Goal: Task Accomplishment & Management: Manage account settings

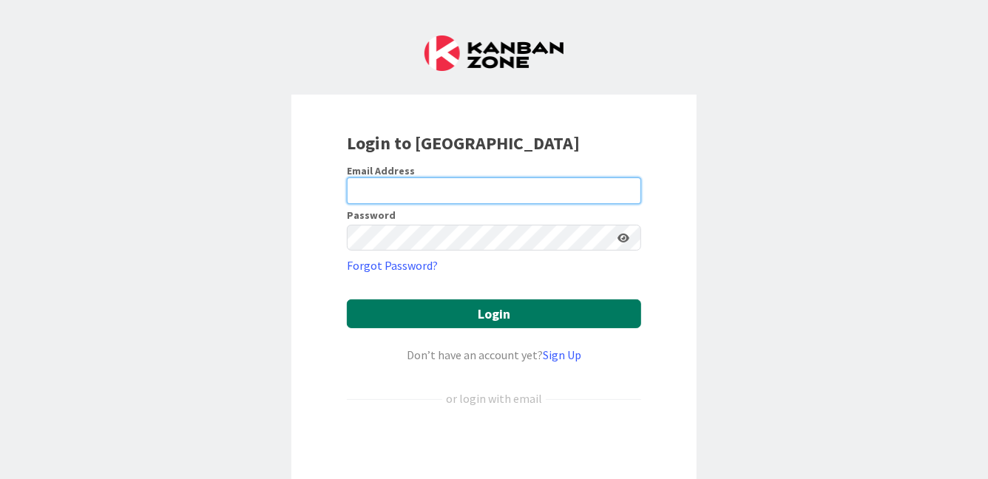
type input "[PERSON_NAME][EMAIL_ADDRESS][PERSON_NAME][DOMAIN_NAME]"
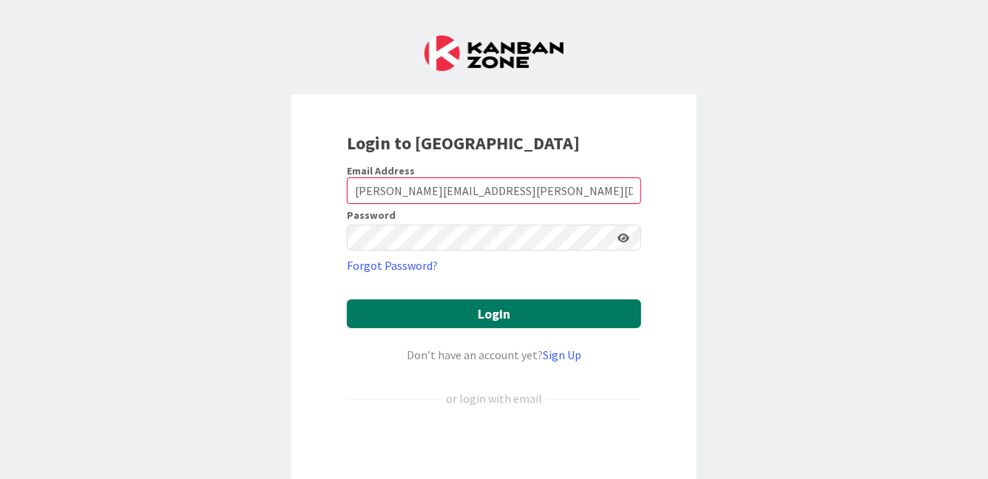
click at [494, 311] on button "Login" at bounding box center [494, 313] width 294 height 29
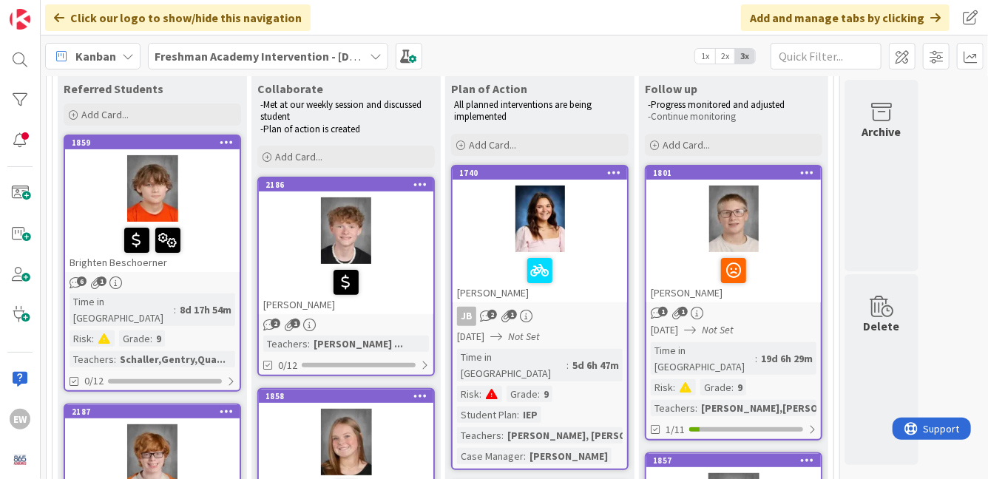
scroll to position [148, 0]
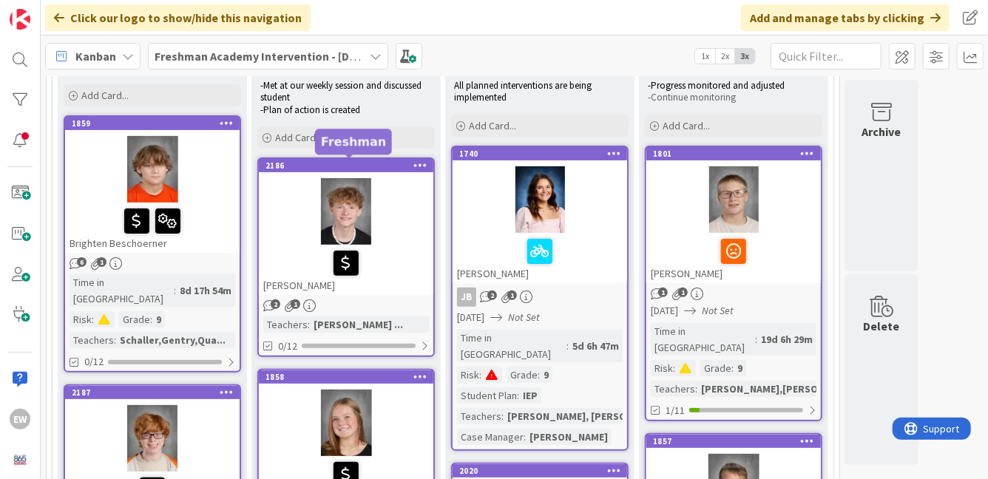
click at [341, 166] on div "2186" at bounding box center [349, 165] width 168 height 10
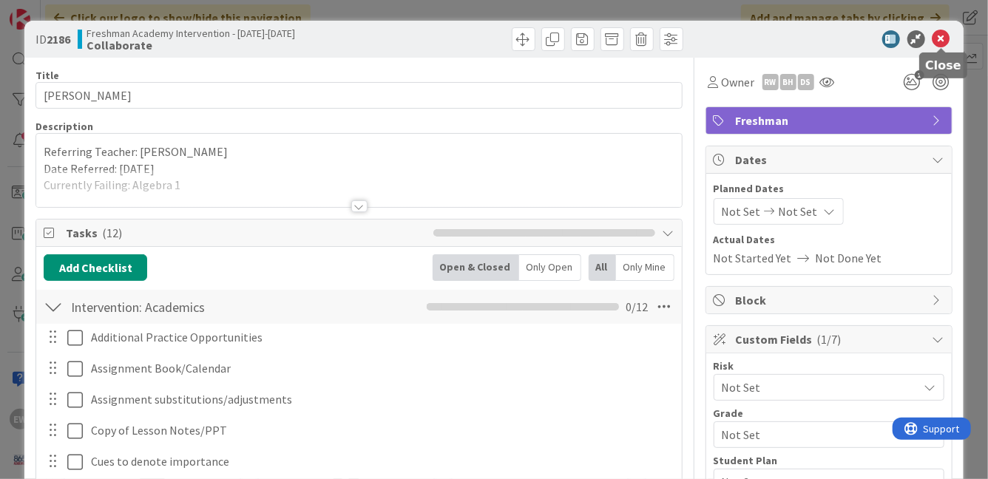
click at [941, 39] on icon at bounding box center [941, 39] width 18 height 18
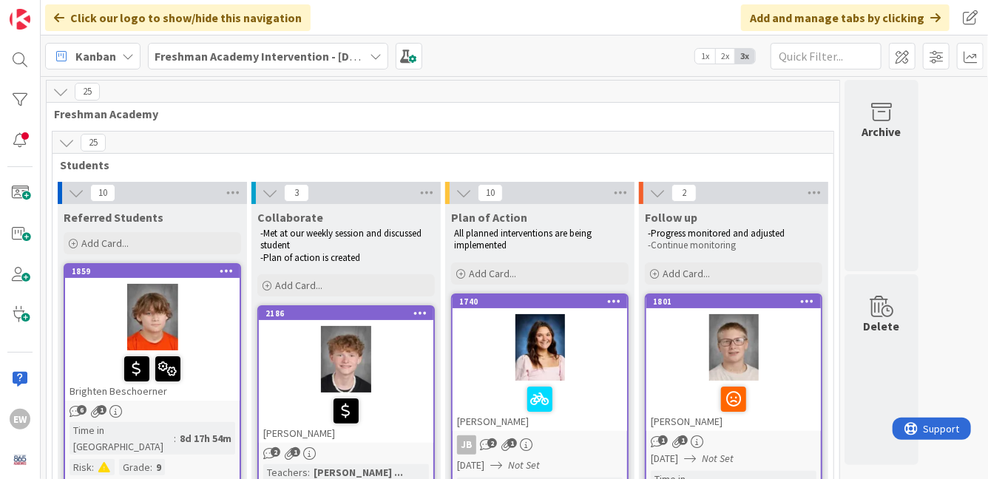
click at [709, 59] on span "1x" at bounding box center [705, 56] width 20 height 15
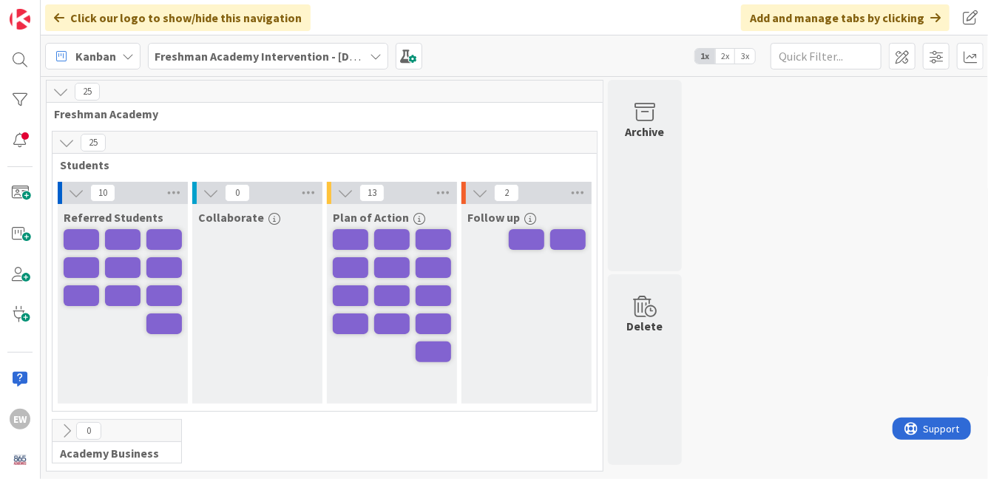
click at [725, 57] on span "2x" at bounding box center [725, 56] width 20 height 15
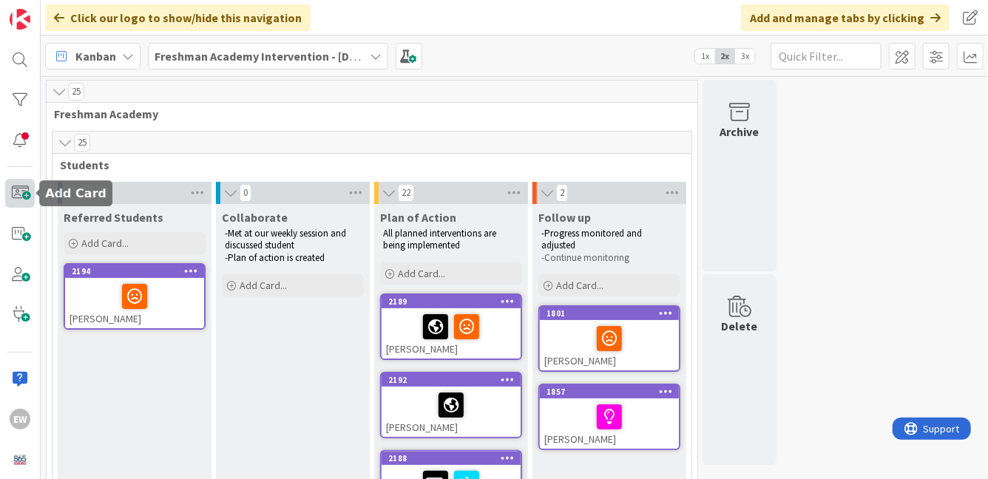
click at [18, 190] on span at bounding box center [20, 193] width 30 height 29
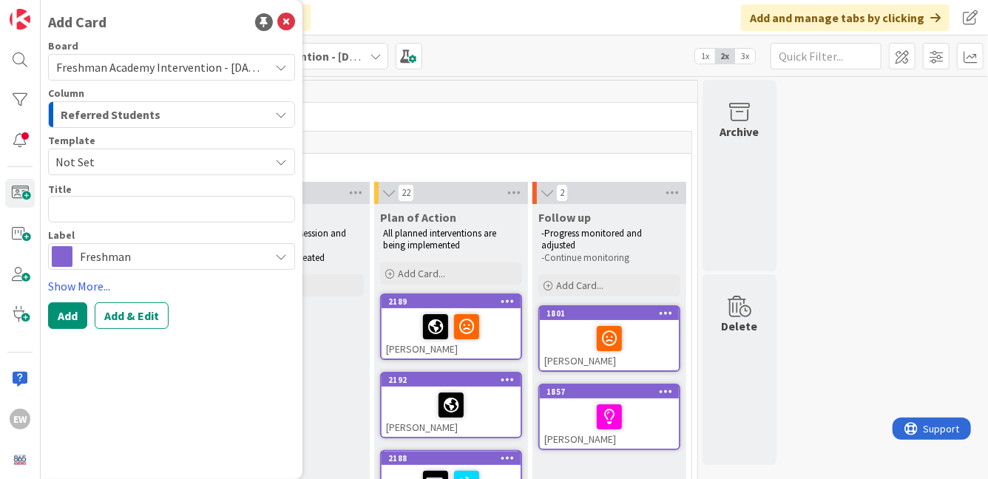
click at [283, 160] on icon at bounding box center [281, 162] width 12 height 12
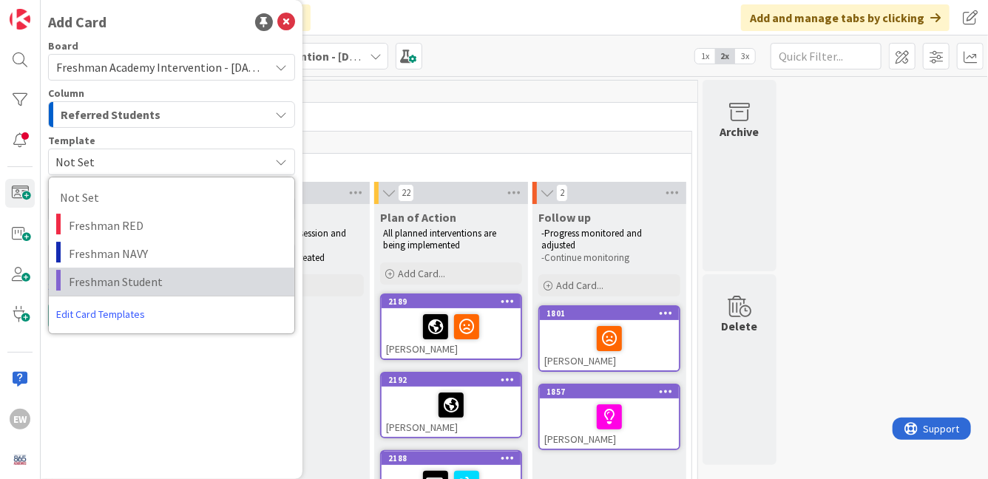
click at [231, 288] on span "Freshman Student" at bounding box center [176, 281] width 214 height 19
type textarea "x"
type textarea "Freshman Student"
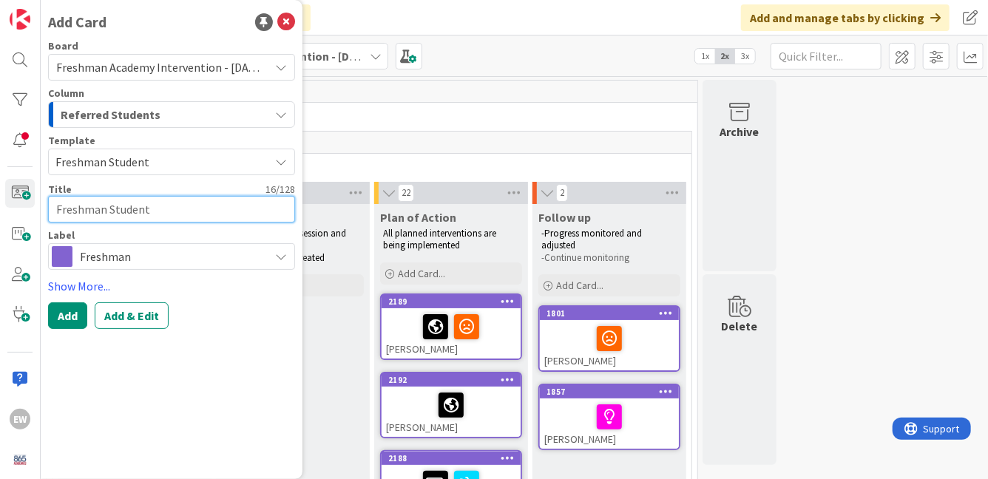
click at [196, 212] on textarea "Freshman Student" at bounding box center [171, 209] width 247 height 27
paste textarea "[PERSON_NAME]"
type textarea "x"
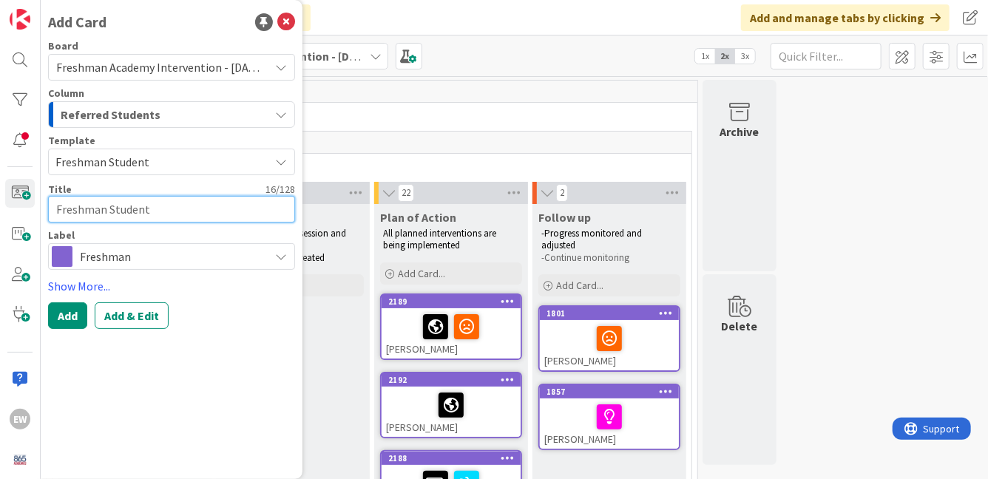
type textarea "[PERSON_NAME]"
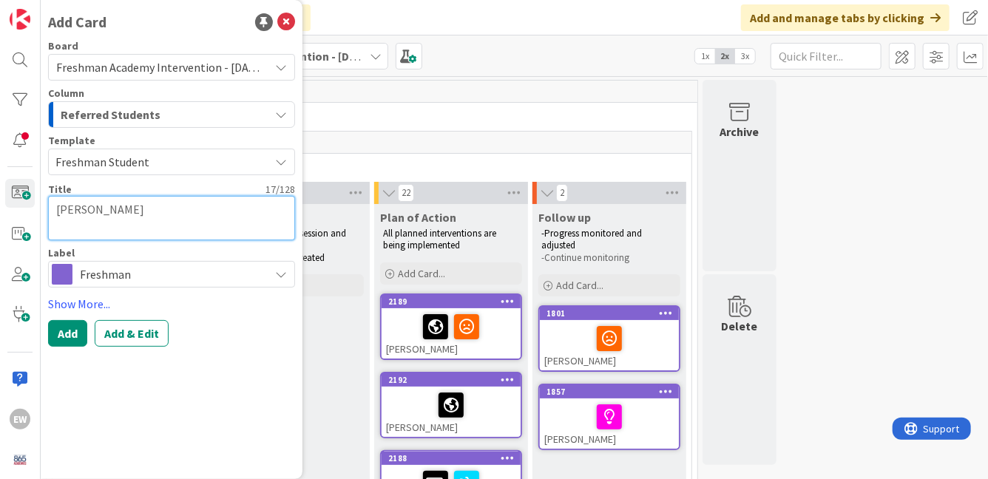
type textarea "x"
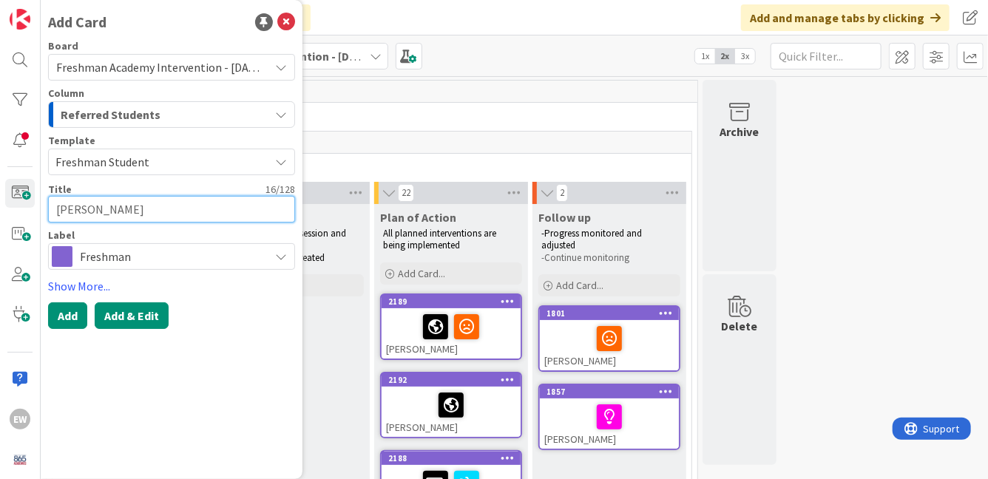
type textarea "[PERSON_NAME]"
click at [140, 320] on button "Add & Edit" at bounding box center [132, 315] width 74 height 27
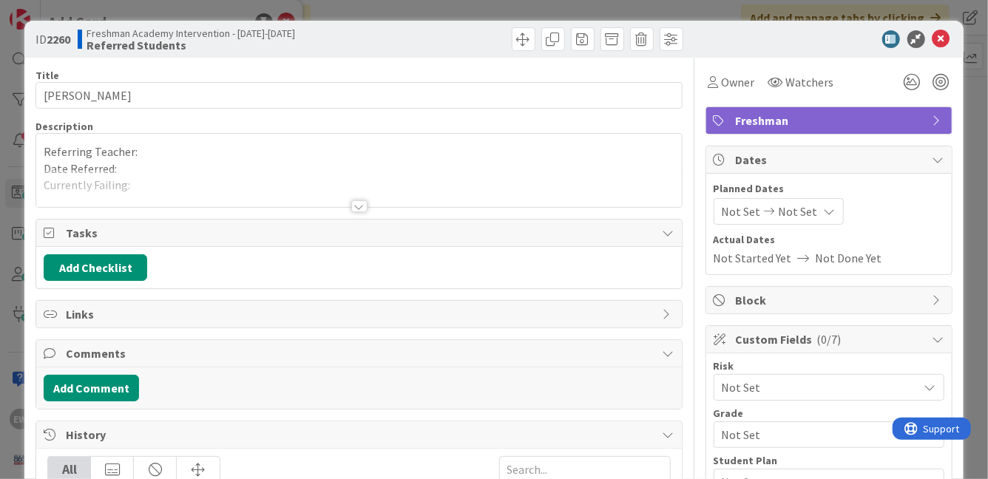
click at [163, 152] on div "Referring Teacher: Date Referred: Currently Failing: Referred for... -" at bounding box center [358, 170] width 645 height 73
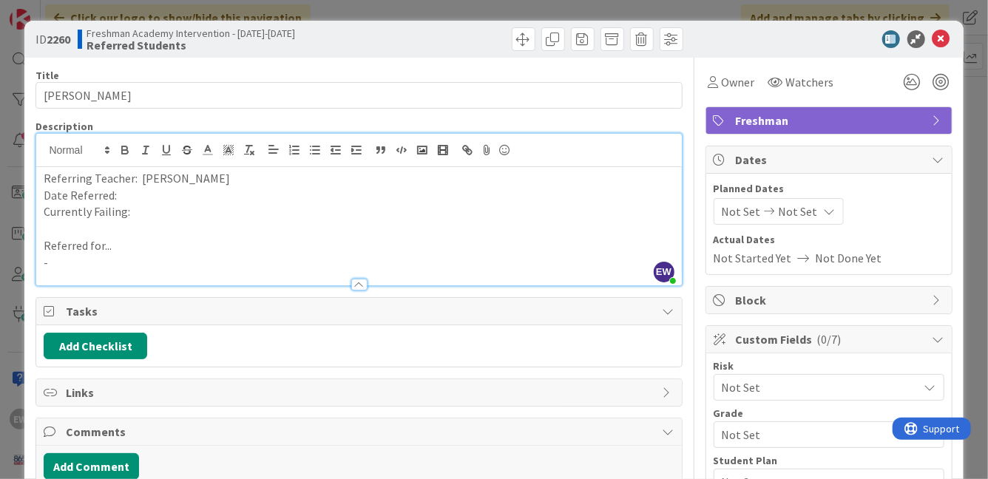
click at [71, 261] on p "-" at bounding box center [359, 262] width 630 height 17
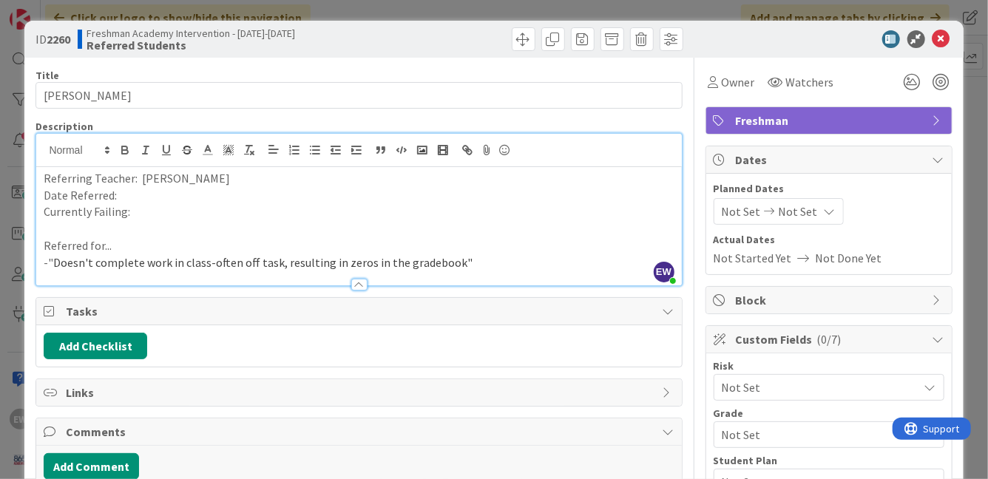
click at [133, 197] on p "Date Referred:" at bounding box center [359, 195] width 630 height 17
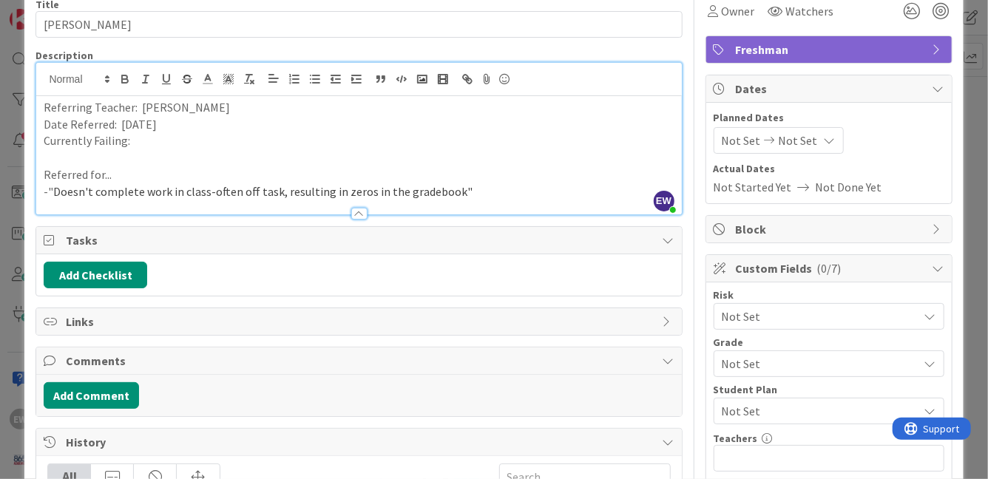
scroll to position [92, 0]
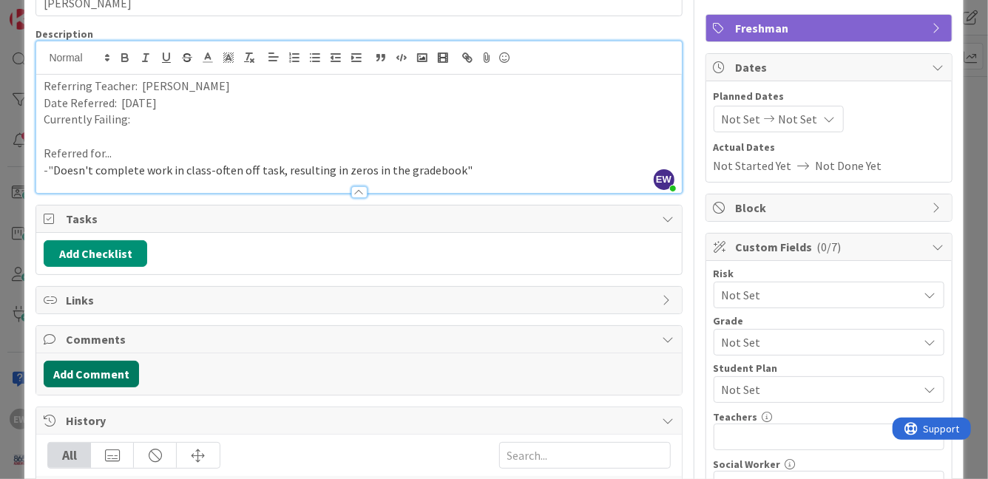
click at [111, 366] on button "Add Comment" at bounding box center [91, 374] width 95 height 27
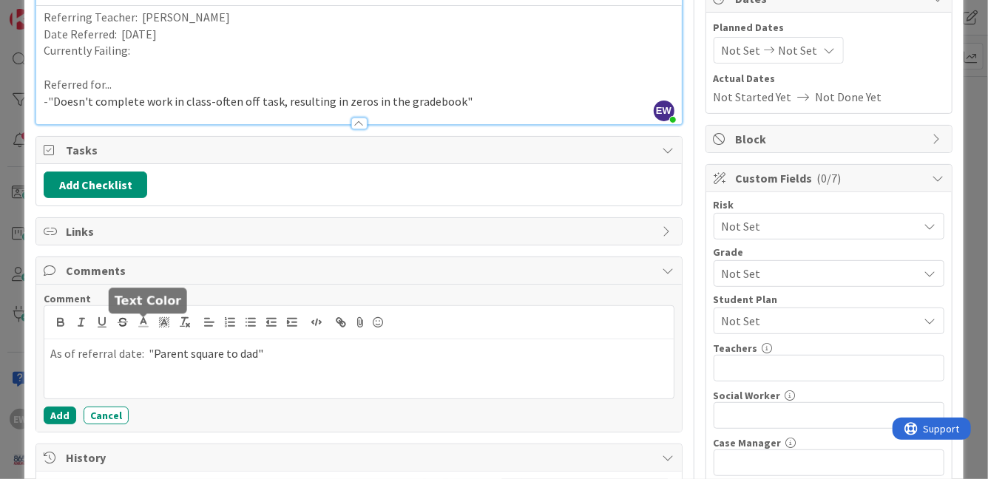
scroll to position [186, 0]
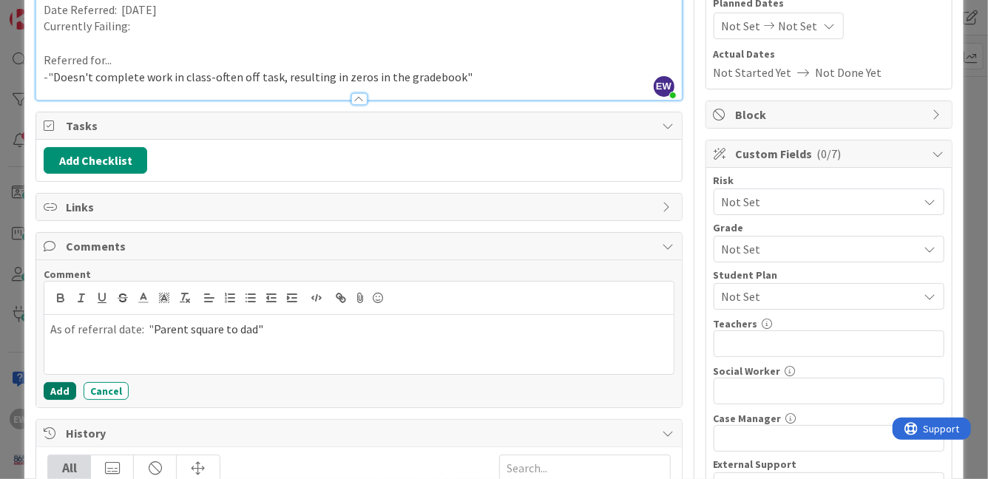
click at [70, 386] on button "Add" at bounding box center [60, 391] width 33 height 18
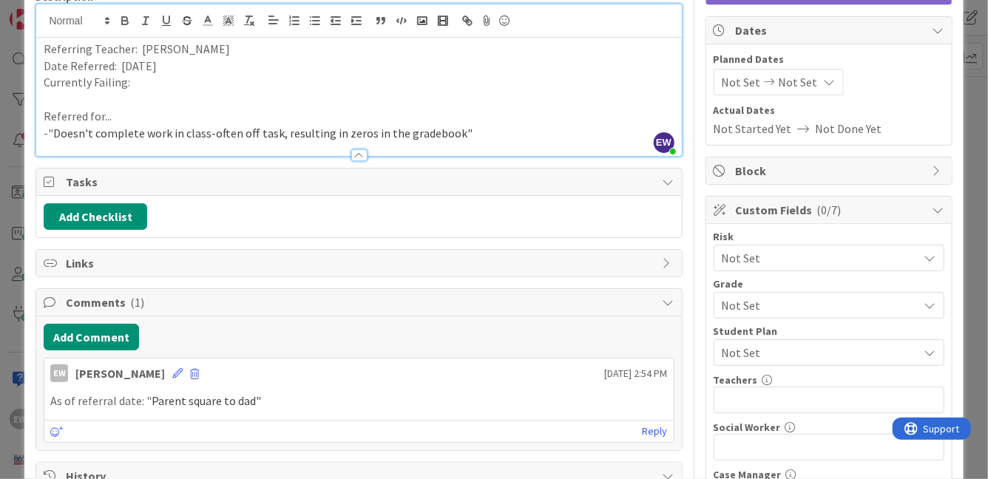
scroll to position [96, 0]
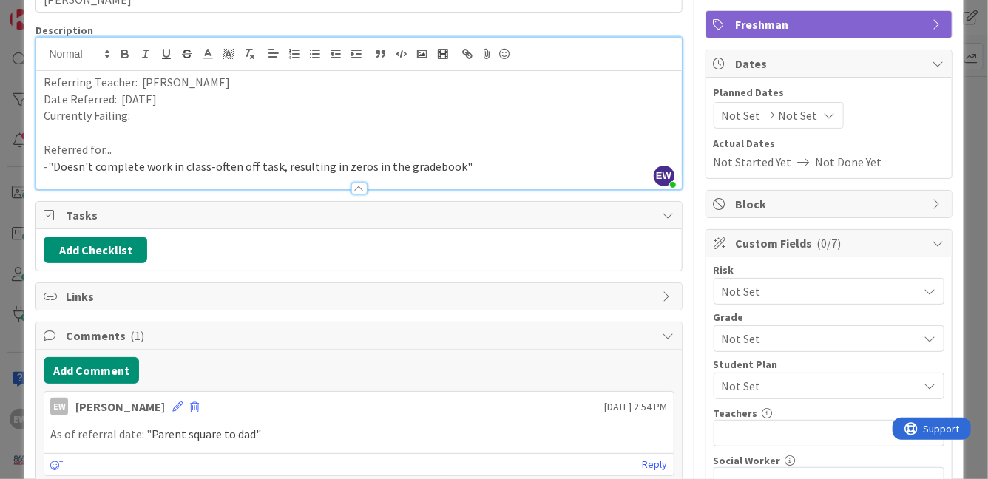
click at [177, 117] on p "Currently Failing:" at bounding box center [359, 115] width 630 height 17
click at [70, 244] on button "Add Checklist" at bounding box center [96, 250] width 104 height 27
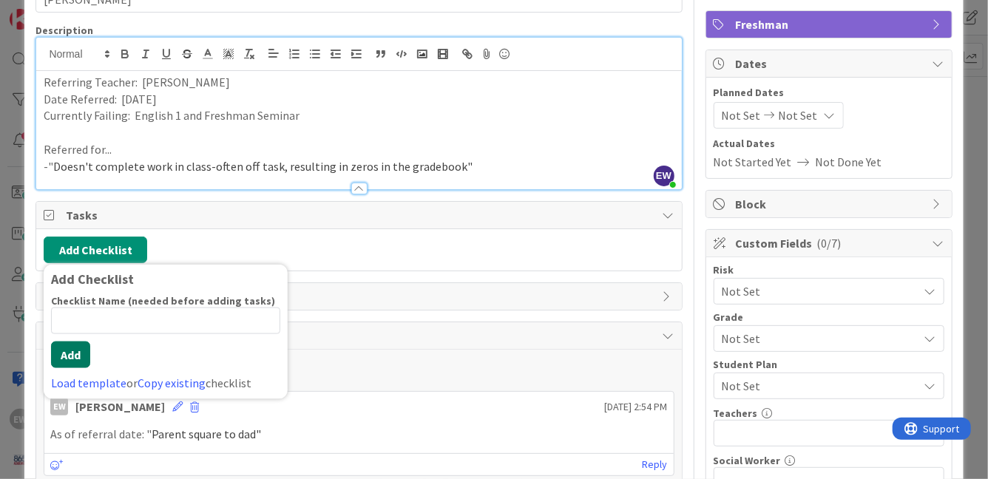
click at [71, 351] on button "Add" at bounding box center [70, 355] width 39 height 27
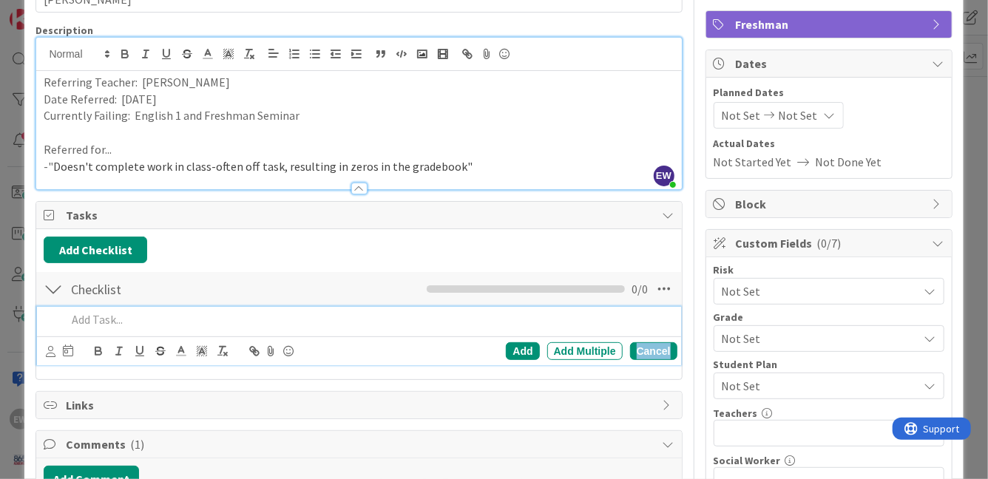
click at [643, 351] on div "Cancel" at bounding box center [653, 351] width 47 height 18
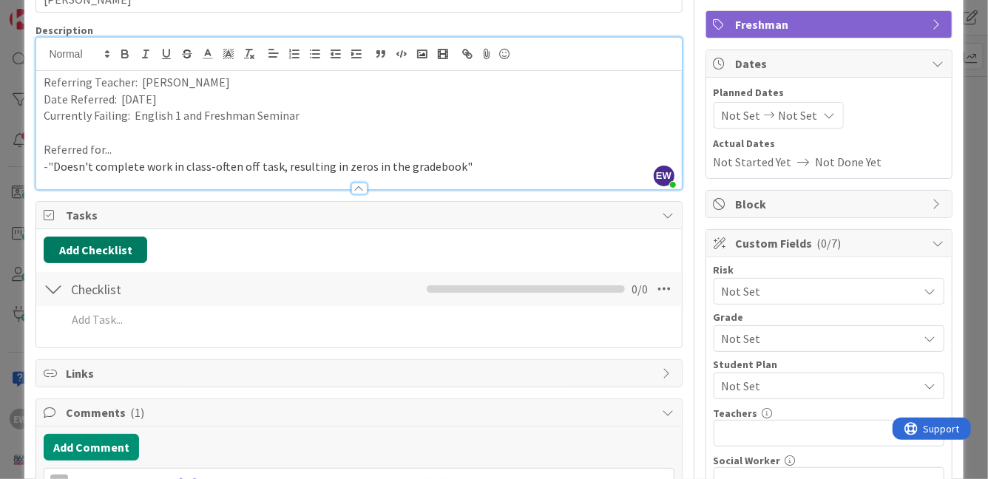
click at [81, 250] on button "Add Checklist" at bounding box center [96, 250] width 104 height 27
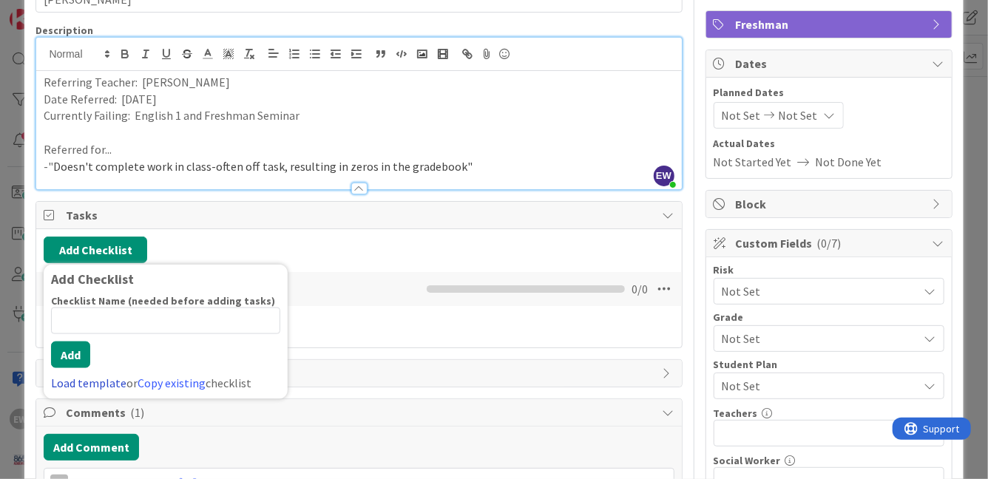
click at [110, 382] on link "Load template" at bounding box center [88, 383] width 75 height 15
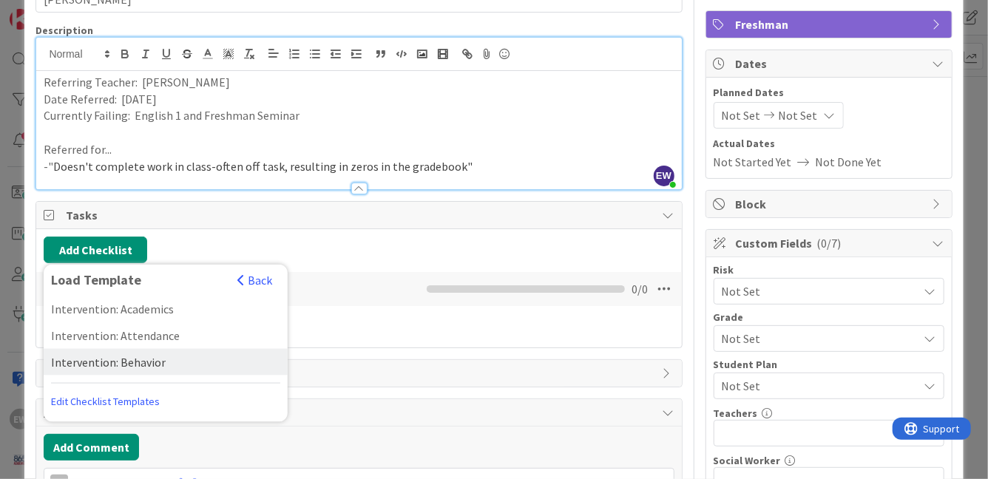
click at [145, 356] on div "Intervention: Behavior" at bounding box center [166, 362] width 244 height 27
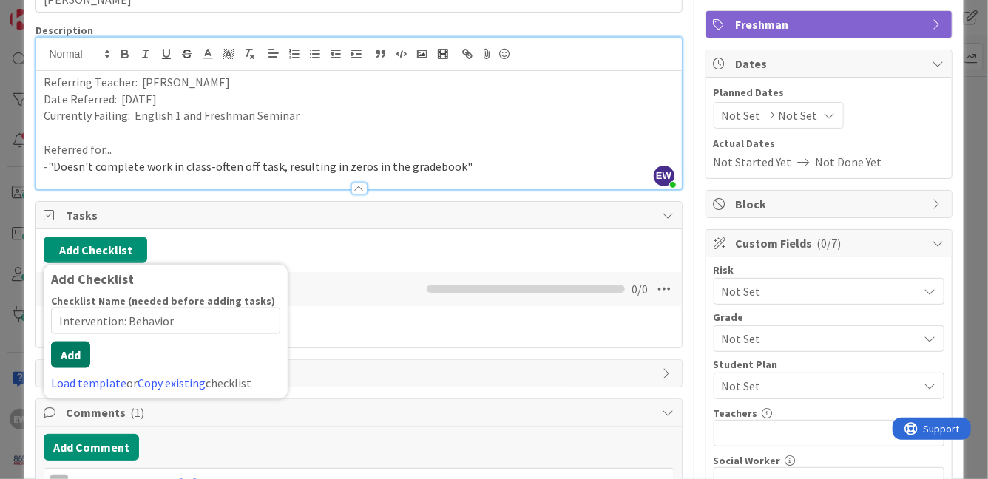
click at [78, 367] on div "Checklist Name (needed before adding tasks) 22 / 64 Intervention: Behavior Add …" at bounding box center [165, 343] width 229 height 98
click at [74, 359] on button "Add" at bounding box center [70, 355] width 39 height 27
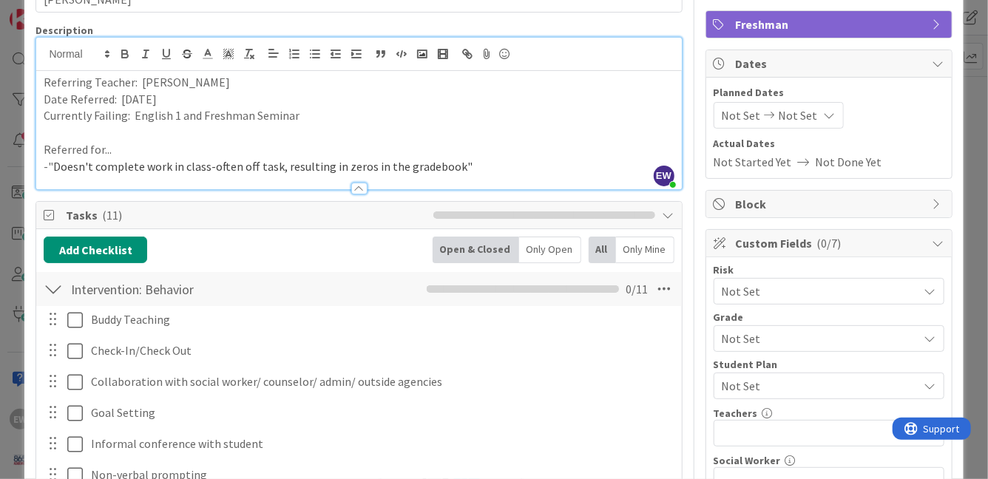
scroll to position [517, 0]
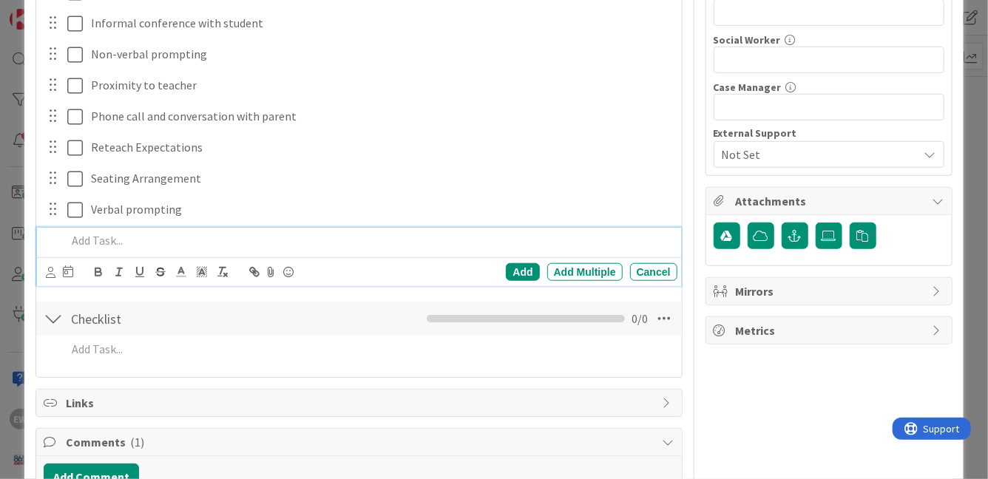
click at [54, 318] on div at bounding box center [53, 318] width 19 height 27
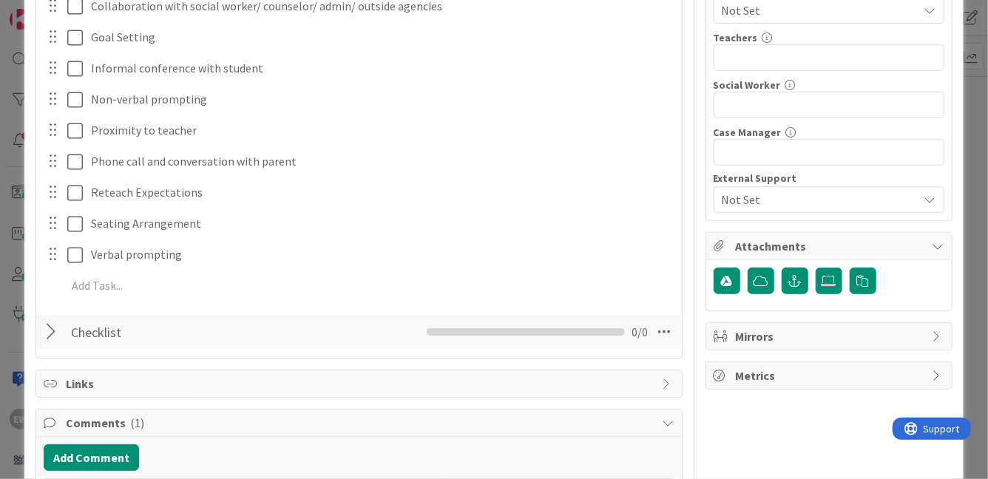
scroll to position [465, 0]
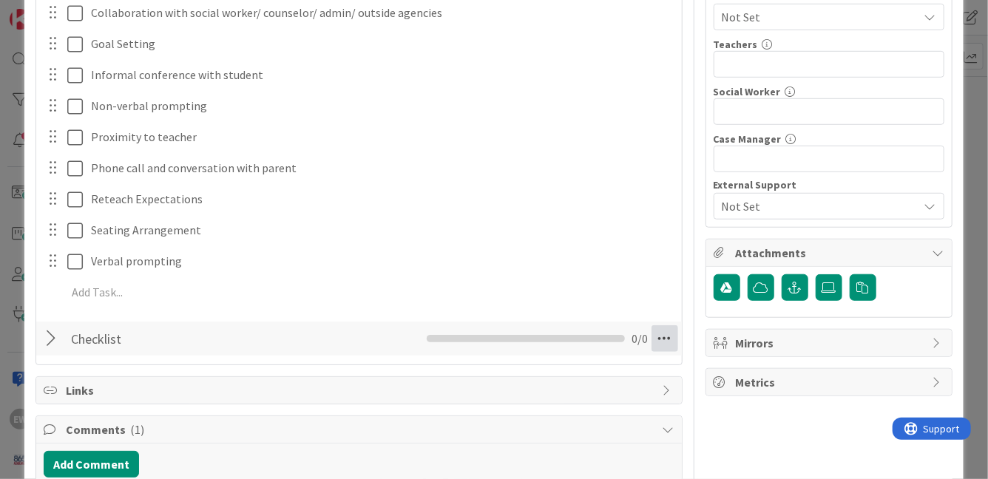
click at [666, 342] on icon at bounding box center [664, 338] width 27 height 27
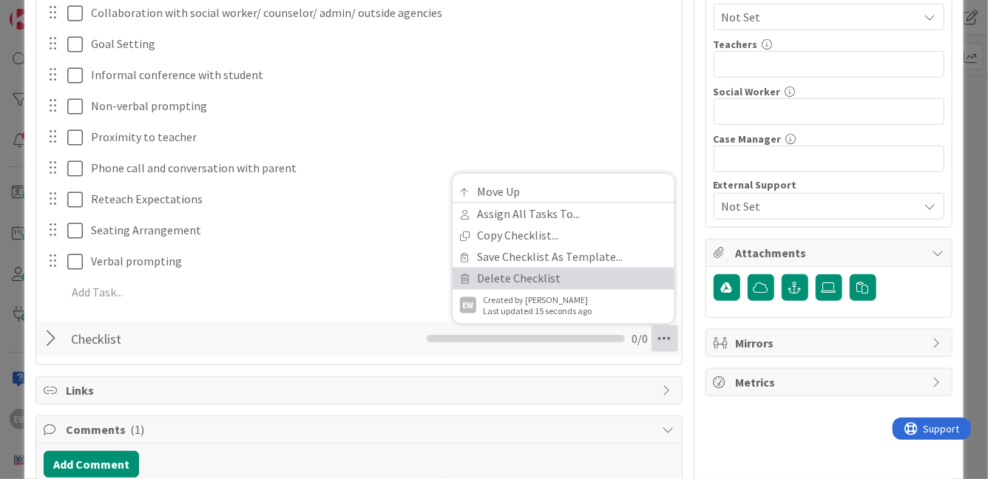
click at [542, 279] on link "Delete Checklist" at bounding box center [564, 278] width 222 height 21
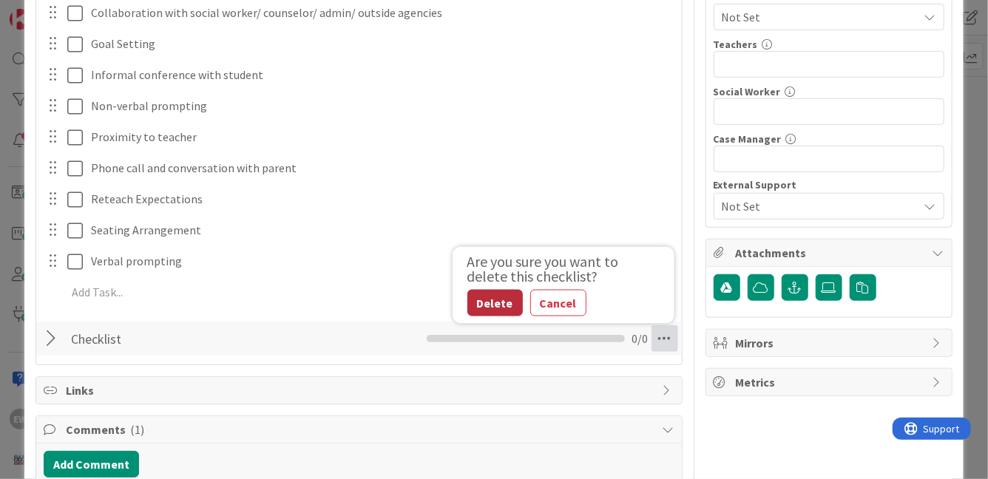
click at [480, 307] on button "Delete" at bounding box center [494, 303] width 55 height 27
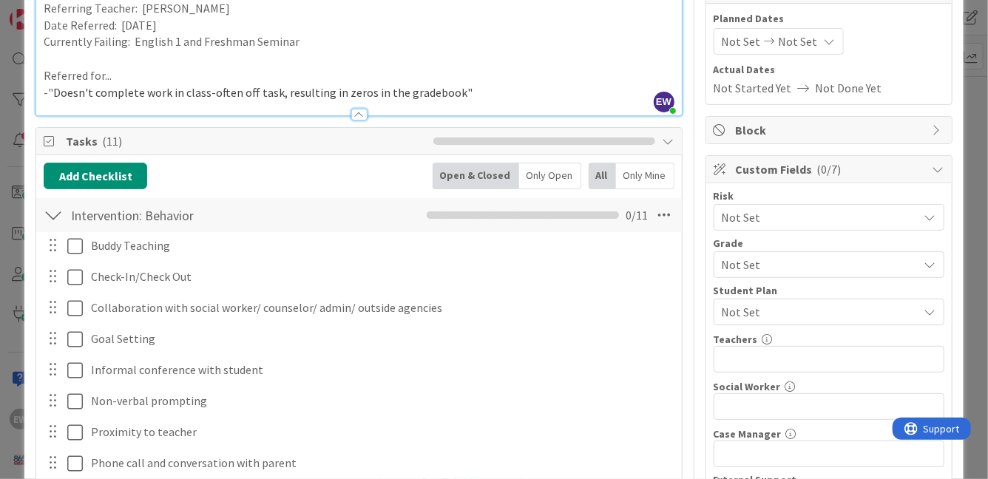
scroll to position [140, 0]
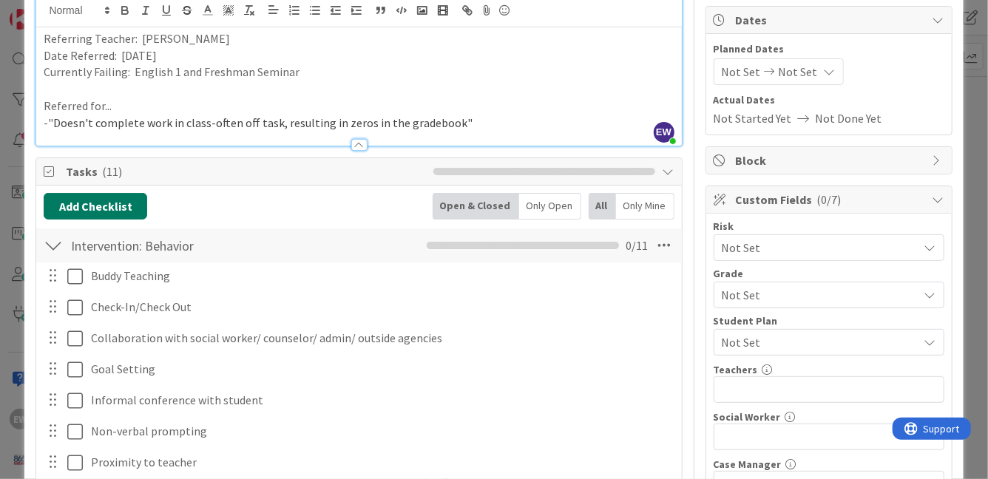
click at [75, 210] on button "Add Checklist" at bounding box center [96, 206] width 104 height 27
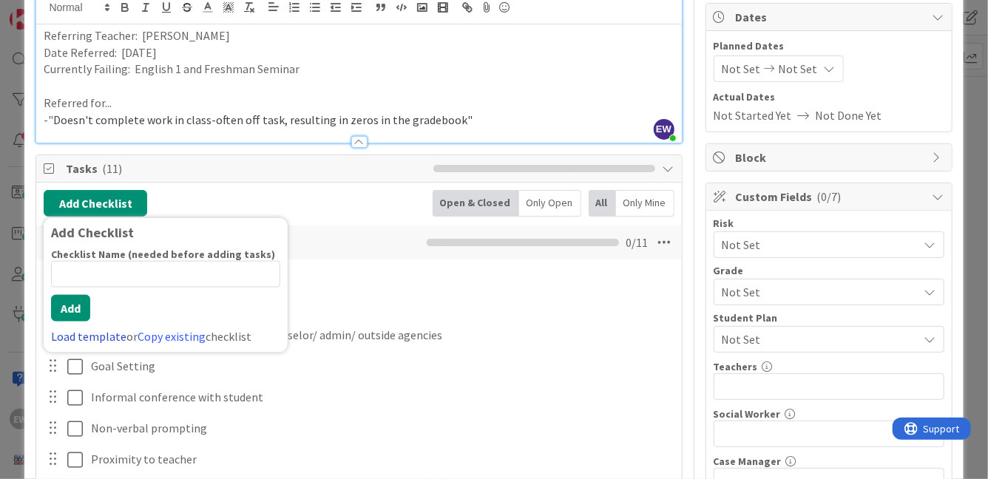
click at [78, 333] on link "Load template" at bounding box center [88, 336] width 75 height 15
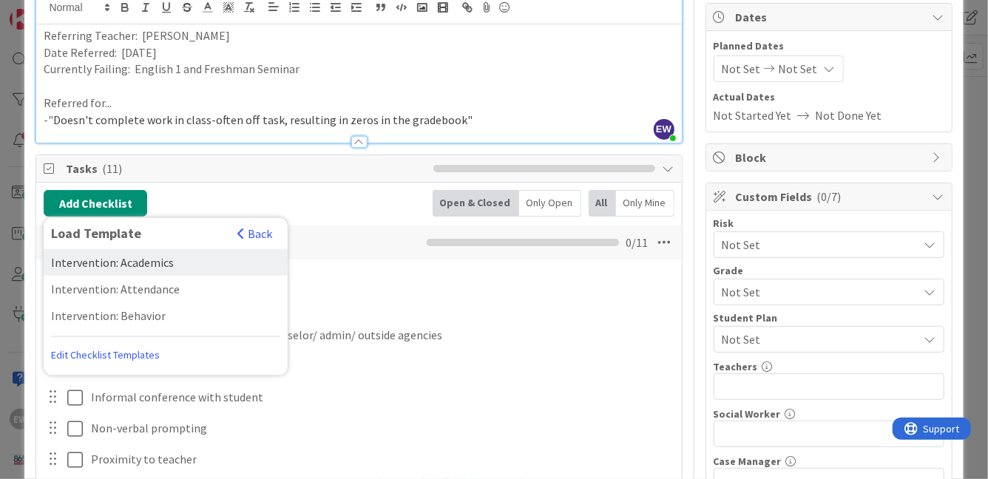
click at [131, 268] on div "Intervention: Academics" at bounding box center [166, 262] width 244 height 27
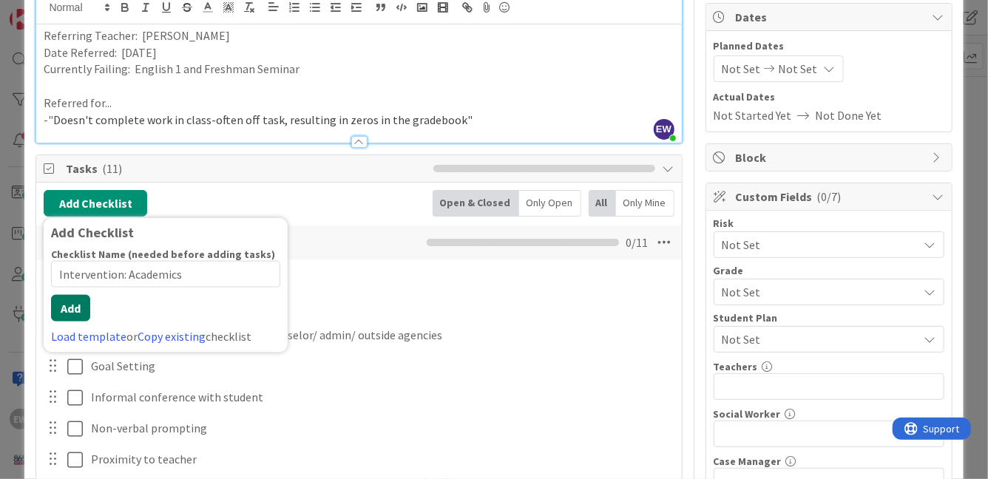
click at [77, 318] on button "Add" at bounding box center [70, 308] width 39 height 27
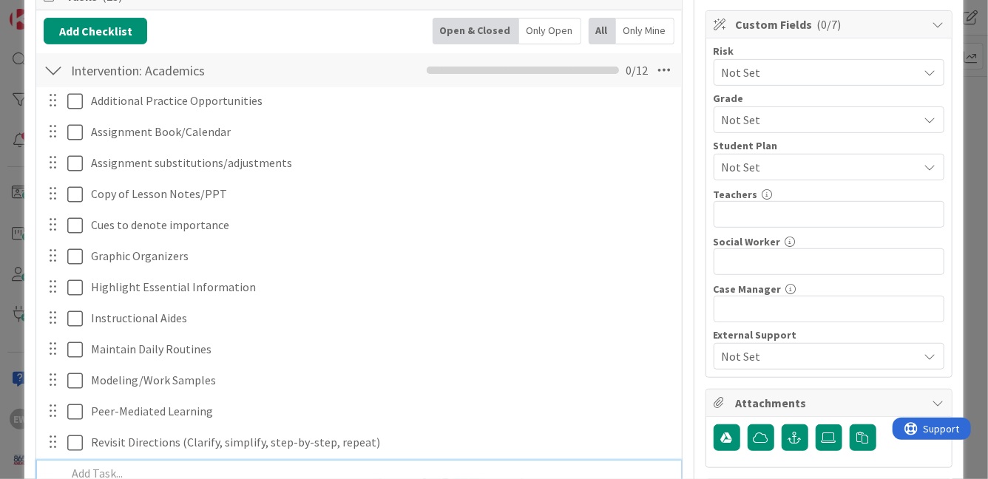
scroll to position [305, 0]
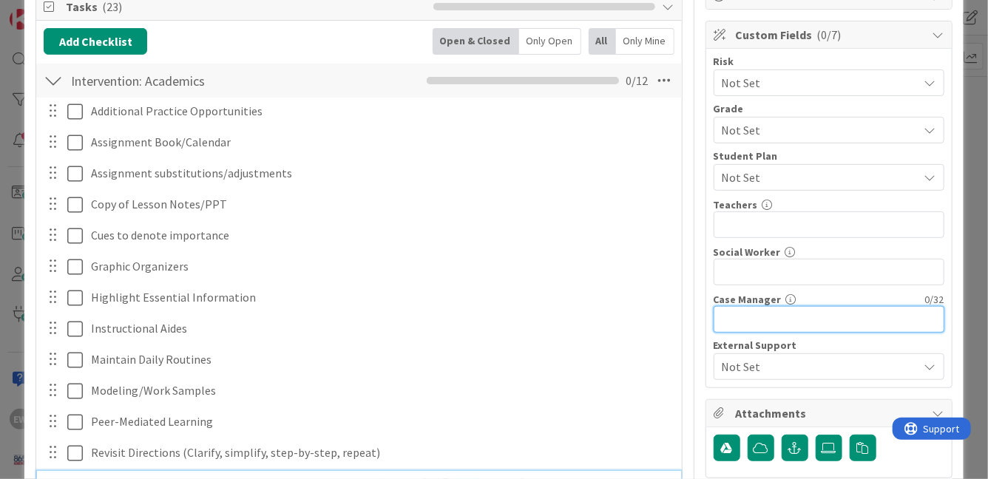
click at [746, 312] on input "text" at bounding box center [829, 319] width 231 height 27
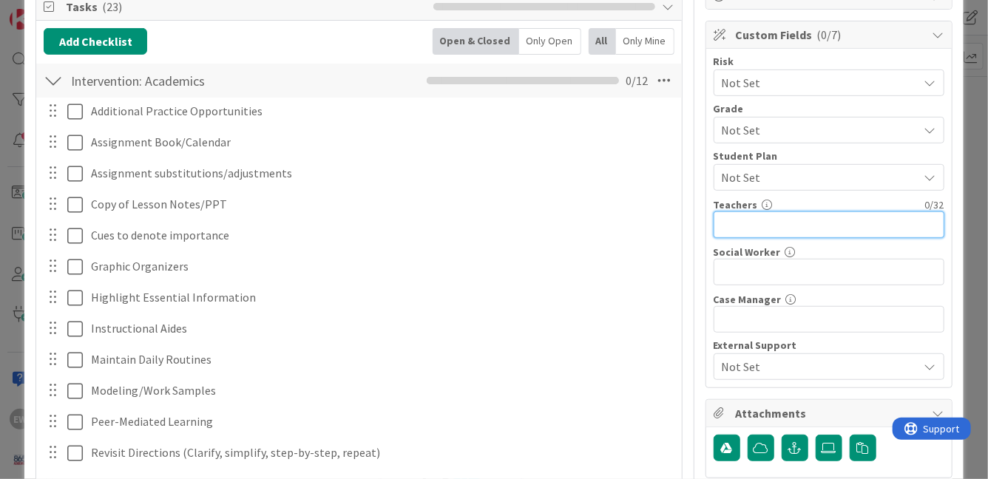
click at [727, 235] on input "text" at bounding box center [829, 224] width 231 height 27
type input "[PERSON_NAME] [PERSON_NAME] [PERSON_NAME]"
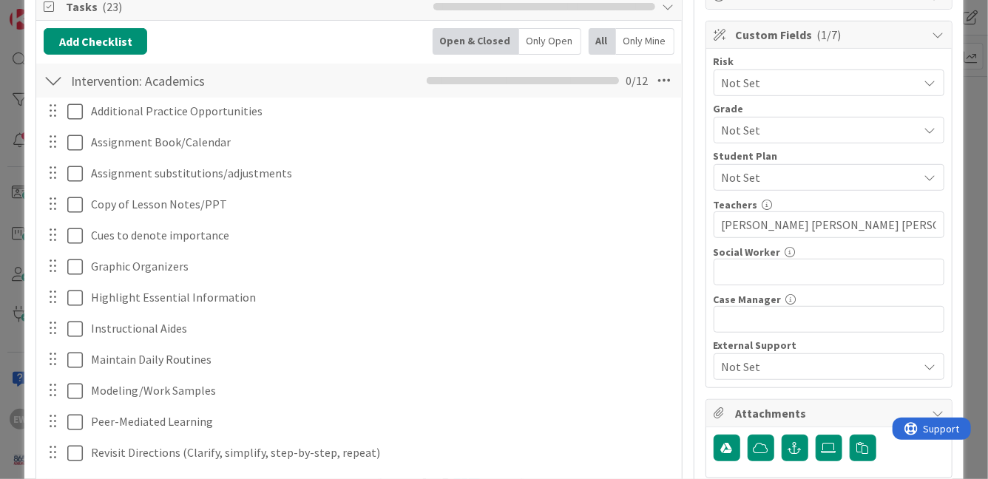
click at [739, 84] on span "Not Set" at bounding box center [816, 82] width 189 height 21
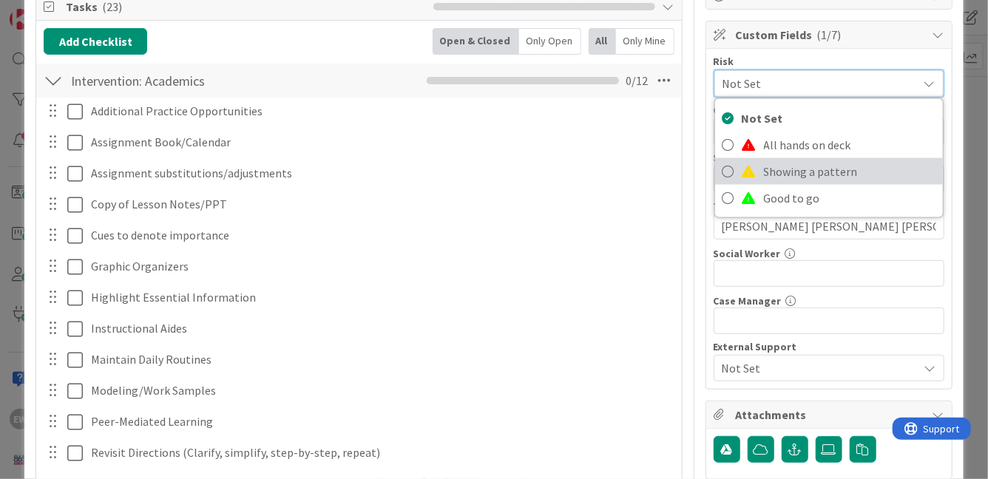
click at [762, 169] on link "Showing a pattern" at bounding box center [829, 171] width 228 height 27
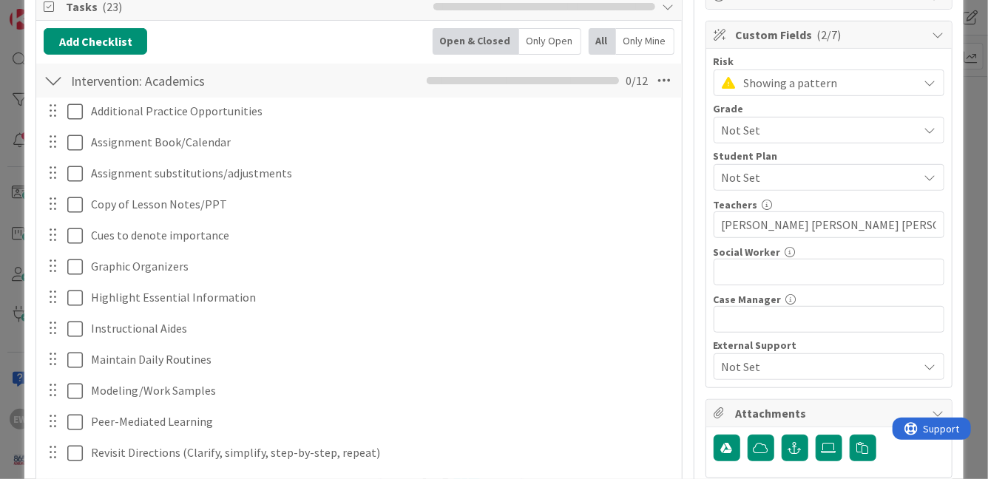
click at [761, 140] on div "Not Set" at bounding box center [829, 130] width 231 height 27
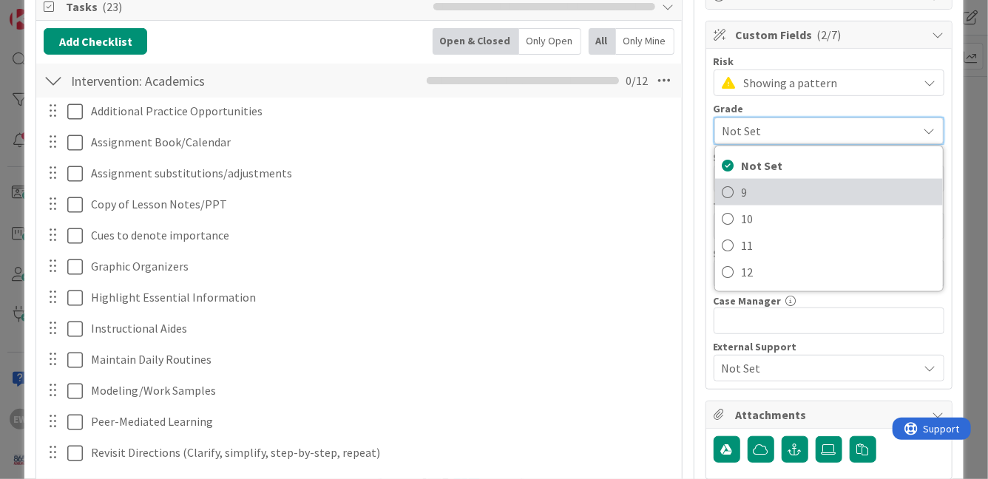
click at [749, 191] on span "9" at bounding box center [839, 192] width 194 height 22
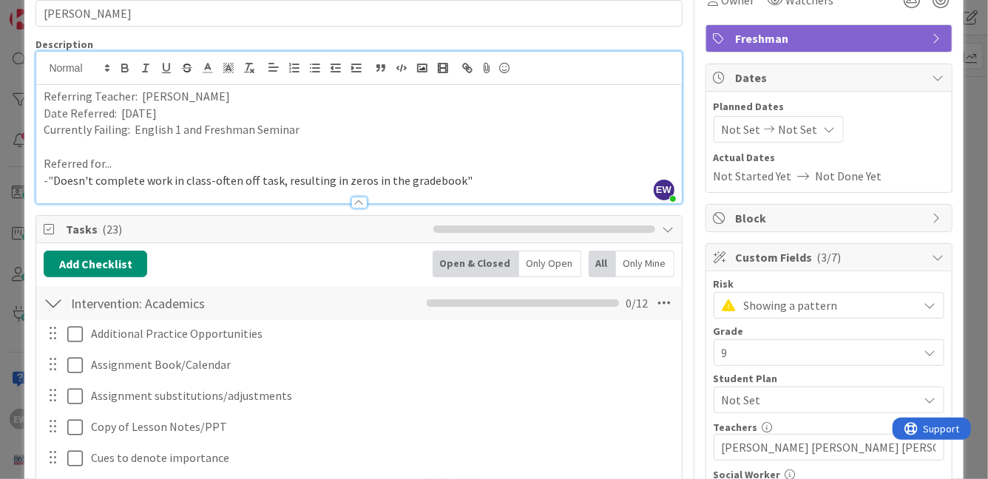
scroll to position [53, 0]
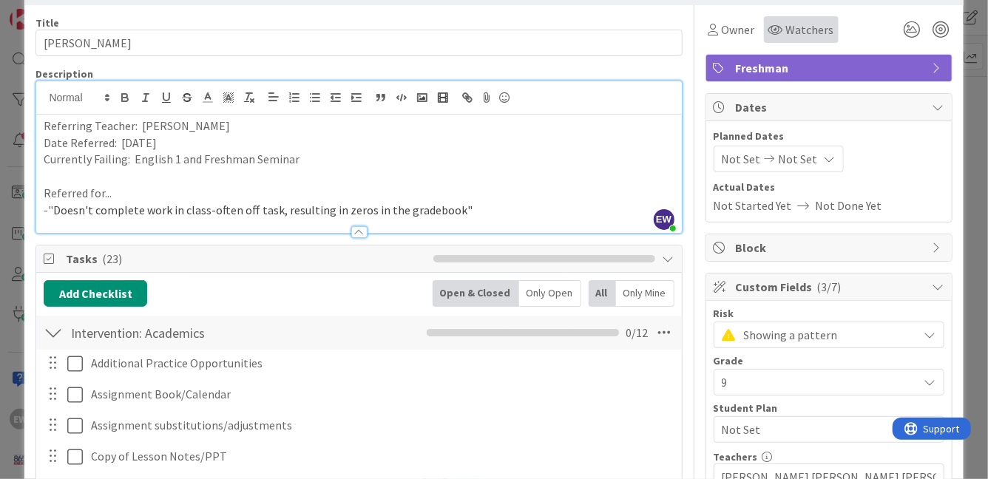
click at [810, 35] on span "Watchers" at bounding box center [810, 30] width 48 height 18
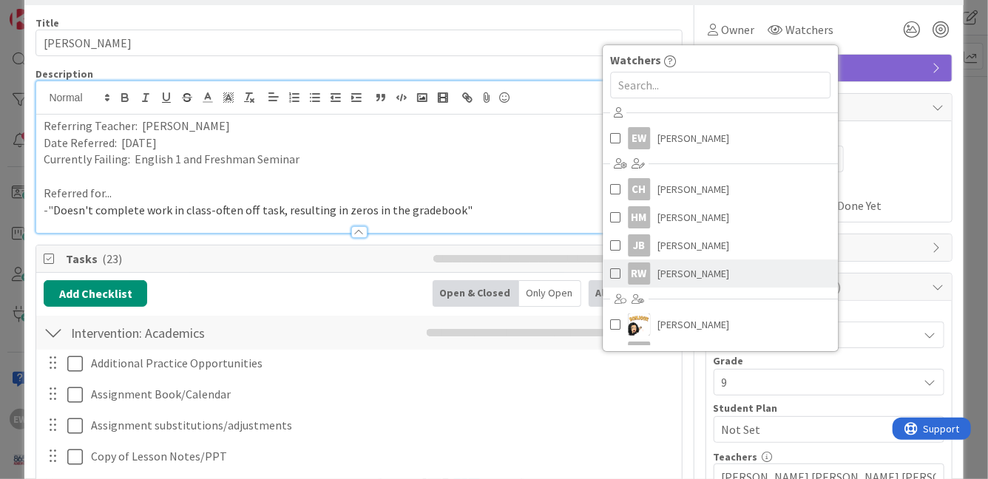
click at [614, 267] on span at bounding box center [615, 274] width 10 height 22
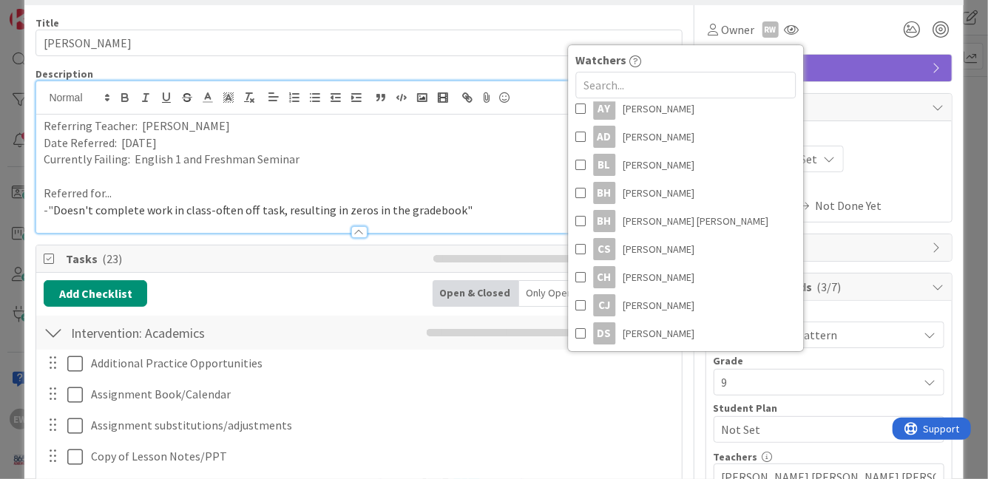
scroll to position [251, 0]
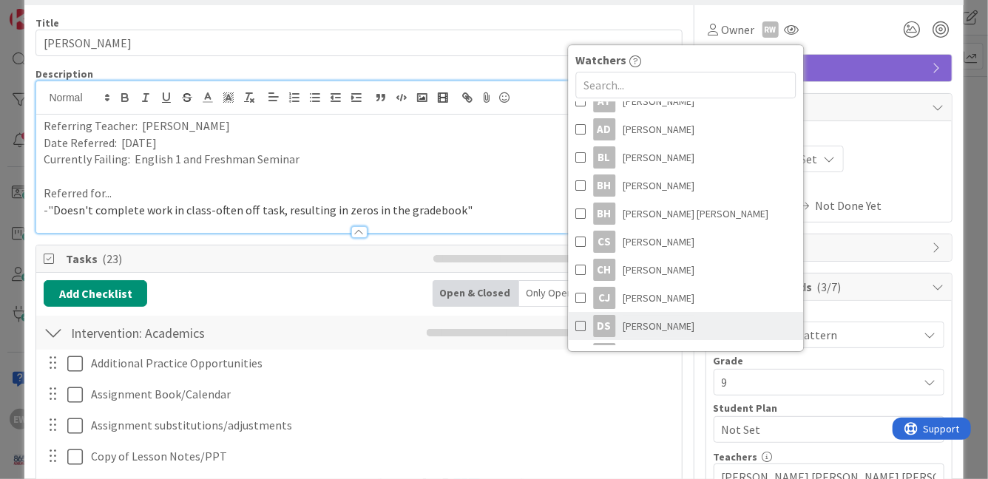
click at [582, 323] on span at bounding box center [580, 326] width 10 height 22
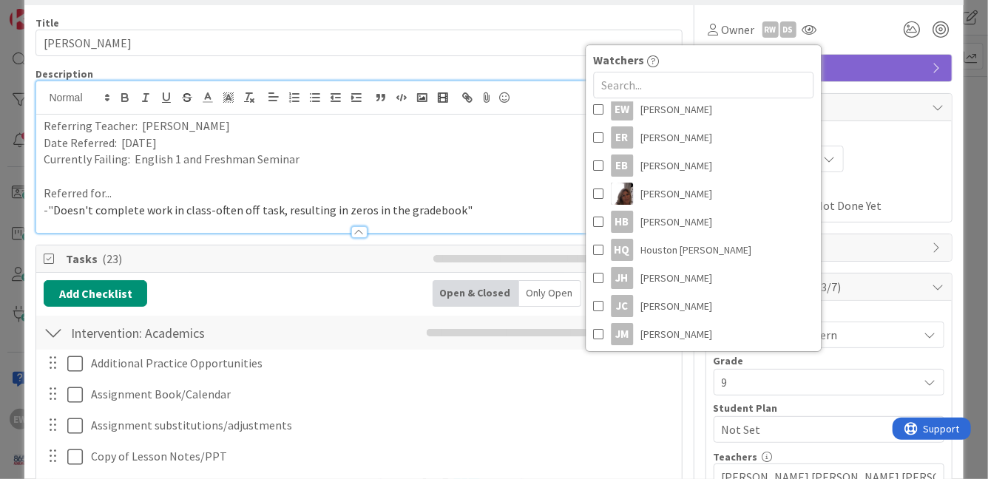
scroll to position [525, 0]
click at [598, 308] on span at bounding box center [598, 305] width 10 height 22
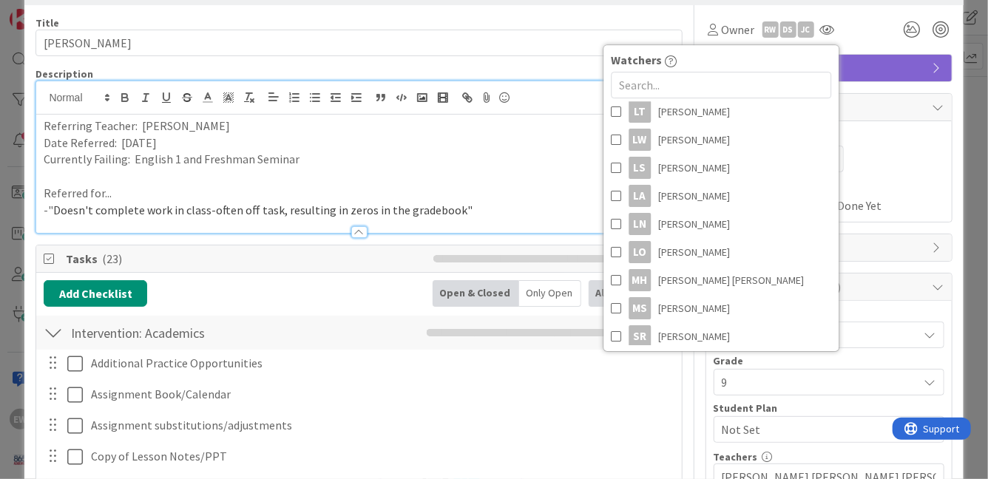
scroll to position [889, 0]
click at [614, 307] on span at bounding box center [616, 307] width 10 height 22
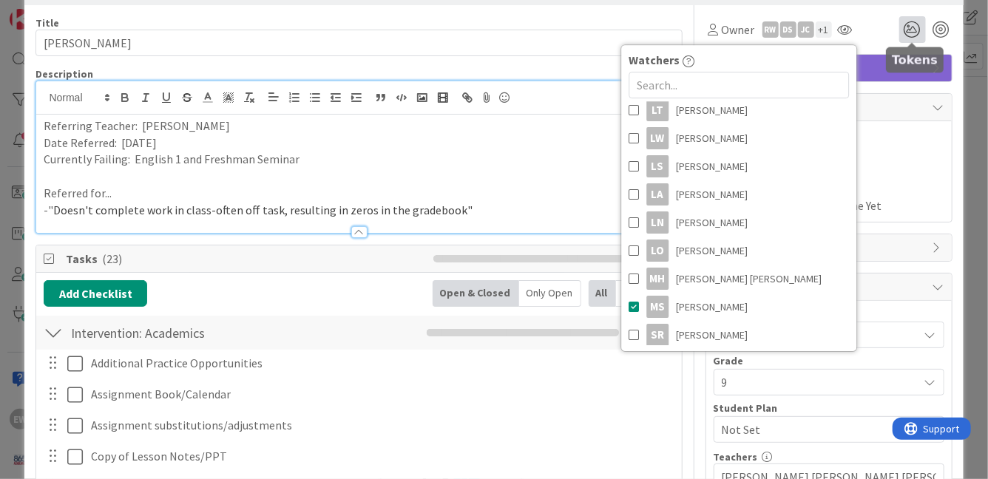
click at [908, 34] on icon at bounding box center [912, 29] width 27 height 27
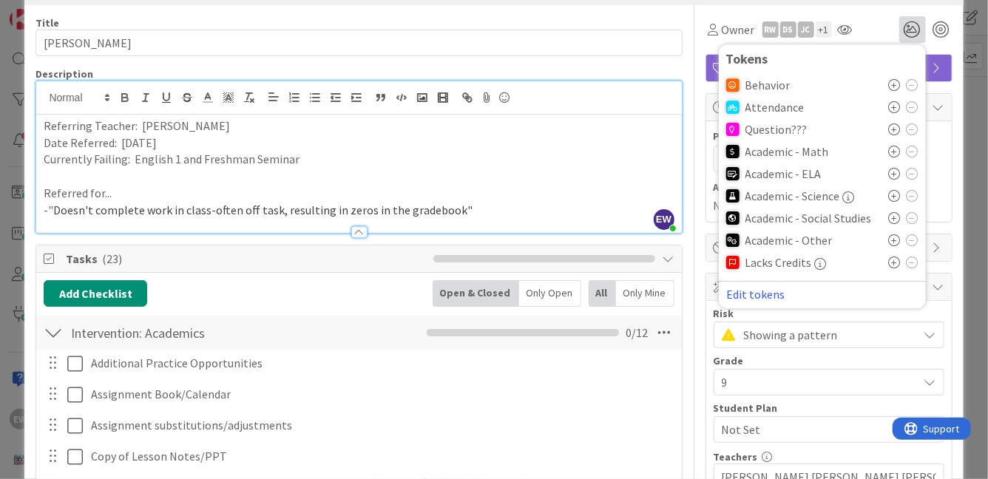
click at [893, 175] on icon at bounding box center [895, 174] width 12 height 12
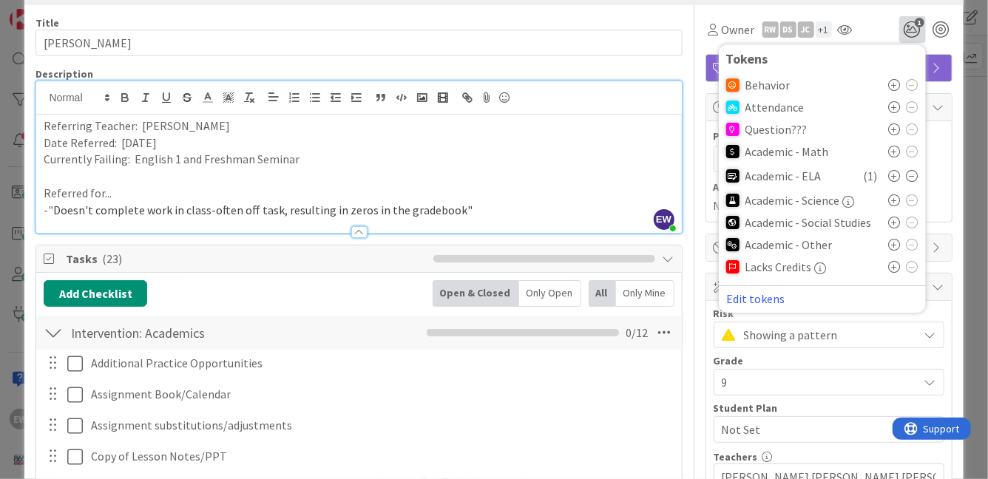
click at [895, 244] on icon at bounding box center [895, 245] width 12 height 12
click at [879, 27] on div "Owner RW DS JC + 1 Watchers EW [PERSON_NAME] CH [PERSON_NAME] HM [PERSON_NAME] …" at bounding box center [828, 29] width 247 height 27
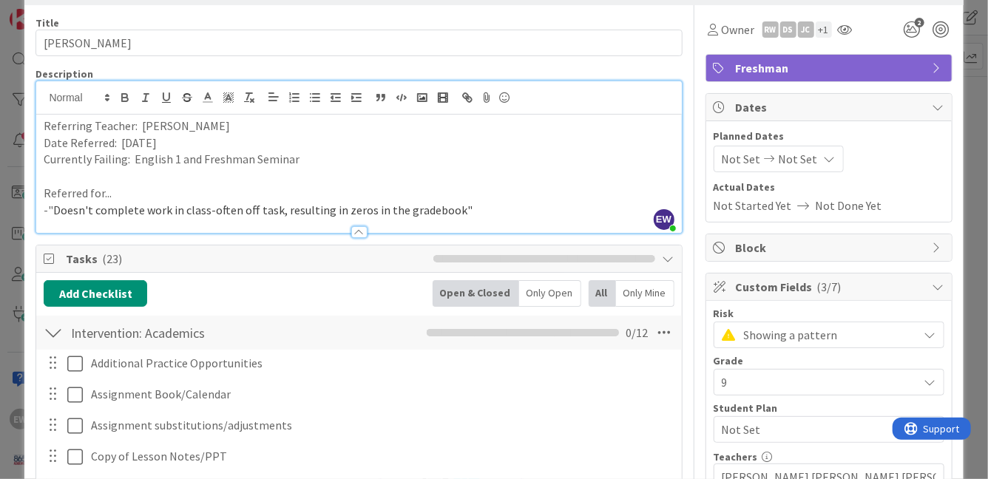
scroll to position [0, 0]
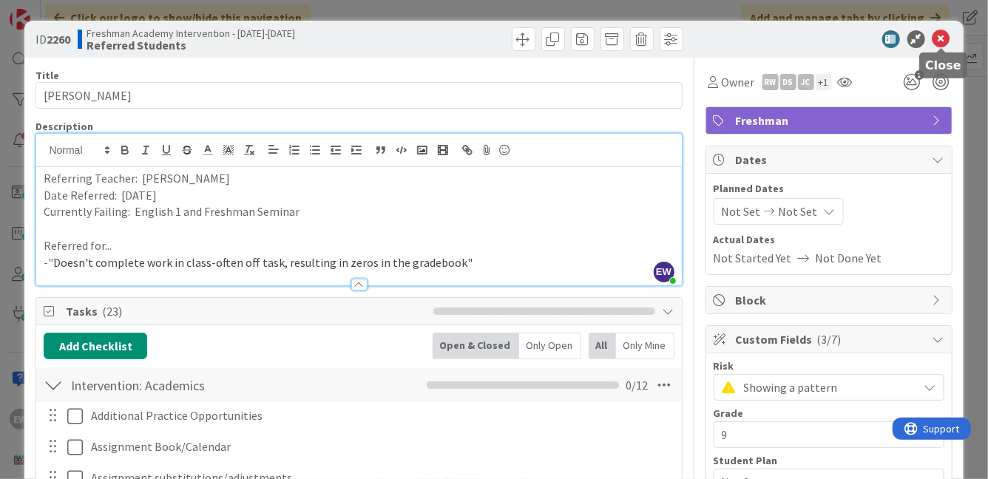
click at [939, 35] on icon at bounding box center [941, 39] width 18 height 18
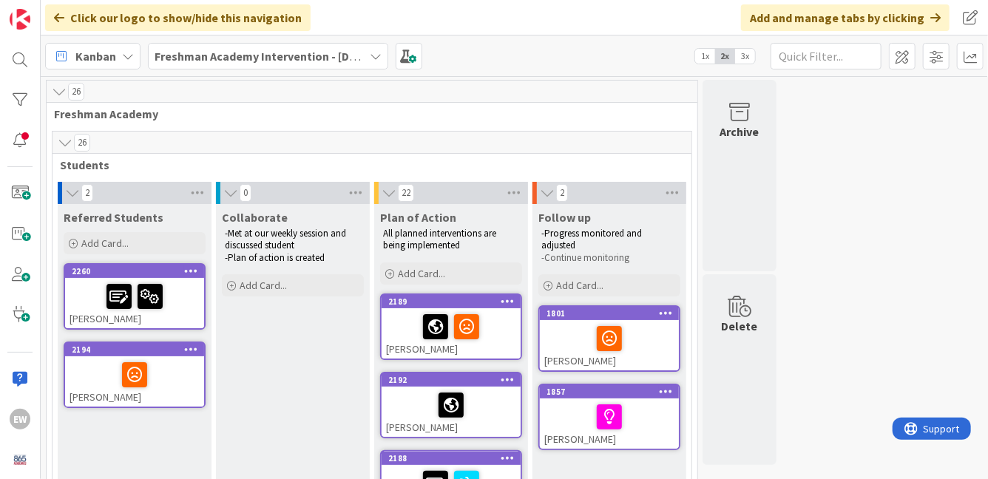
click at [87, 288] on div at bounding box center [135, 296] width 130 height 31
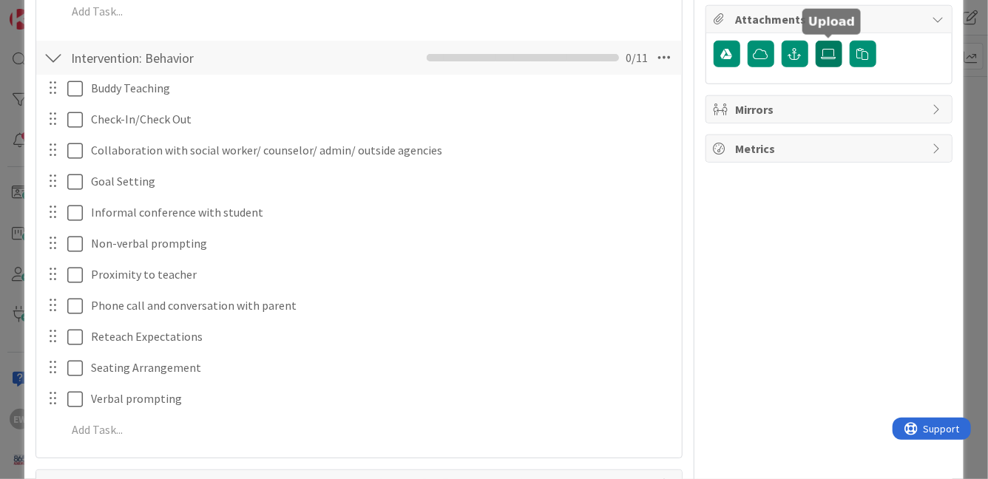
click at [825, 50] on icon at bounding box center [829, 54] width 15 height 12
click at [816, 41] on input "file" at bounding box center [816, 41] width 0 height 0
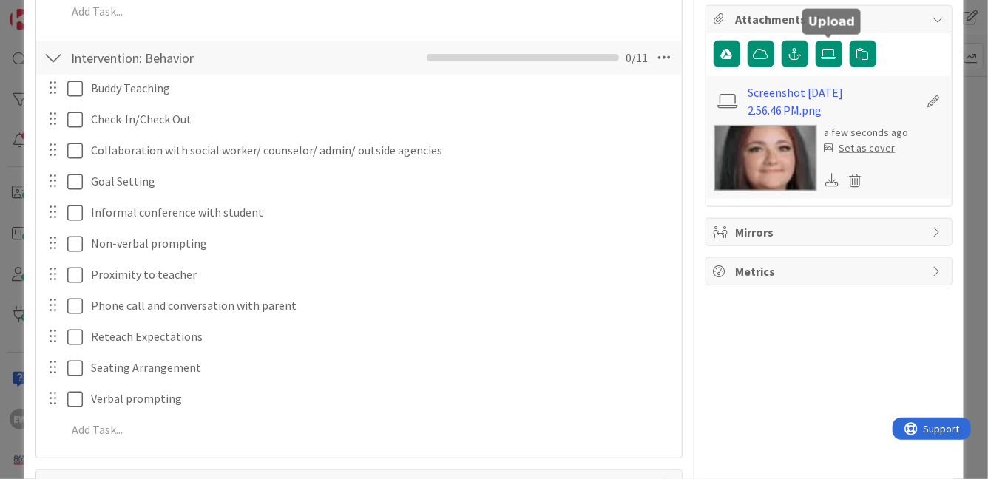
click at [876, 150] on div "Set as cover" at bounding box center [860, 148] width 71 height 16
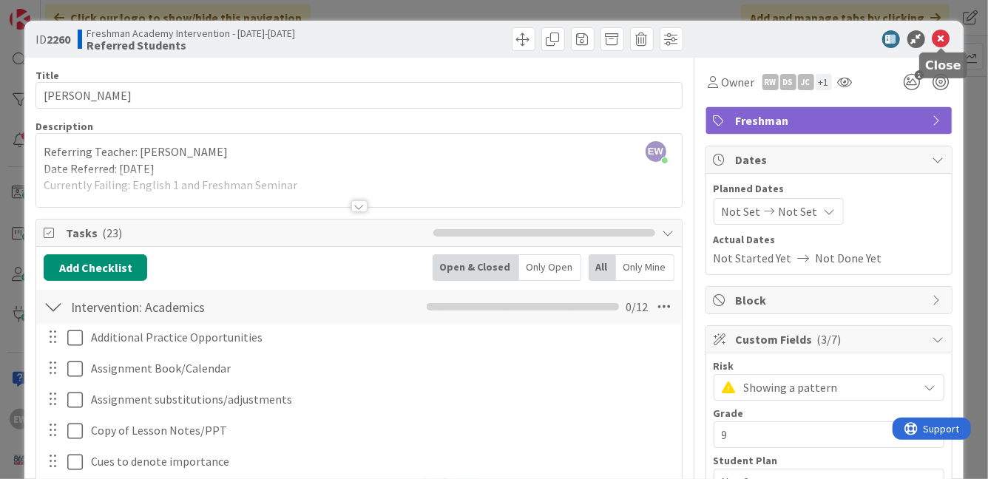
click at [942, 30] on icon at bounding box center [941, 39] width 18 height 18
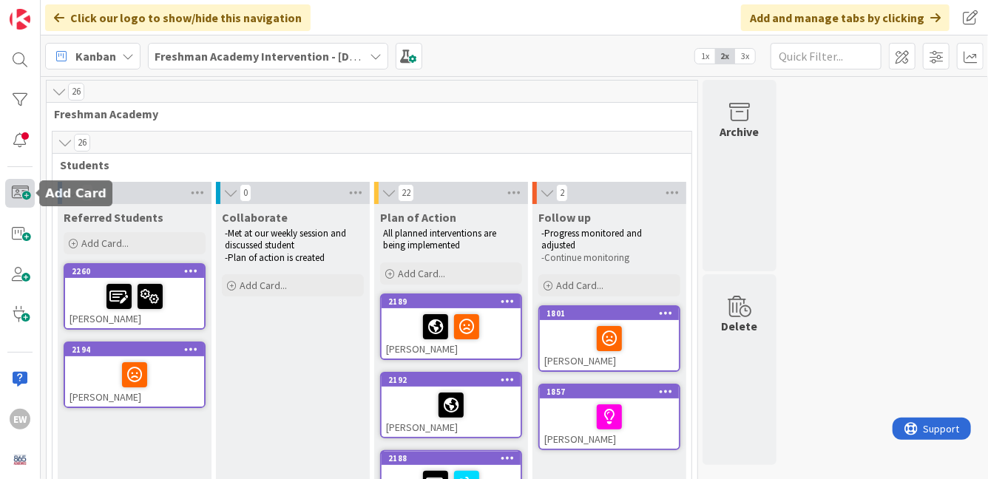
click at [23, 200] on span at bounding box center [20, 193] width 30 height 29
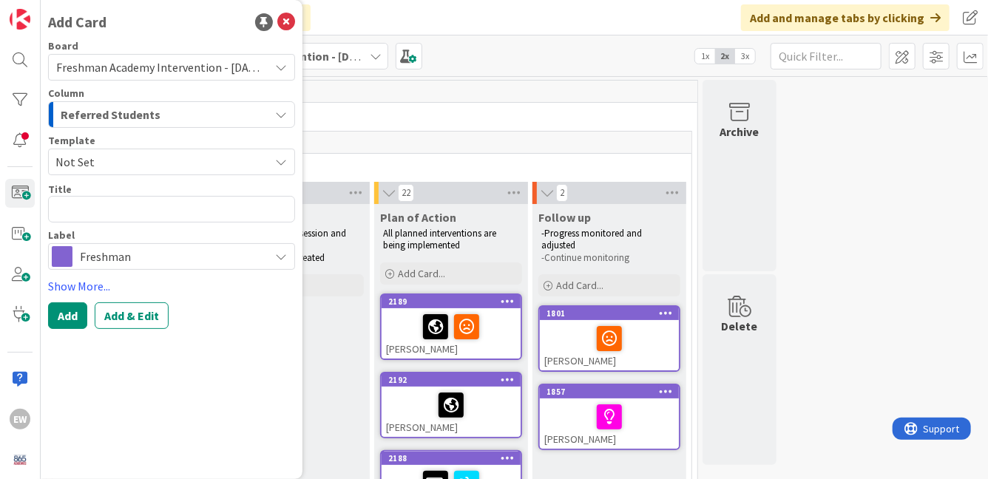
click at [130, 170] on span "Not Set" at bounding box center [156, 161] width 203 height 19
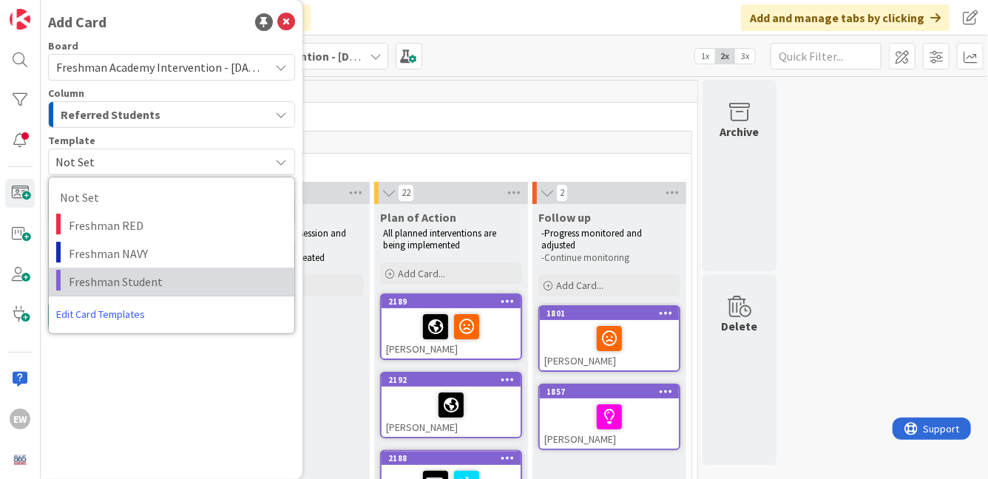
click at [118, 276] on span "Freshman Student" at bounding box center [176, 281] width 214 height 19
type textarea "x"
type textarea "Freshman Student"
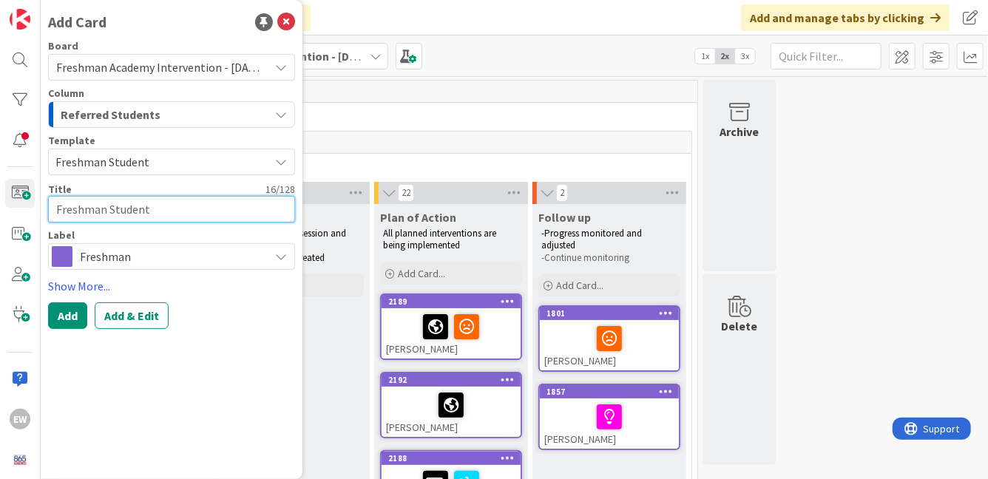
click at [102, 219] on textarea "Freshman Student" at bounding box center [171, 209] width 247 height 27
paste textarea "[PERSON_NAME]"
type textarea "x"
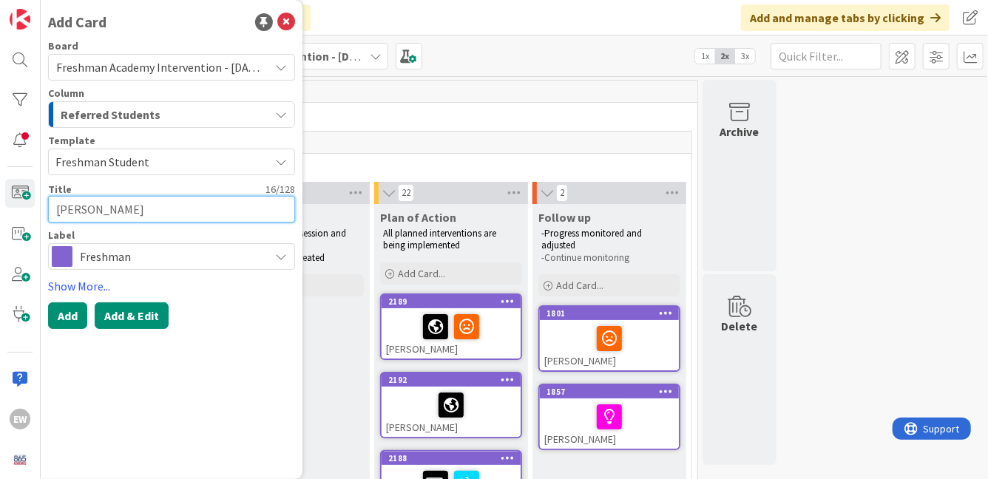
type textarea "[PERSON_NAME]"
click at [119, 305] on button "Add & Edit" at bounding box center [132, 315] width 74 height 27
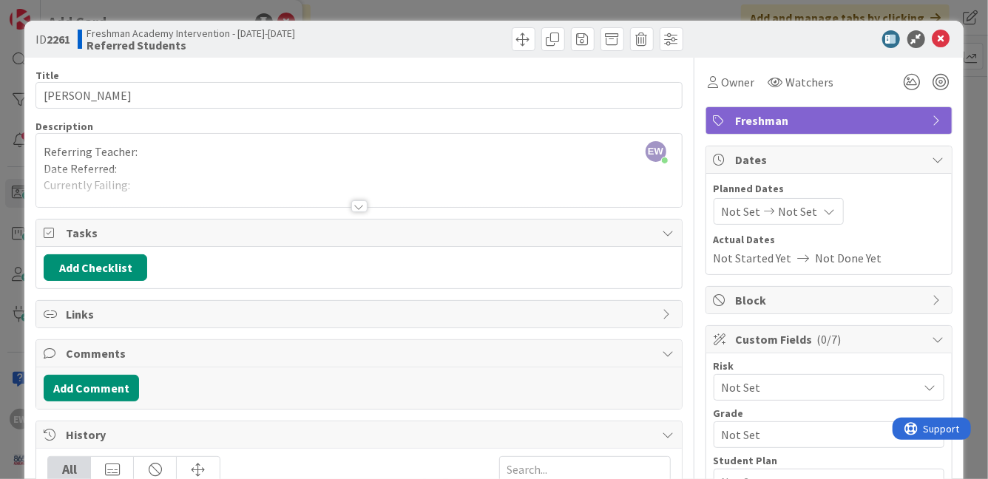
click at [149, 183] on div at bounding box center [358, 188] width 645 height 38
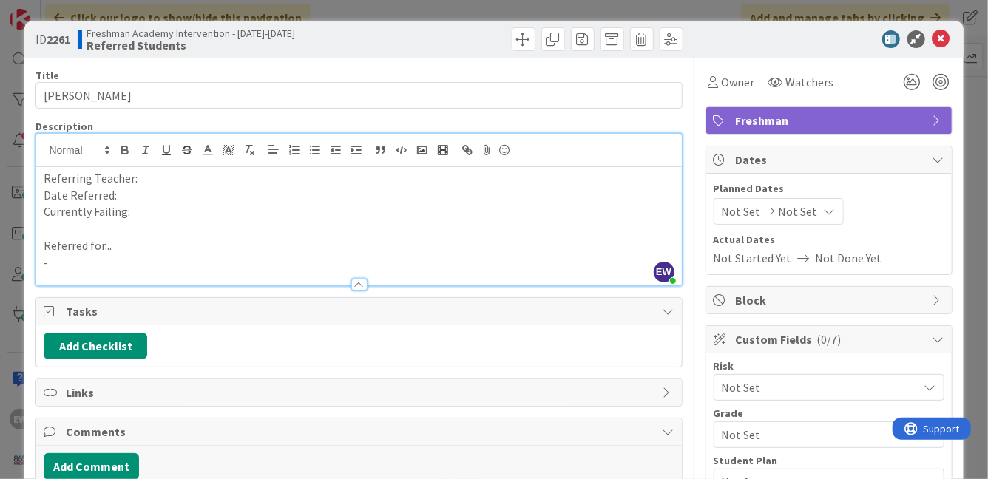
click at [111, 267] on p "-" at bounding box center [359, 262] width 630 height 17
click at [163, 182] on p "Referring Teacher:" at bounding box center [359, 178] width 630 height 17
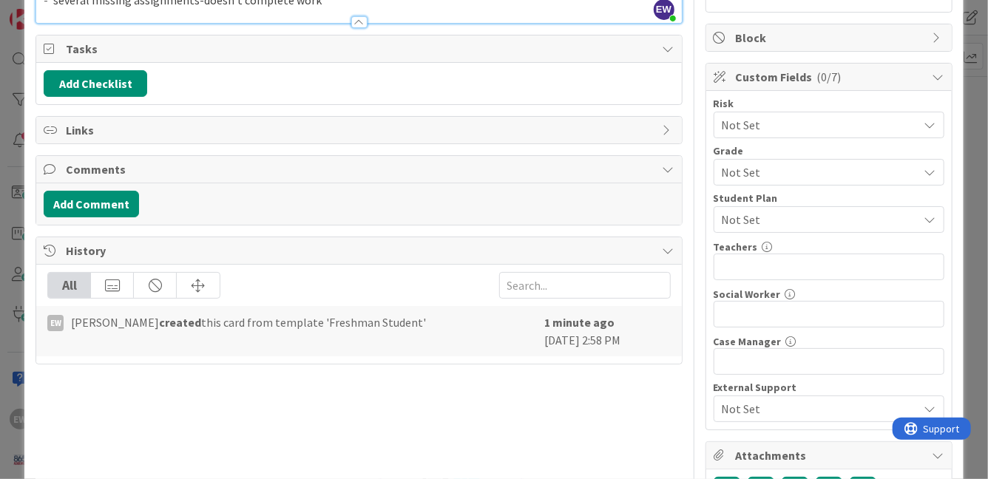
scroll to position [274, 0]
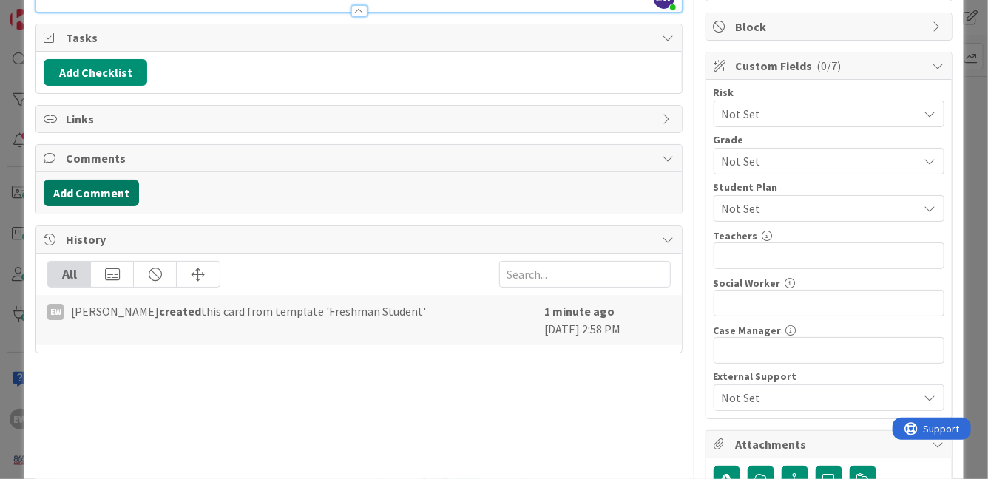
click at [95, 201] on button "Add Comment" at bounding box center [91, 193] width 95 height 27
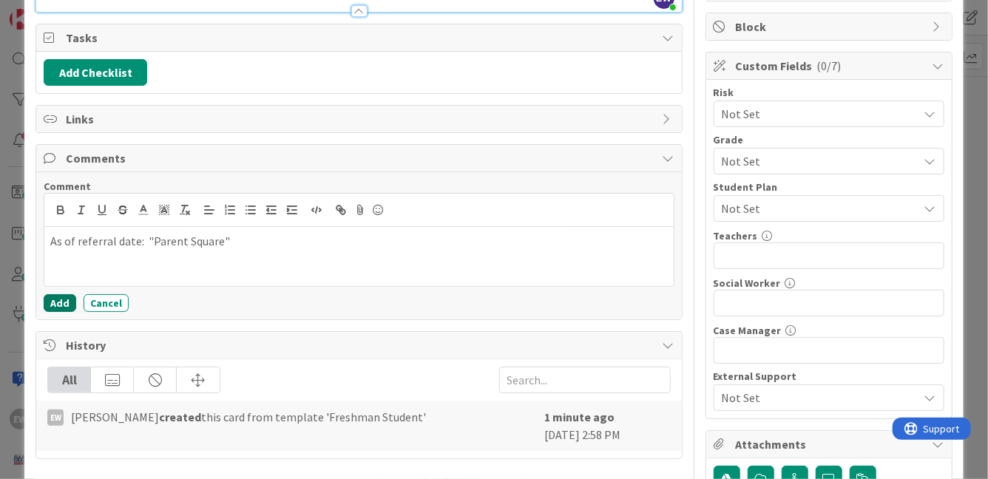
click at [50, 309] on button "Add" at bounding box center [60, 303] width 33 height 18
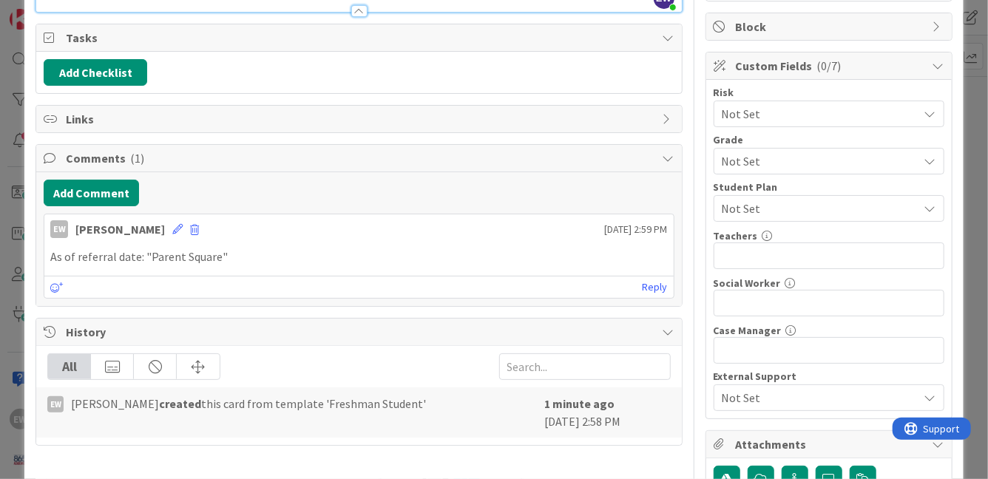
scroll to position [257, 0]
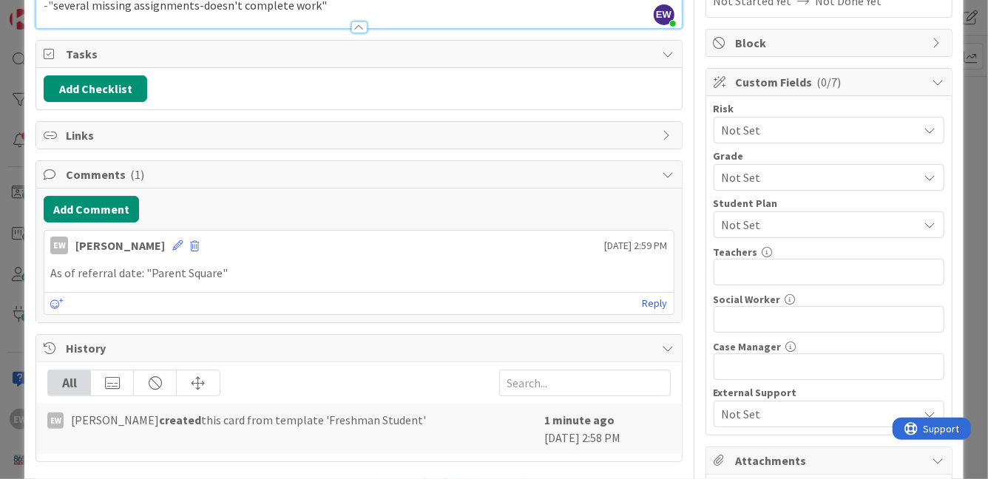
click at [761, 126] on span "Not Set" at bounding box center [816, 130] width 189 height 21
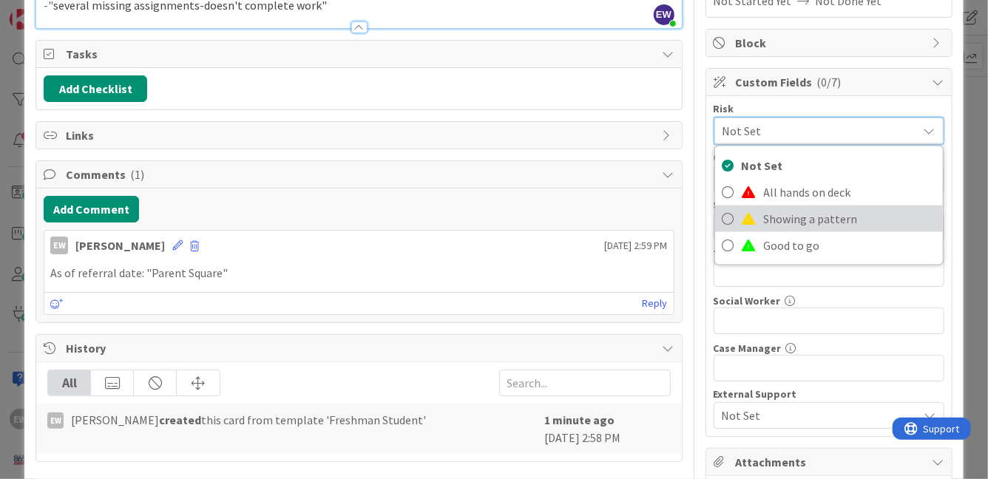
click at [766, 212] on span "Showing a pattern" at bounding box center [850, 219] width 172 height 22
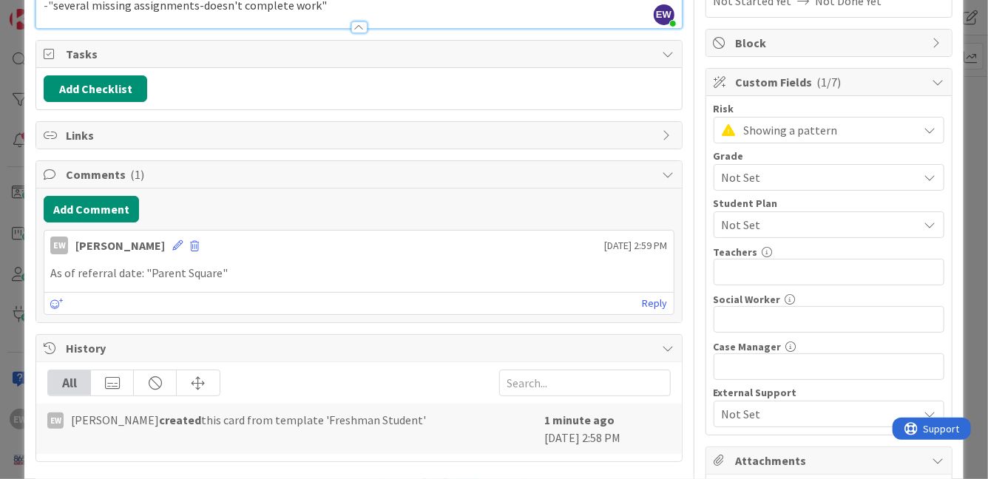
click at [759, 183] on span "Not Set" at bounding box center [816, 177] width 189 height 21
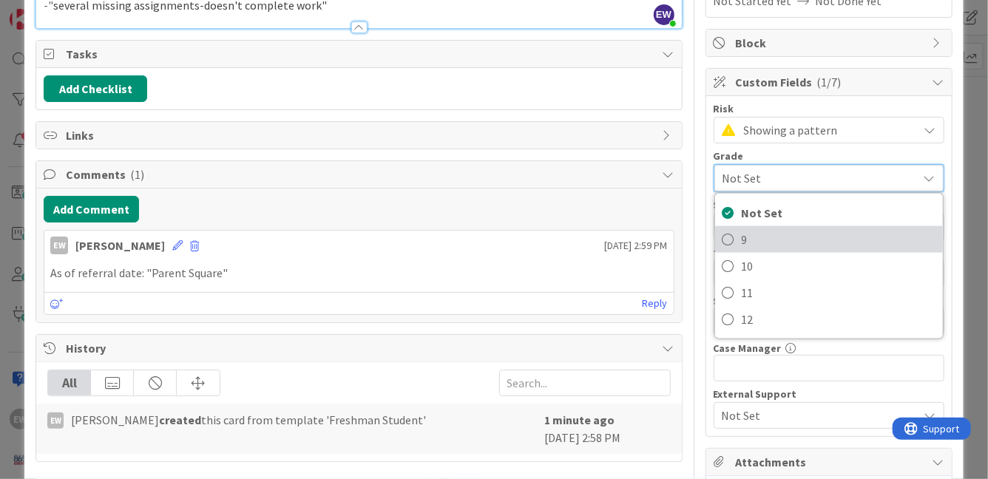
click at [740, 235] on link "9" at bounding box center [829, 239] width 228 height 27
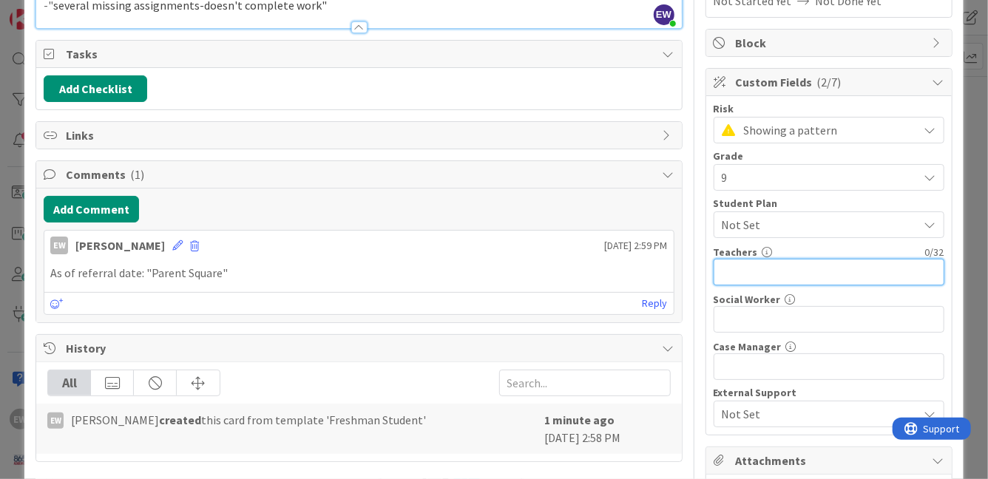
click at [742, 272] on input "text" at bounding box center [829, 272] width 231 height 27
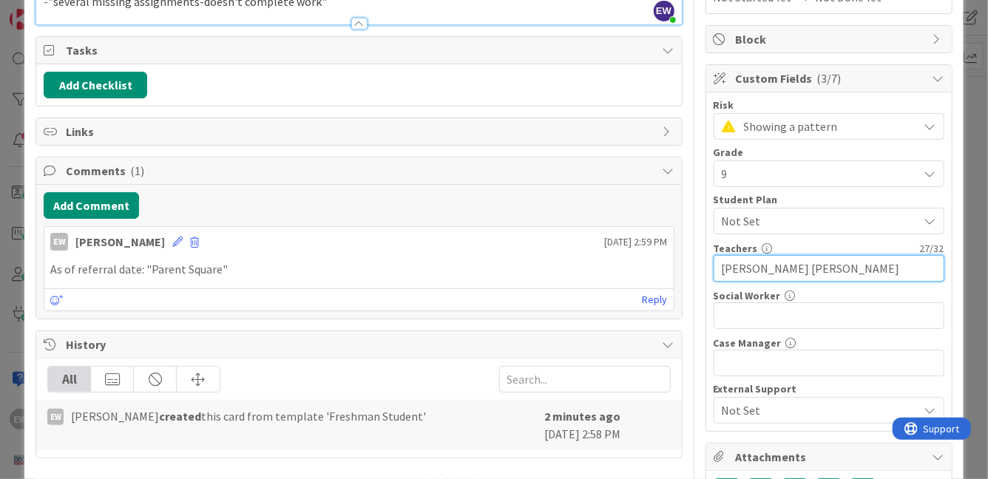
scroll to position [412, 0]
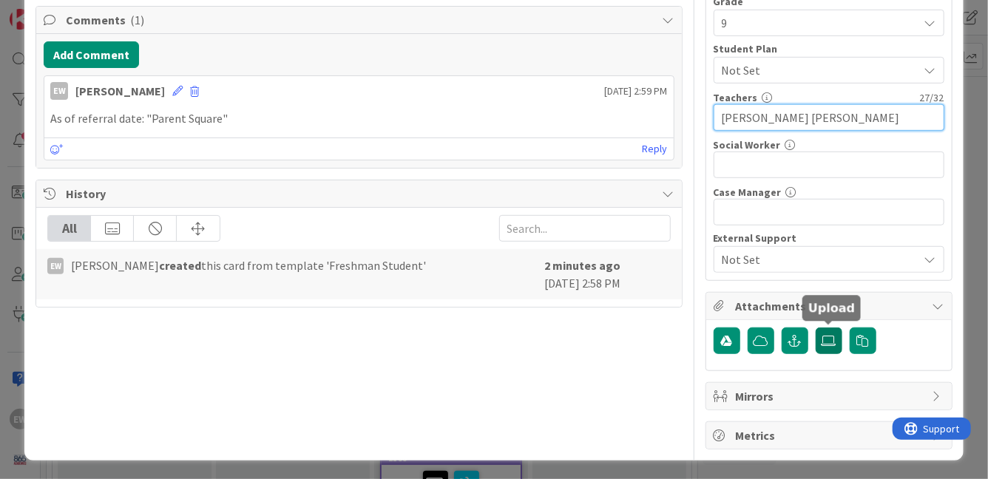
type input "[PERSON_NAME] [PERSON_NAME]"
click at [821, 345] on label at bounding box center [829, 341] width 27 height 27
click at [816, 328] on input "file" at bounding box center [816, 328] width 0 height 0
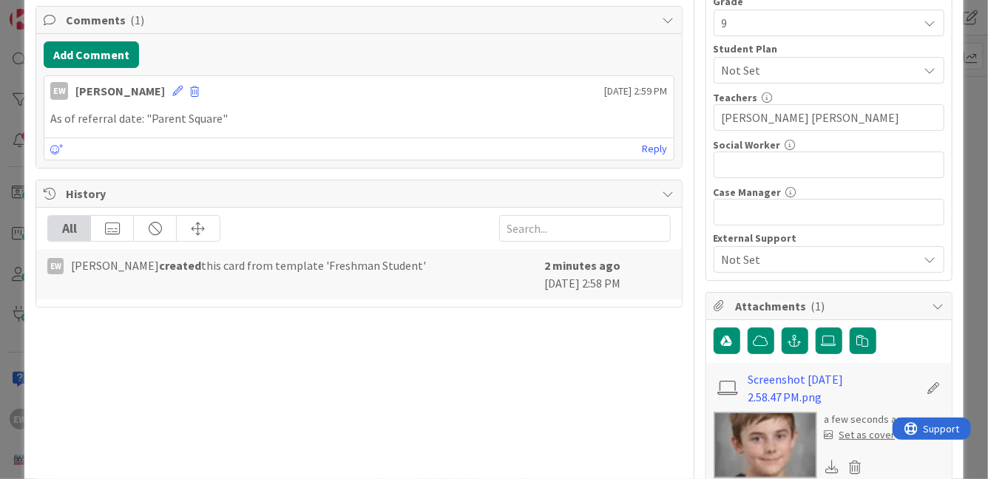
click at [859, 433] on div "Set as cover" at bounding box center [860, 435] width 71 height 16
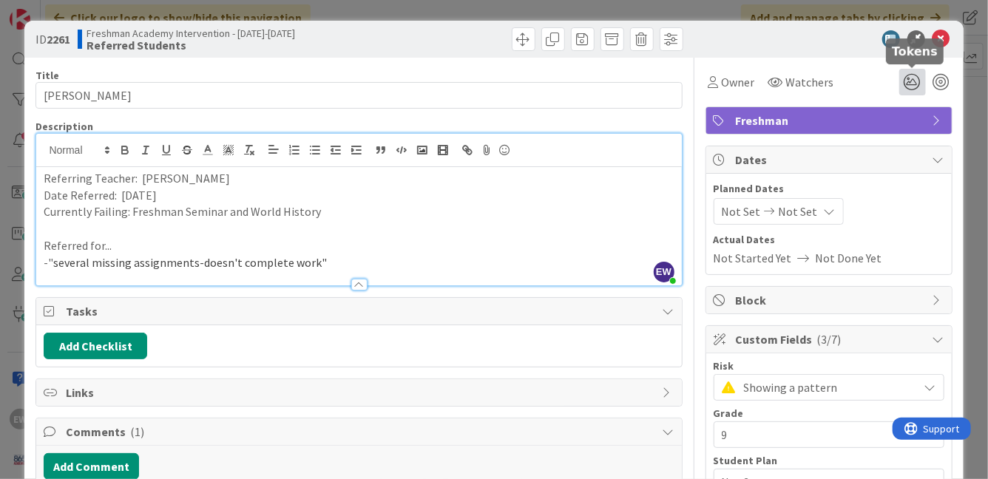
click at [912, 80] on icon at bounding box center [912, 82] width 27 height 27
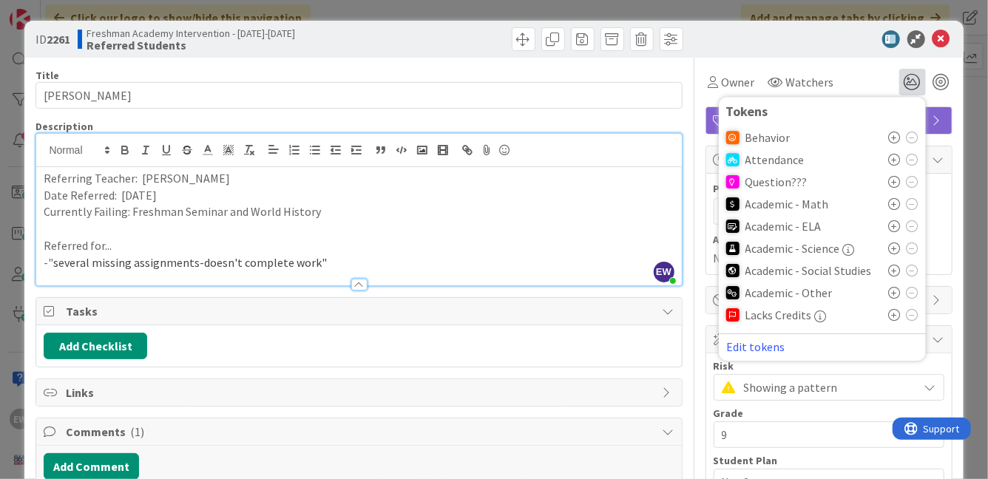
click at [898, 271] on icon at bounding box center [895, 271] width 12 height 12
click at [895, 297] on icon at bounding box center [895, 297] width 12 height 12
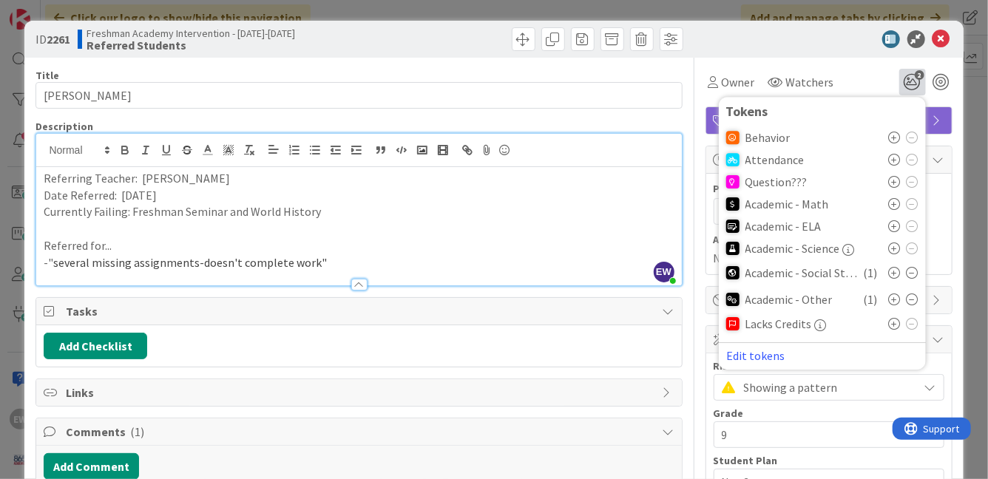
click at [821, 58] on div "Owner Watchers 2 Tokens Behavior Attendance Question??? Academic - Math Academi…" at bounding box center [828, 77] width 247 height 38
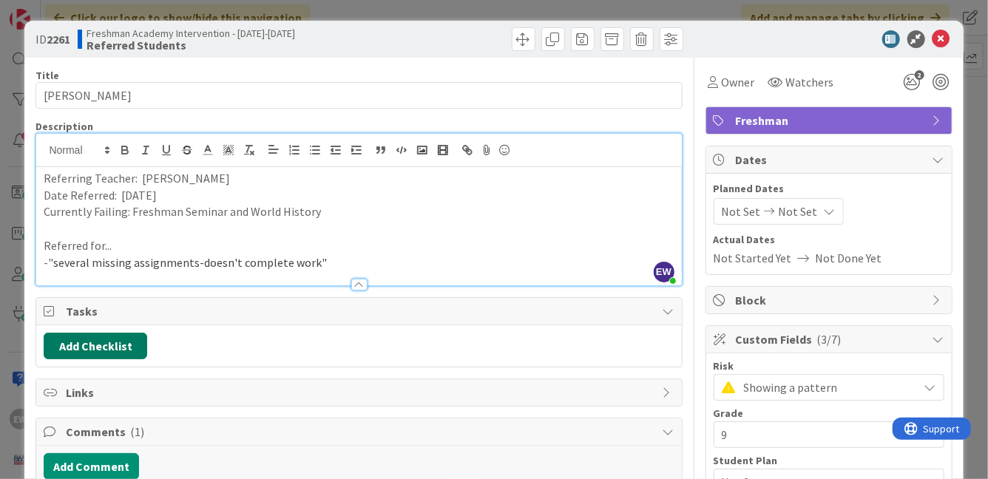
click at [66, 346] on button "Add Checklist" at bounding box center [96, 346] width 104 height 27
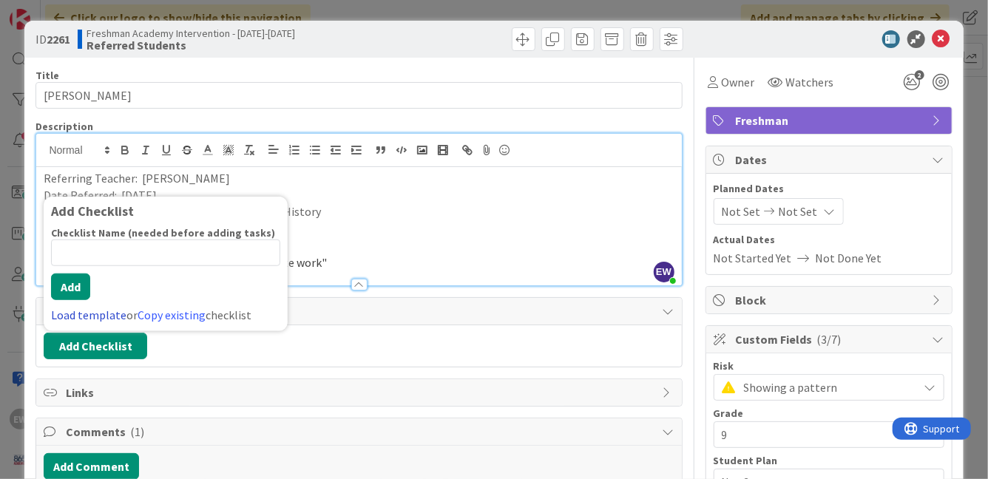
click at [74, 315] on link "Load template" at bounding box center [88, 315] width 75 height 15
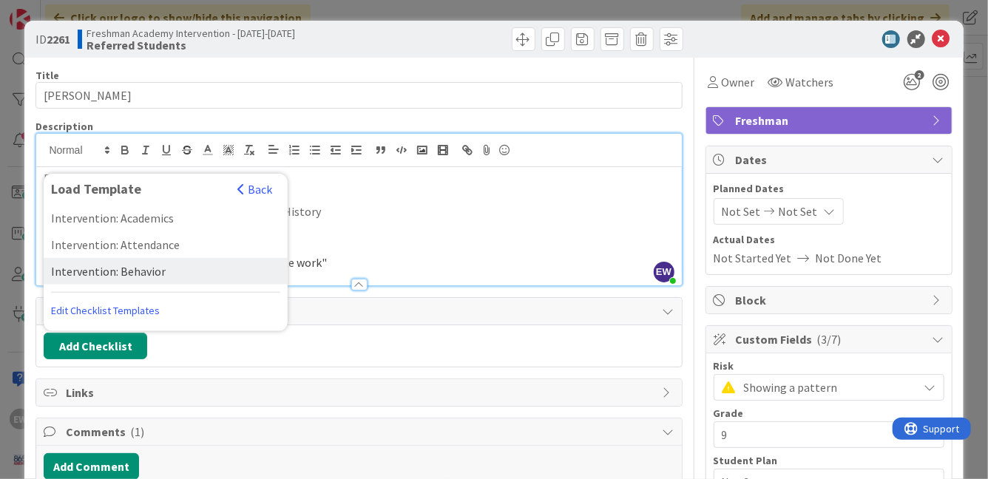
click at [113, 270] on div "Intervention: Behavior" at bounding box center [166, 271] width 244 height 27
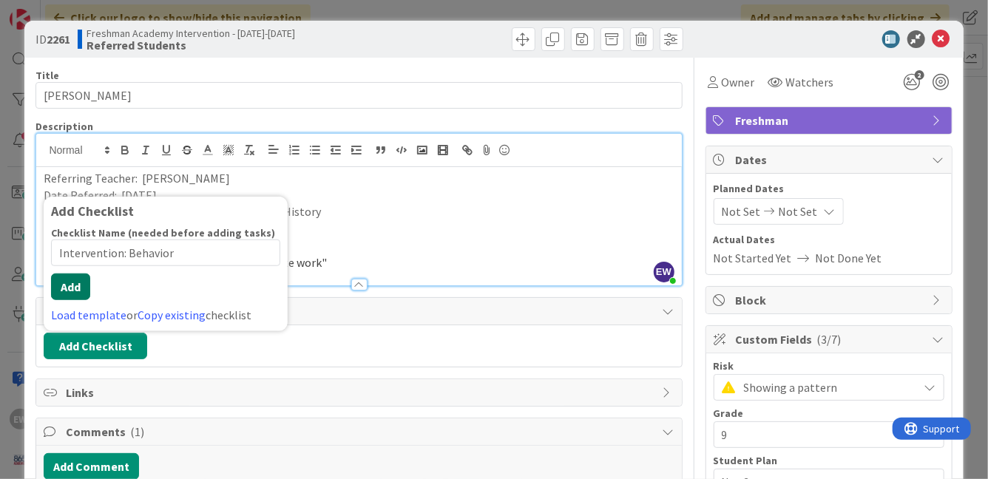
click at [75, 286] on button "Add" at bounding box center [70, 287] width 39 height 27
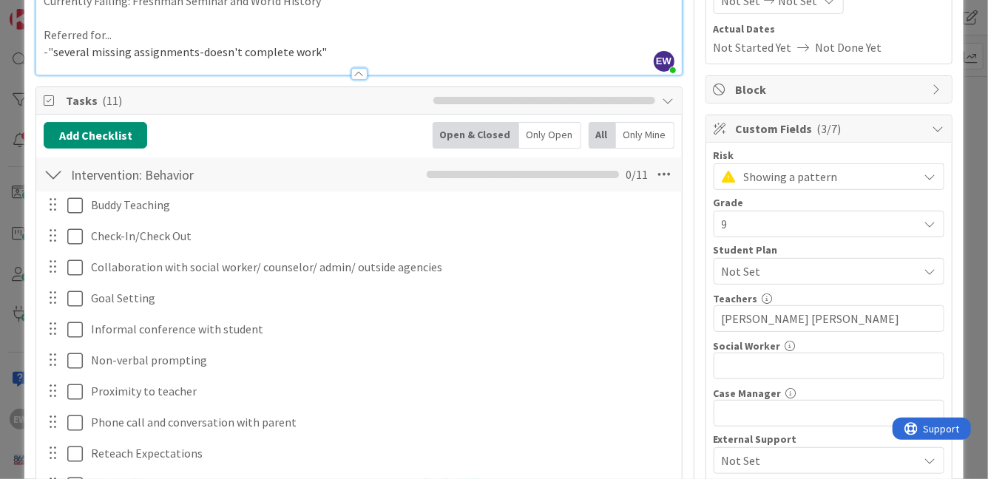
scroll to position [172, 0]
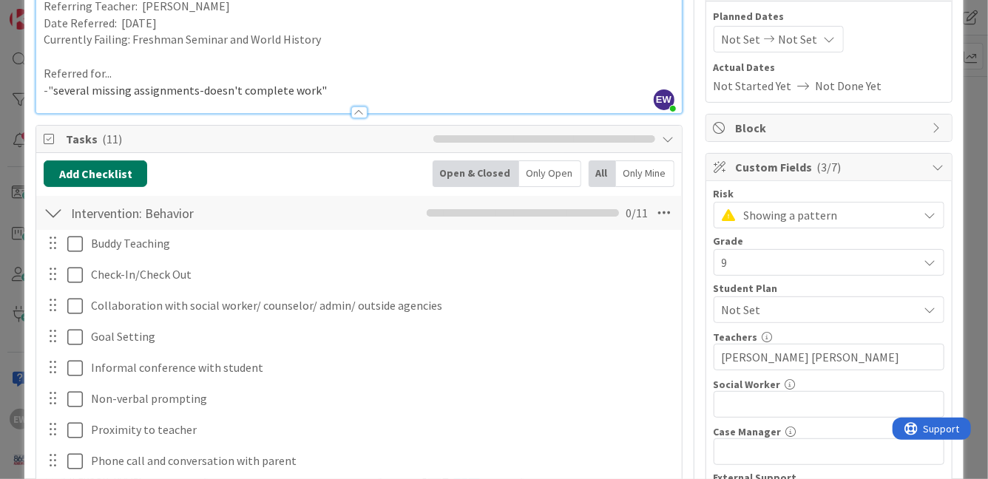
click at [103, 184] on button "Add Checklist" at bounding box center [96, 173] width 104 height 27
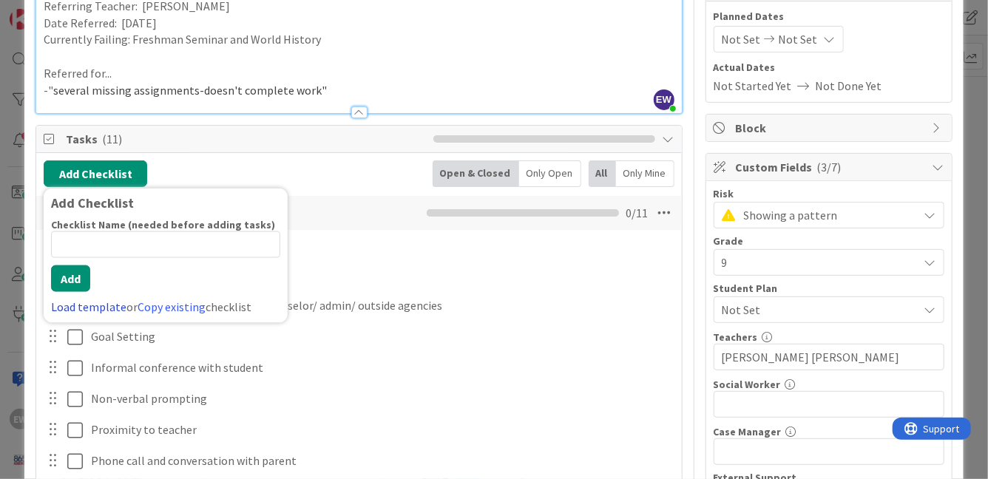
click at [84, 305] on link "Load template" at bounding box center [88, 306] width 75 height 15
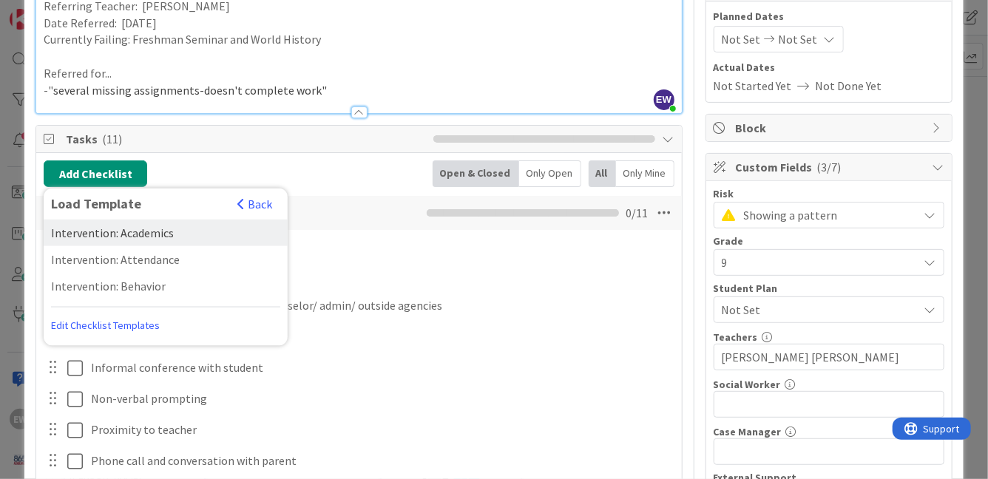
click at [134, 237] on div "Intervention: Academics" at bounding box center [166, 233] width 244 height 27
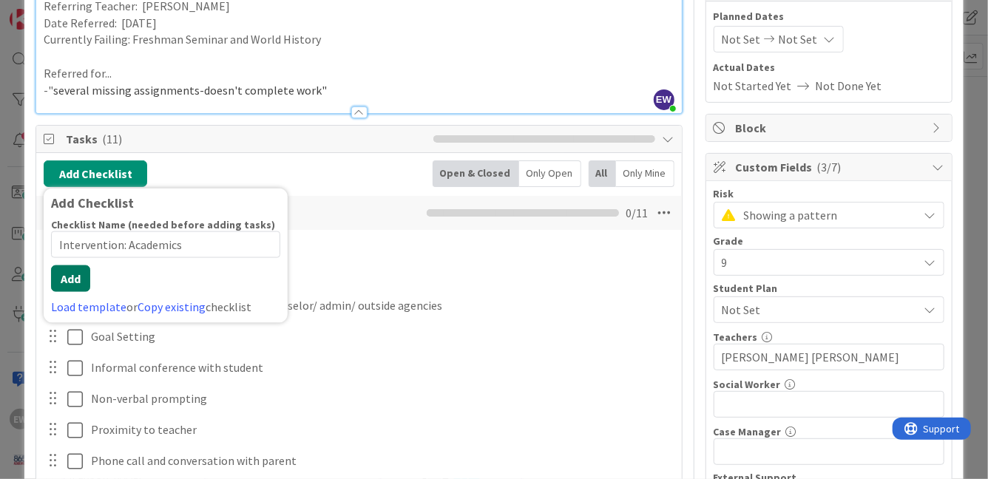
click at [74, 296] on div "Checklist Name (needed before adding tasks) 23 / 64 Intervention: Academics Add…" at bounding box center [165, 267] width 229 height 98
click at [74, 274] on button "Add" at bounding box center [70, 278] width 39 height 27
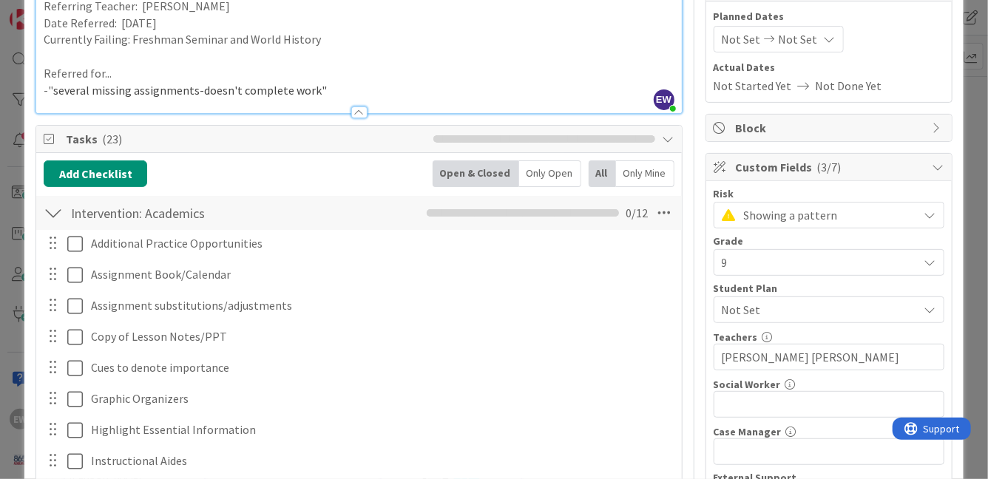
scroll to position [548, 0]
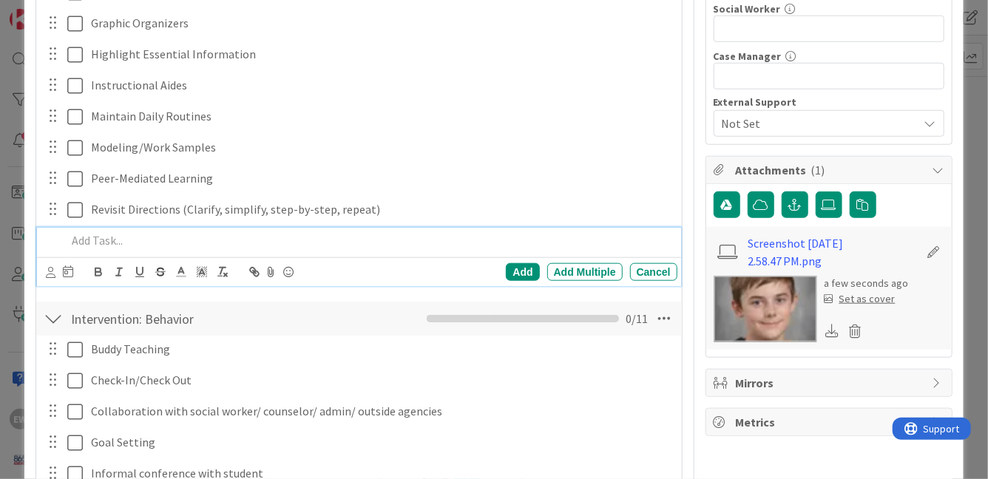
click at [53, 308] on div at bounding box center [53, 318] width 19 height 27
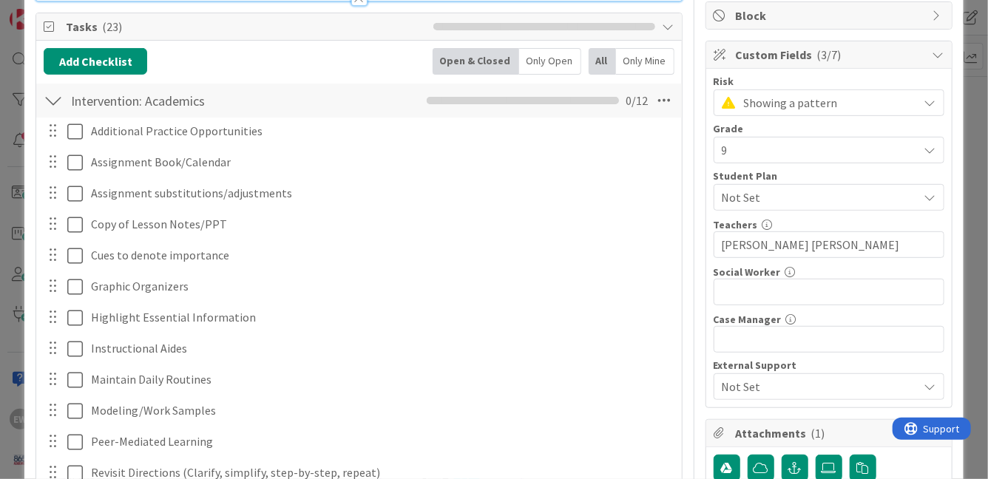
scroll to position [278, 0]
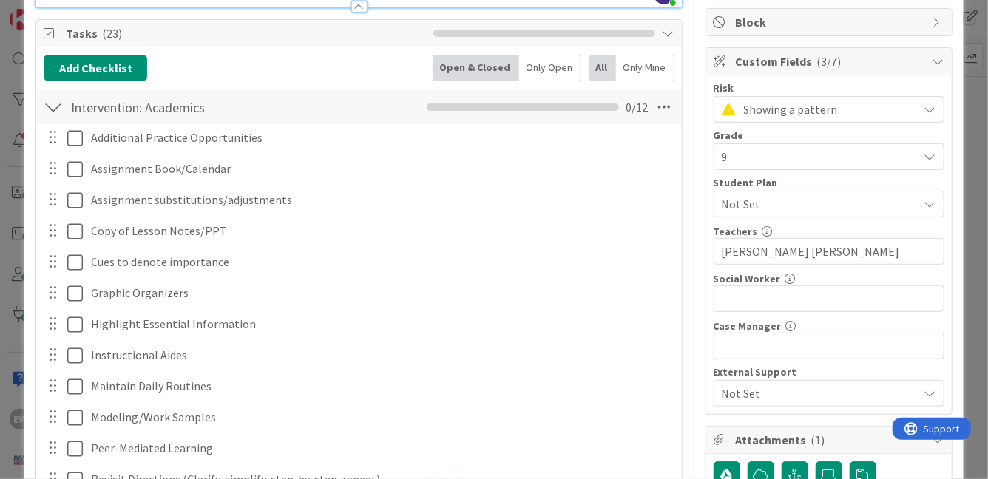
click at [60, 117] on div at bounding box center [53, 107] width 19 height 27
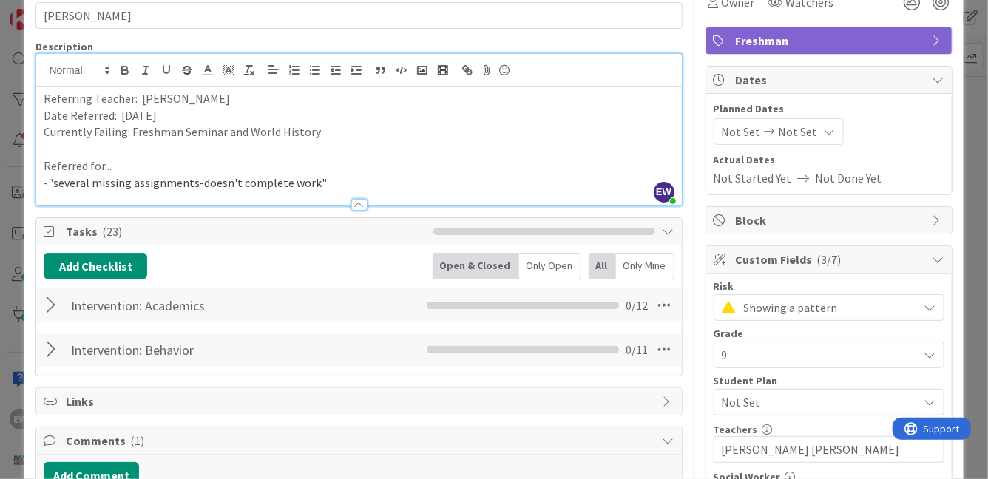
scroll to position [0, 0]
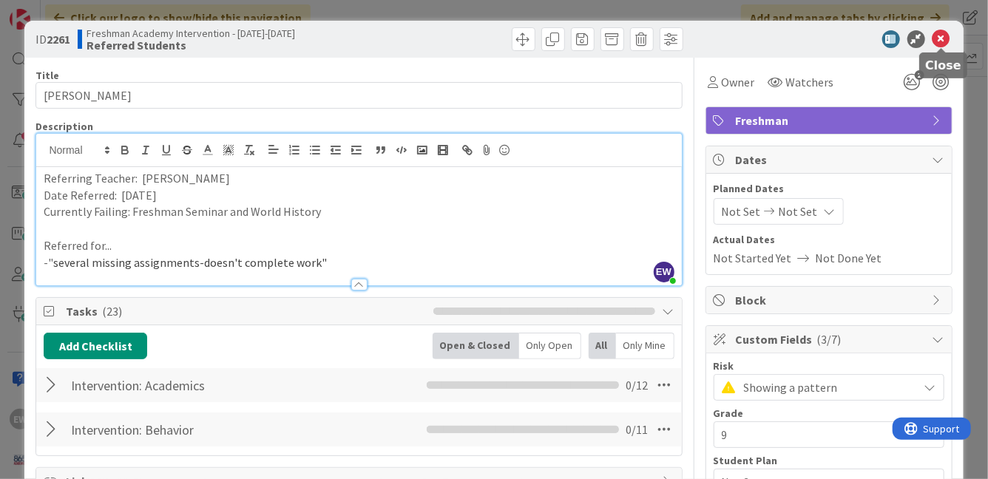
click at [943, 40] on icon at bounding box center [941, 39] width 18 height 18
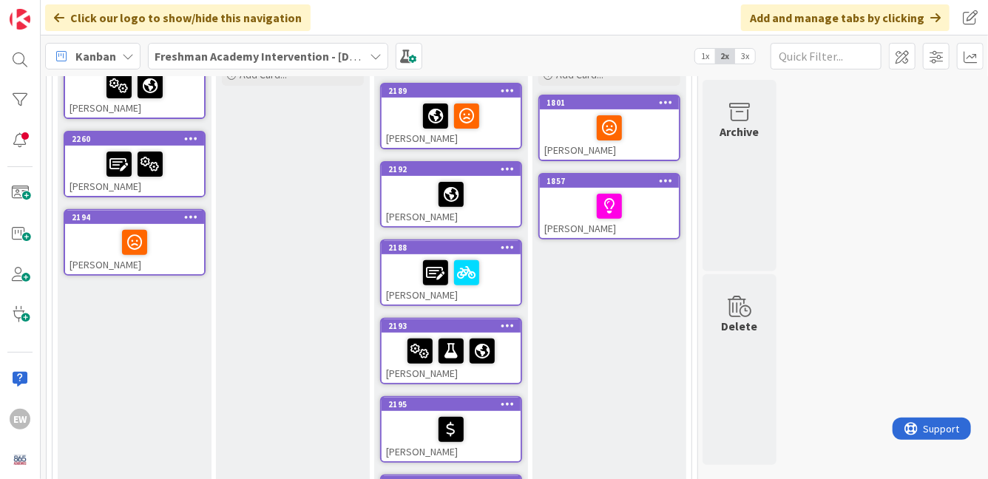
scroll to position [158, 0]
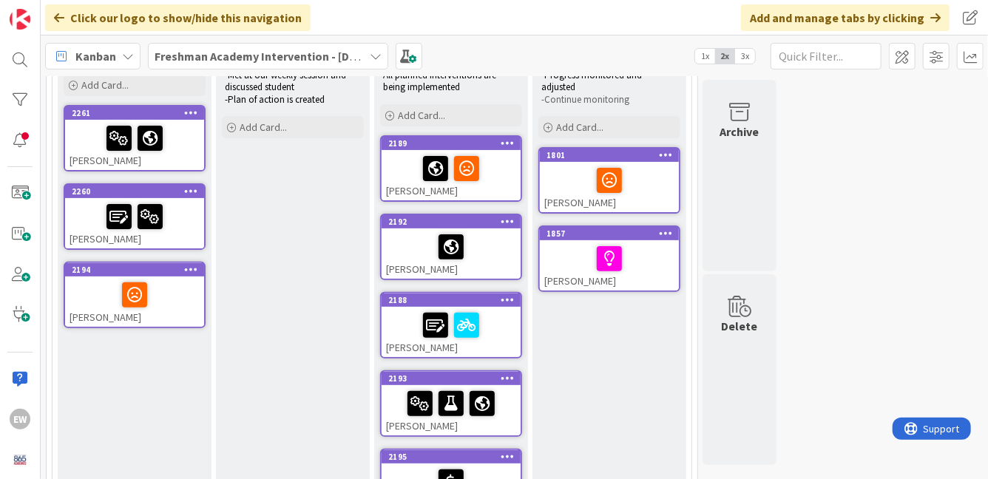
click at [646, 183] on div at bounding box center [609, 180] width 130 height 31
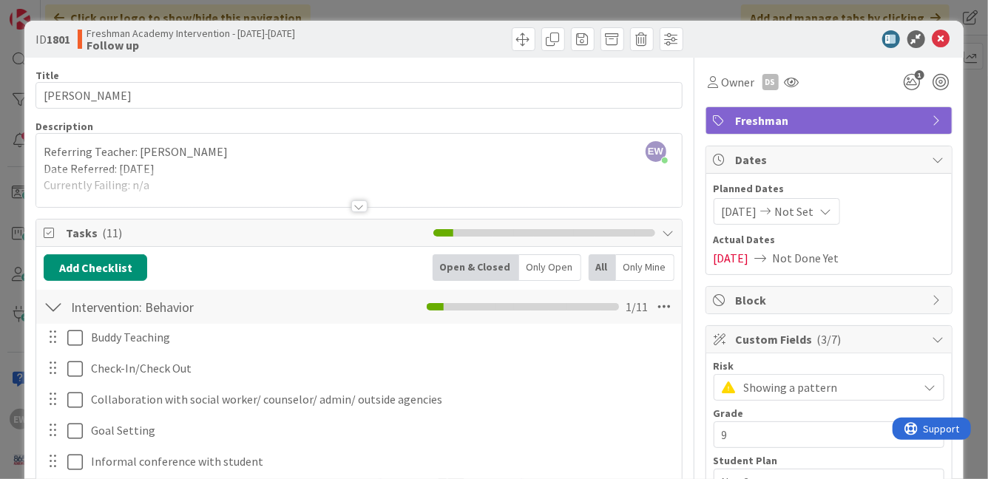
click at [55, 311] on div at bounding box center [53, 307] width 19 height 27
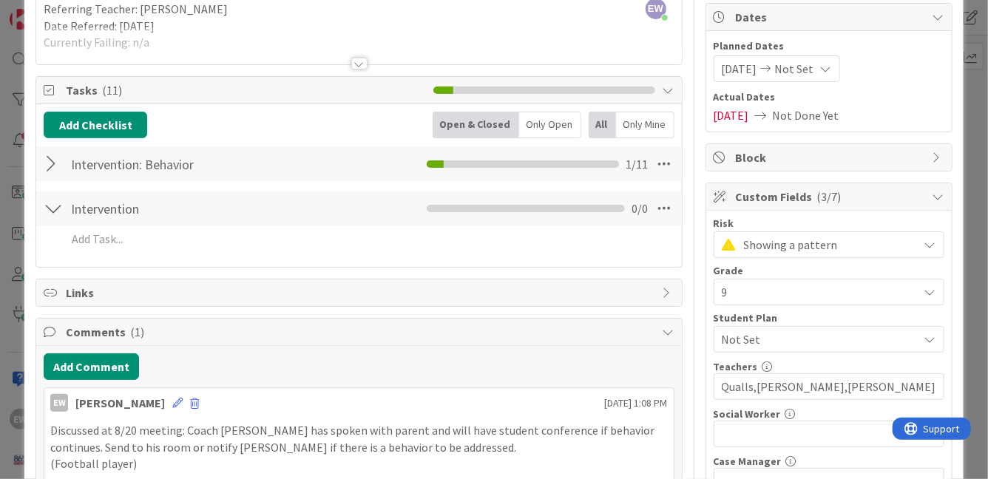
scroll to position [171, 0]
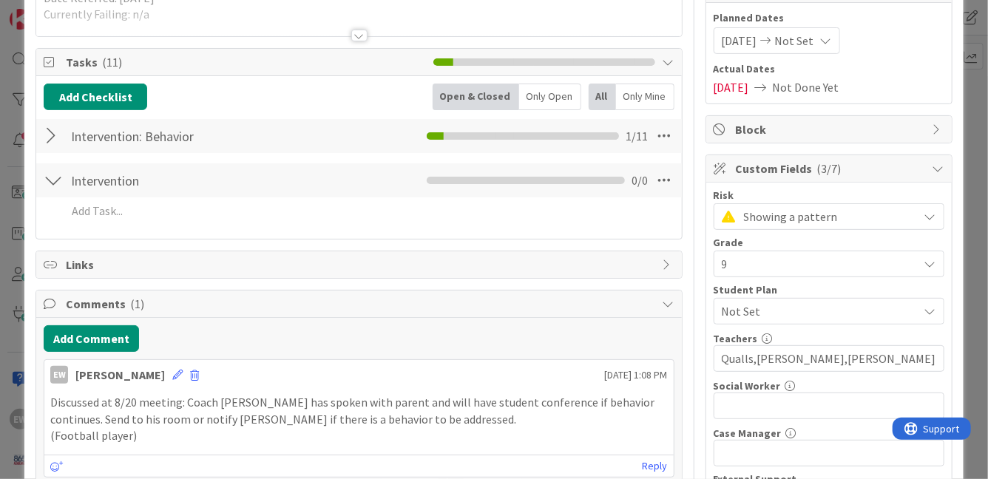
click at [58, 184] on div at bounding box center [53, 180] width 19 height 27
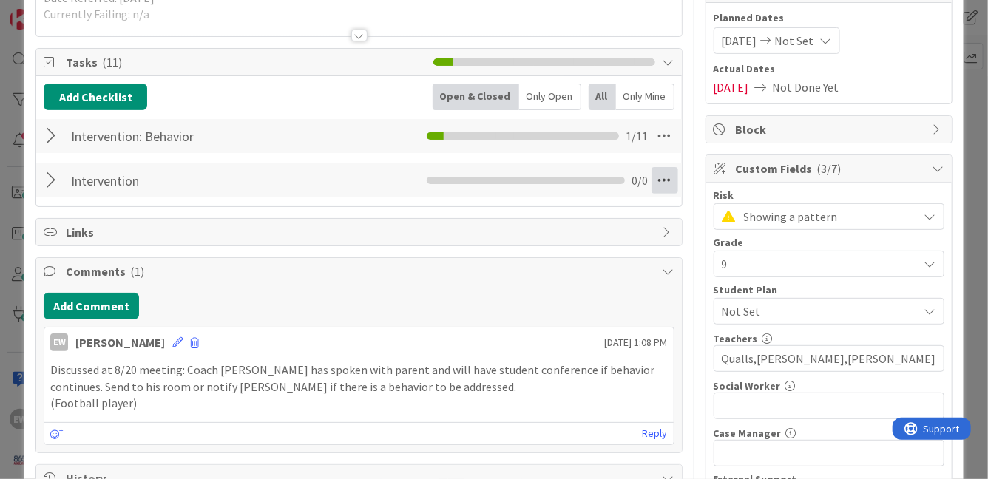
click at [660, 183] on icon at bounding box center [664, 180] width 27 height 27
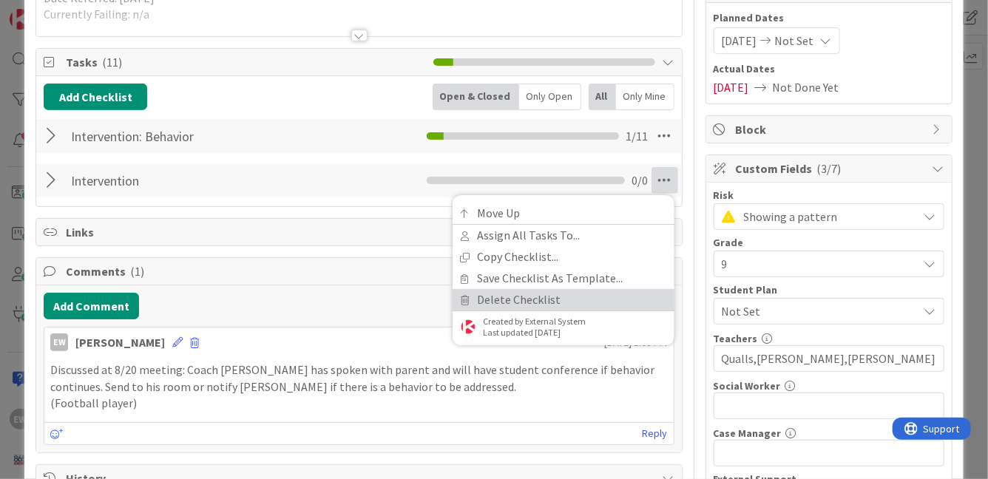
click at [533, 303] on link "Delete Checklist" at bounding box center [564, 299] width 222 height 21
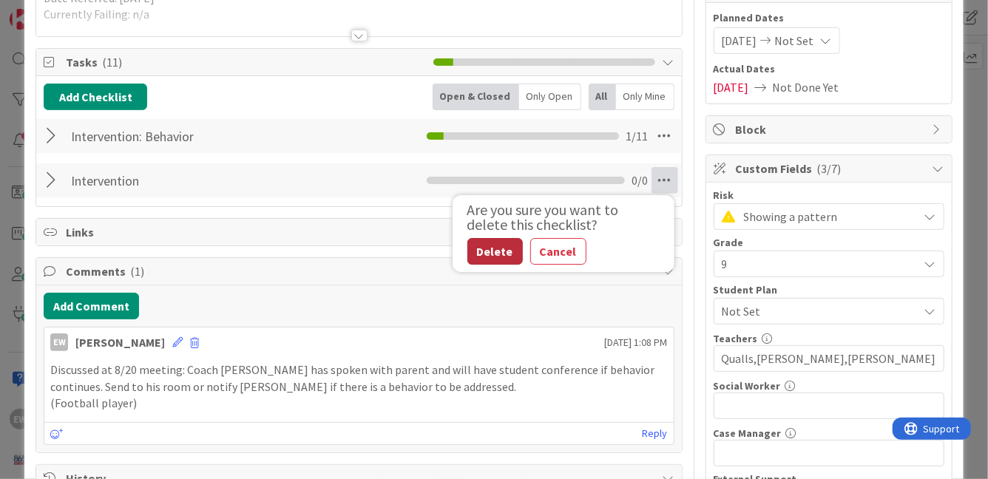
click at [498, 249] on button "Delete" at bounding box center [494, 251] width 55 height 27
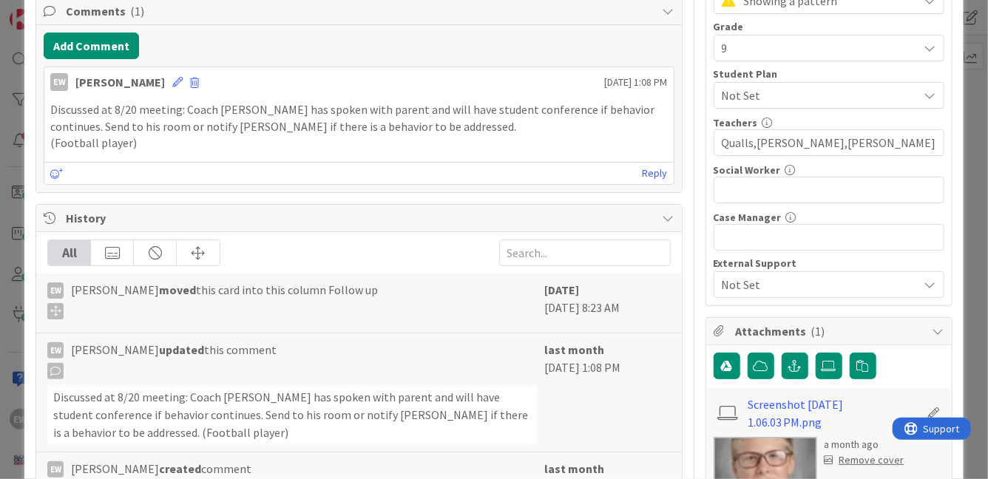
scroll to position [220, 0]
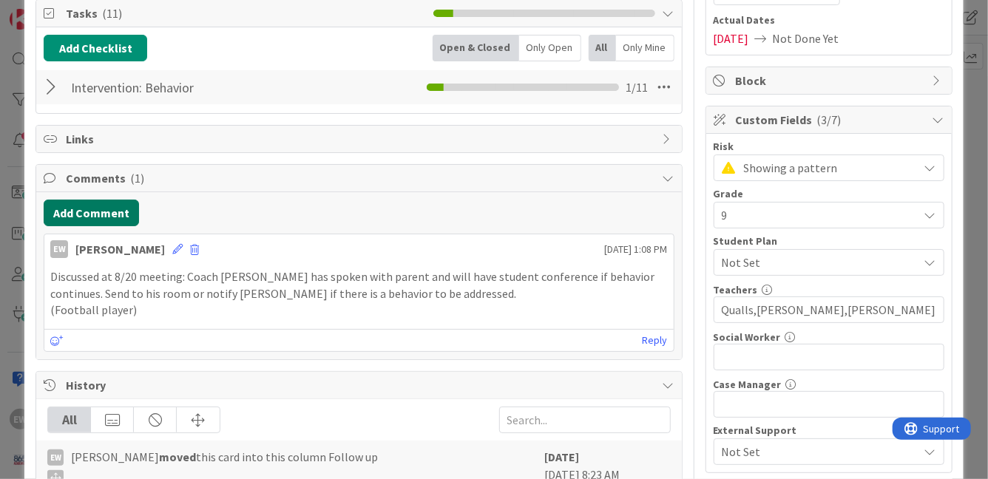
click at [126, 218] on button "Add Comment" at bounding box center [91, 213] width 95 height 27
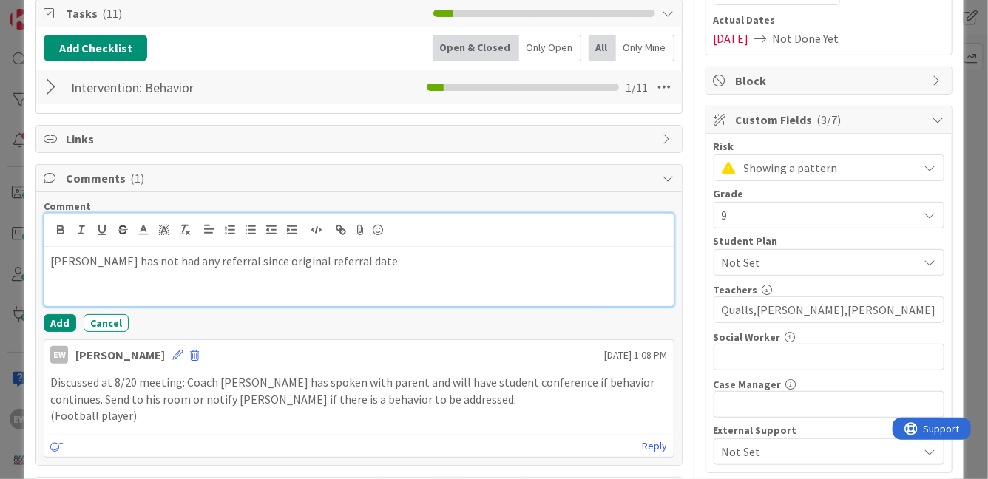
click at [166, 263] on p "[PERSON_NAME] has not had any referral since original referral date" at bounding box center [358, 261] width 617 height 17
click at [401, 263] on p "[PERSON_NAME] has not had any documented referral since original referral date" at bounding box center [358, 261] width 617 height 17
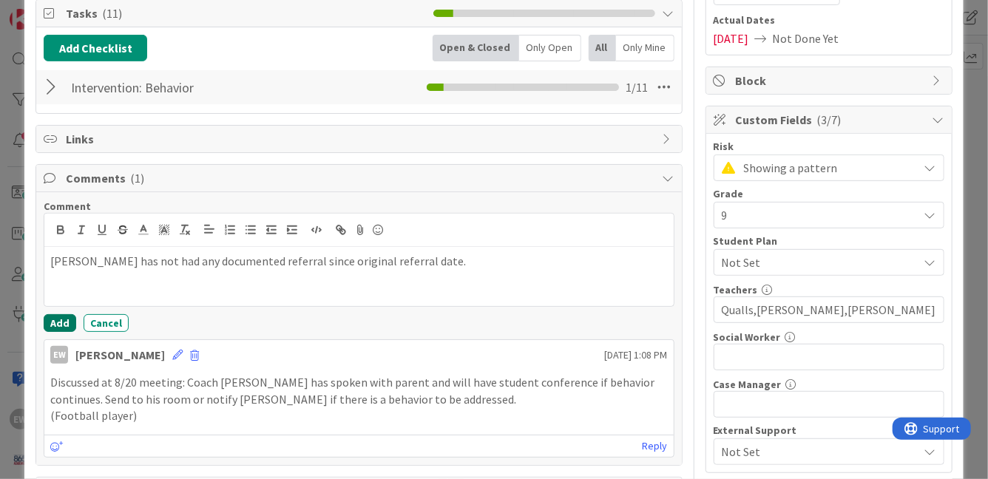
click at [56, 319] on button "Add" at bounding box center [60, 323] width 33 height 18
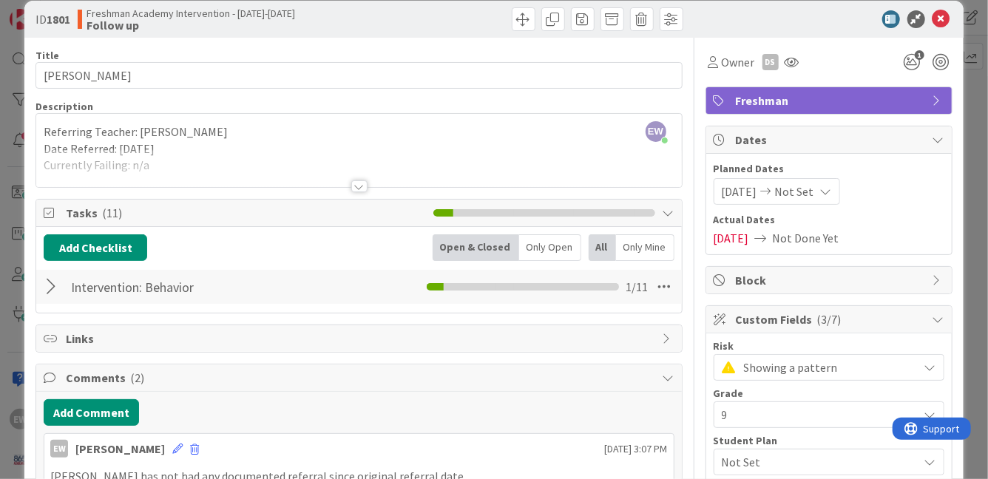
scroll to position [0, 0]
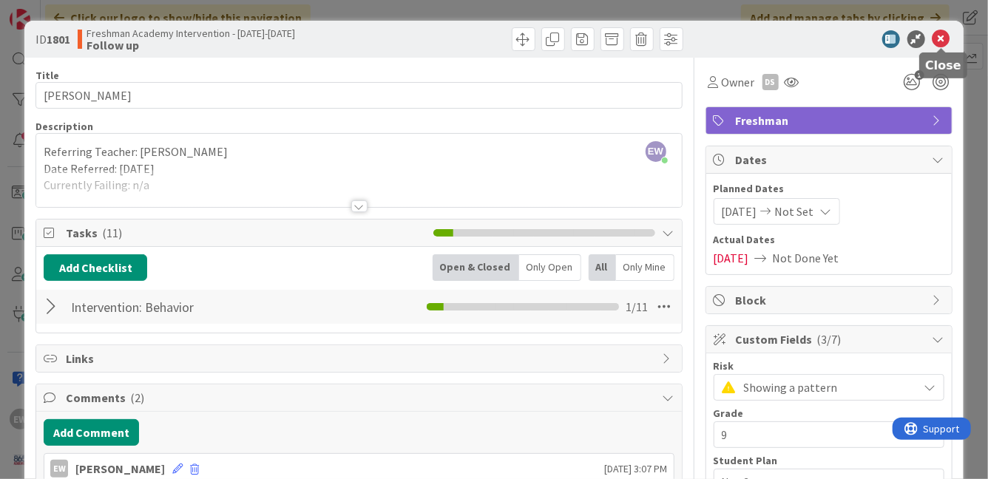
click at [939, 46] on icon at bounding box center [941, 39] width 18 height 18
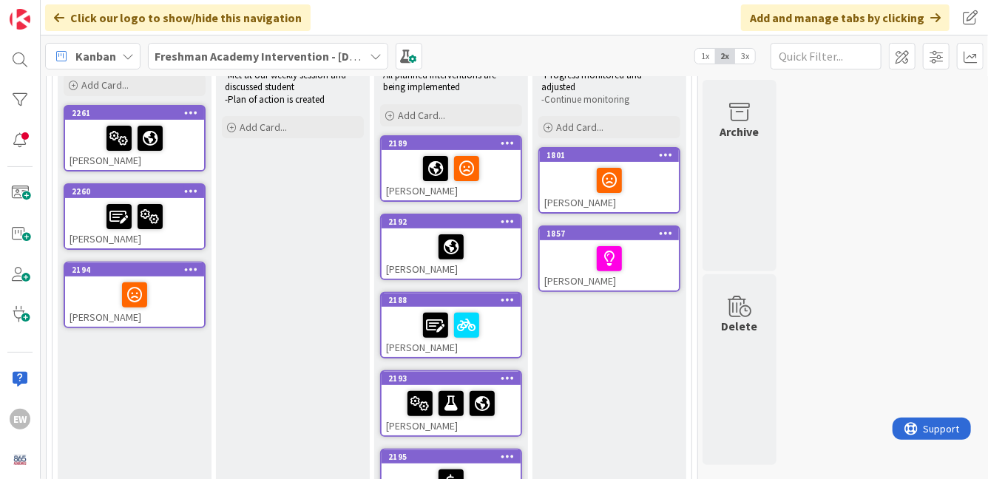
click at [652, 270] on div at bounding box center [609, 258] width 130 height 31
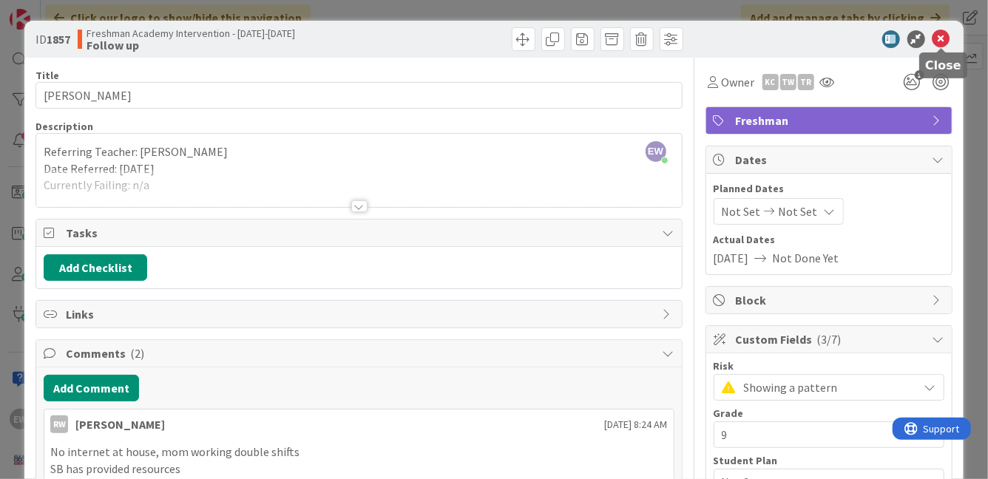
click at [939, 44] on icon at bounding box center [941, 39] width 18 height 18
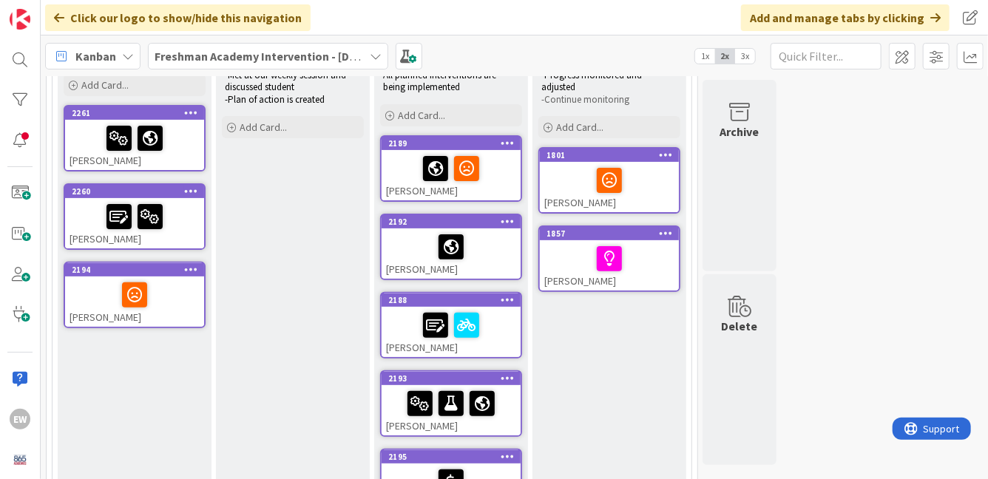
click at [504, 185] on div "[PERSON_NAME]" at bounding box center [451, 175] width 139 height 50
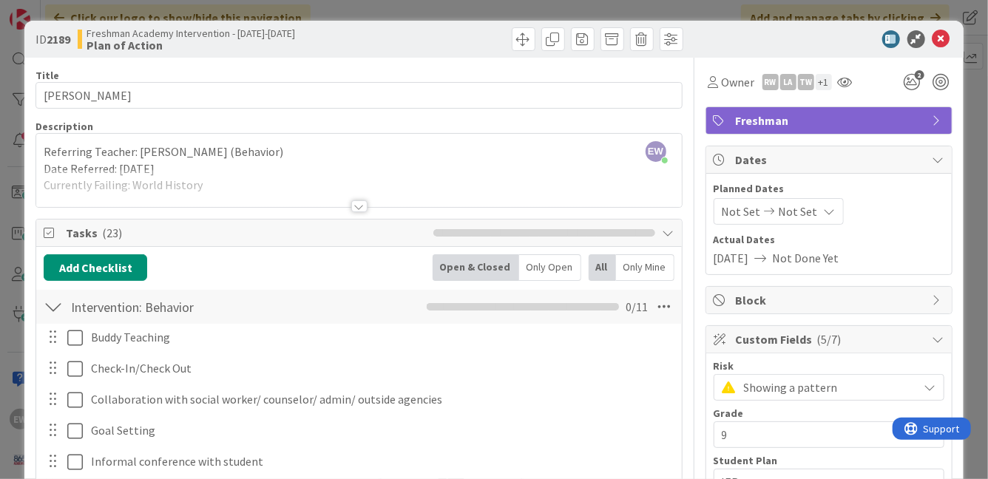
click at [59, 305] on div at bounding box center [53, 307] width 19 height 27
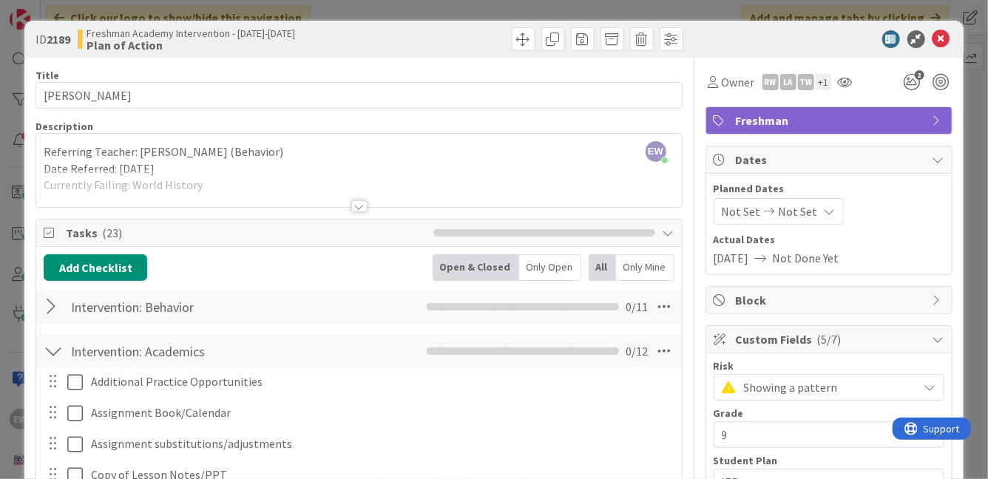
click at [53, 351] on div at bounding box center [53, 351] width 19 height 27
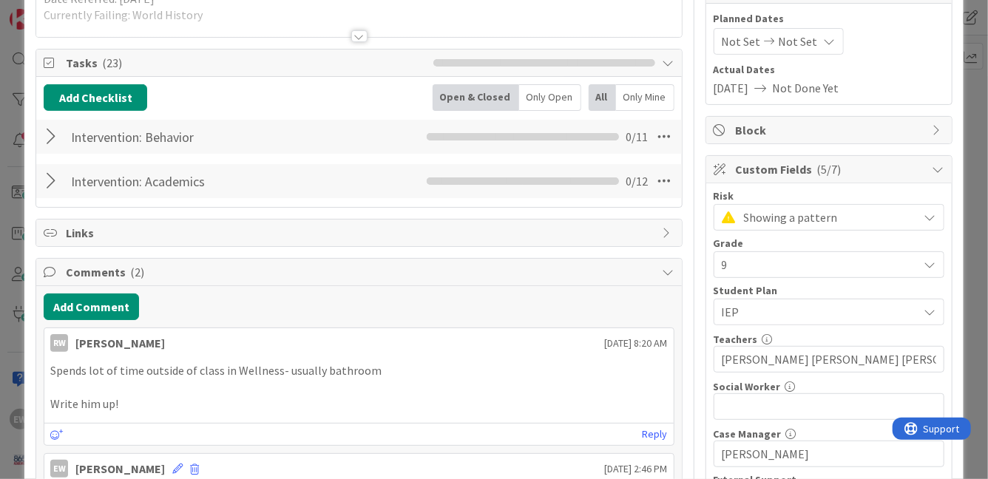
scroll to position [180, 0]
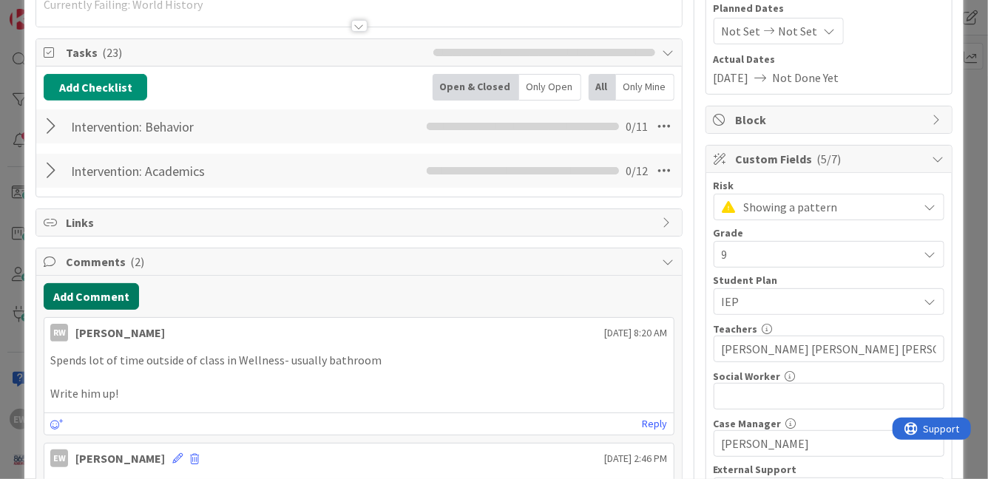
click at [70, 305] on button "Add Comment" at bounding box center [91, 296] width 95 height 27
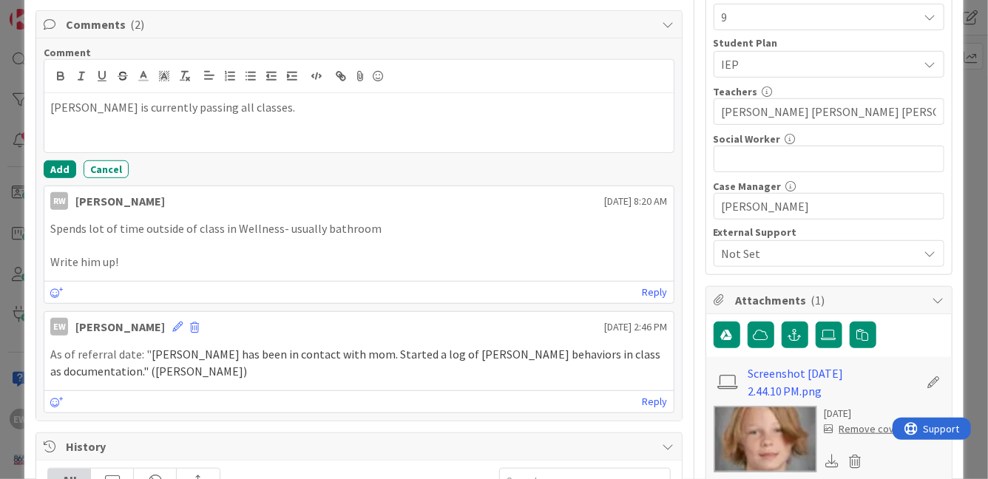
scroll to position [421, 0]
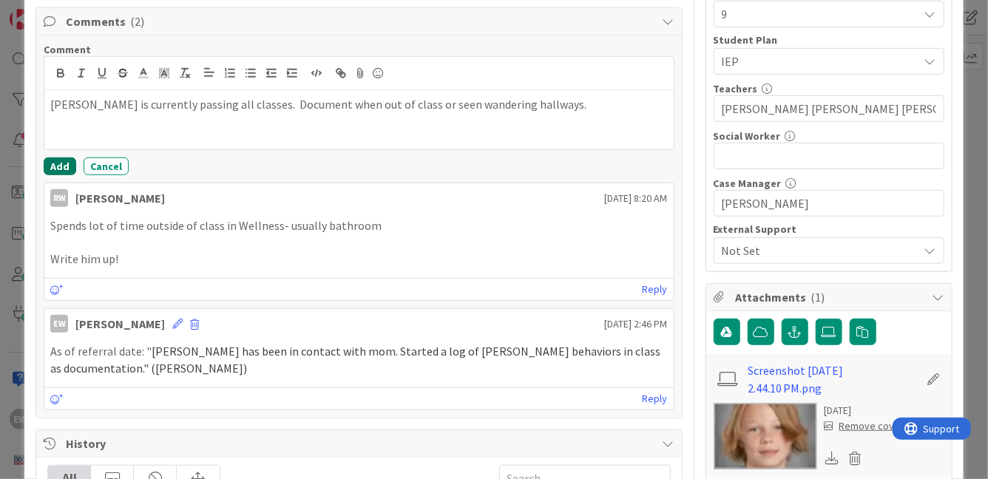
click at [67, 163] on button "Add" at bounding box center [60, 167] width 33 height 18
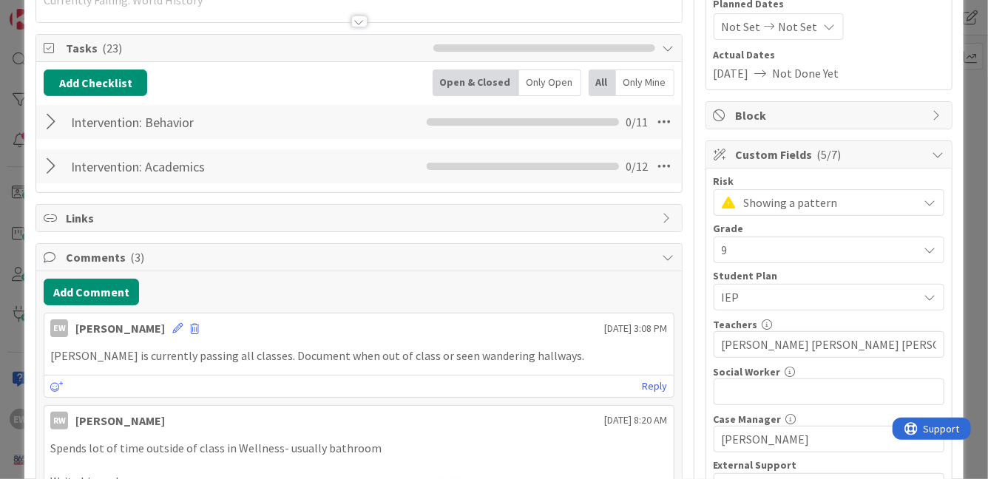
scroll to position [183, 0]
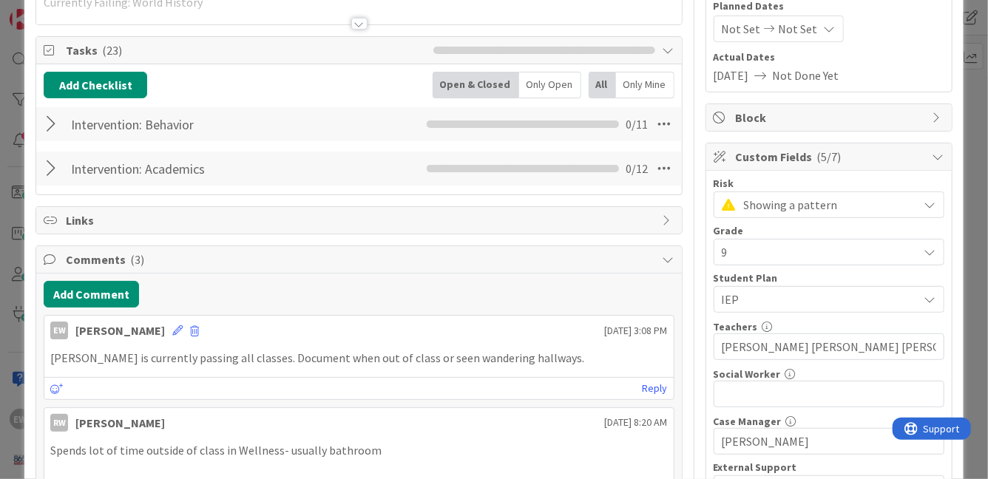
click at [55, 124] on div at bounding box center [53, 124] width 19 height 27
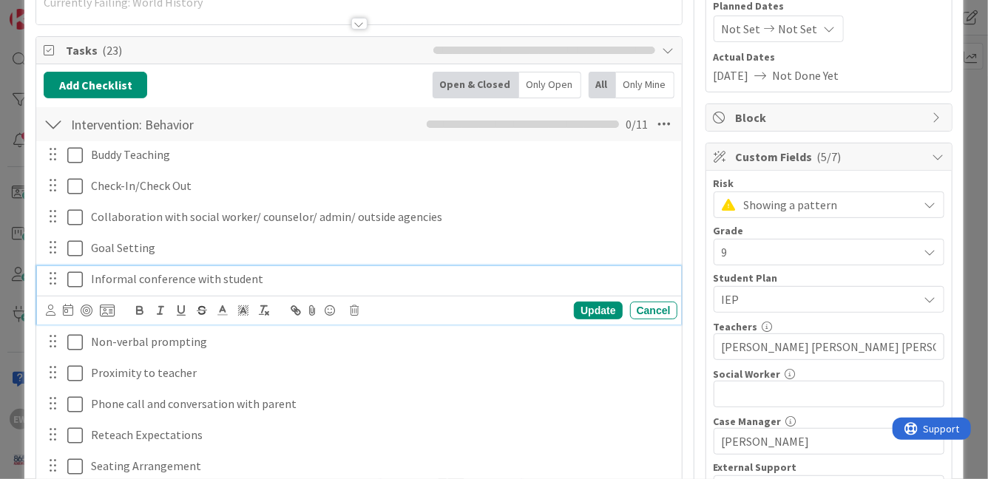
click at [76, 277] on icon at bounding box center [75, 280] width 16 height 18
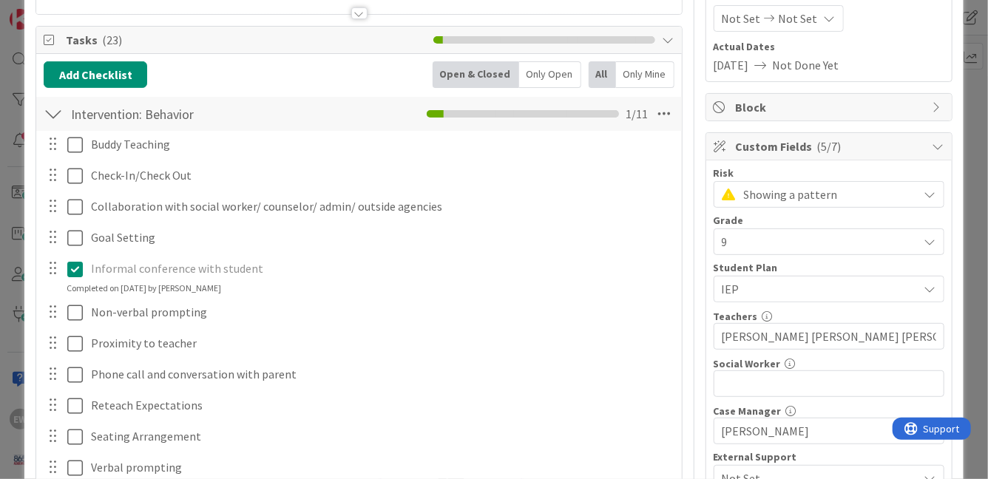
scroll to position [194, 0]
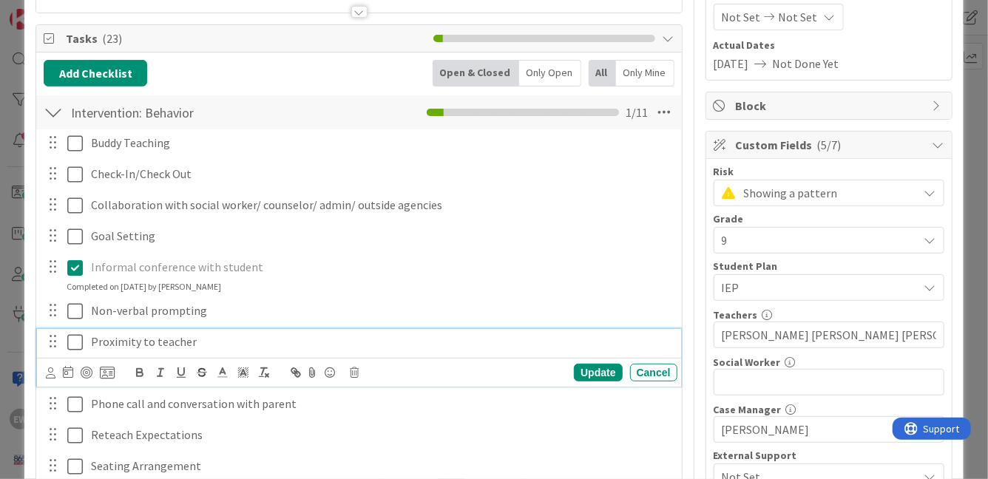
click at [72, 343] on icon at bounding box center [75, 342] width 16 height 18
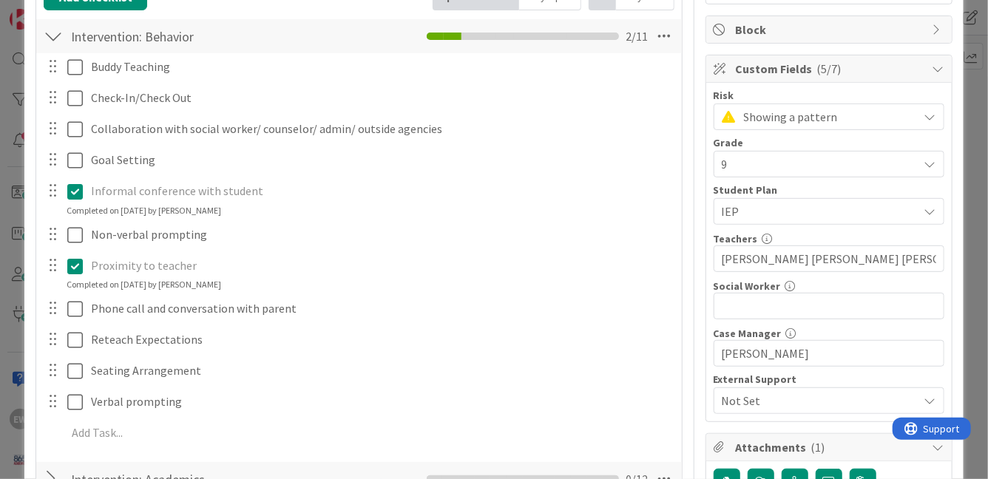
scroll to position [271, 0]
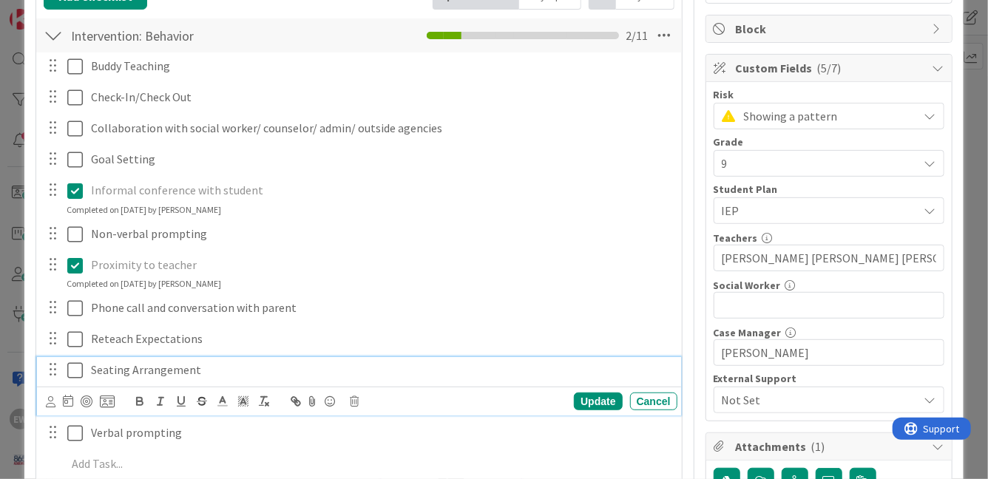
click at [78, 371] on icon at bounding box center [75, 371] width 16 height 18
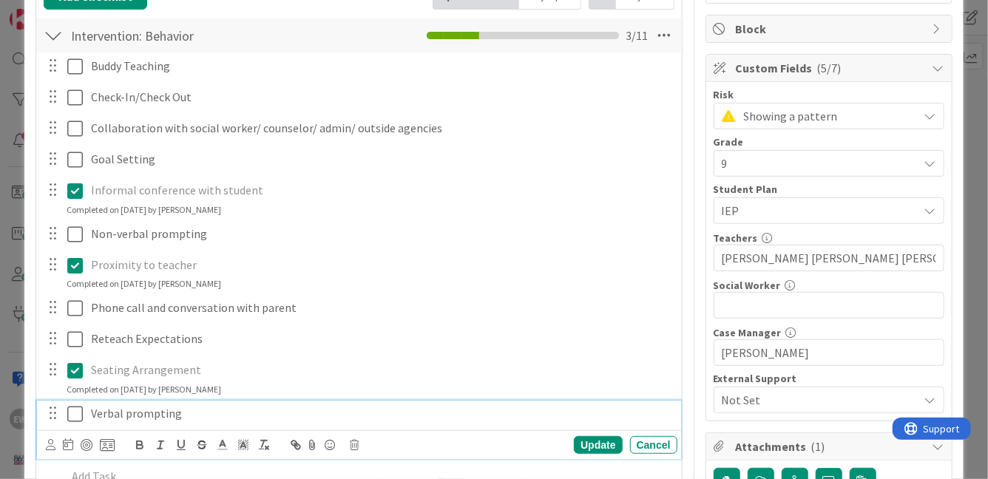
click at [78, 418] on icon at bounding box center [75, 414] width 16 height 18
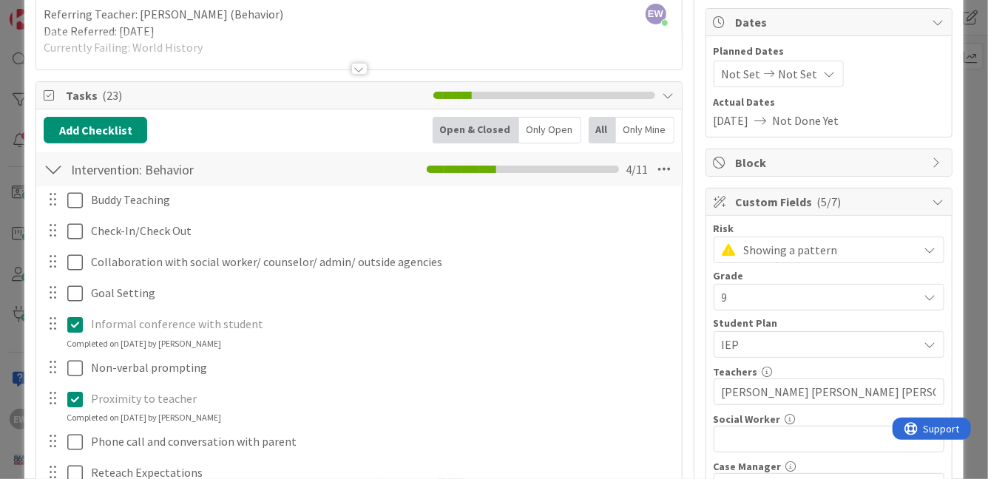
scroll to position [136, 0]
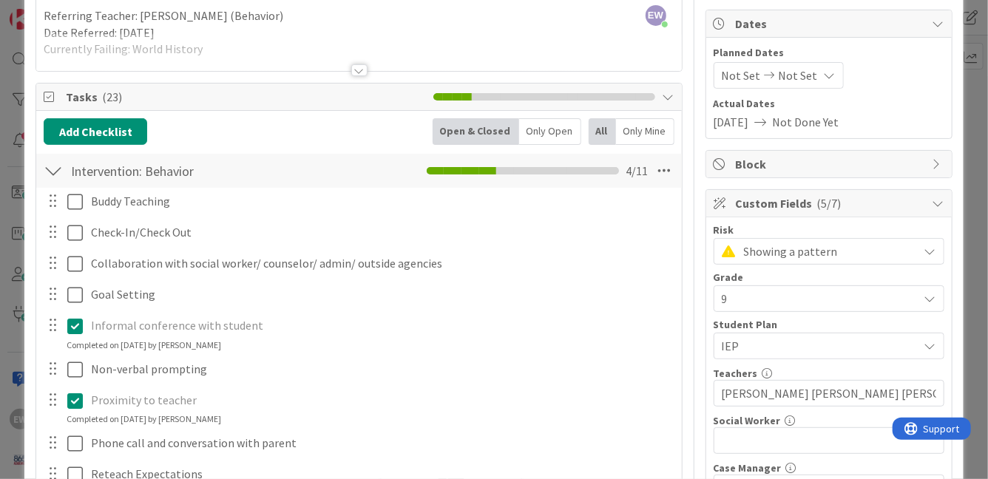
click at [64, 173] on div "Intervention: Behavior Checklist Name 22 / 64 Intervention: Behavior 4 / 11" at bounding box center [358, 171] width 645 height 34
click at [56, 168] on div at bounding box center [53, 171] width 19 height 27
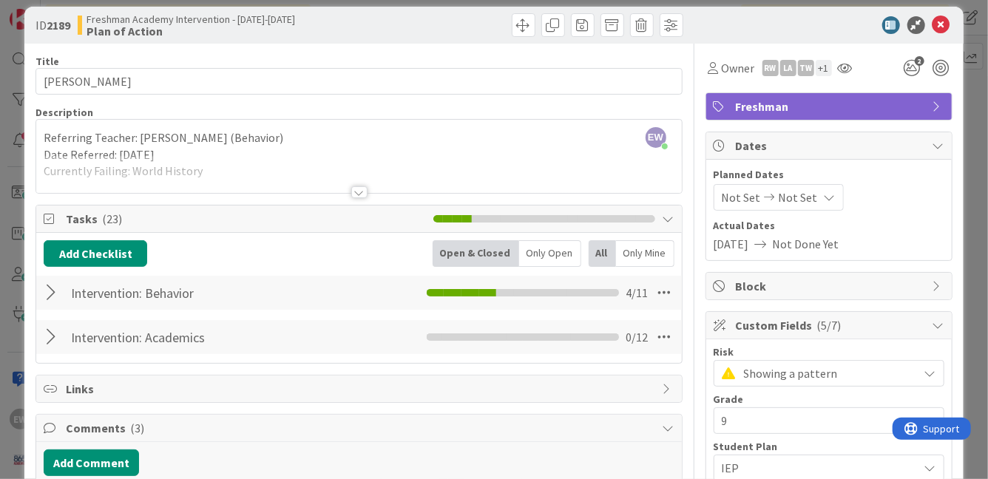
scroll to position [0, 0]
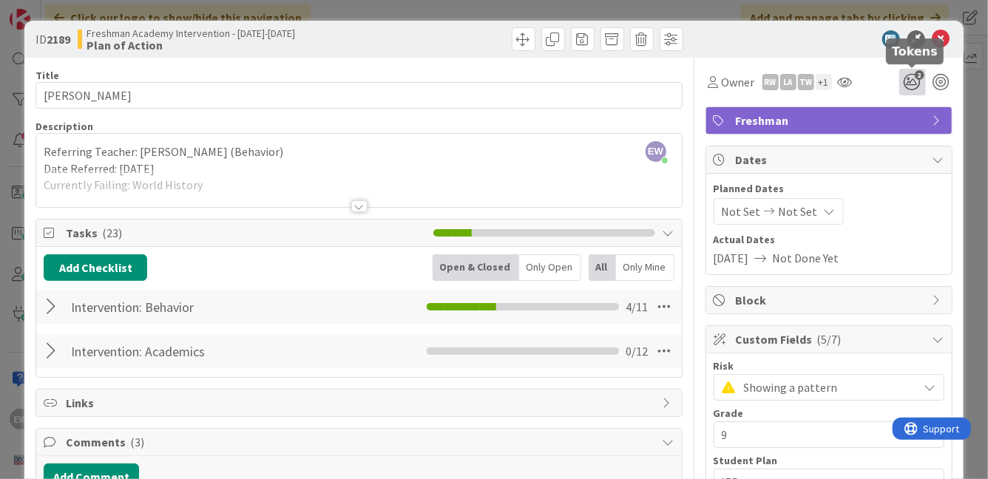
click at [915, 79] on icon "2" at bounding box center [912, 82] width 27 height 27
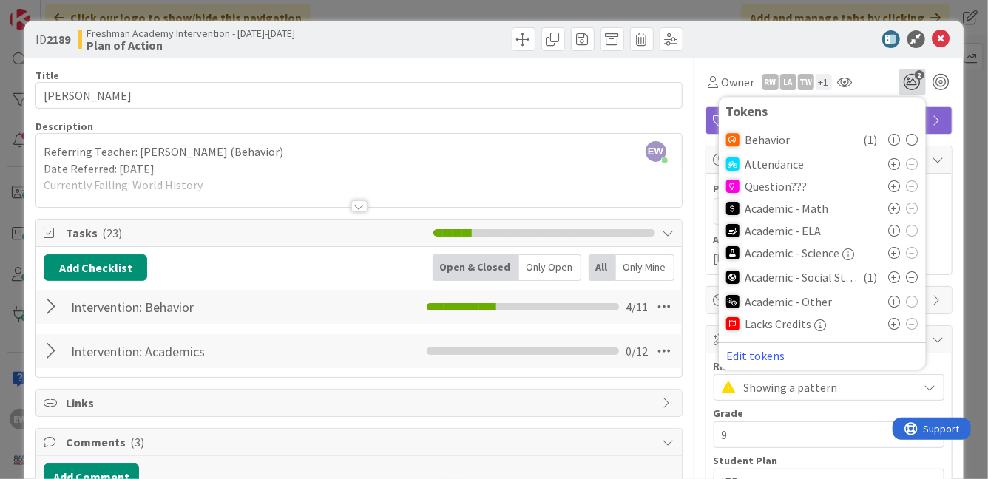
click at [895, 279] on icon at bounding box center [895, 277] width 12 height 12
click at [865, 79] on div "Owner RW LA TW + 1 3 Tokens Behavior ( 1 ) Attendance Question??? Academic - Ma…" at bounding box center [828, 82] width 247 height 27
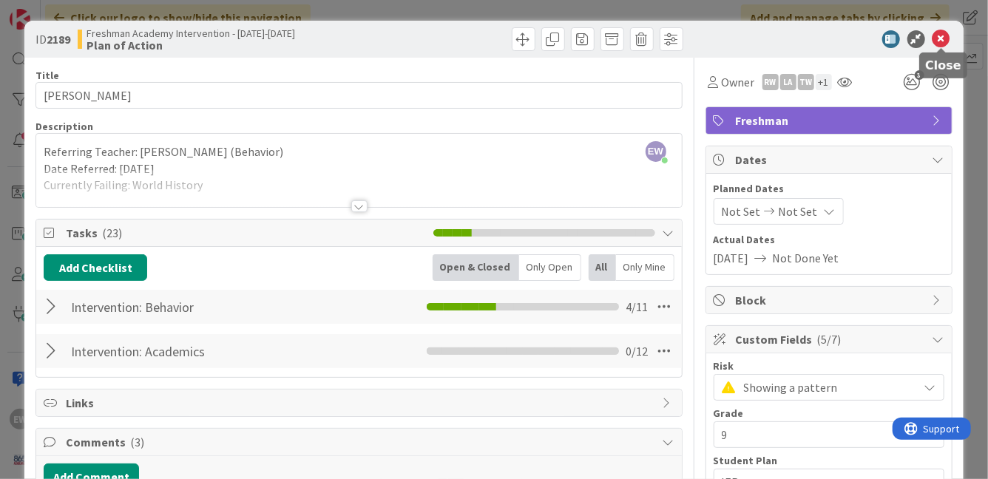
click at [937, 44] on icon at bounding box center [941, 39] width 18 height 18
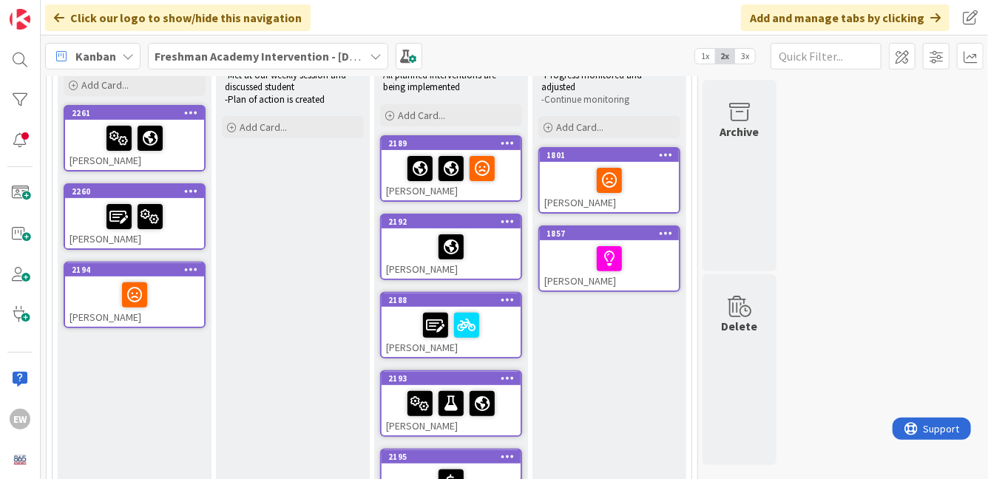
click at [497, 263] on div "[PERSON_NAME]" at bounding box center [451, 253] width 139 height 50
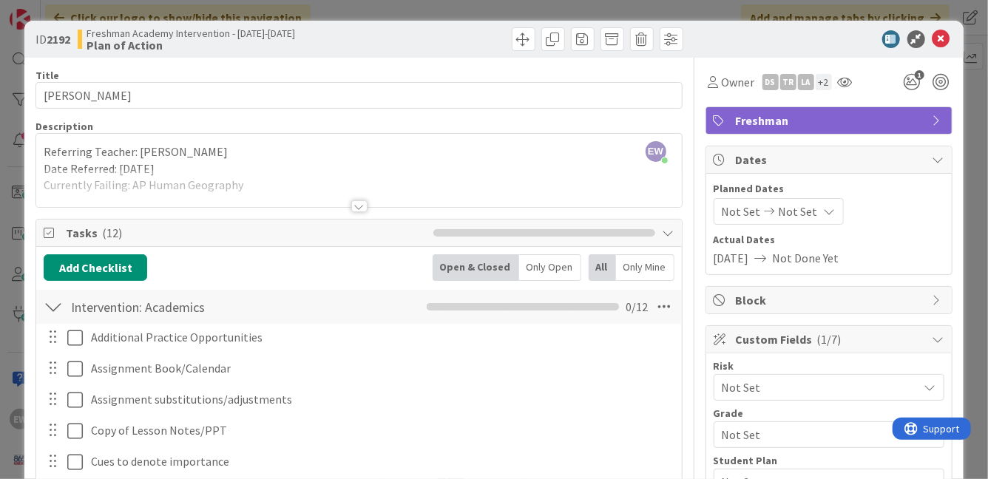
click at [54, 309] on div at bounding box center [53, 307] width 19 height 27
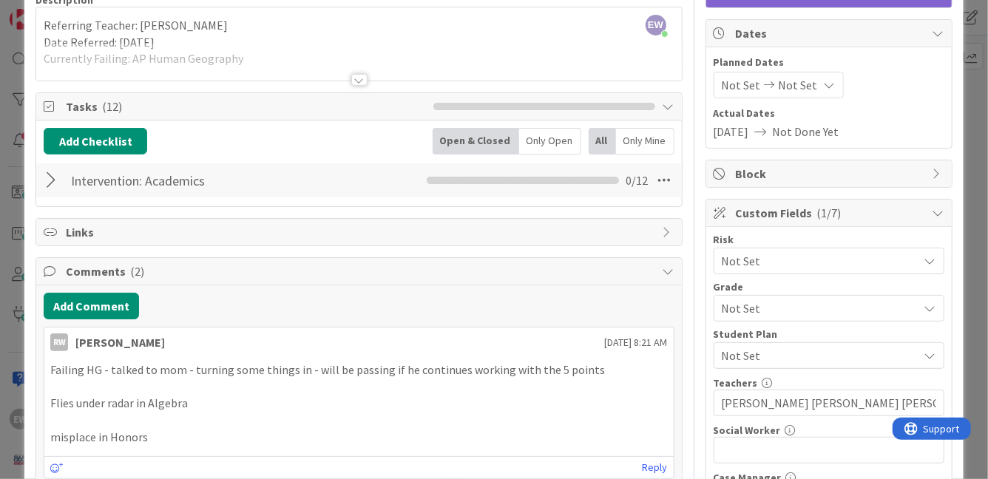
scroll to position [154, 0]
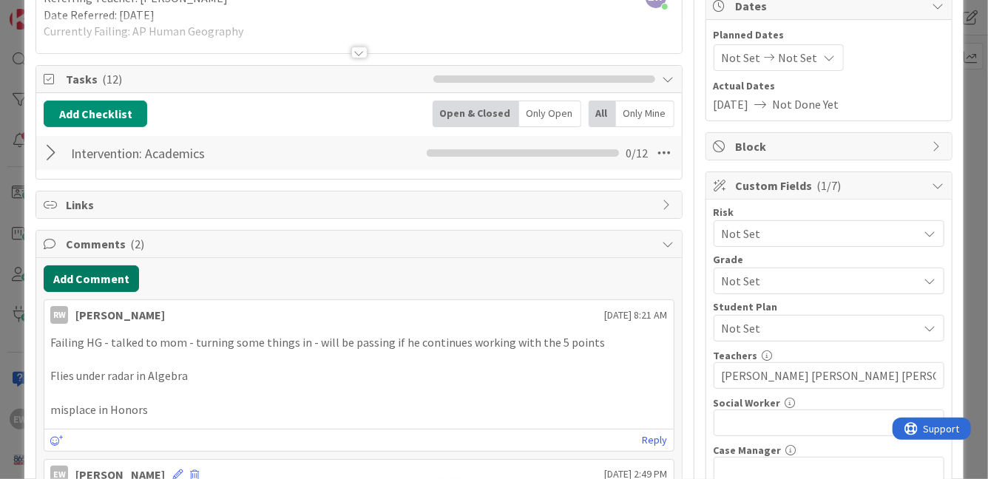
click at [81, 276] on button "Add Comment" at bounding box center [91, 278] width 95 height 27
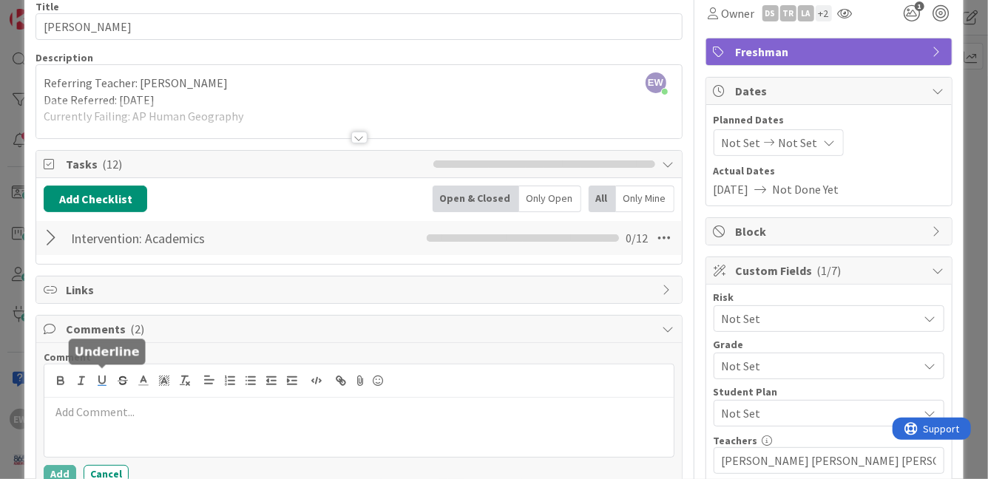
scroll to position [72, 0]
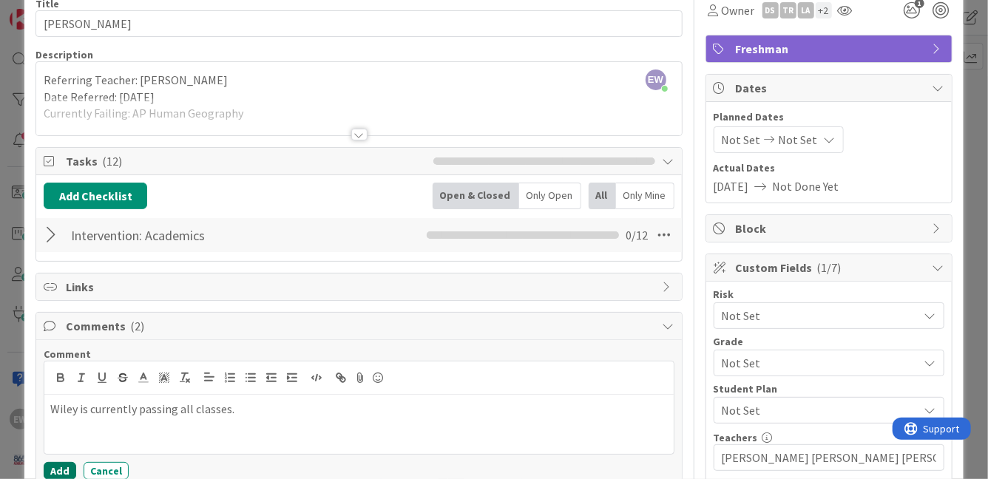
click at [60, 467] on button "Add" at bounding box center [60, 471] width 33 height 18
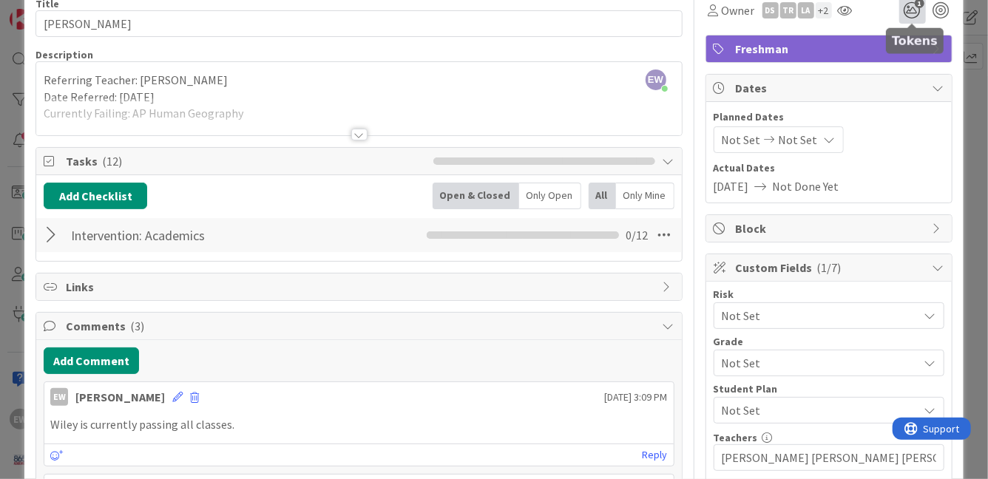
click at [908, 15] on icon "1" at bounding box center [912, 10] width 27 height 27
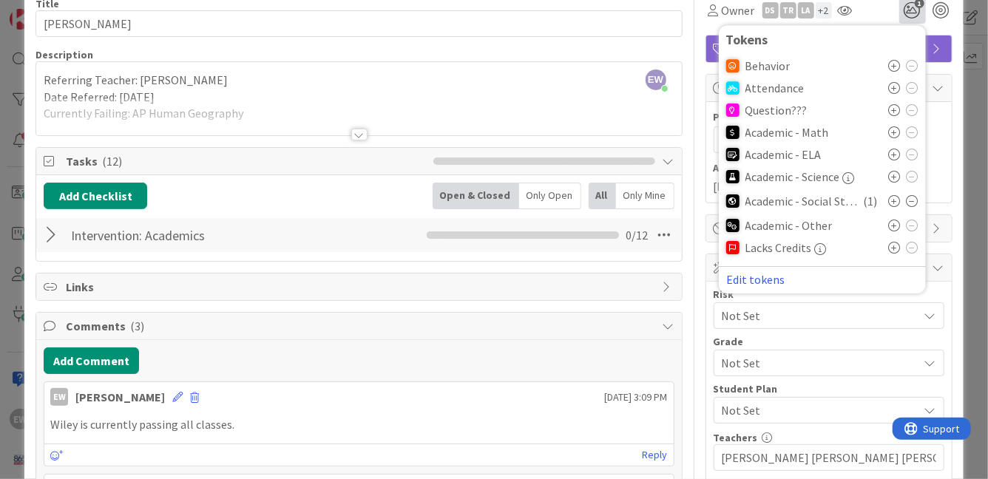
click at [895, 202] on icon at bounding box center [895, 201] width 12 height 12
click at [912, 202] on icon at bounding box center [913, 201] width 12 height 12
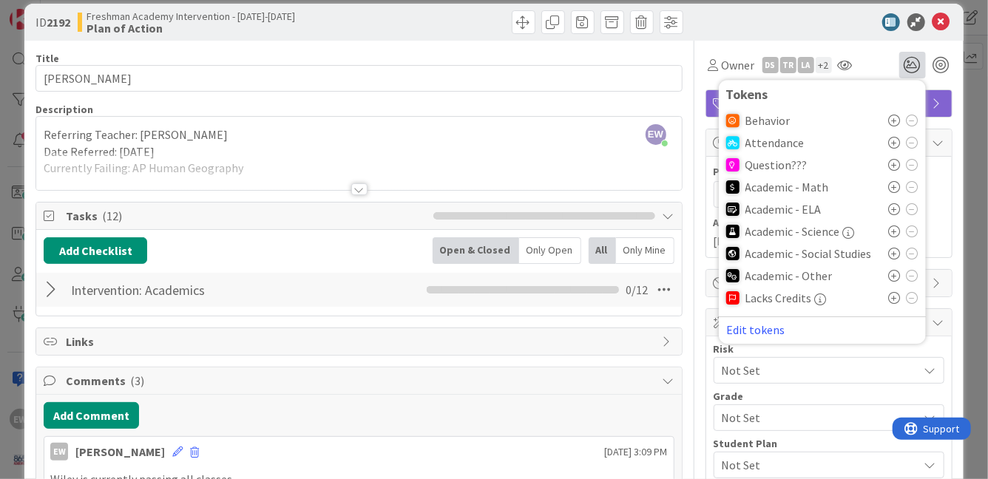
scroll to position [0, 0]
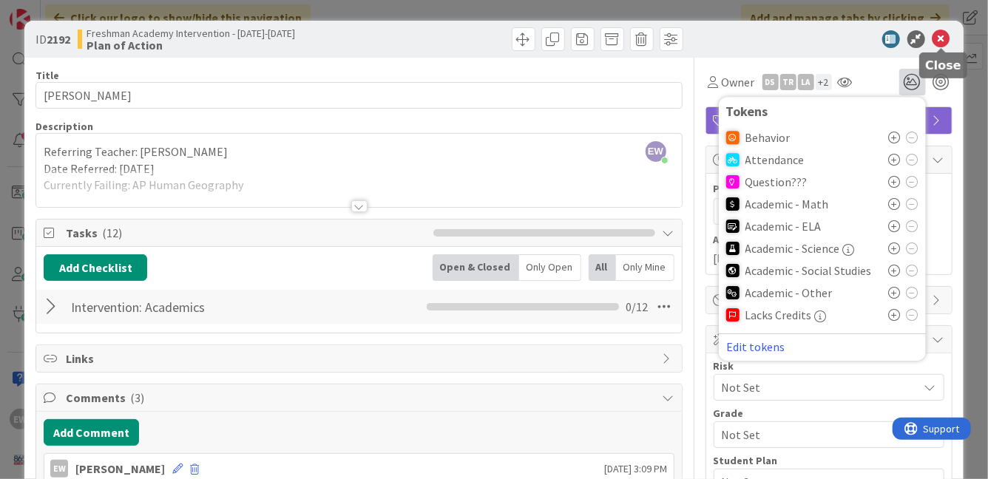
click at [940, 41] on icon at bounding box center [941, 39] width 18 height 18
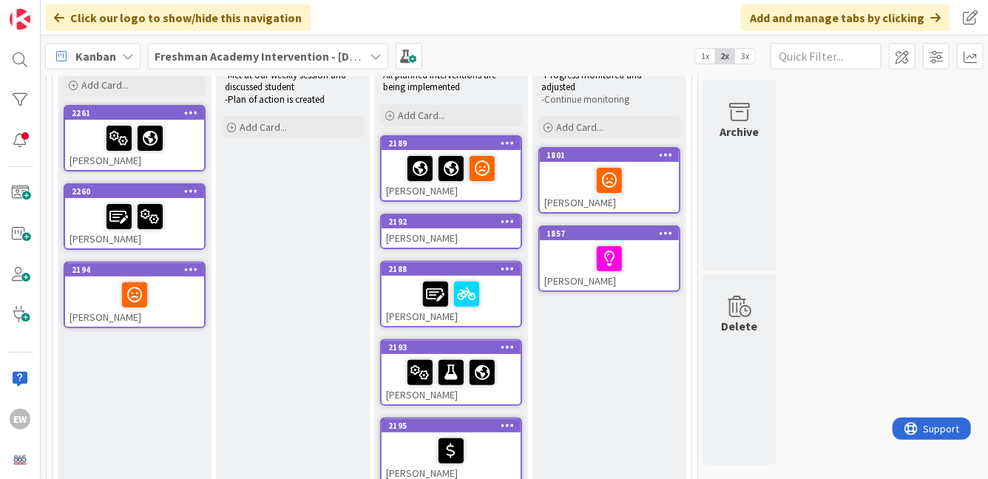
click at [501, 189] on div "[PERSON_NAME]" at bounding box center [451, 175] width 139 height 50
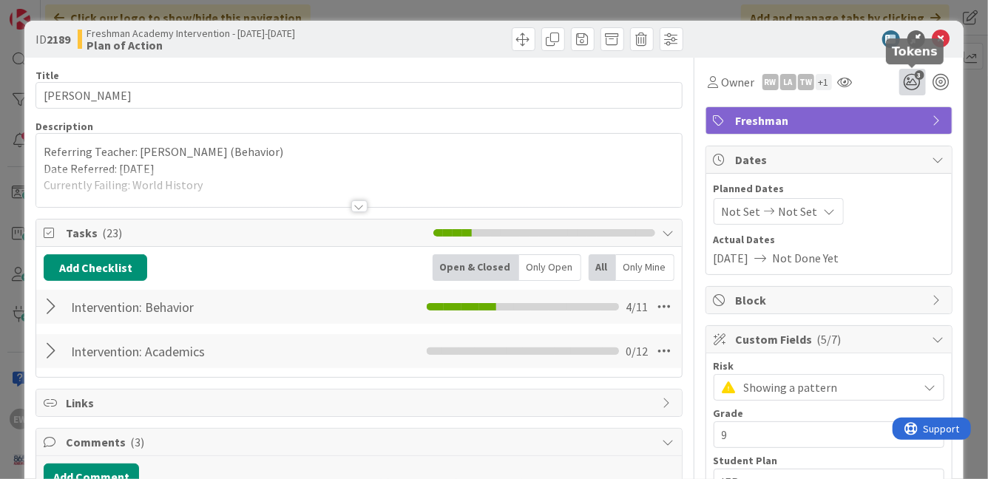
click at [915, 85] on icon "3" at bounding box center [912, 82] width 27 height 27
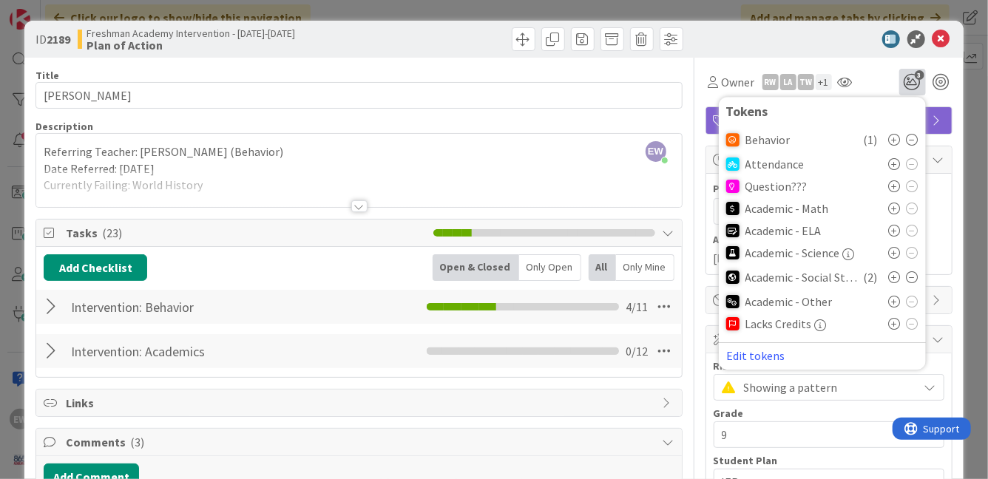
click at [915, 277] on icon at bounding box center [913, 277] width 12 height 12
click at [944, 35] on icon at bounding box center [941, 39] width 18 height 18
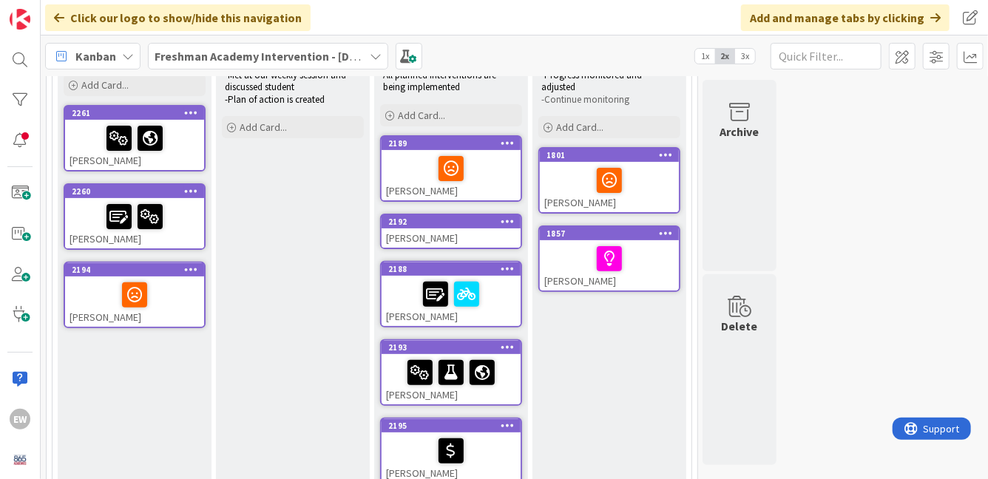
click at [472, 239] on div "[PERSON_NAME]" at bounding box center [451, 237] width 139 height 19
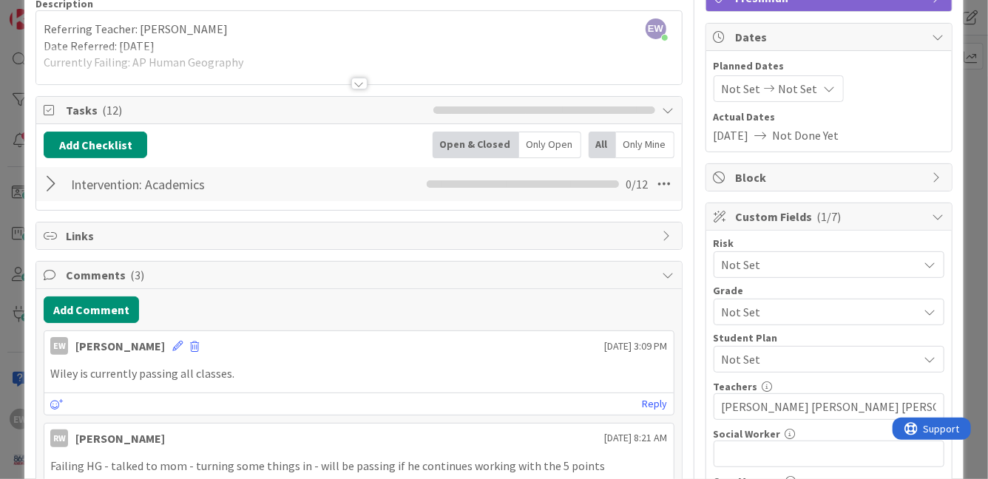
scroll to position [124, 0]
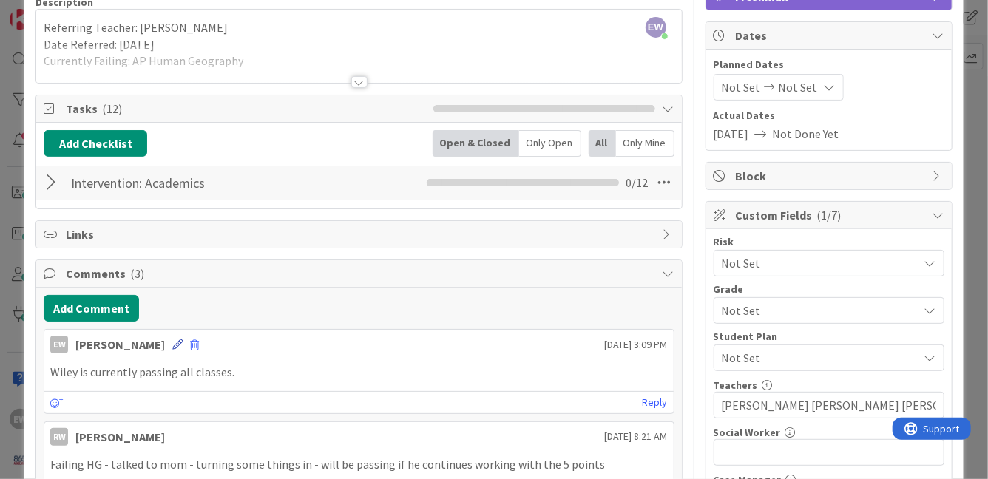
click at [172, 345] on icon at bounding box center [177, 344] width 10 height 10
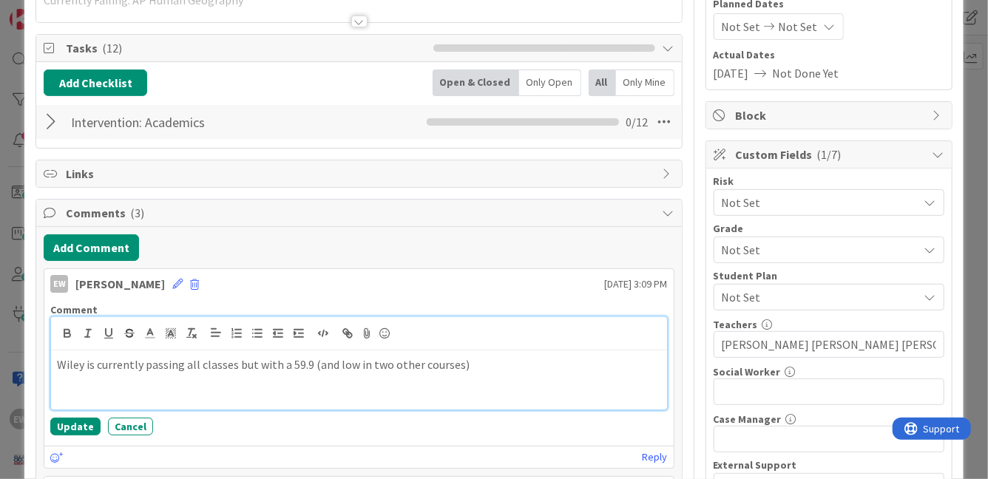
scroll to position [191, 0]
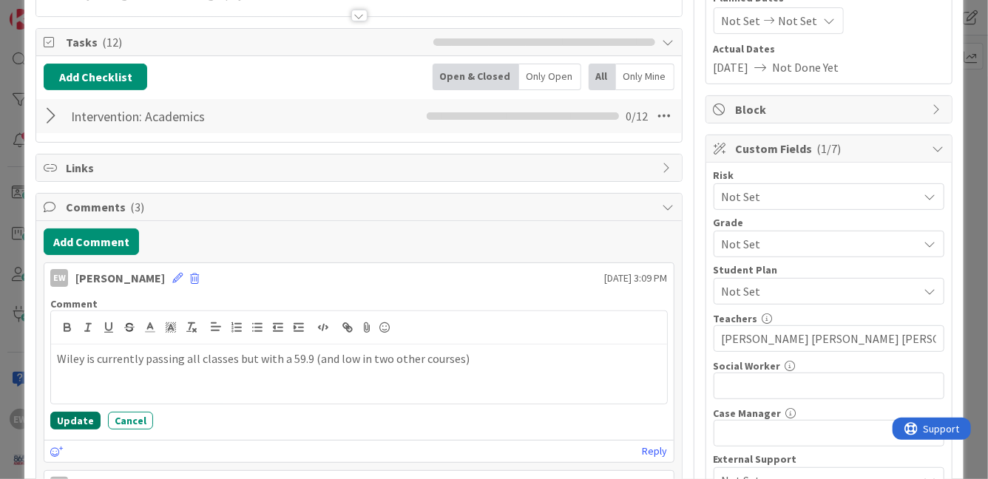
click at [77, 415] on button "Update" at bounding box center [75, 421] width 50 height 18
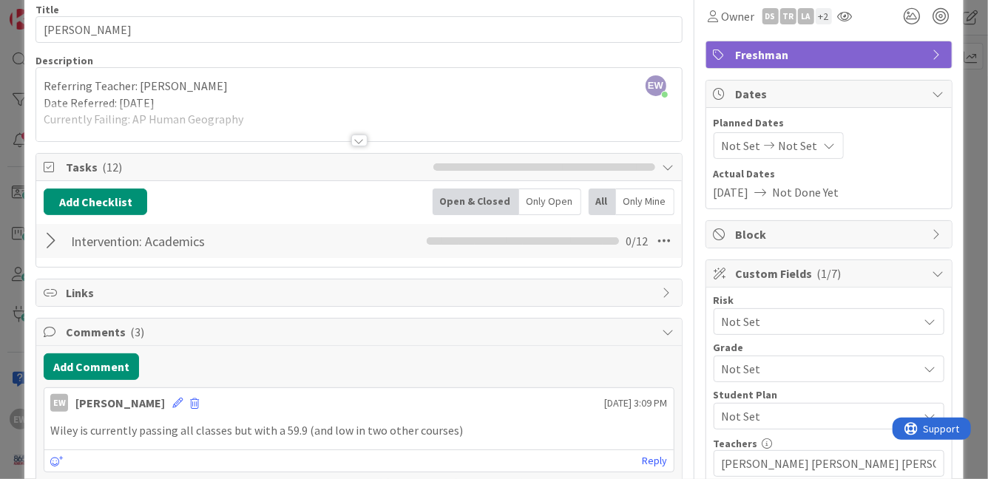
scroll to position [0, 0]
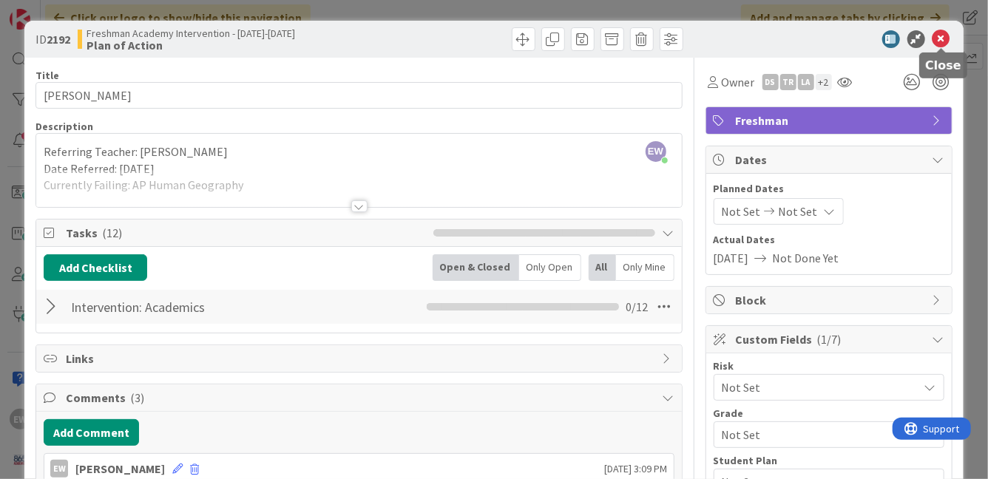
click at [944, 38] on icon at bounding box center [941, 39] width 18 height 18
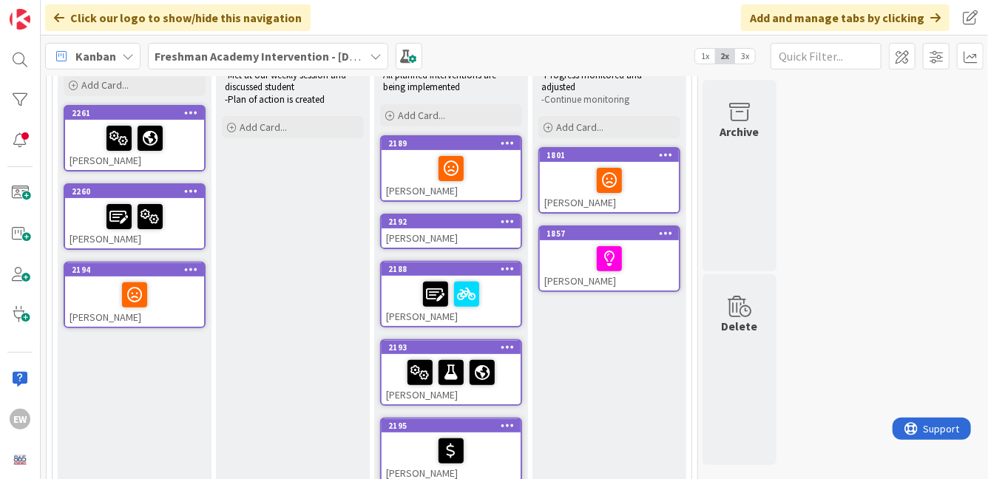
click at [473, 318] on div "[PERSON_NAME]" at bounding box center [451, 301] width 139 height 50
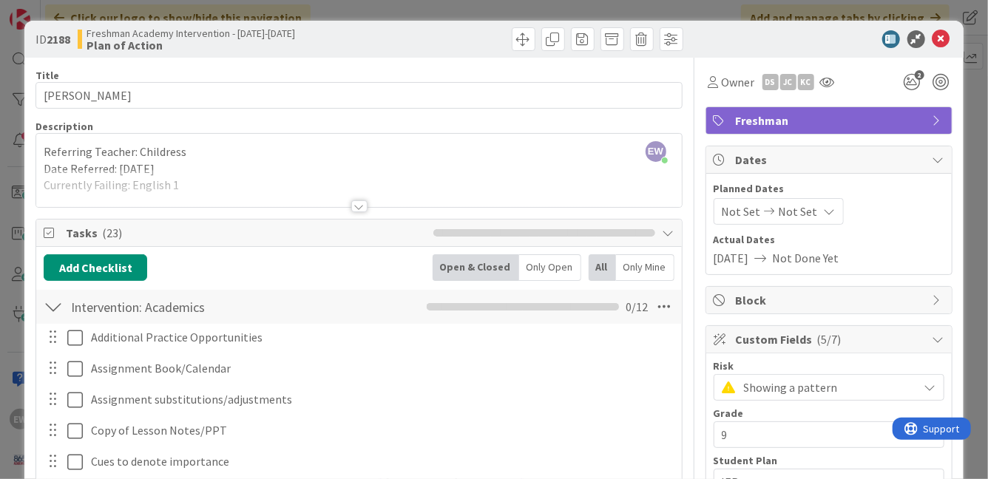
click at [300, 188] on div at bounding box center [358, 188] width 645 height 38
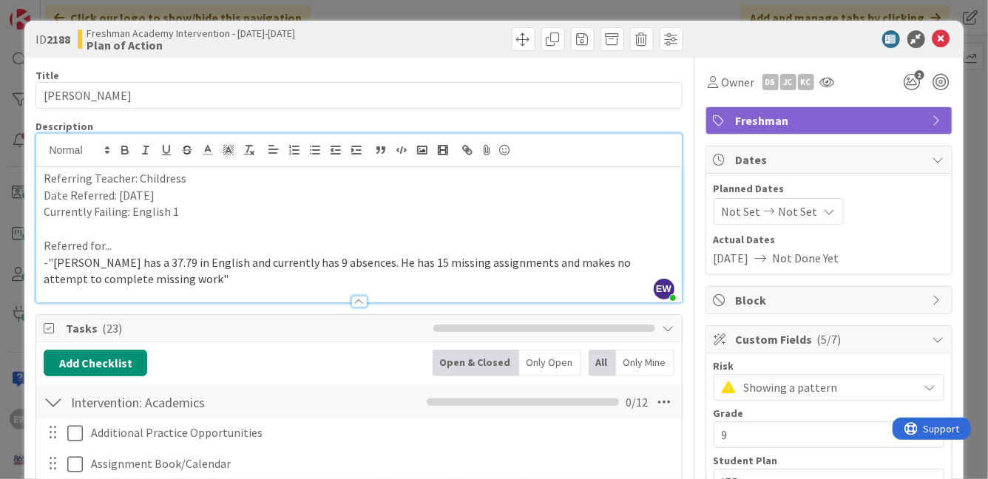
click at [238, 203] on p "Currently Failing: English 1" at bounding box center [359, 211] width 630 height 17
click at [246, 206] on p "Currently Failing: English 1 and World History" at bounding box center [359, 211] width 630 height 17
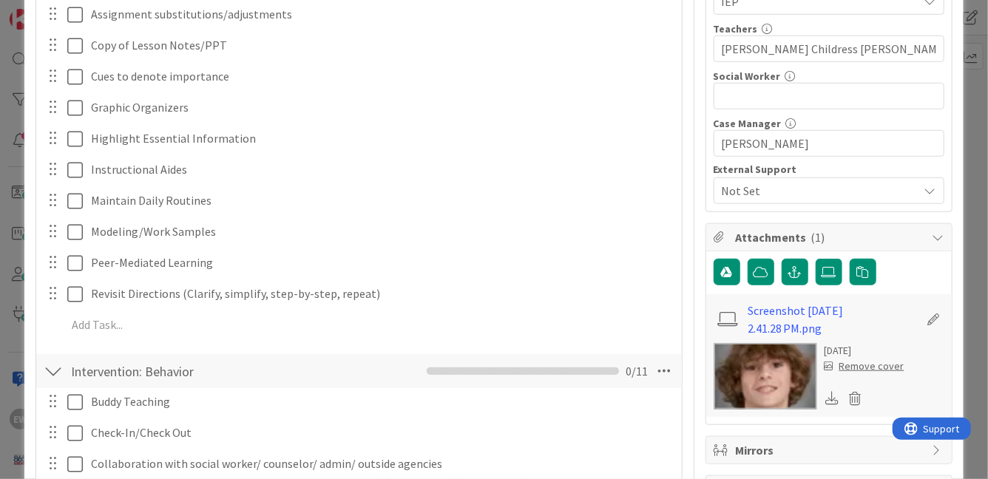
scroll to position [551, 0]
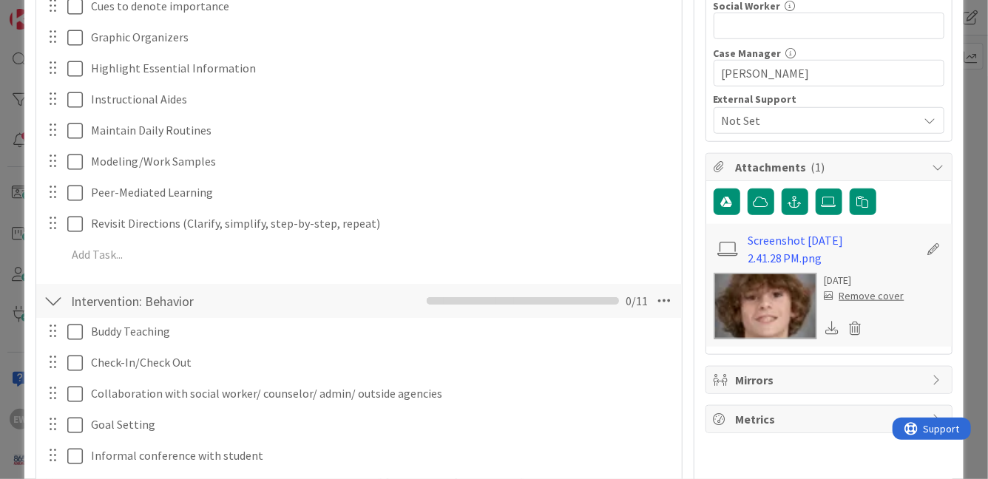
click at [59, 299] on div at bounding box center [53, 301] width 19 height 27
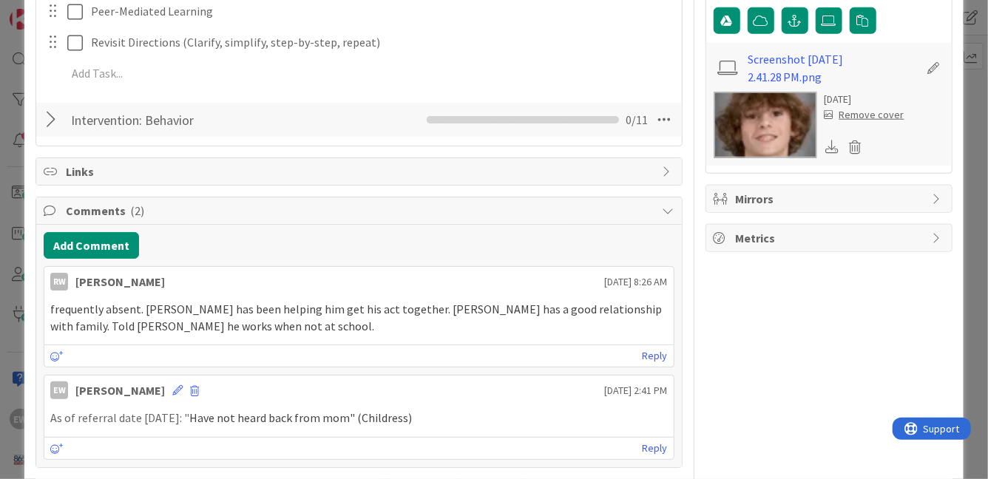
scroll to position [734, 0]
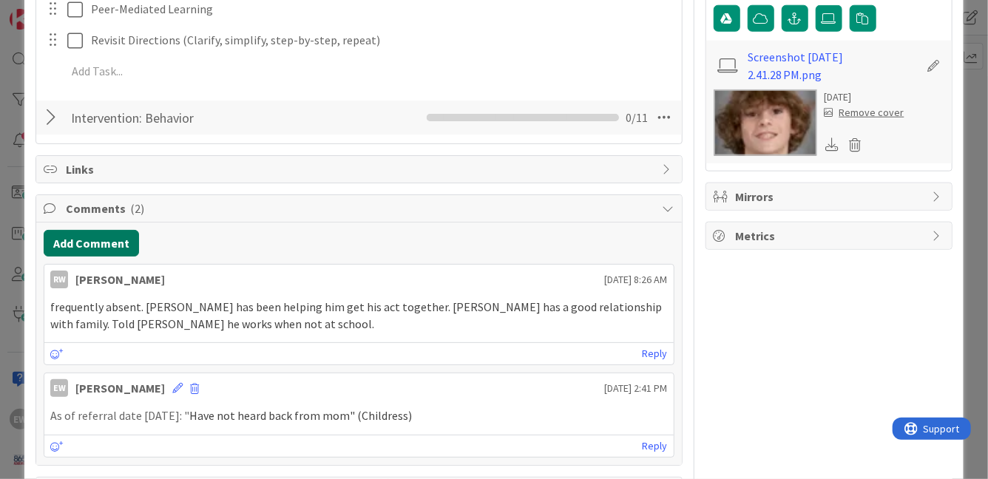
click at [78, 244] on button "Add Comment" at bounding box center [91, 243] width 95 height 27
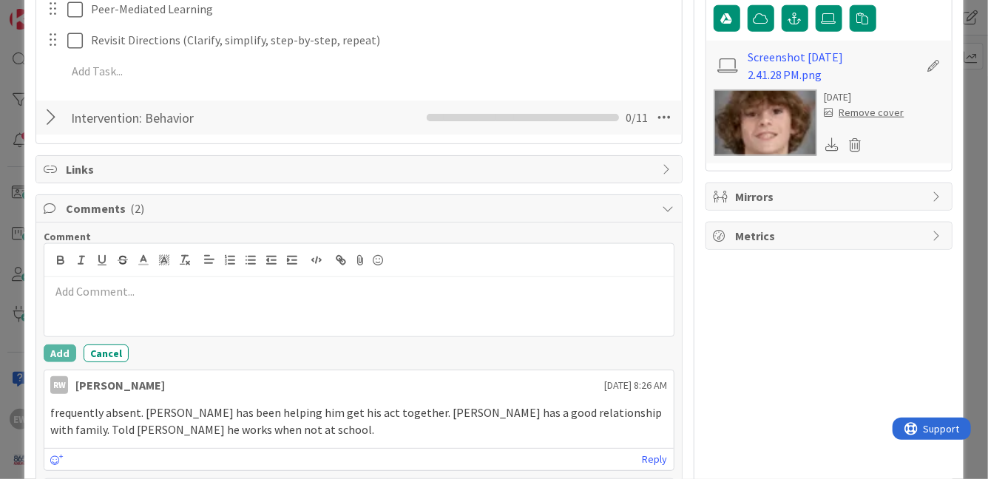
click at [106, 301] on div at bounding box center [358, 306] width 629 height 59
click at [56, 355] on button "Add" at bounding box center [60, 354] width 33 height 18
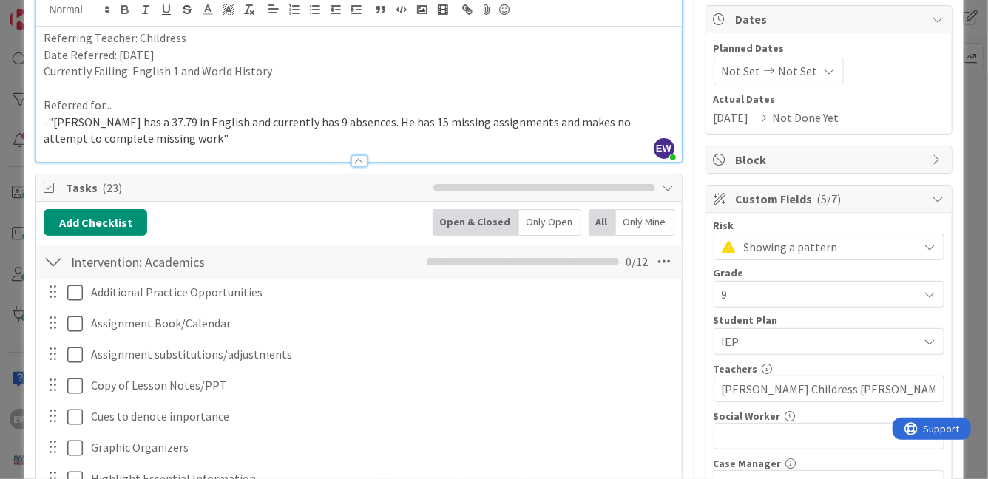
scroll to position [0, 0]
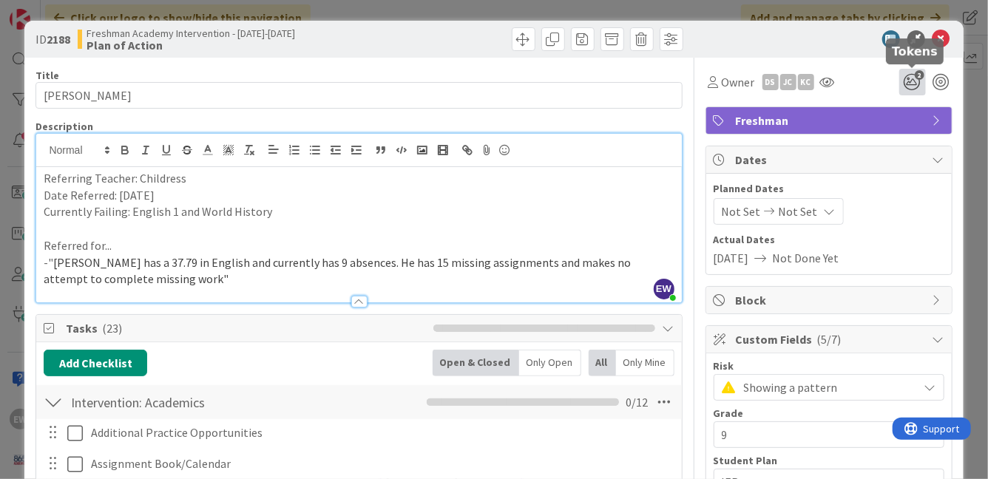
click at [908, 87] on icon "2" at bounding box center [912, 82] width 27 height 27
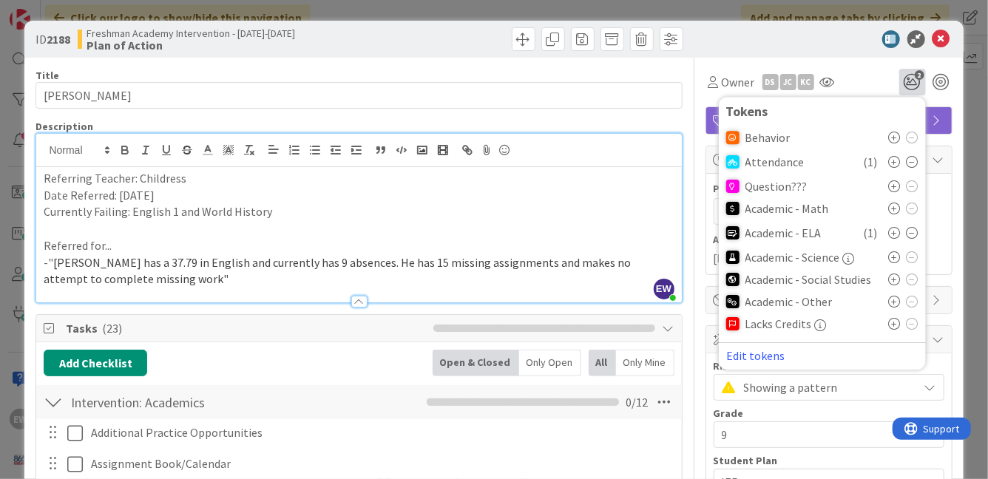
click at [892, 280] on icon at bounding box center [895, 280] width 12 height 12
click at [949, 64] on div "Owner DS JC KC 3 Tokens Behavior Attendance ( 1 ) Question??? Academic - Math A…" at bounding box center [828, 77] width 247 height 38
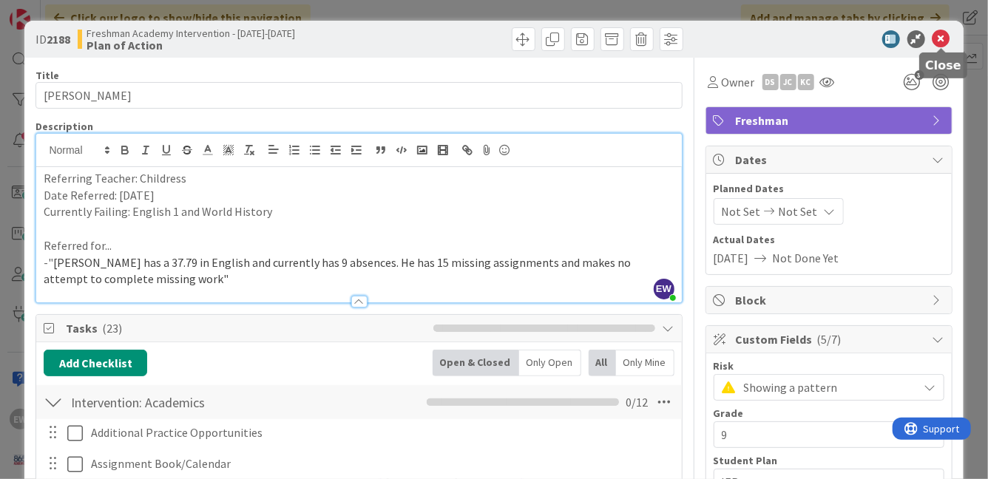
click at [941, 34] on icon at bounding box center [941, 39] width 18 height 18
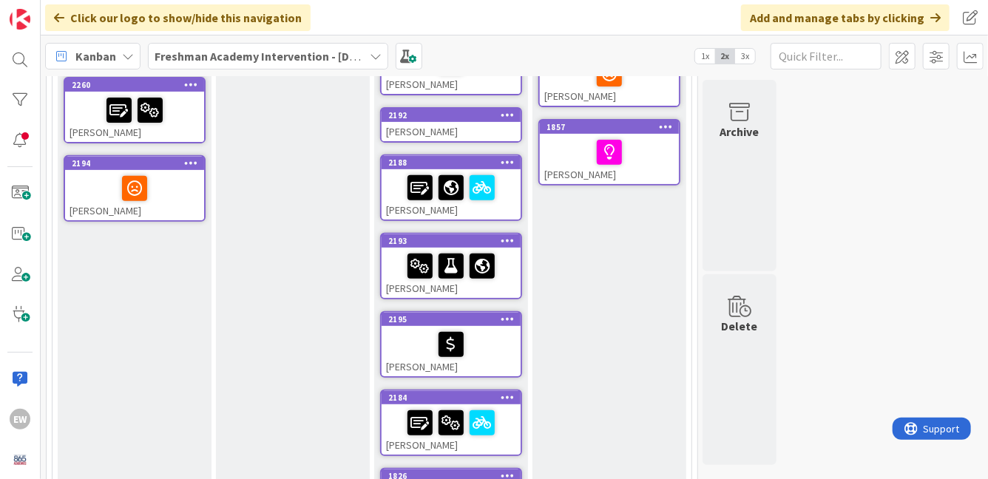
scroll to position [277, 0]
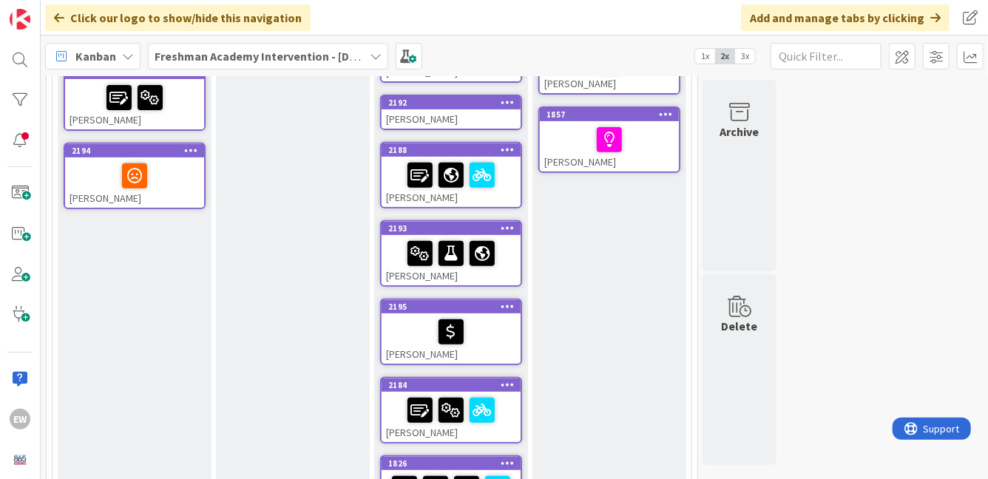
click at [517, 273] on div "[PERSON_NAME]" at bounding box center [451, 260] width 139 height 50
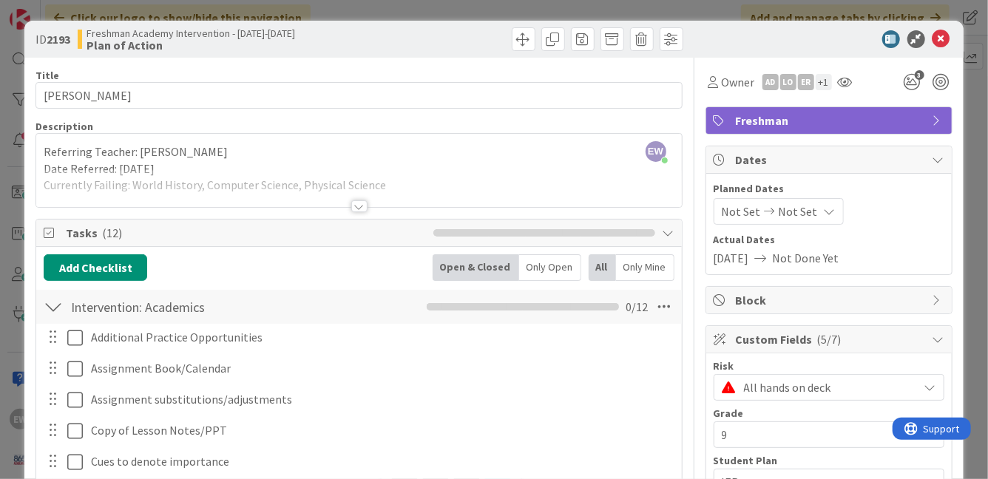
click at [363, 207] on div at bounding box center [359, 206] width 16 height 12
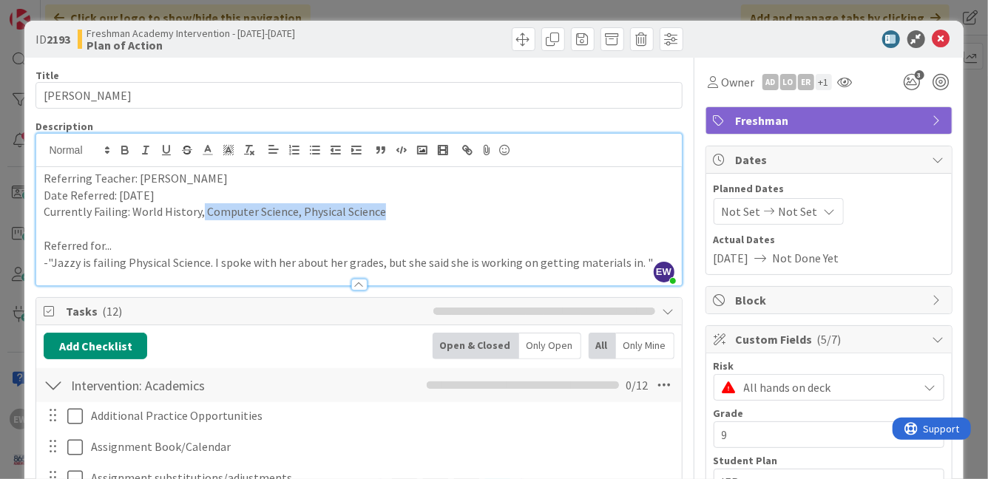
drag, startPoint x: 393, startPoint y: 213, endPoint x: 199, endPoint y: 213, distance: 194.5
click at [199, 213] on p "Currently Failing: World History, Computer Science, Physical Science" at bounding box center [359, 211] width 630 height 17
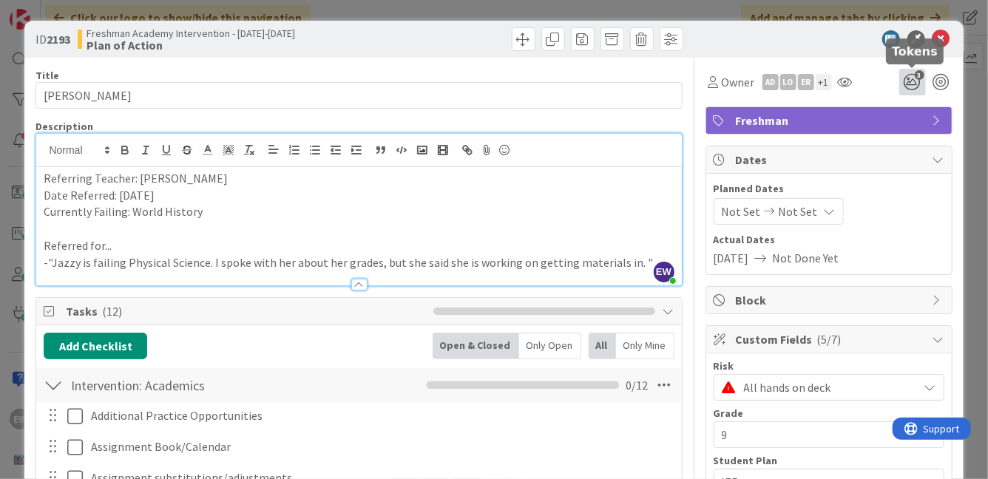
click at [911, 83] on icon "3" at bounding box center [912, 82] width 27 height 27
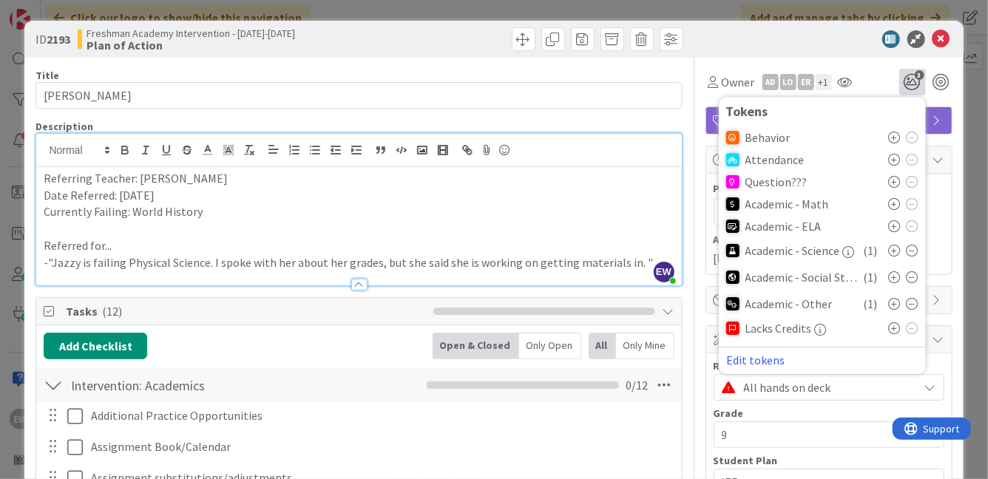
click at [912, 253] on icon at bounding box center [913, 251] width 12 height 12
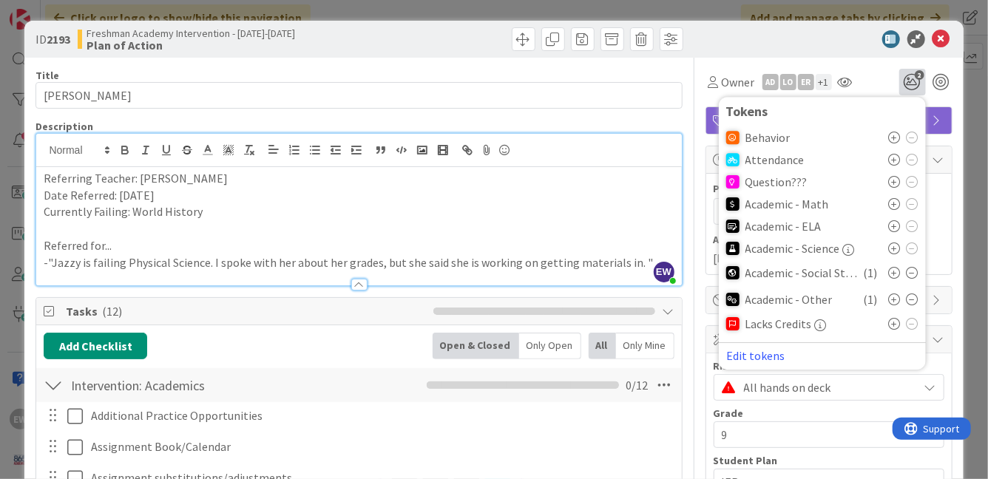
click at [914, 299] on icon at bounding box center [913, 300] width 12 height 12
click at [941, 69] on div "1 Tokens Behavior Attendance Question??? Academic - Math Academic - ELA Academi…" at bounding box center [925, 82] width 53 height 27
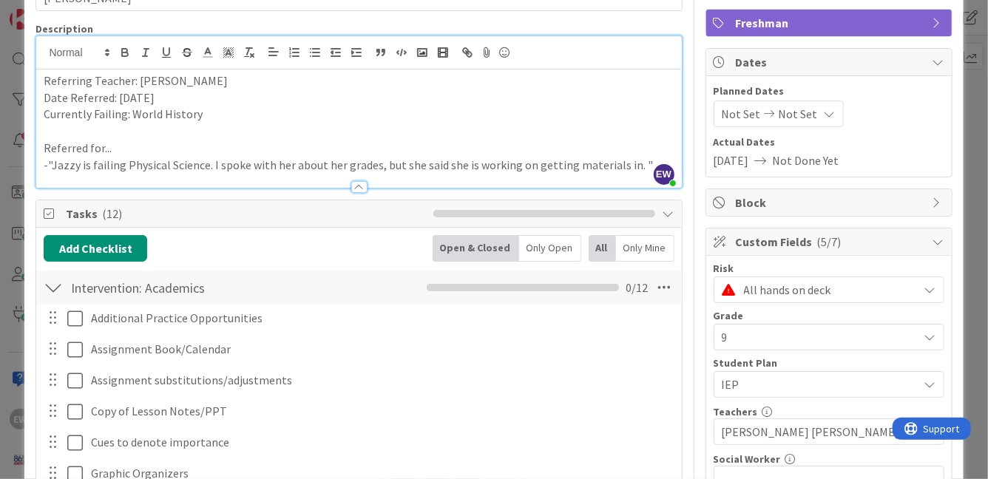
scroll to position [115, 0]
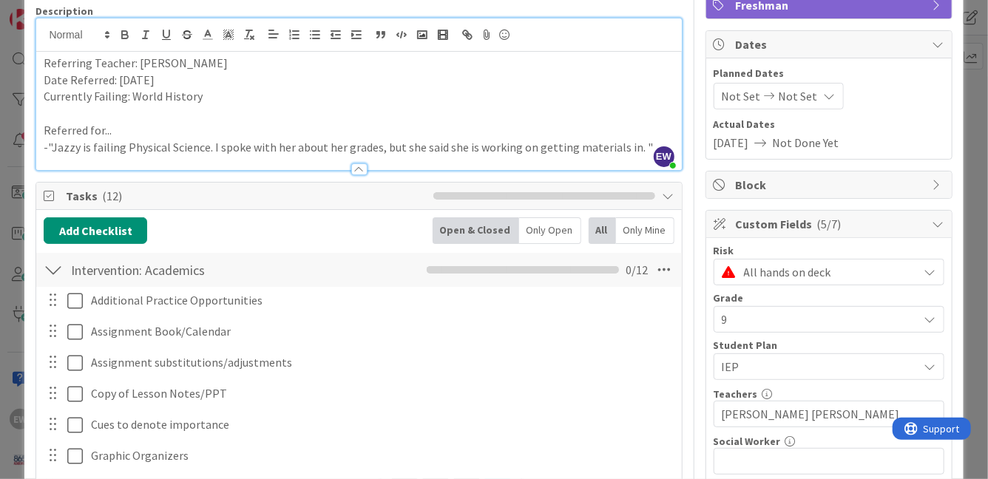
click at [52, 273] on div at bounding box center [53, 270] width 19 height 27
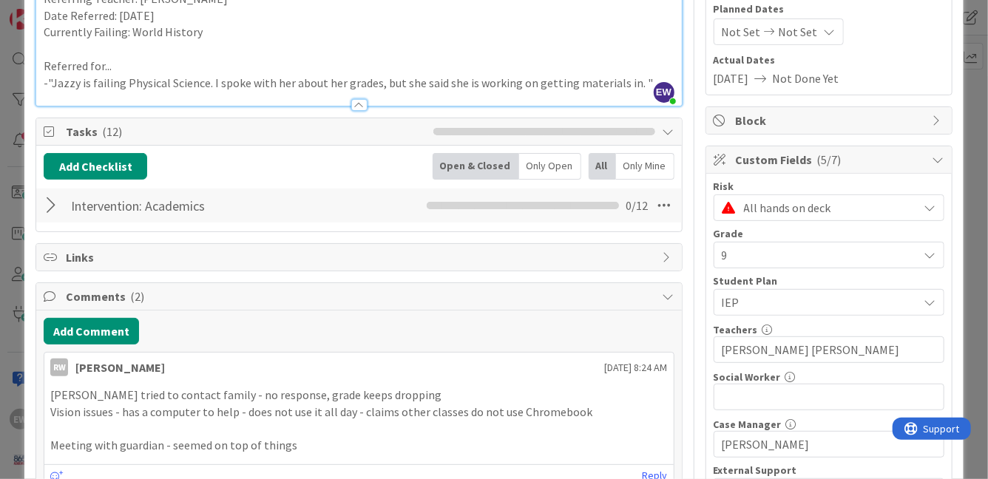
scroll to position [226, 0]
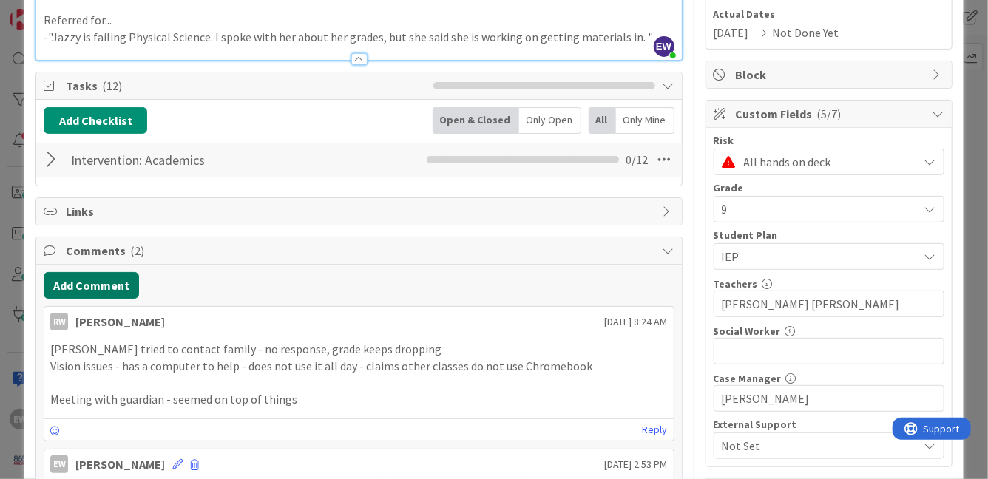
click at [76, 281] on button "Add Comment" at bounding box center [91, 285] width 95 height 27
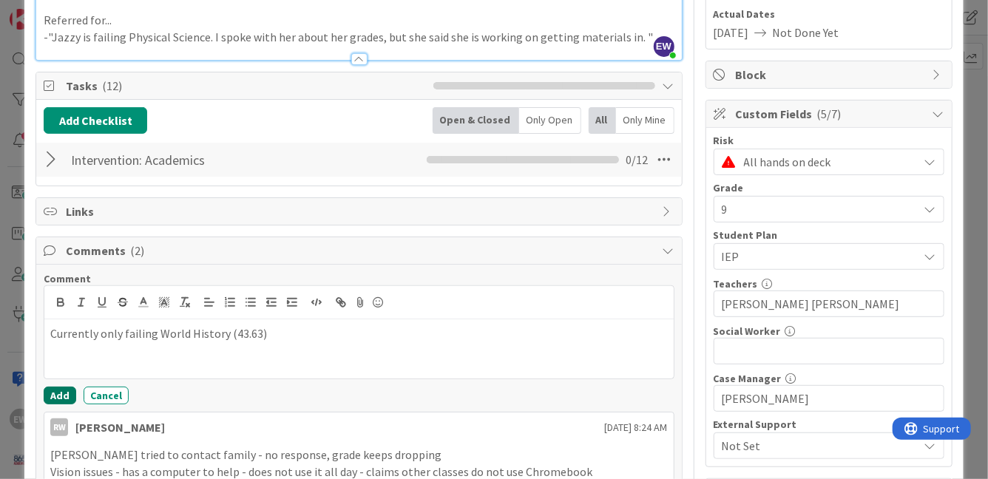
click at [62, 396] on button "Add" at bounding box center [60, 396] width 33 height 18
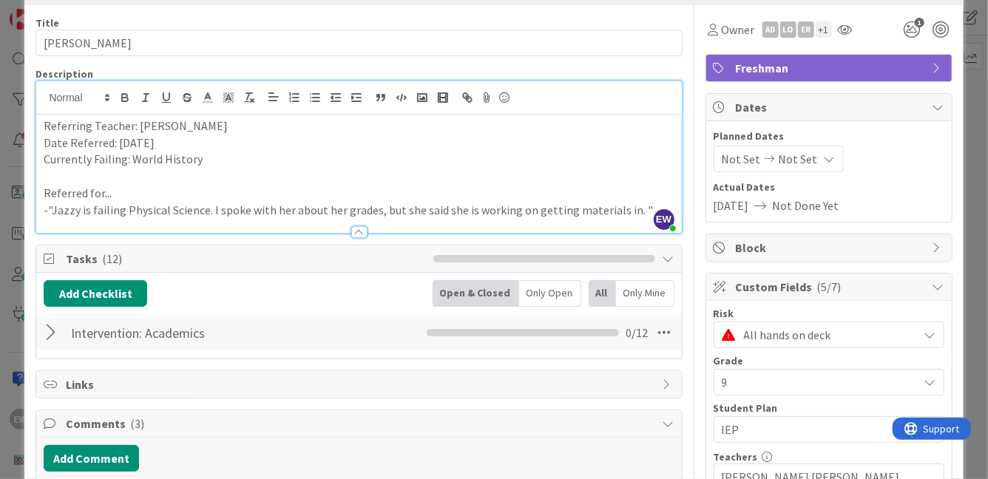
scroll to position [0, 0]
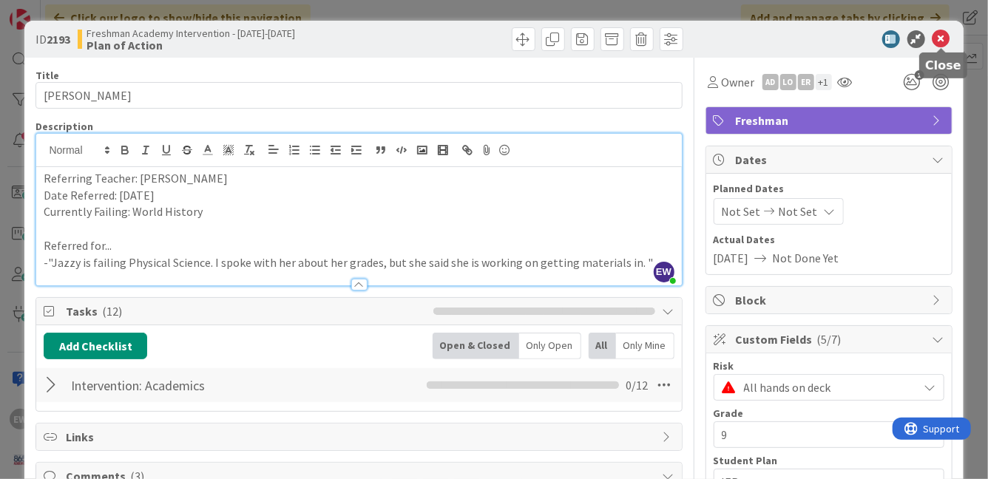
click at [949, 44] on icon at bounding box center [941, 39] width 18 height 18
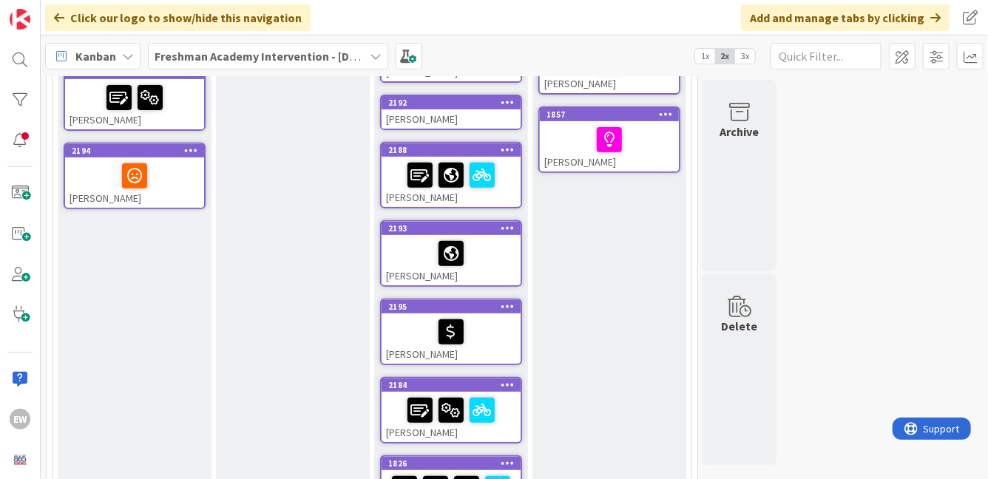
click at [501, 344] on div at bounding box center [451, 331] width 130 height 31
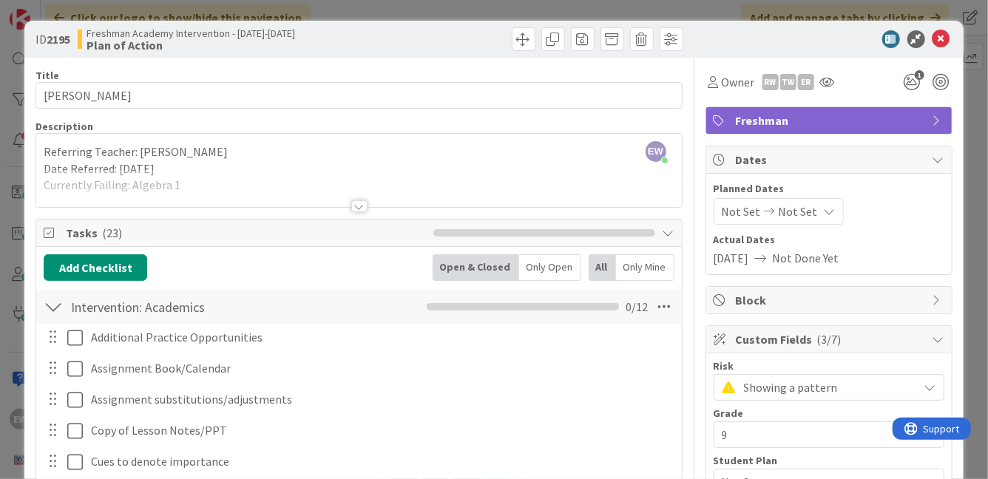
click at [51, 311] on div at bounding box center [53, 307] width 19 height 27
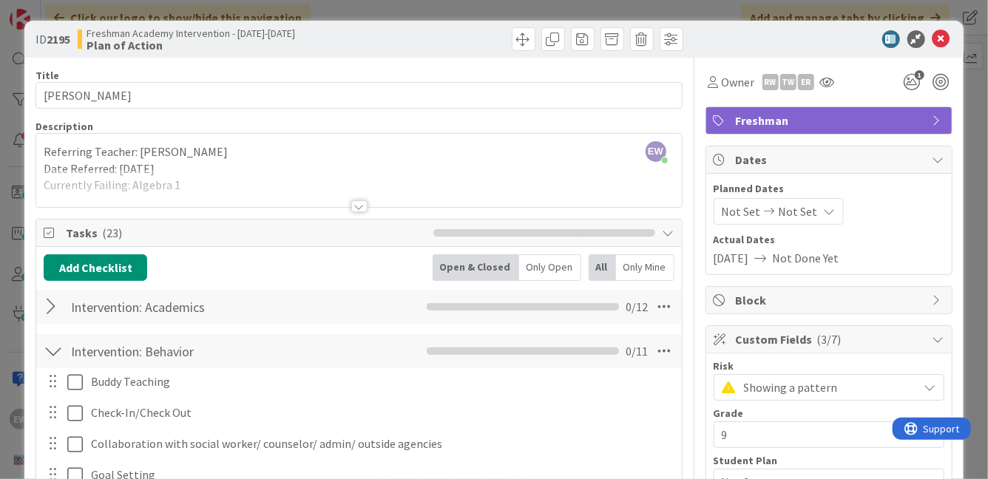
click at [53, 347] on div at bounding box center [53, 351] width 19 height 27
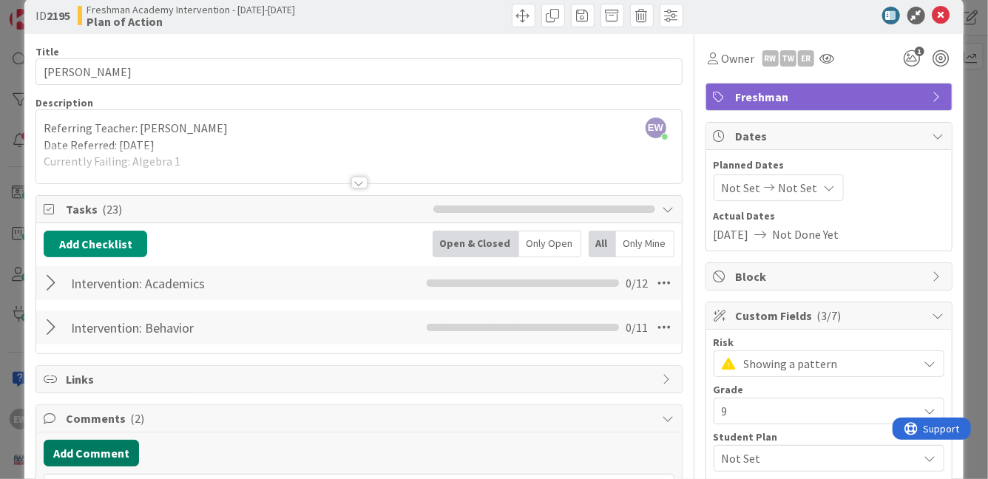
scroll to position [15, 0]
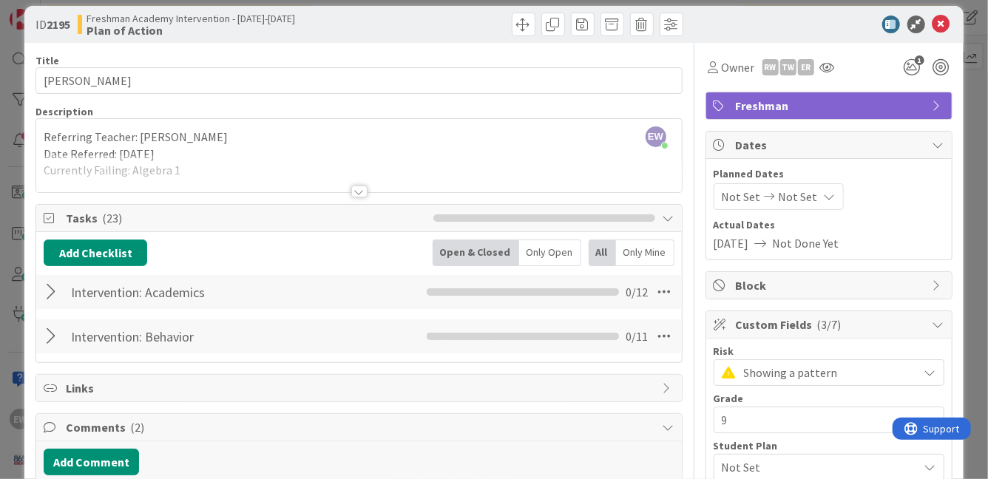
click at [53, 290] on div at bounding box center [53, 292] width 19 height 27
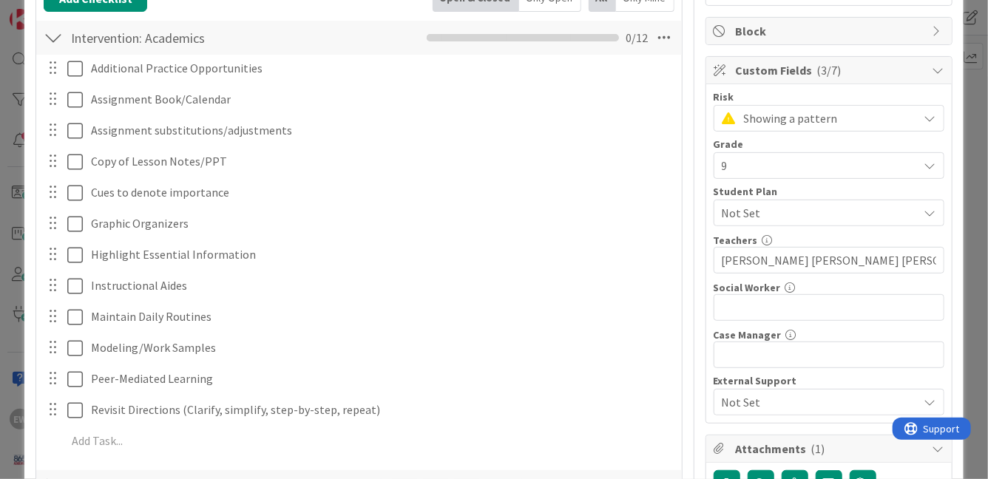
scroll to position [279, 0]
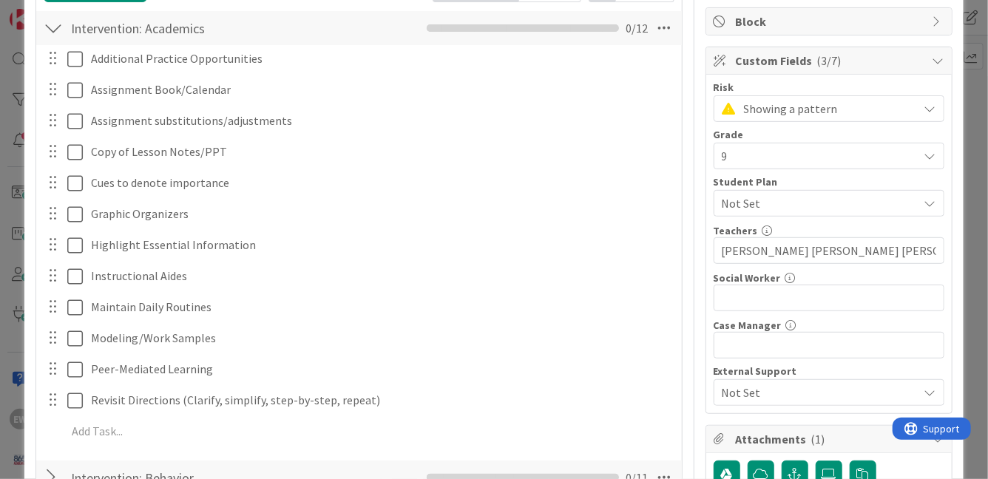
click at [57, 23] on div at bounding box center [53, 28] width 19 height 27
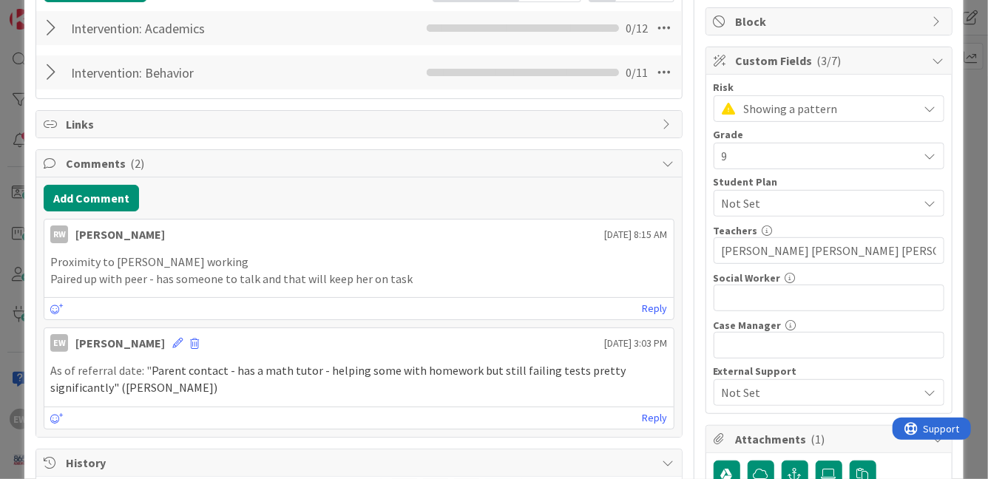
click at [51, 72] on div at bounding box center [53, 72] width 19 height 27
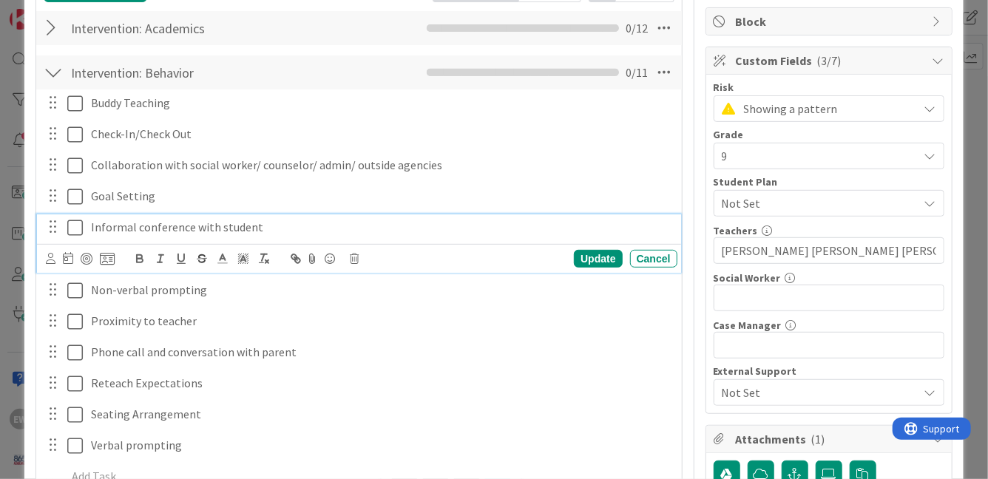
click at [80, 224] on icon at bounding box center [75, 228] width 16 height 18
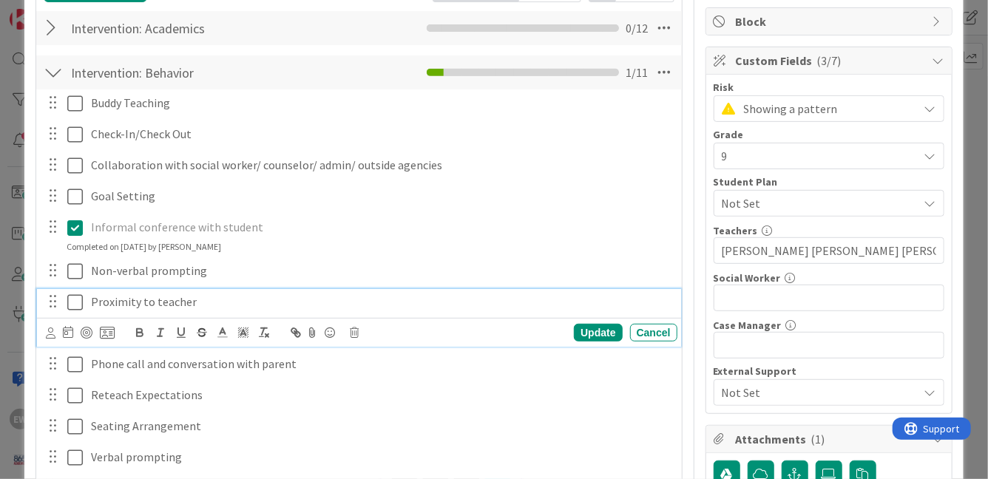
click at [81, 297] on icon at bounding box center [75, 303] width 16 height 18
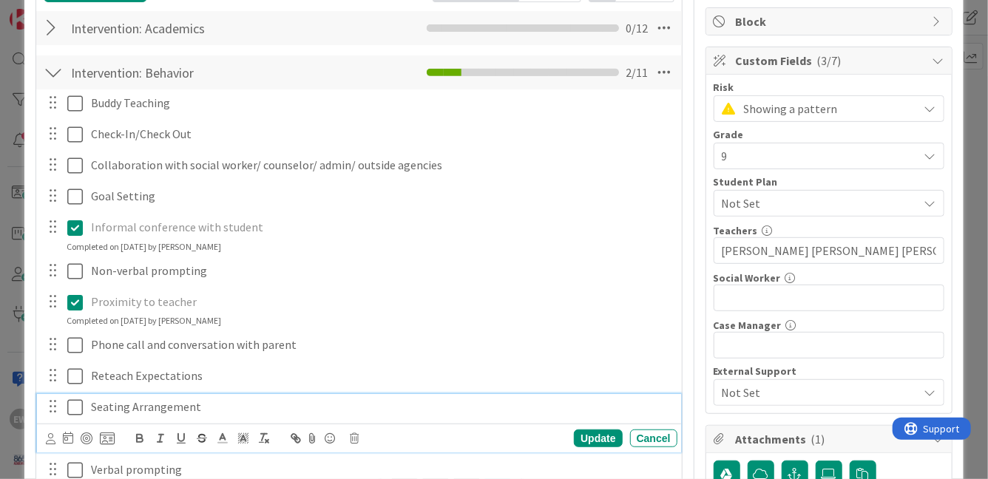
click at [77, 404] on icon at bounding box center [75, 408] width 16 height 18
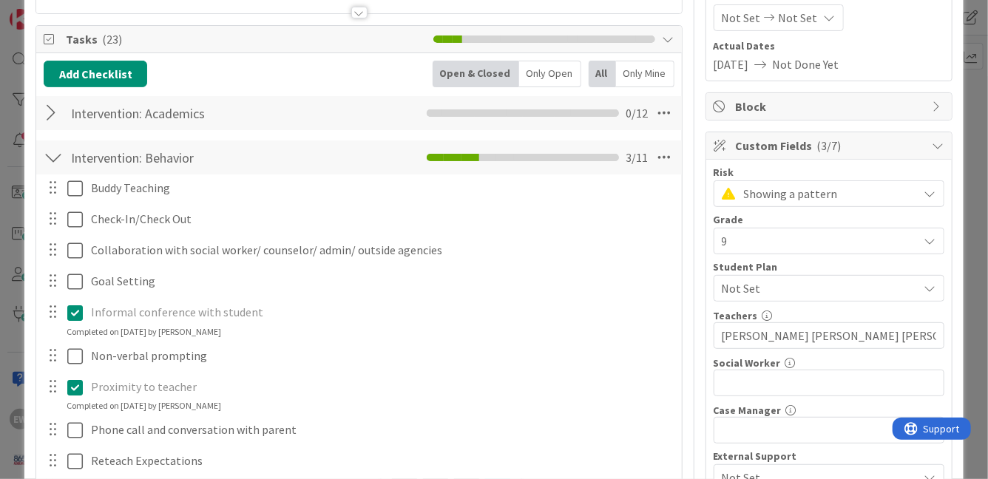
scroll to position [187, 0]
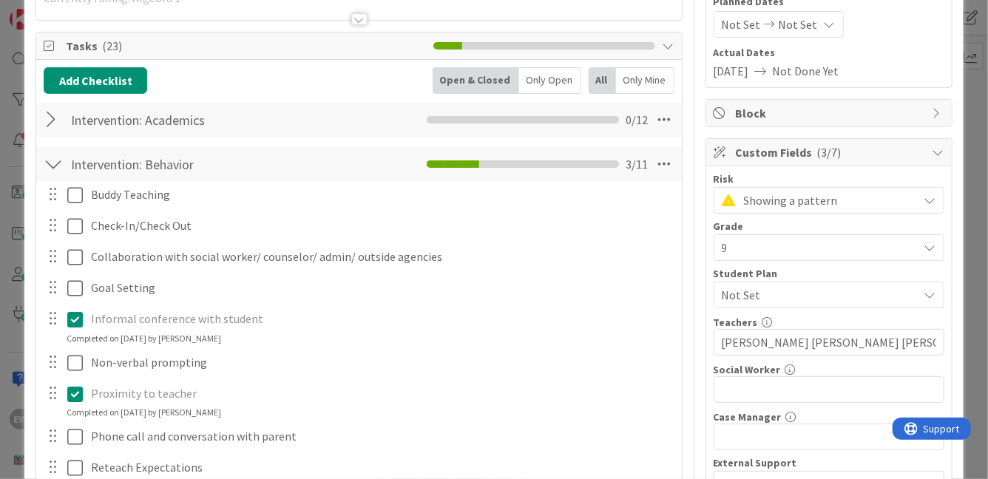
click at [62, 170] on div at bounding box center [53, 164] width 19 height 27
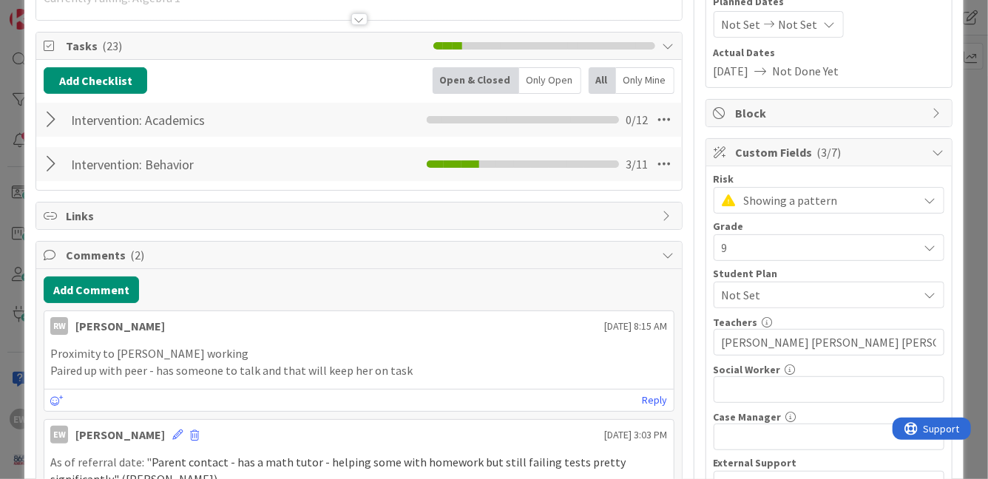
scroll to position [205, 0]
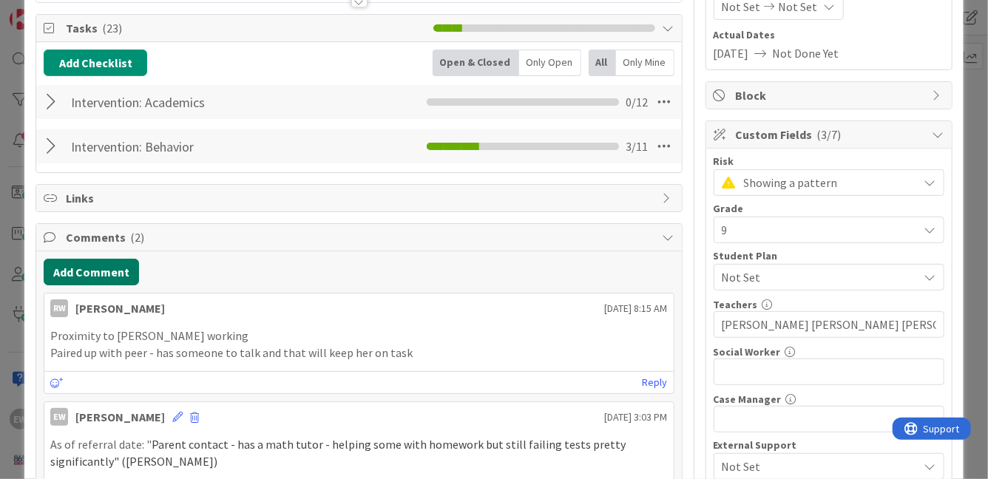
click at [127, 277] on button "Add Comment" at bounding box center [91, 272] width 95 height 27
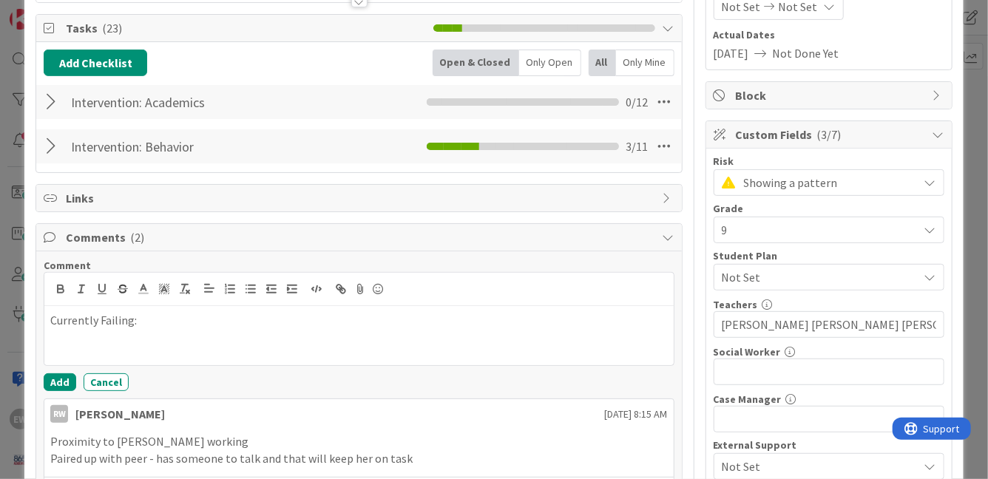
copy p "Currently Failing:"
click at [59, 385] on button "Add" at bounding box center [60, 382] width 33 height 18
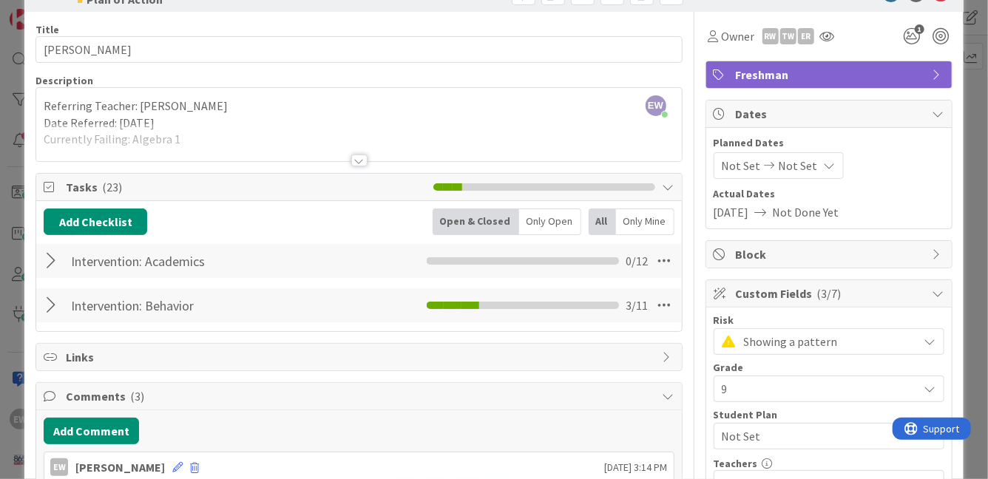
scroll to position [0, 0]
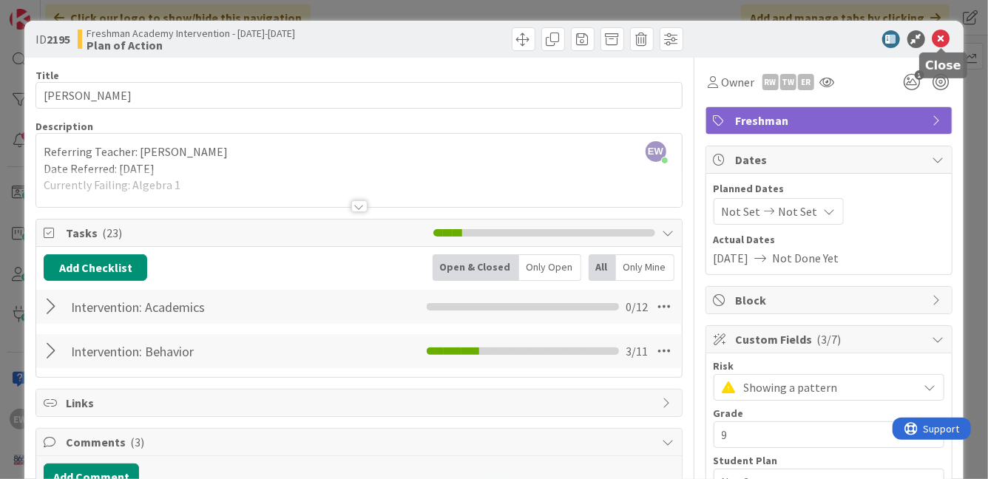
click at [944, 41] on icon at bounding box center [941, 39] width 18 height 18
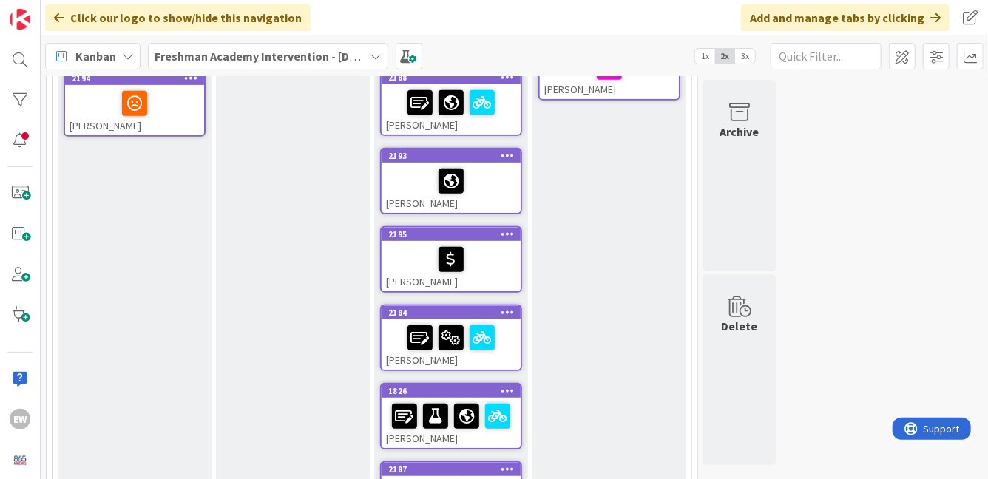
click at [508, 347] on div at bounding box center [451, 337] width 130 height 31
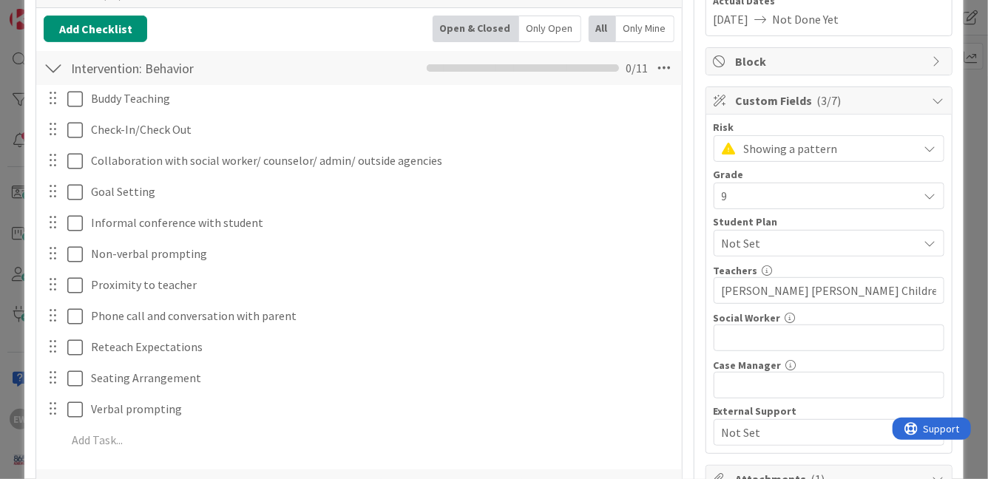
scroll to position [206, 0]
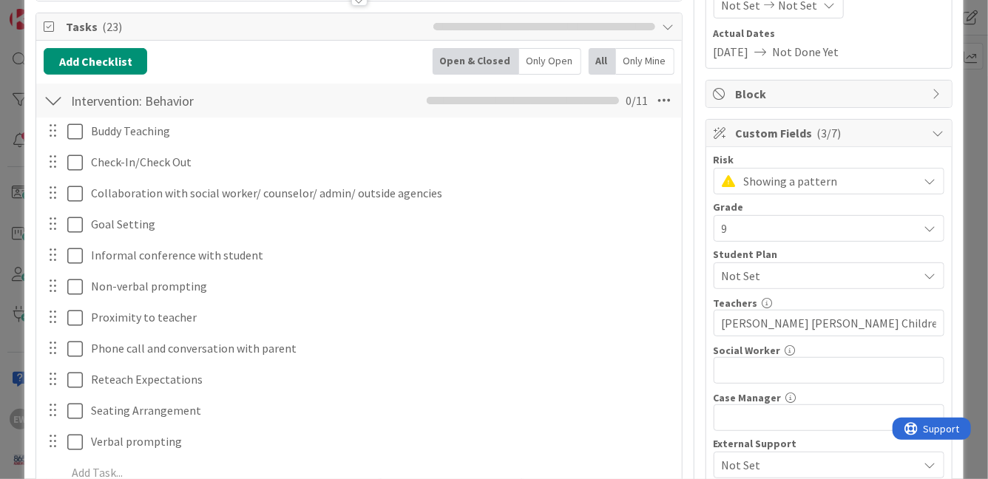
click at [53, 95] on div at bounding box center [53, 100] width 19 height 27
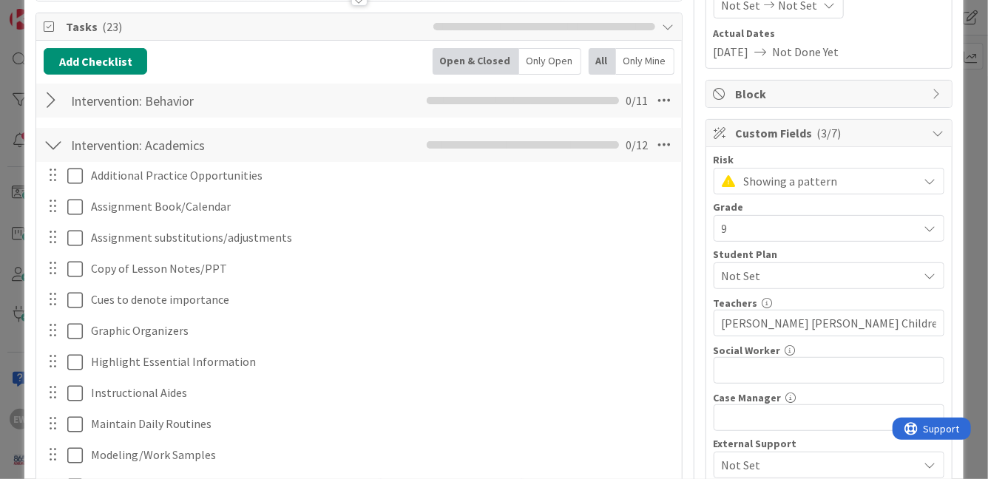
click at [57, 147] on div at bounding box center [53, 145] width 19 height 27
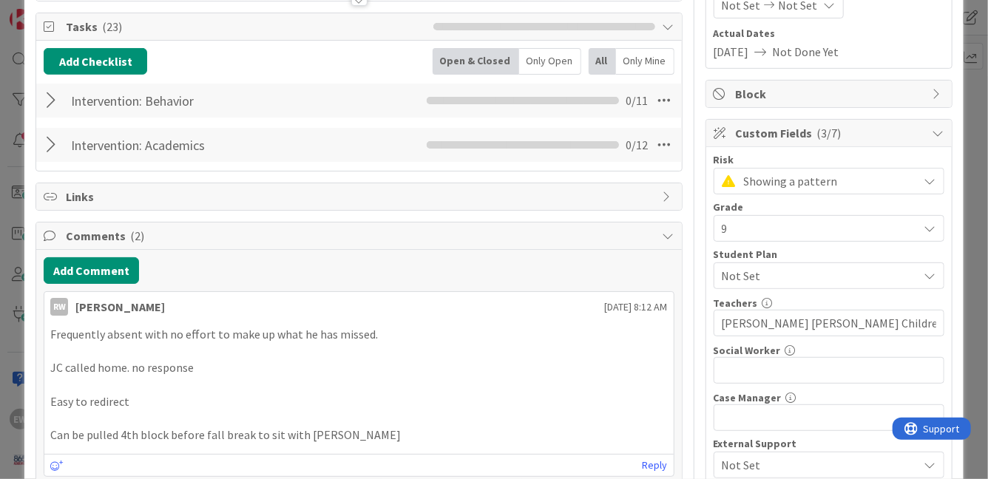
click at [50, 104] on div at bounding box center [53, 100] width 19 height 27
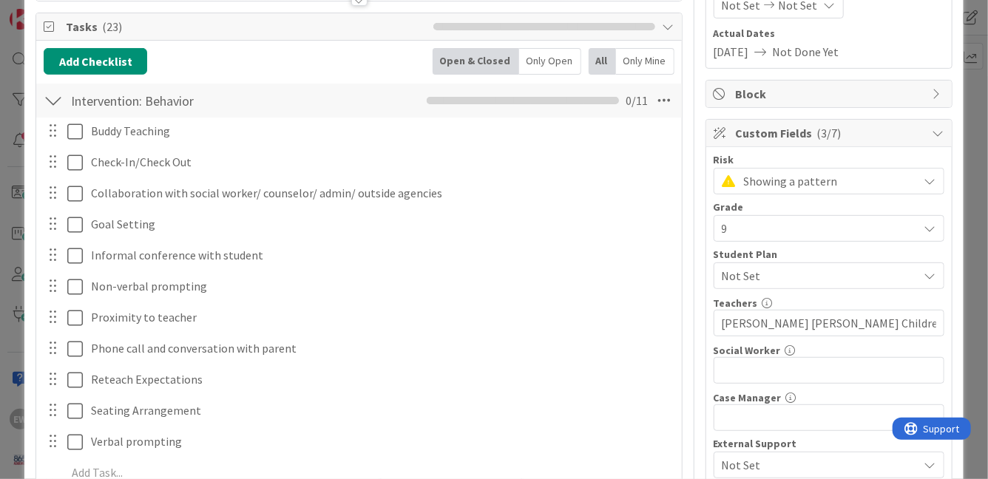
scroll to position [210, 0]
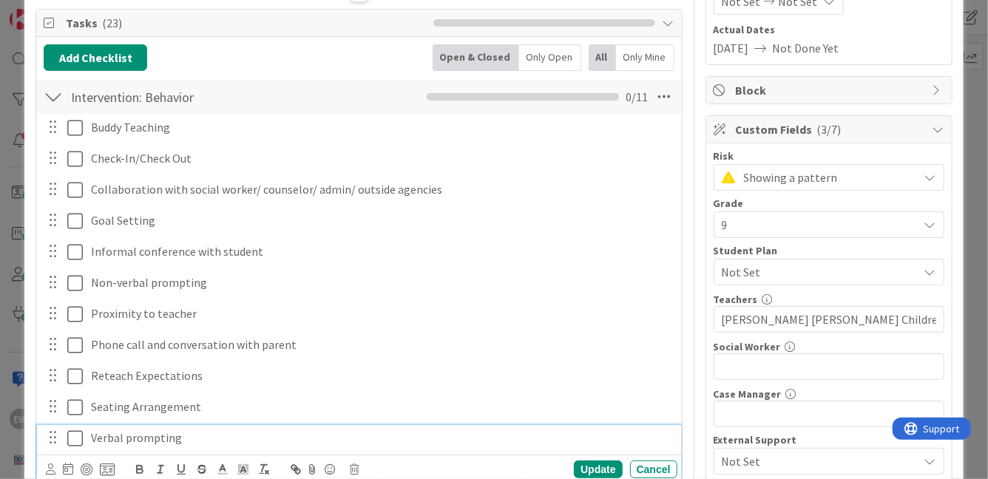
click at [76, 430] on icon at bounding box center [75, 439] width 16 height 18
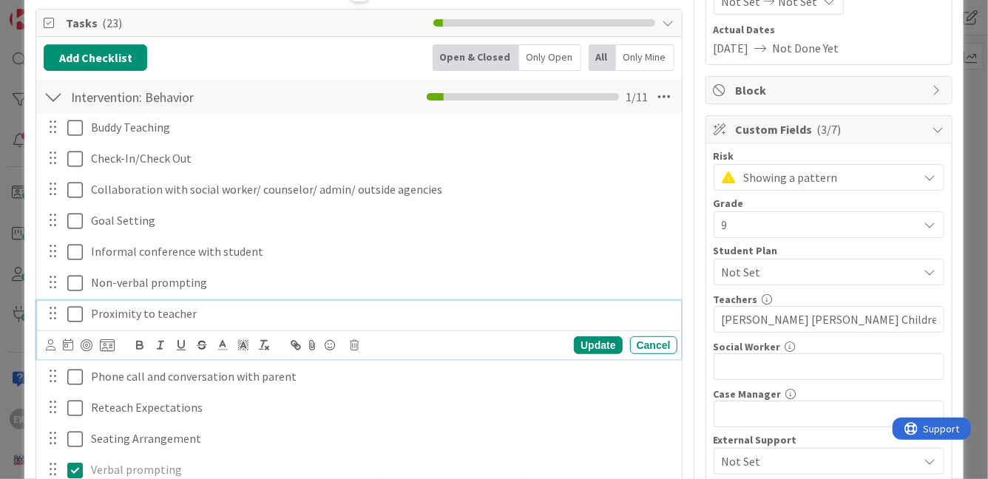
click at [75, 316] on icon at bounding box center [75, 314] width 16 height 18
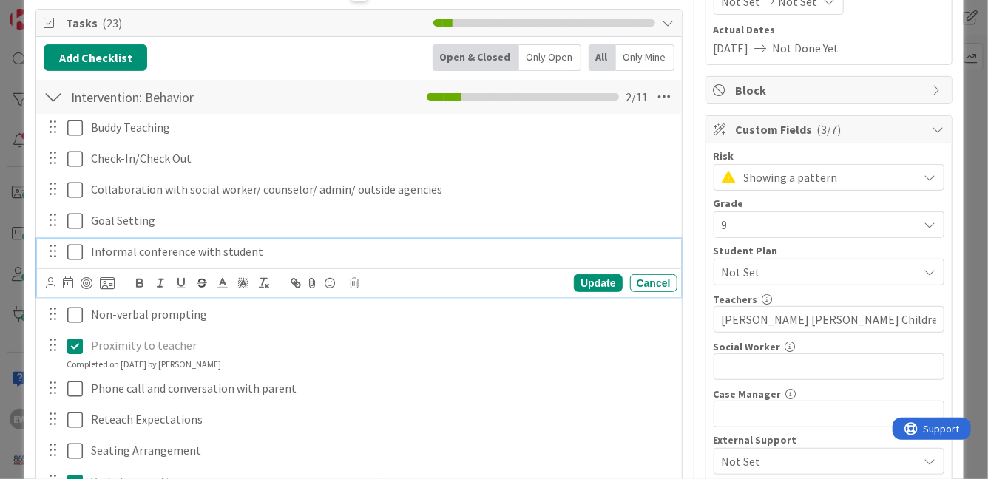
click at [75, 253] on icon at bounding box center [75, 252] width 16 height 18
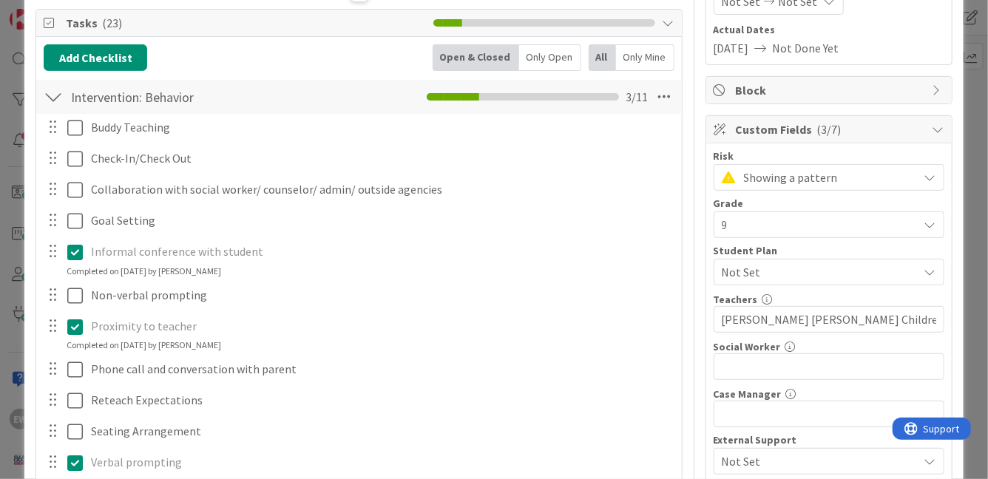
click at [55, 92] on div at bounding box center [53, 97] width 19 height 27
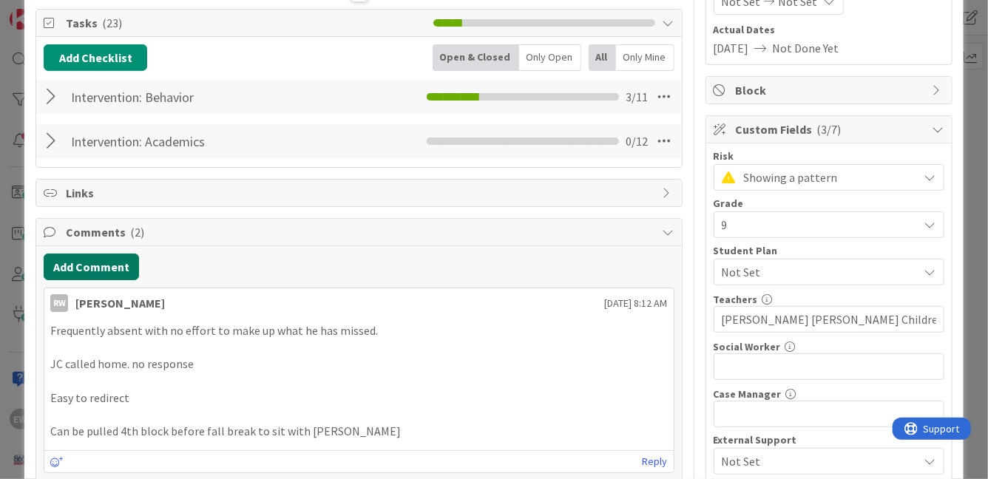
click at [67, 271] on button "Add Comment" at bounding box center [91, 267] width 95 height 27
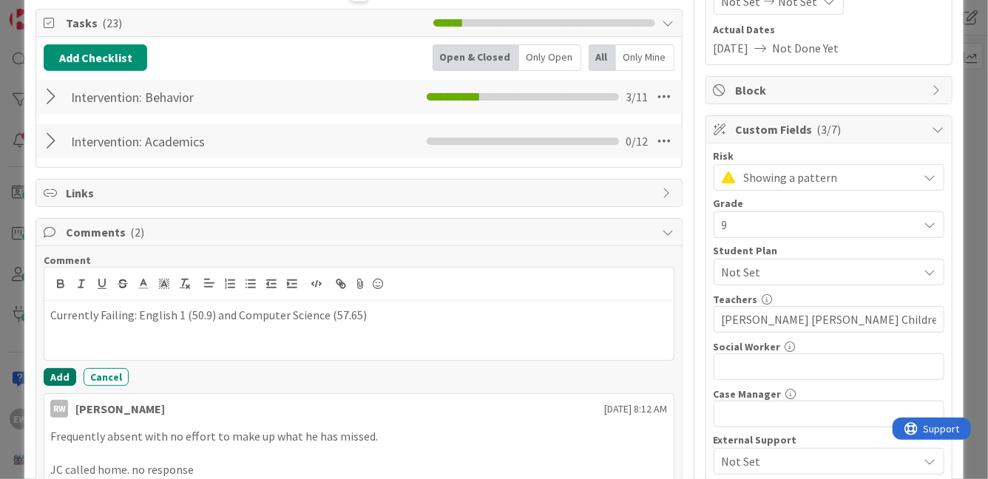
click at [64, 375] on button "Add" at bounding box center [60, 377] width 33 height 18
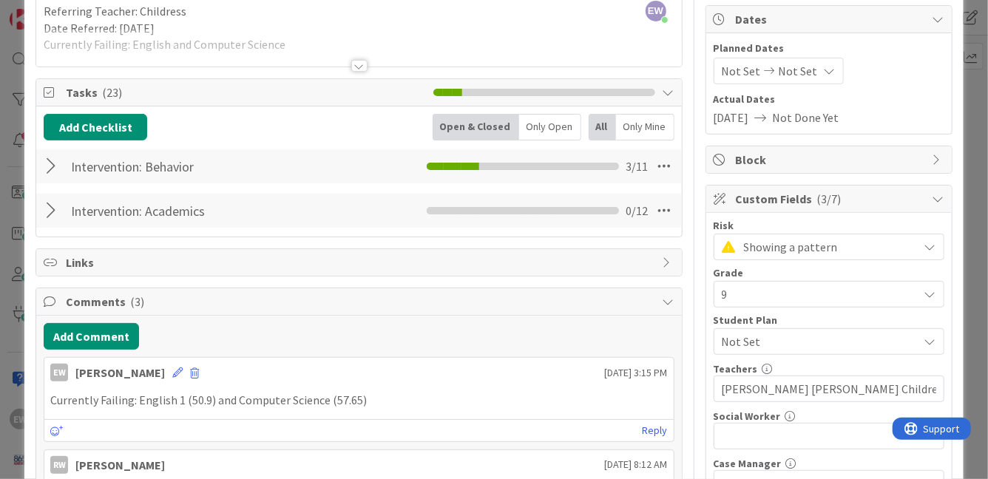
scroll to position [0, 0]
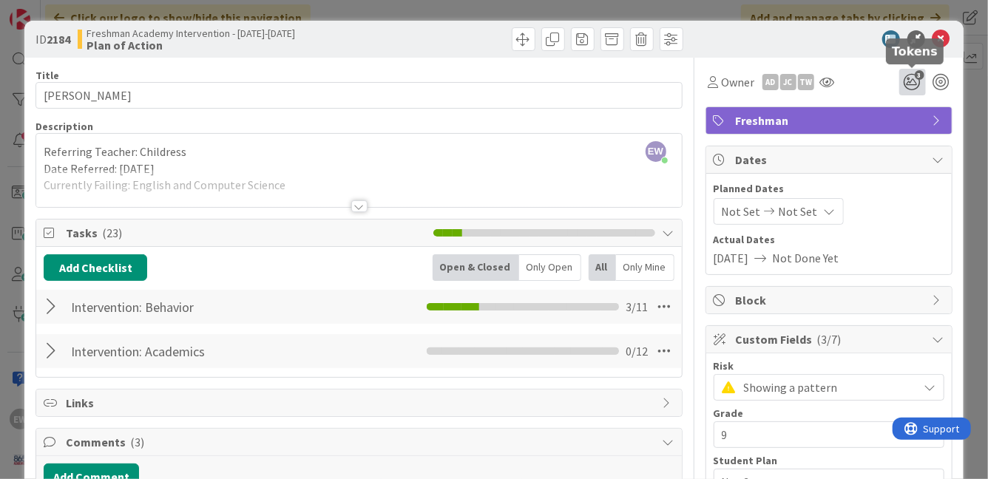
click at [915, 81] on icon "3" at bounding box center [912, 82] width 27 height 27
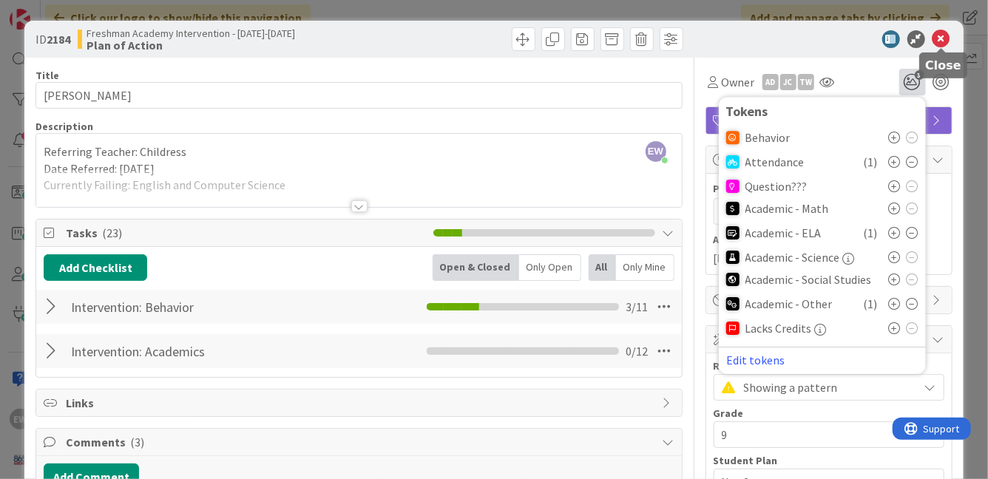
click at [944, 38] on icon at bounding box center [941, 39] width 18 height 18
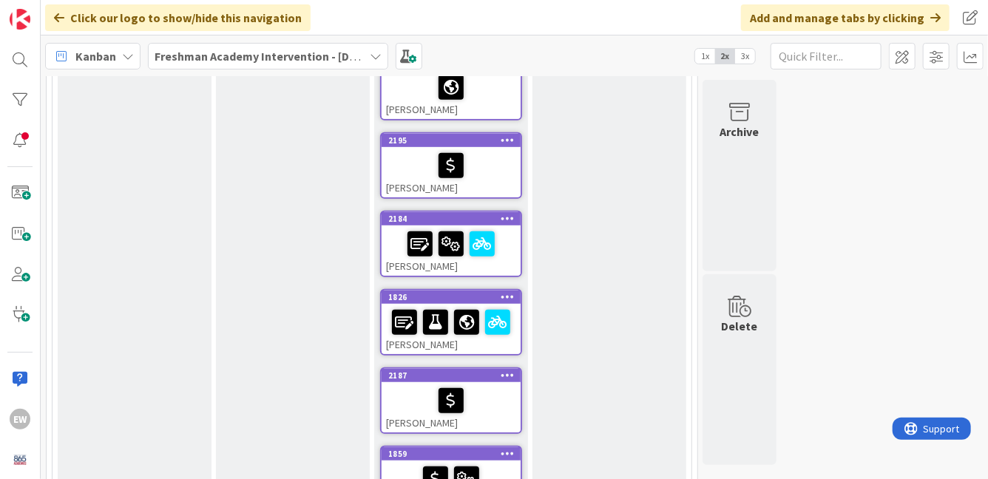
click at [510, 343] on div "[PERSON_NAME]" at bounding box center [451, 329] width 139 height 50
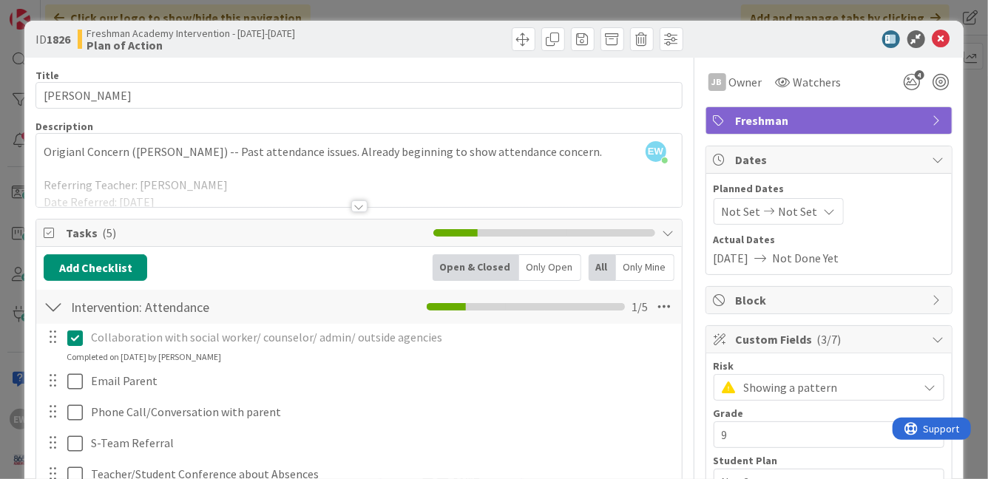
click at [54, 304] on div at bounding box center [53, 307] width 19 height 27
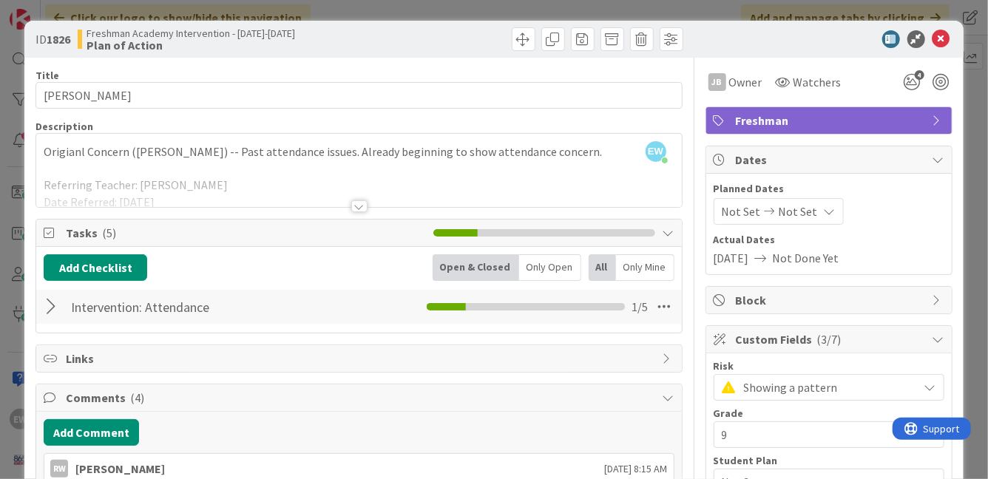
click at [180, 187] on div at bounding box center [358, 188] width 645 height 38
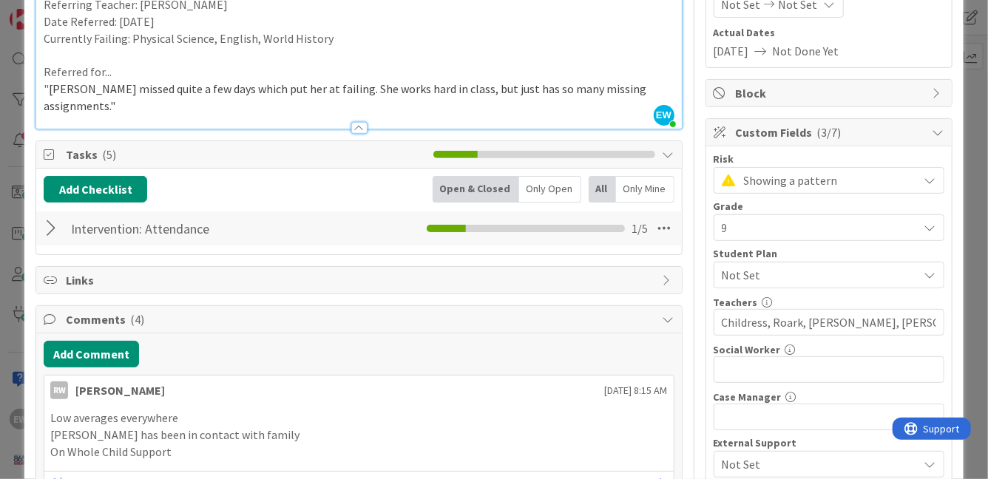
scroll to position [305, 0]
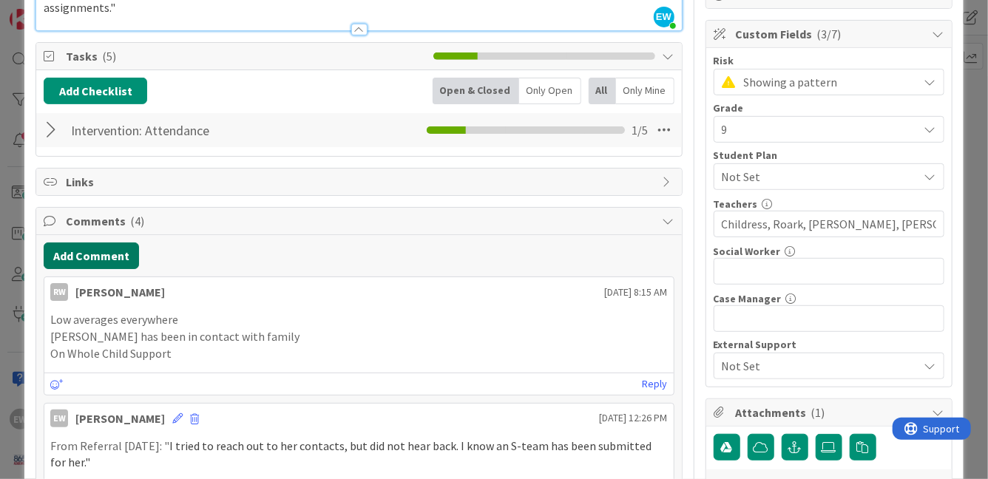
click at [76, 246] on button "Add Comment" at bounding box center [91, 256] width 95 height 27
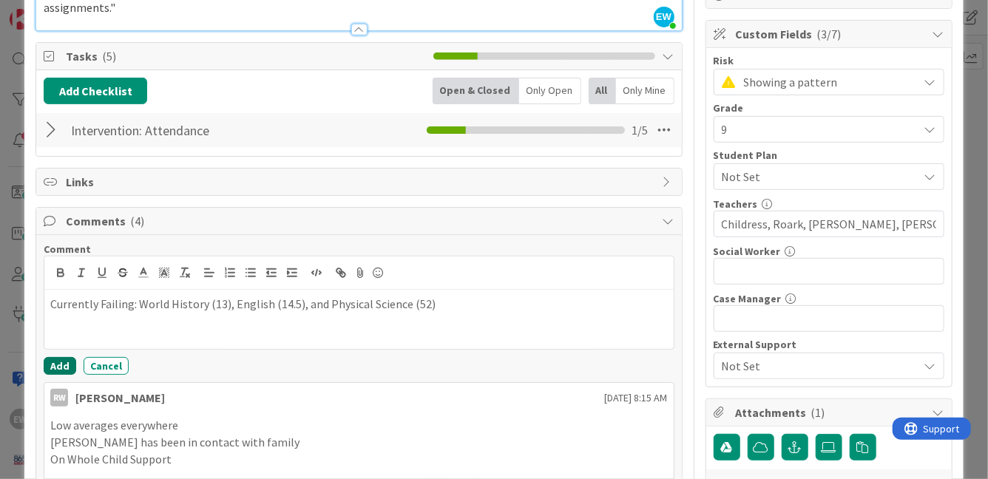
click at [65, 357] on button "Add" at bounding box center [60, 366] width 33 height 18
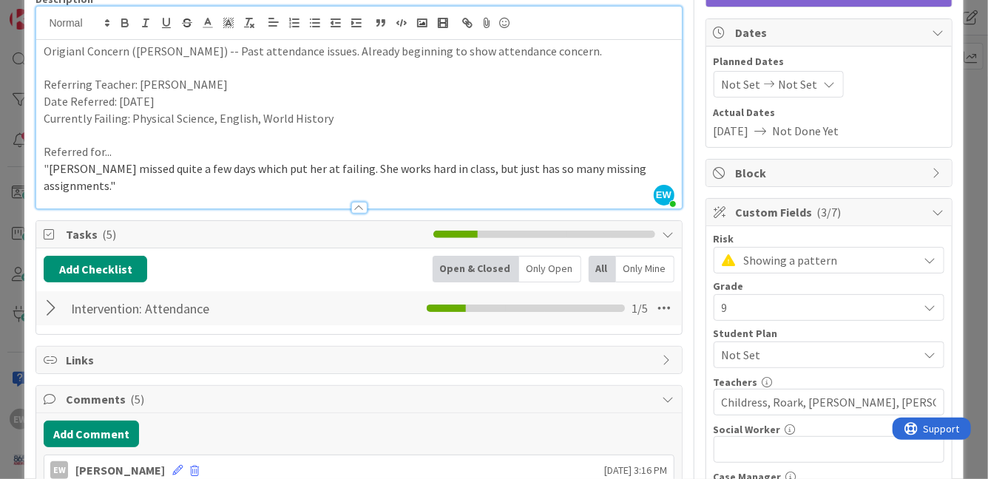
scroll to position [0, 0]
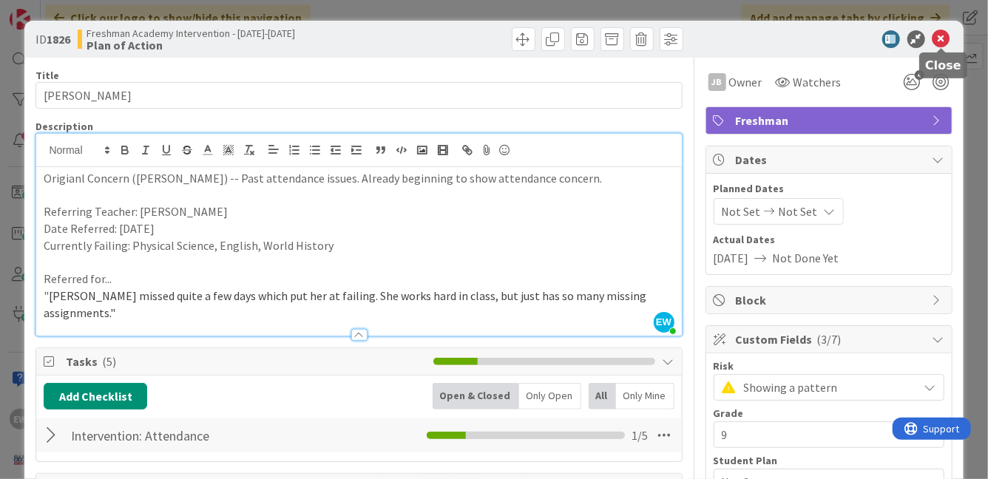
click at [941, 34] on icon at bounding box center [941, 39] width 18 height 18
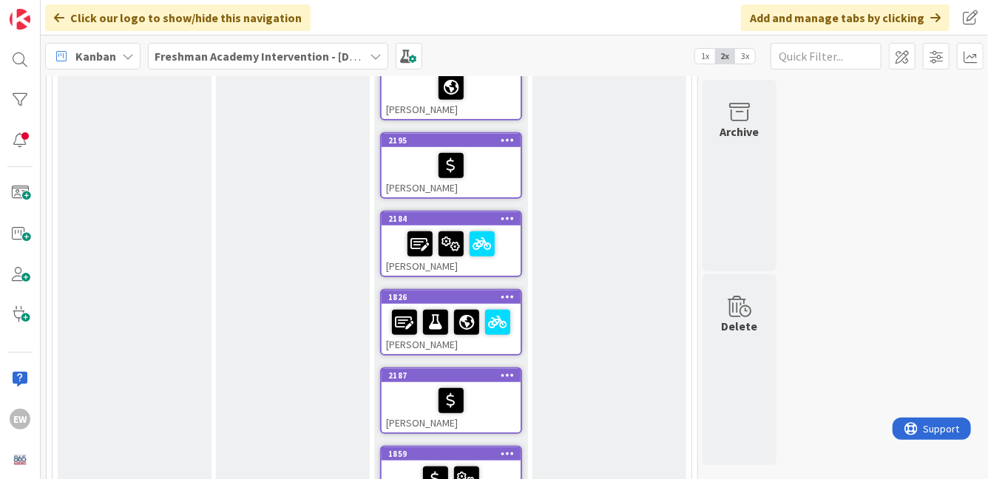
click at [508, 385] on div at bounding box center [451, 400] width 130 height 31
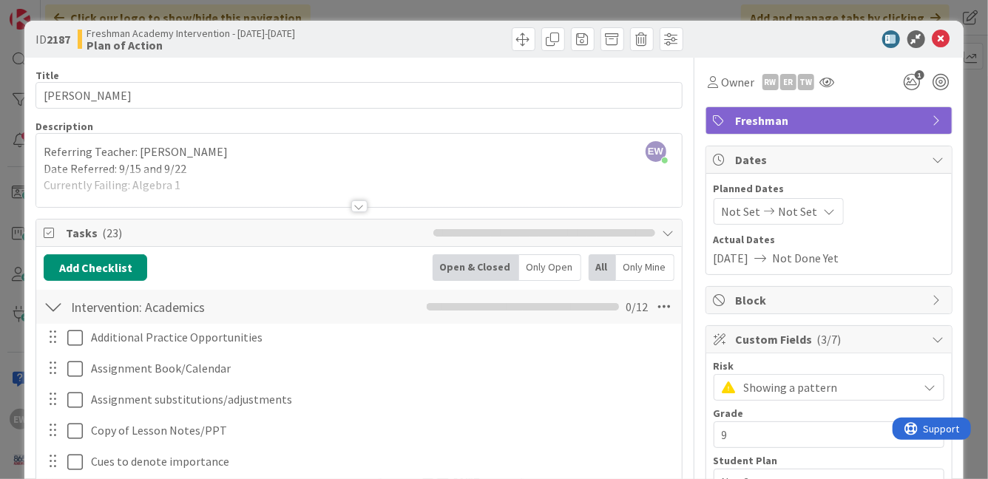
click at [49, 308] on div at bounding box center [53, 307] width 19 height 27
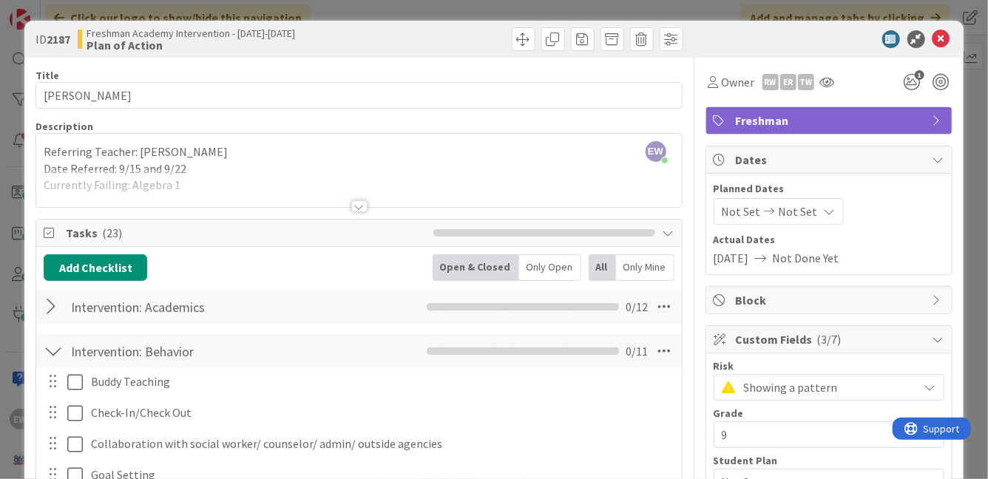
click at [58, 358] on div at bounding box center [53, 351] width 19 height 27
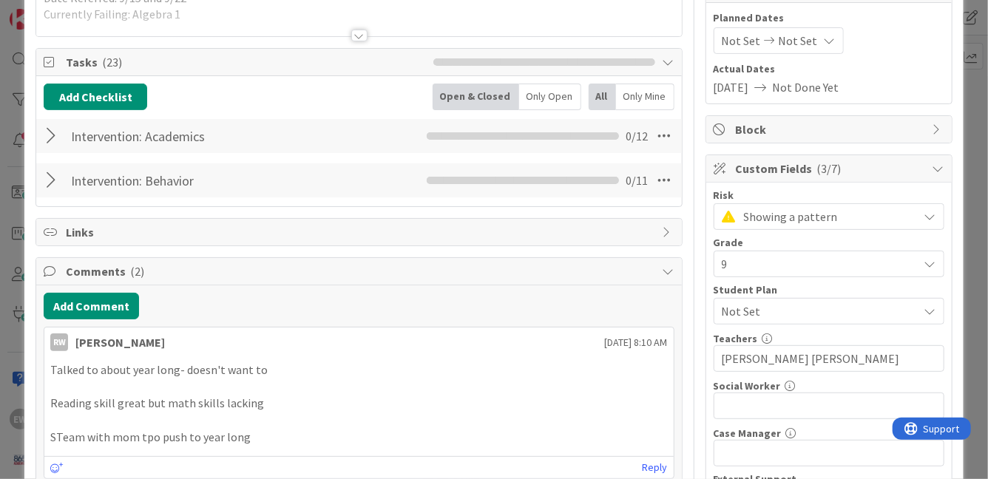
scroll to position [173, 0]
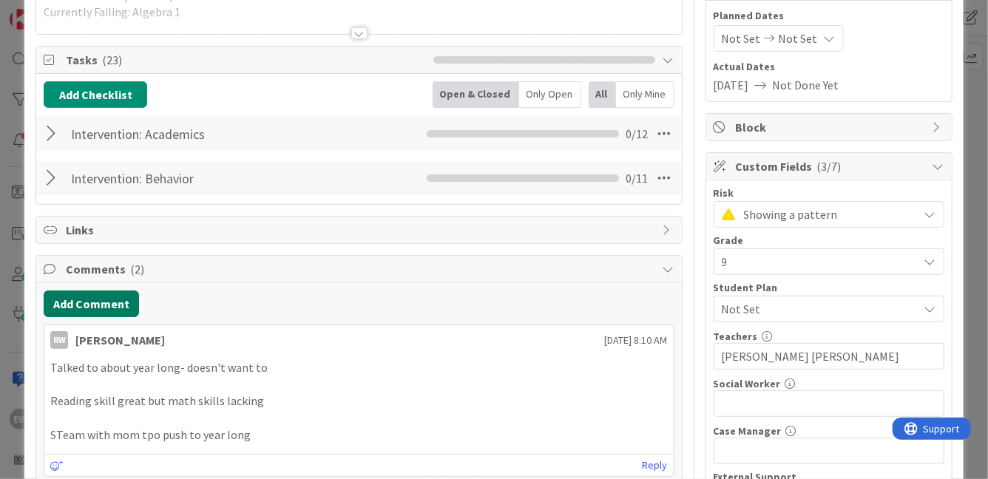
click at [67, 310] on button "Add Comment" at bounding box center [91, 304] width 95 height 27
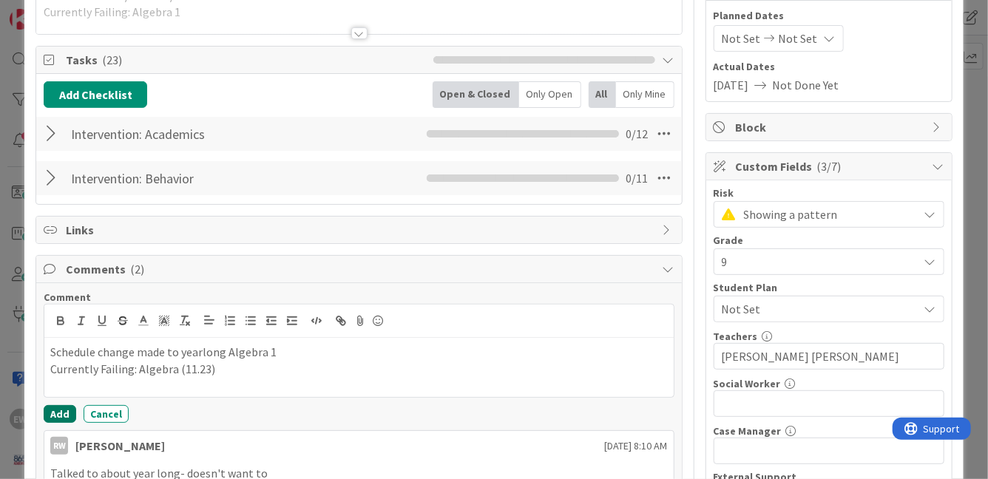
click at [61, 410] on button "Add" at bounding box center [60, 414] width 33 height 18
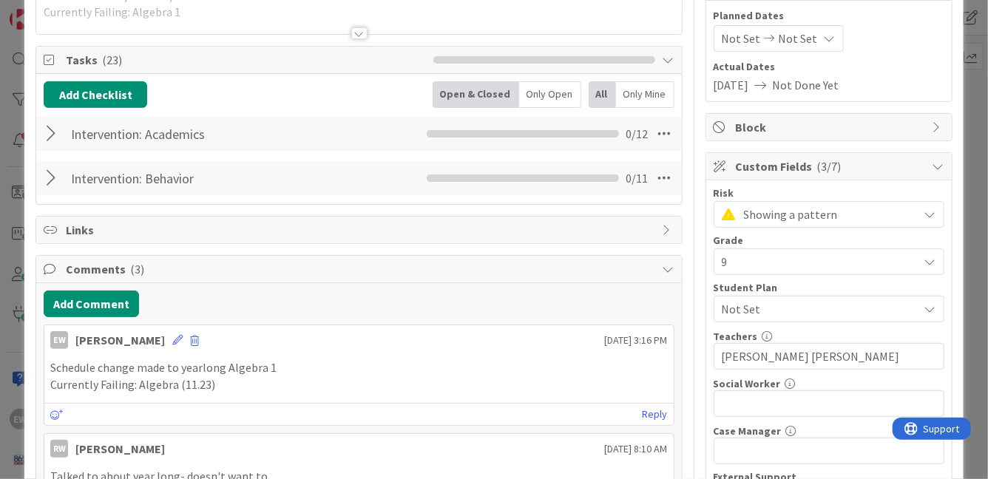
scroll to position [0, 0]
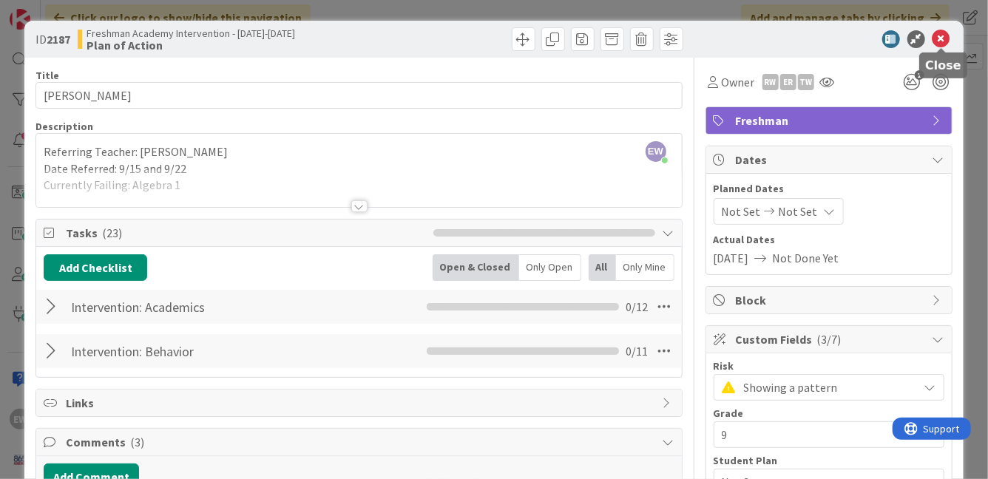
click at [940, 38] on icon at bounding box center [941, 39] width 18 height 18
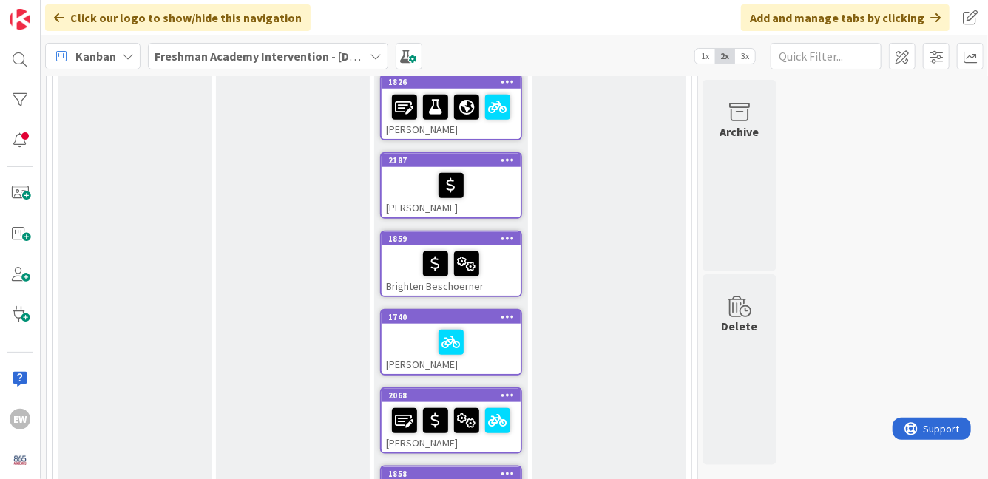
scroll to position [683, 0]
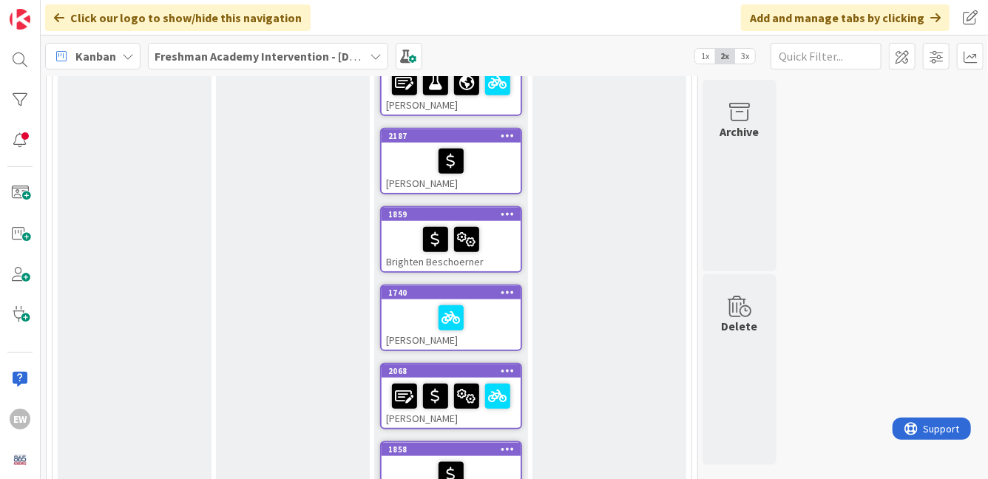
click at [501, 258] on div "Brighten Beschoerner" at bounding box center [451, 246] width 139 height 50
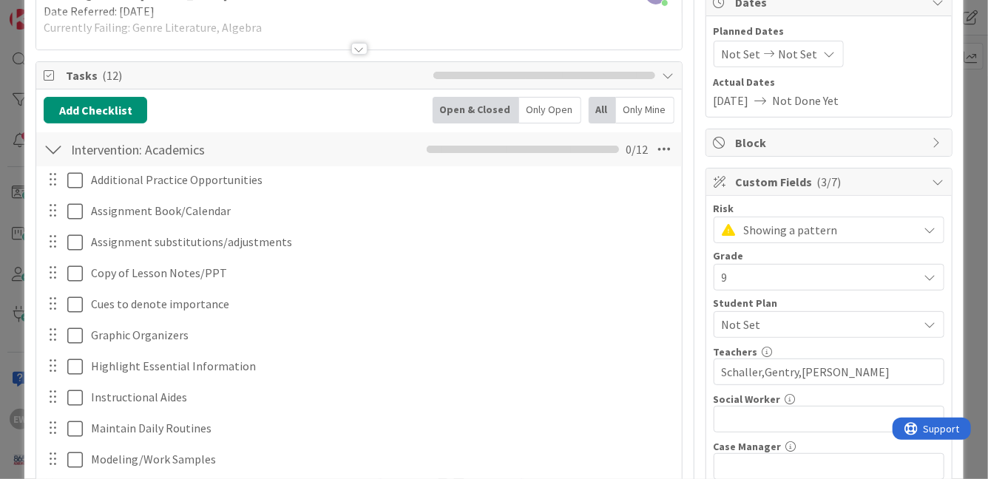
scroll to position [251, 0]
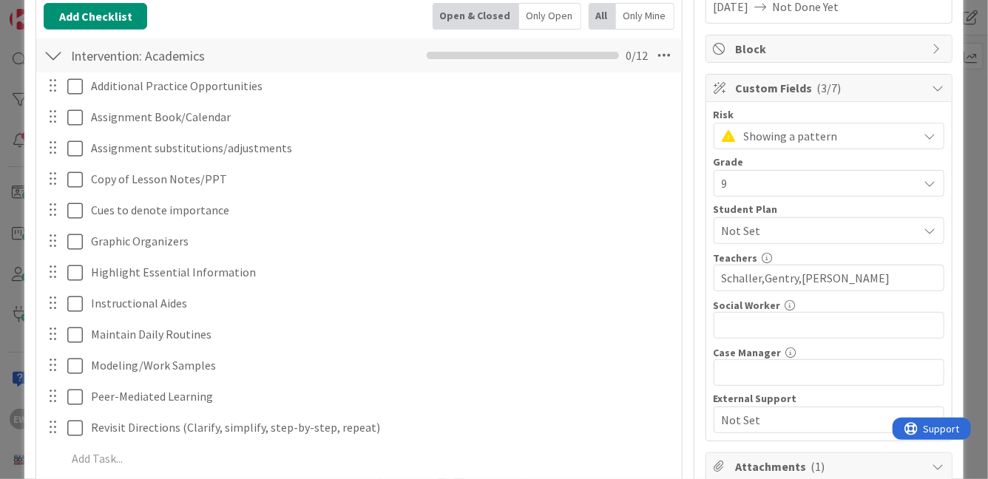
click at [52, 61] on div at bounding box center [53, 55] width 19 height 27
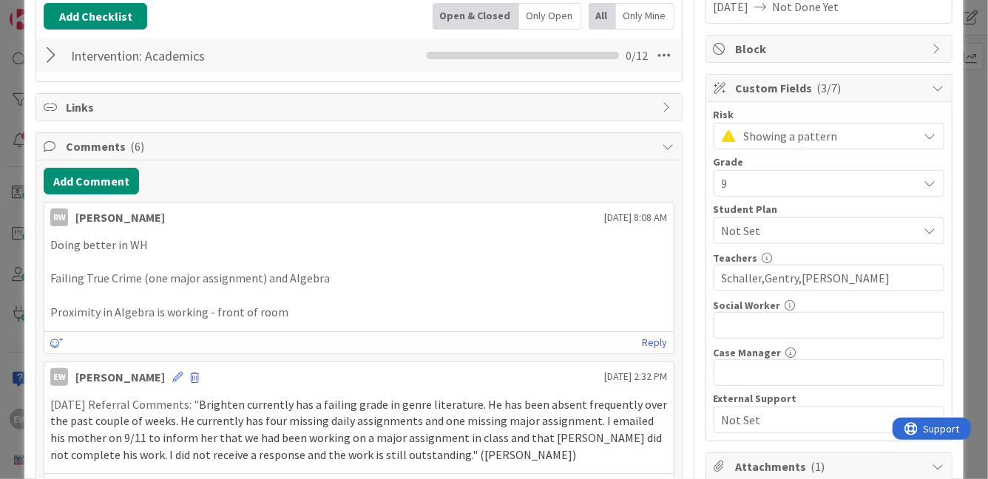
scroll to position [0, 0]
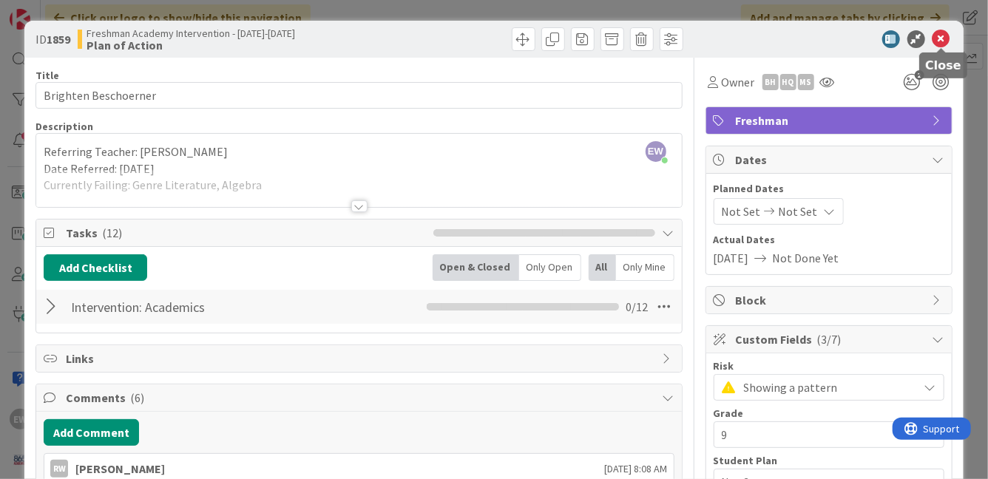
click at [943, 38] on icon at bounding box center [941, 39] width 18 height 18
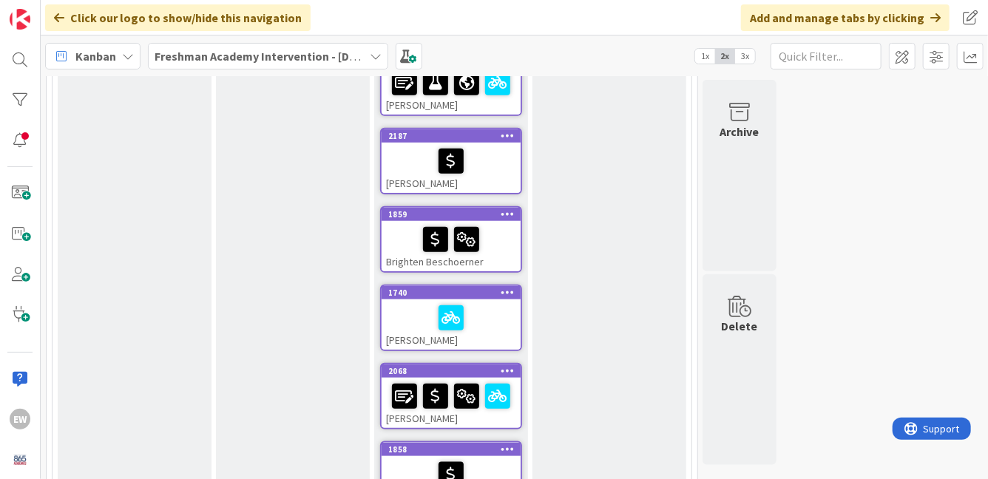
click at [506, 333] on div "[PERSON_NAME]" at bounding box center [451, 324] width 139 height 50
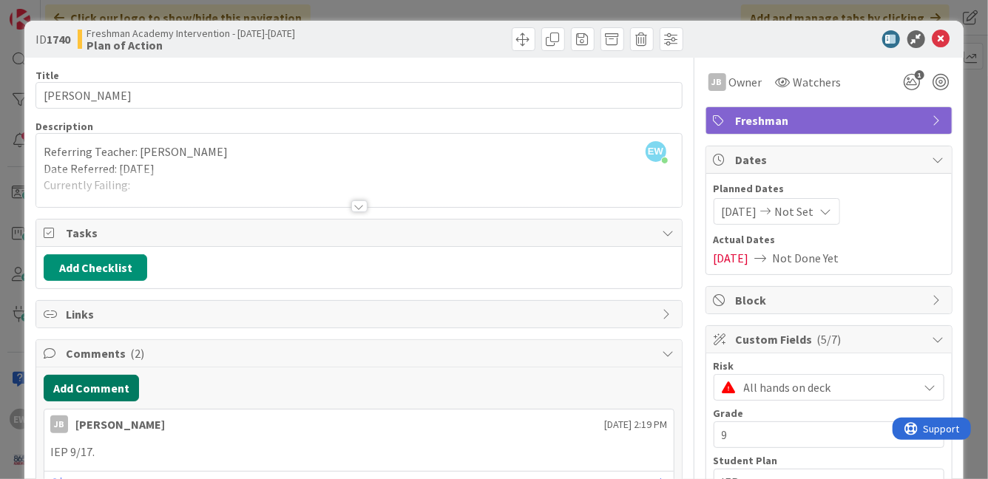
click at [118, 388] on button "Add Comment" at bounding box center [91, 388] width 95 height 27
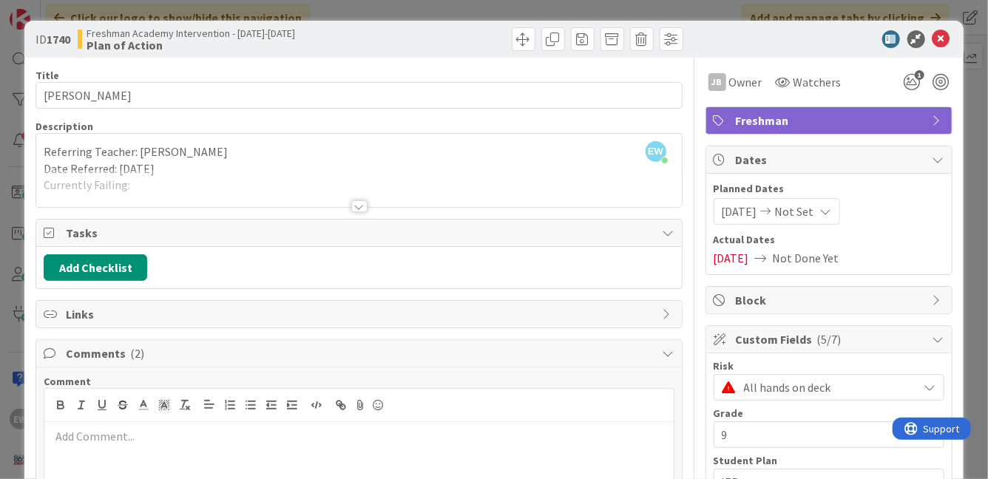
click at [85, 432] on p at bounding box center [358, 436] width 617 height 17
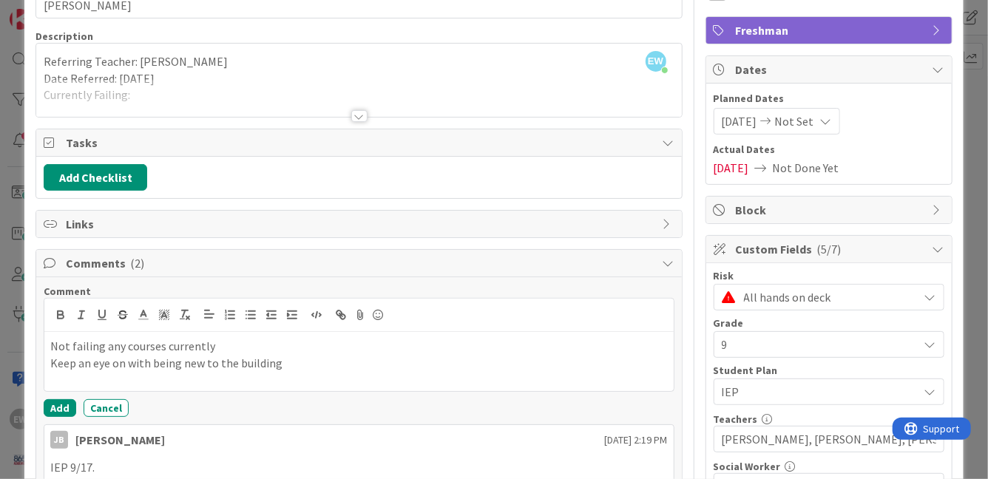
scroll to position [98, 0]
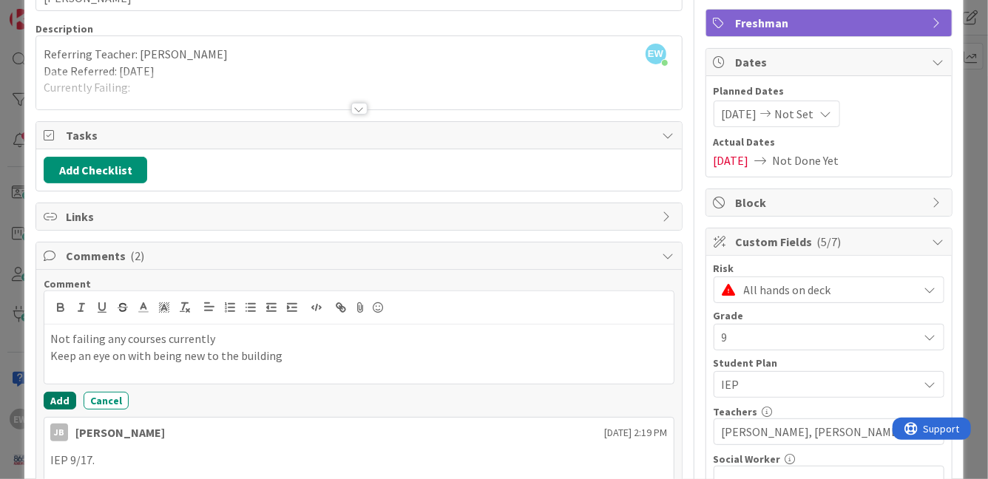
click at [64, 404] on button "Add" at bounding box center [60, 401] width 33 height 18
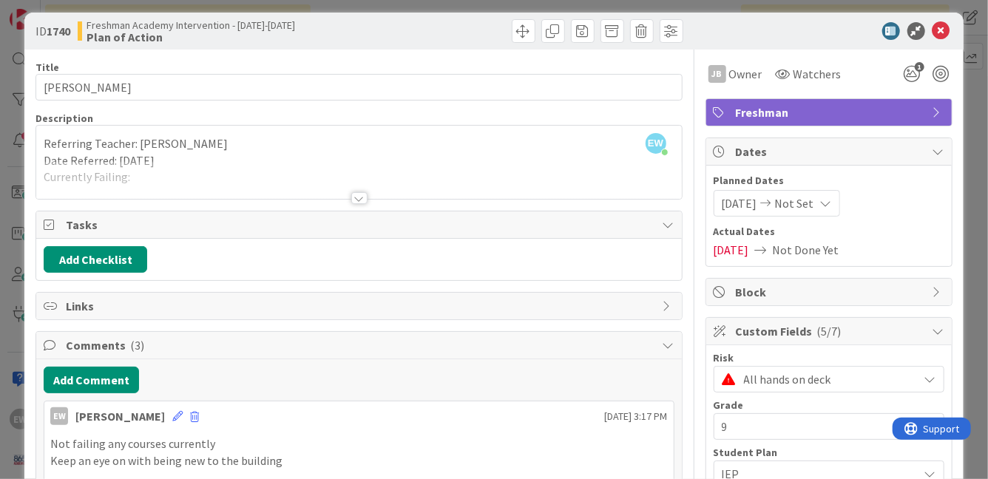
scroll to position [0, 0]
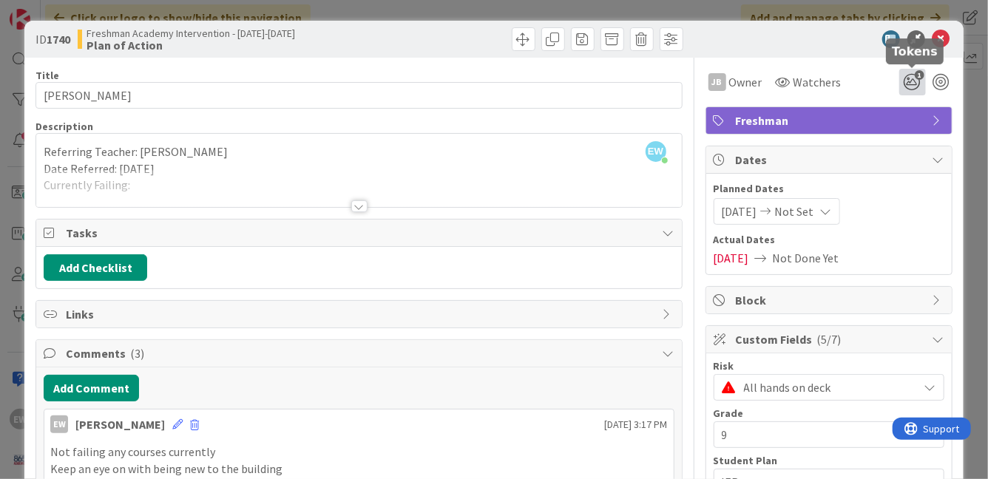
click at [902, 89] on icon "1" at bounding box center [912, 82] width 27 height 27
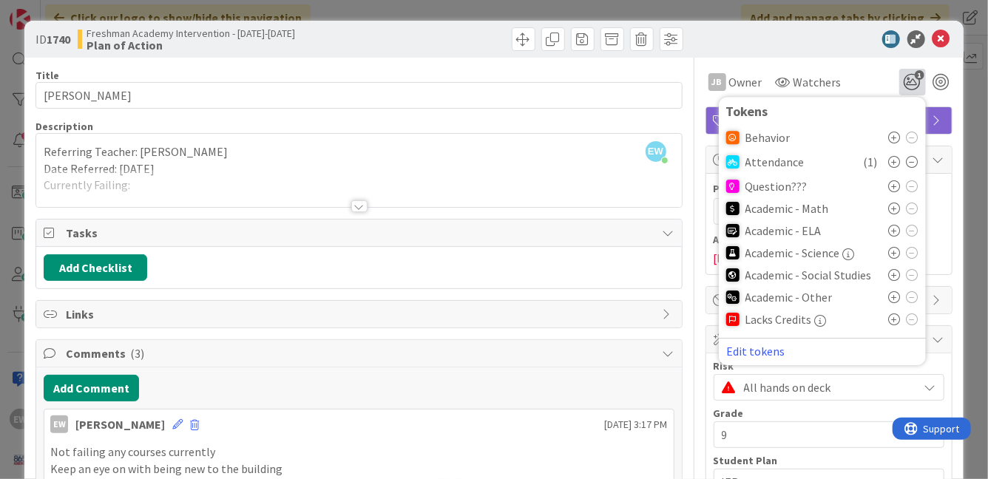
click at [864, 85] on div "JB Owner Watchers 1 Tokens Behavior Attendance ( 1 ) Question??? Academic - Mat…" at bounding box center [828, 82] width 247 height 27
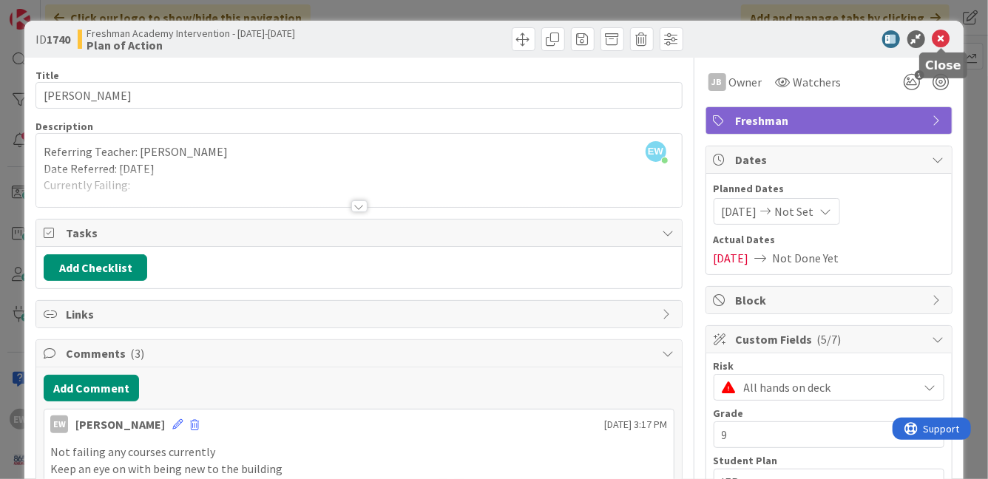
click at [941, 43] on icon at bounding box center [941, 39] width 18 height 18
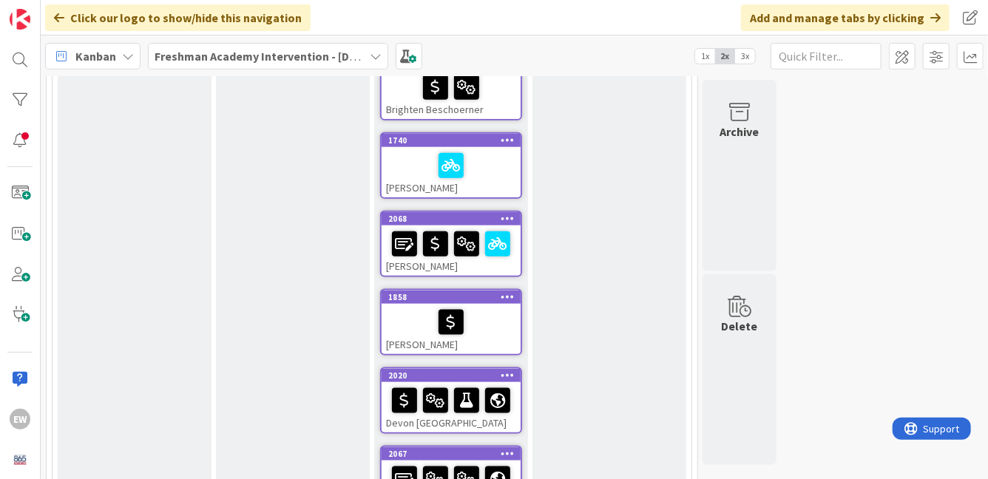
scroll to position [830, 0]
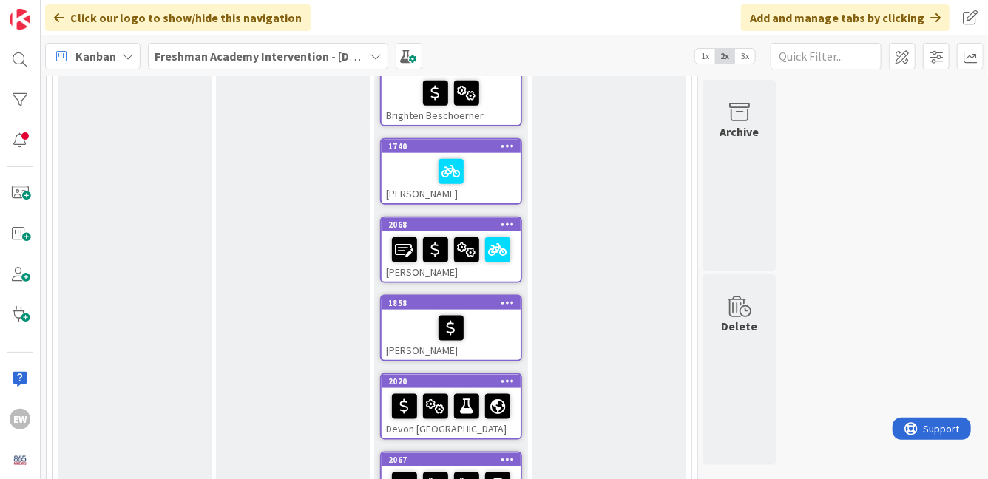
click at [501, 269] on div "[PERSON_NAME]" at bounding box center [451, 256] width 139 height 50
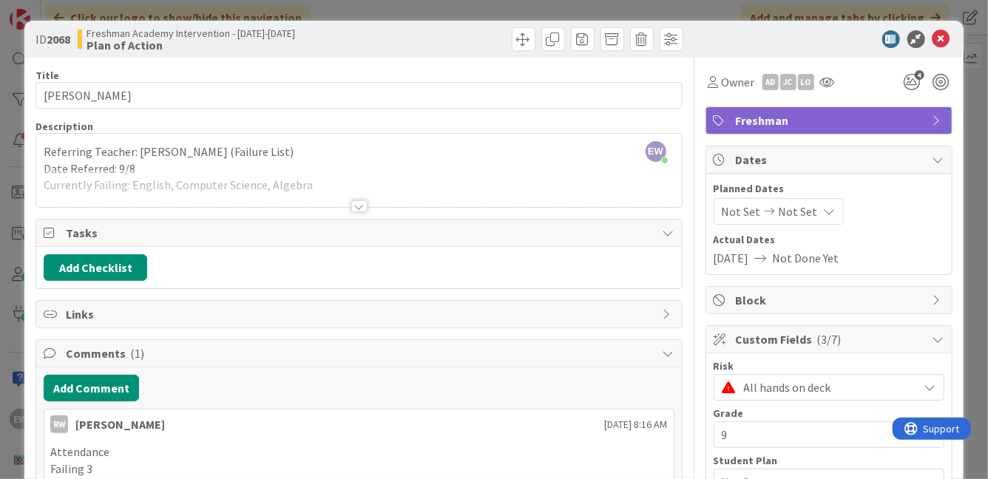
click at [941, 44] on icon at bounding box center [941, 39] width 18 height 18
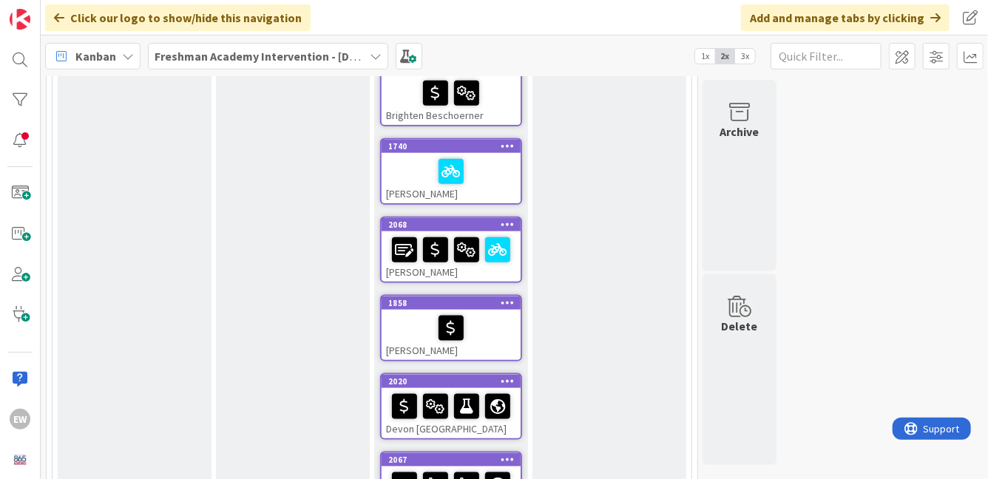
click at [508, 338] on div at bounding box center [451, 328] width 130 height 31
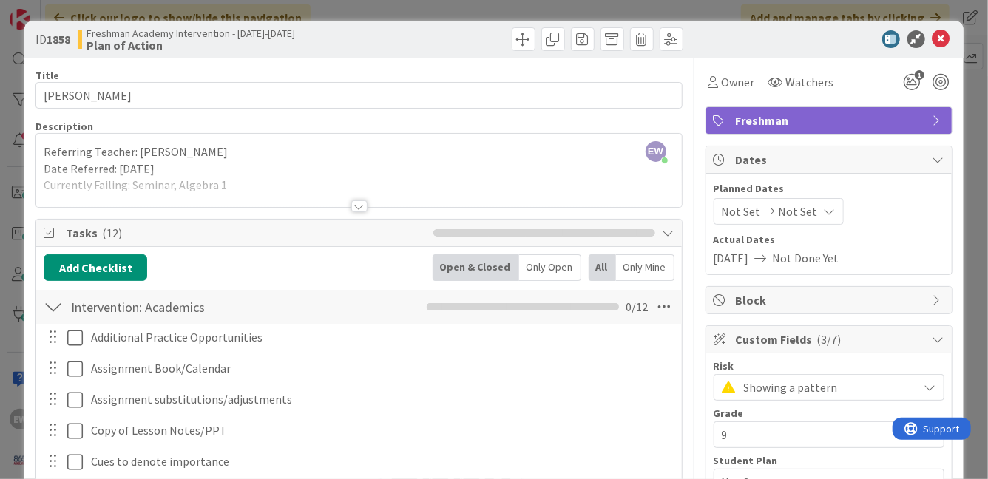
click at [58, 309] on div at bounding box center [53, 307] width 19 height 27
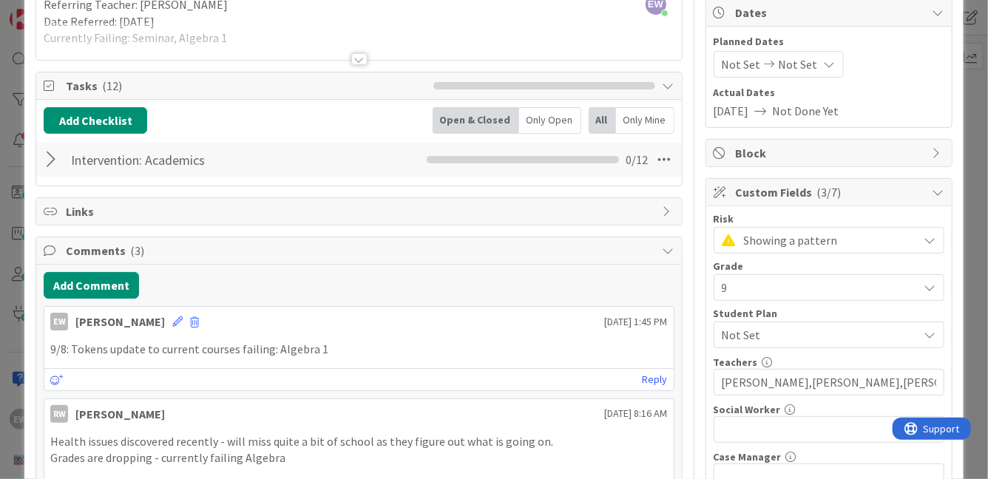
scroll to position [149, 0]
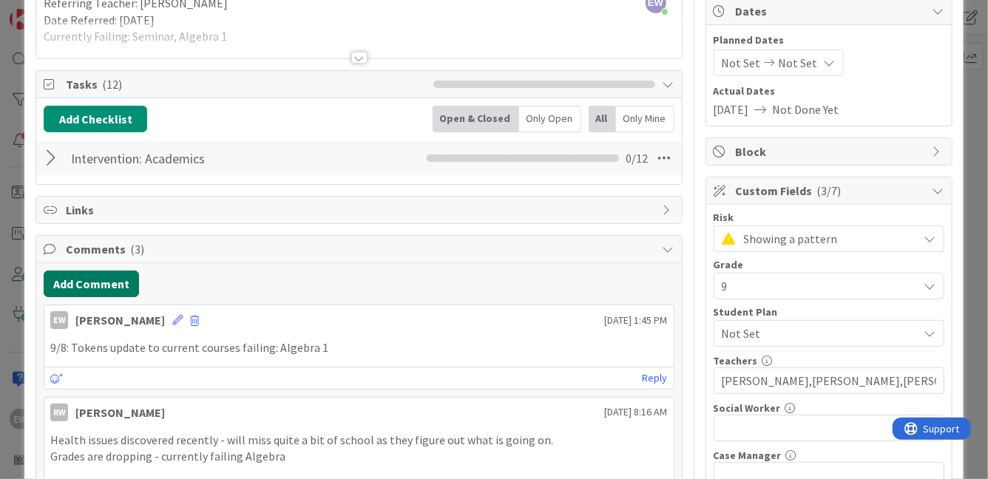
click at [87, 289] on button "Add Comment" at bounding box center [91, 284] width 95 height 27
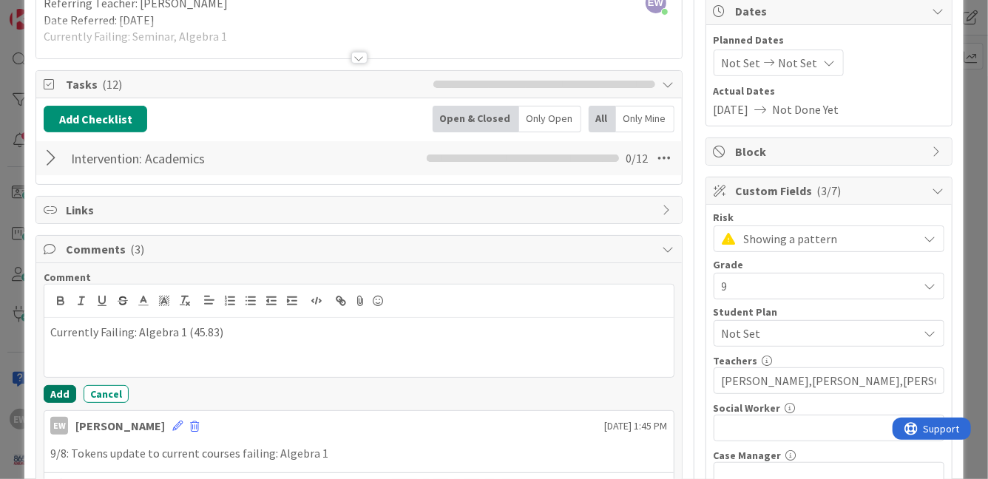
click at [64, 393] on button "Add" at bounding box center [60, 394] width 33 height 18
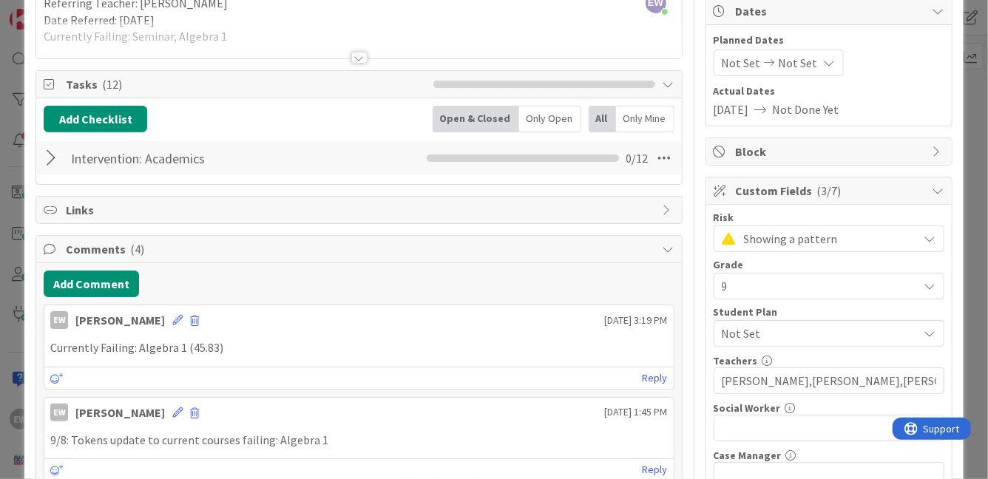
scroll to position [0, 0]
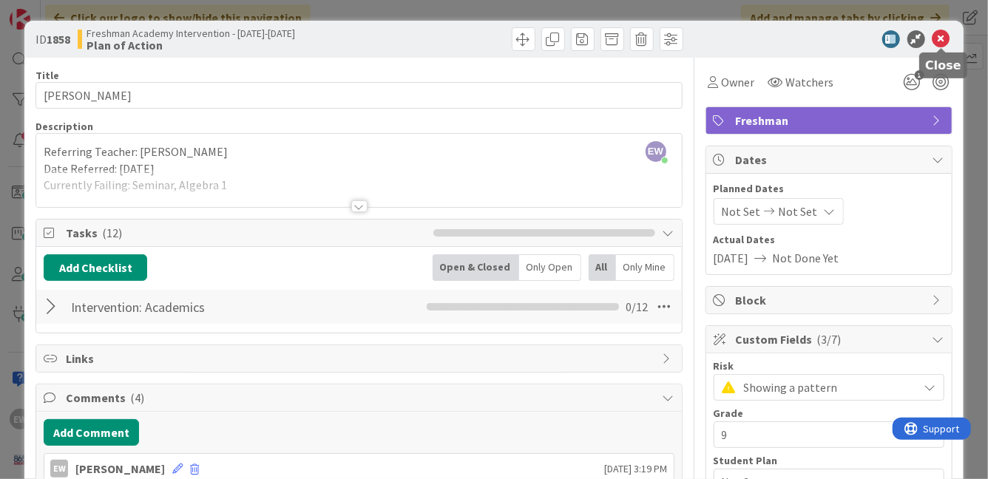
click at [943, 38] on icon at bounding box center [941, 39] width 18 height 18
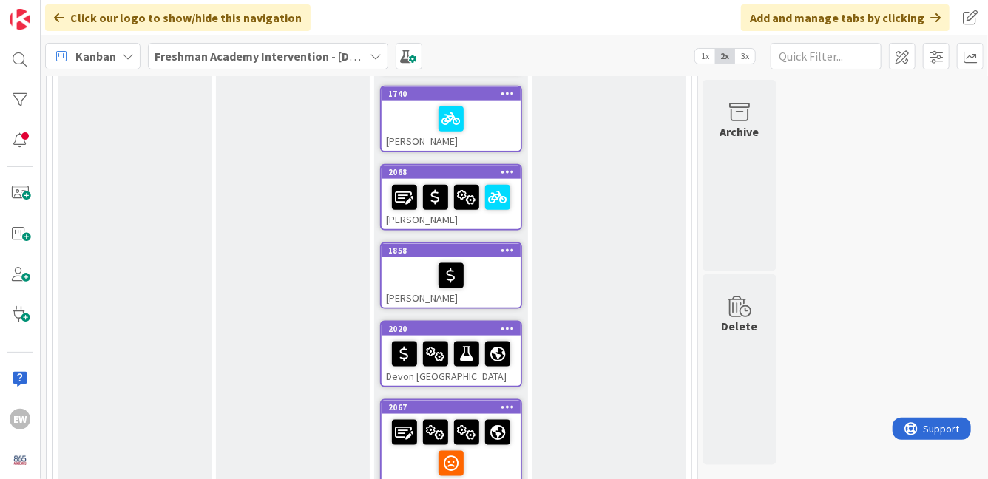
scroll to position [892, 0]
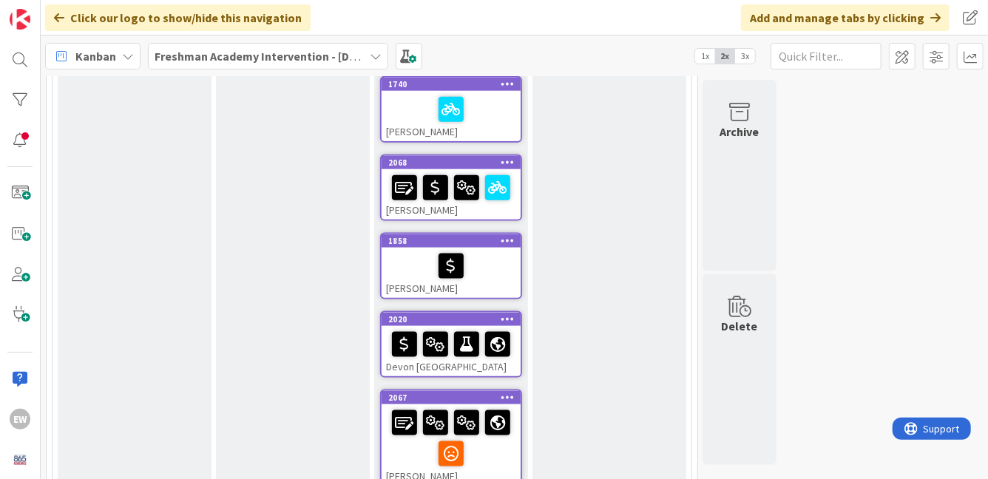
click at [513, 365] on div "Devon [GEOGRAPHIC_DATA]" at bounding box center [451, 351] width 139 height 50
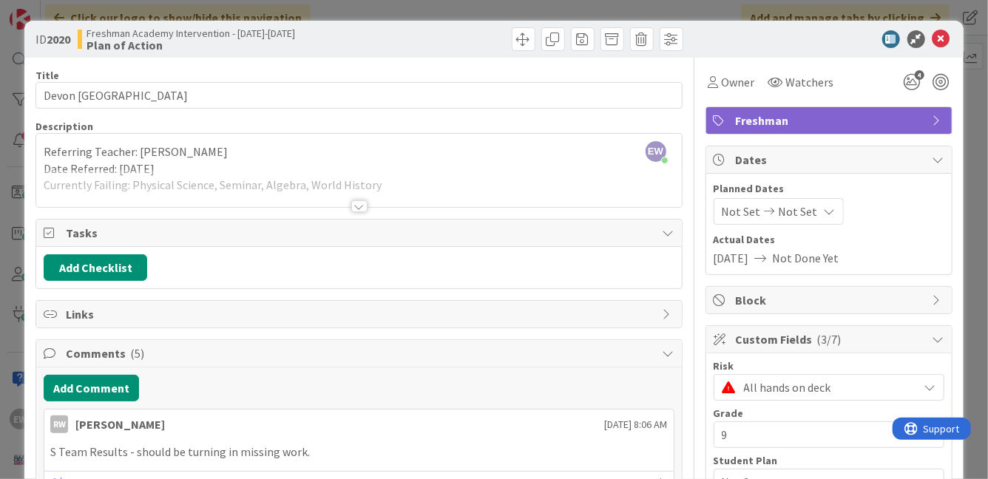
click at [375, 195] on div at bounding box center [358, 188] width 645 height 38
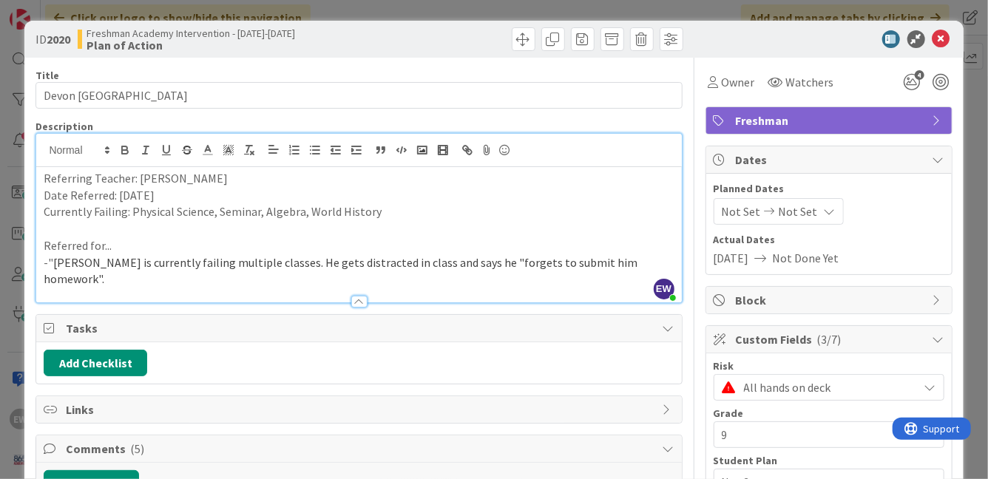
click at [240, 217] on p "Currently Failing: Physical Science, Seminar, Algebra, World History" at bounding box center [359, 211] width 630 height 17
click at [918, 80] on icon "4" at bounding box center [912, 82] width 27 height 27
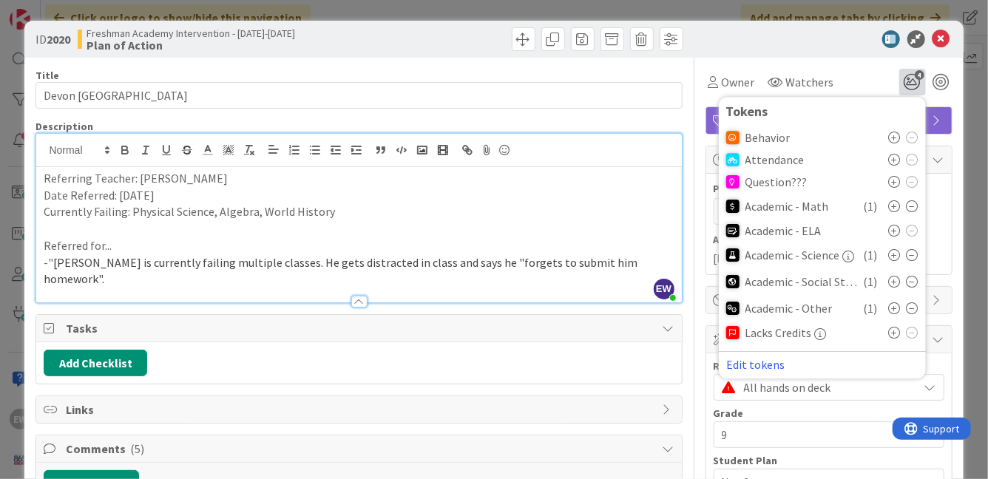
click at [915, 307] on icon at bounding box center [913, 308] width 12 height 12
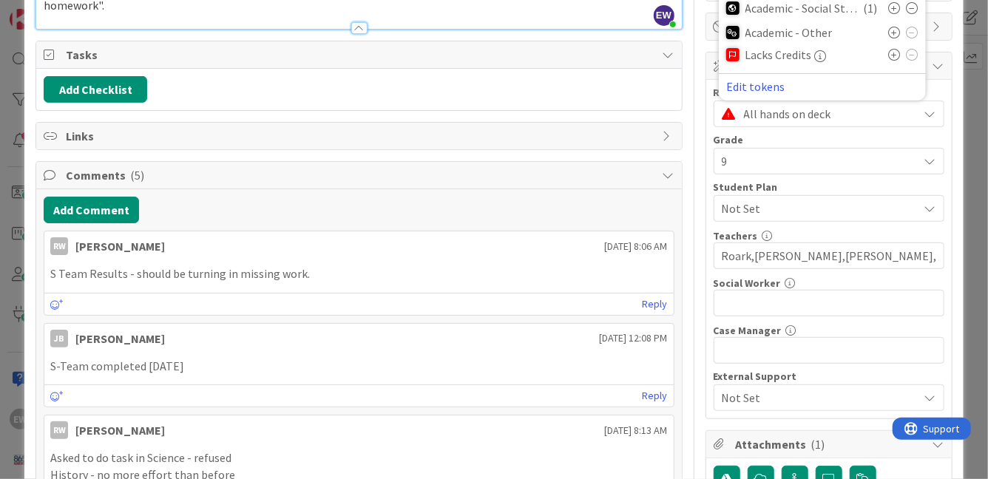
scroll to position [306, 0]
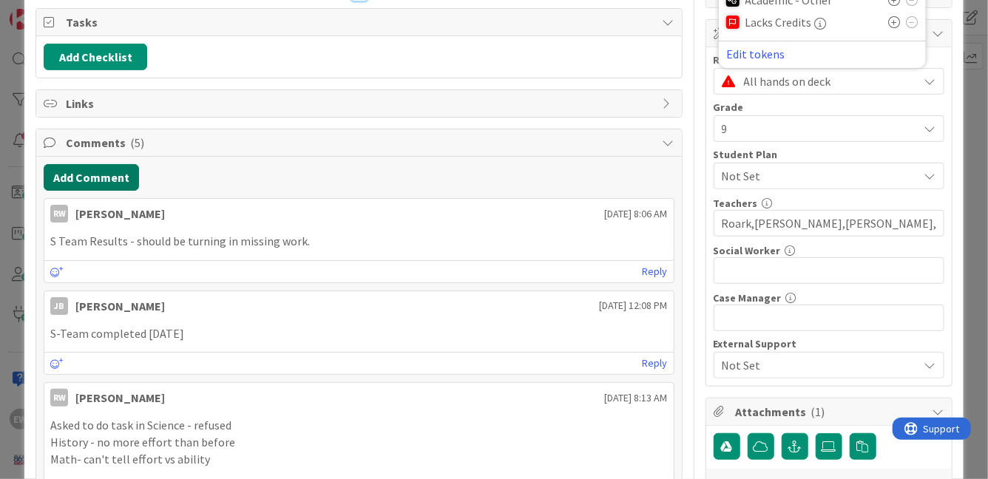
click at [100, 166] on button "Add Comment" at bounding box center [91, 177] width 95 height 27
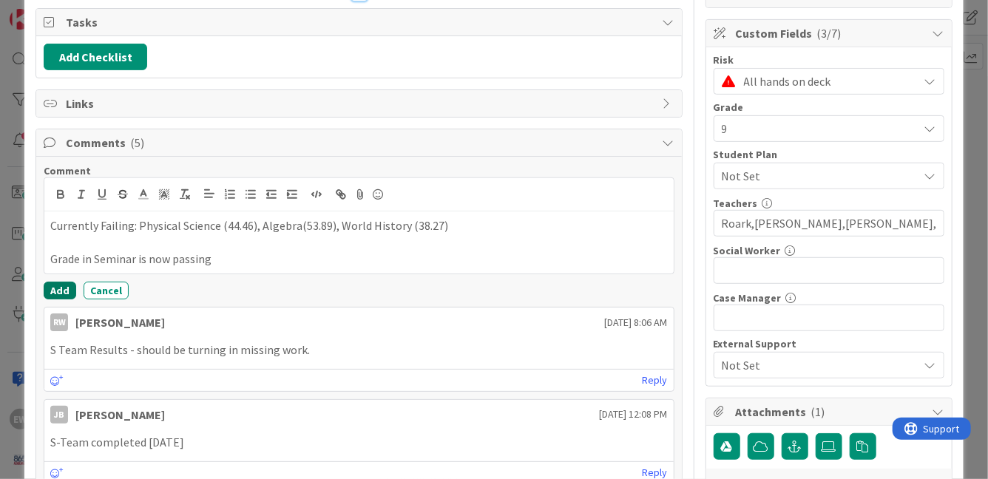
click at [49, 282] on button "Add" at bounding box center [60, 291] width 33 height 18
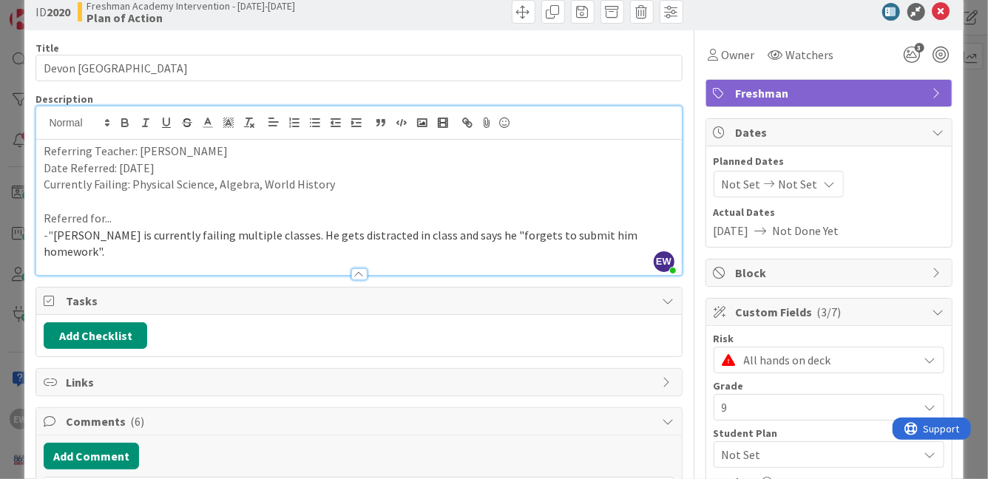
scroll to position [0, 0]
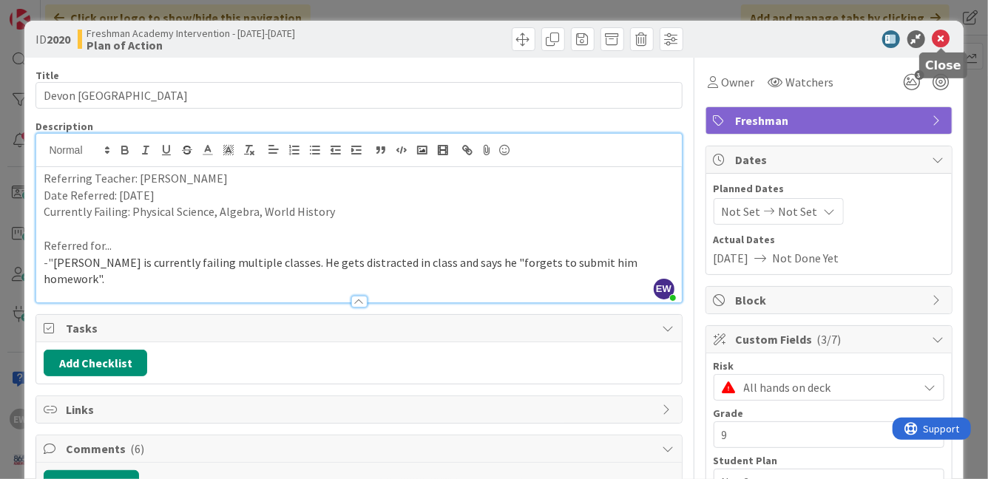
click at [940, 41] on icon at bounding box center [941, 39] width 18 height 18
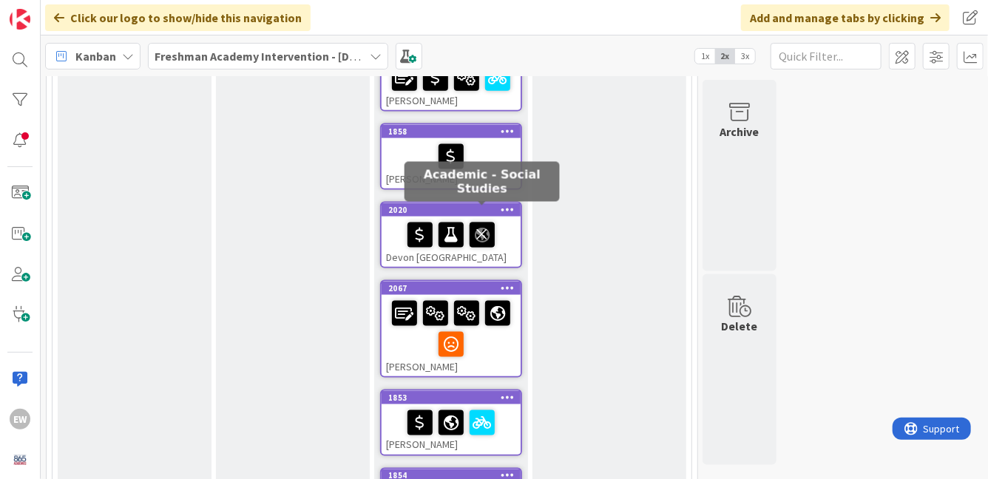
scroll to position [1020, 0]
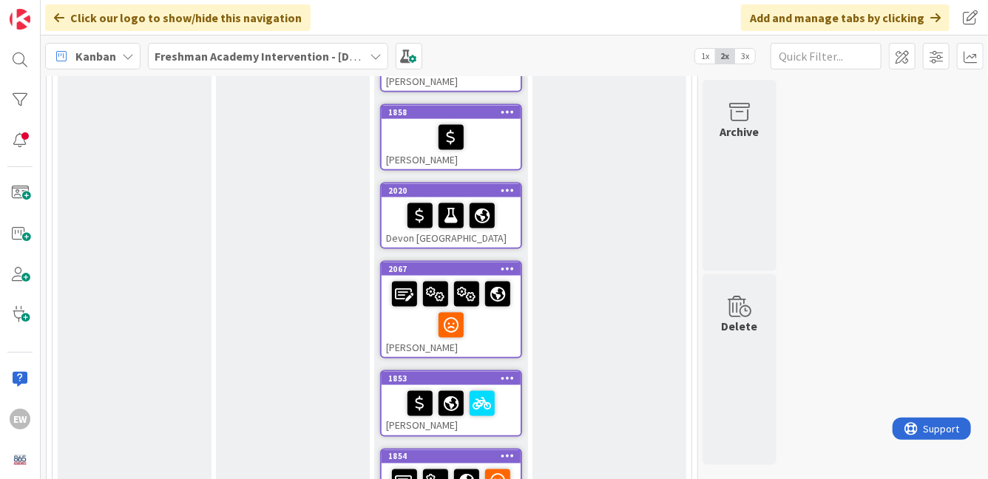
click at [488, 336] on div "[PERSON_NAME]" at bounding box center [451, 316] width 139 height 81
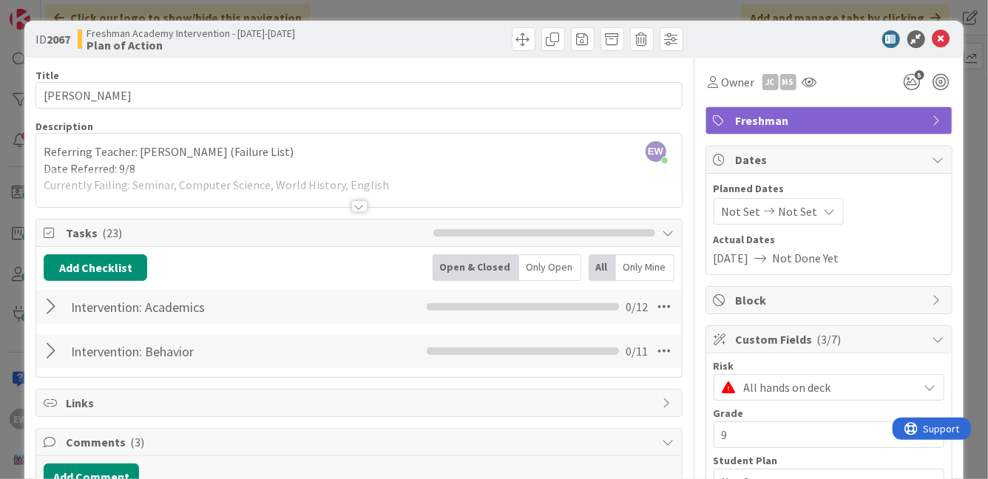
click at [360, 189] on div at bounding box center [358, 188] width 645 height 38
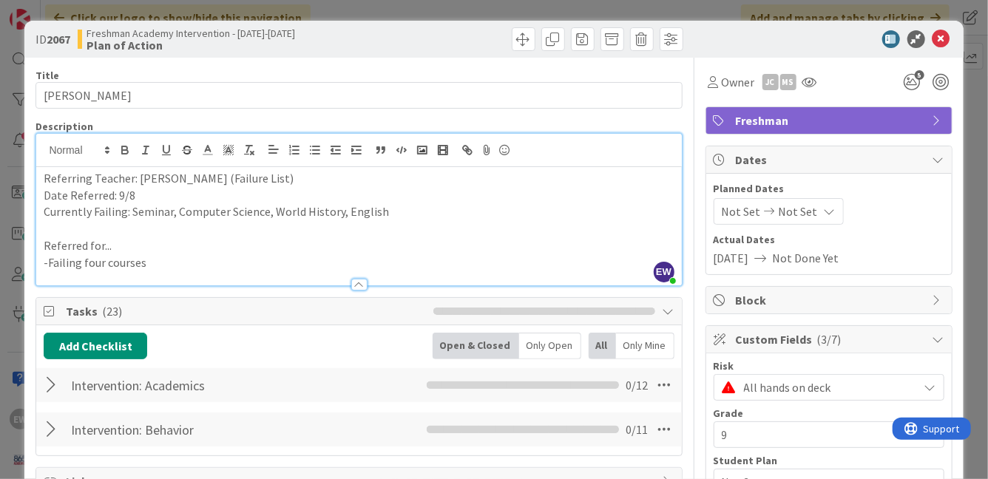
click at [157, 214] on p "Currently Failing: Seminar, Computer Science, World History, English" at bounding box center [359, 211] width 630 height 17
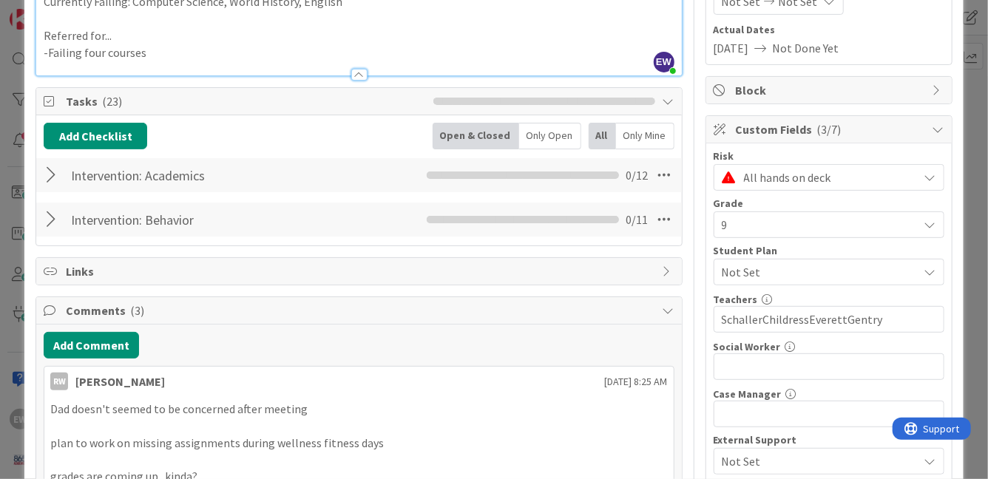
scroll to position [214, 0]
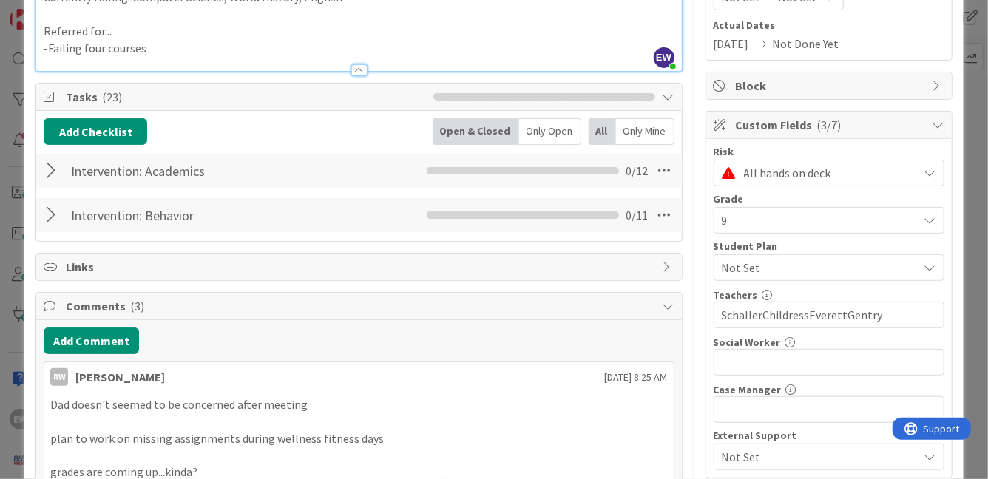
click at [123, 342] on button "Add Comment" at bounding box center [91, 341] width 95 height 27
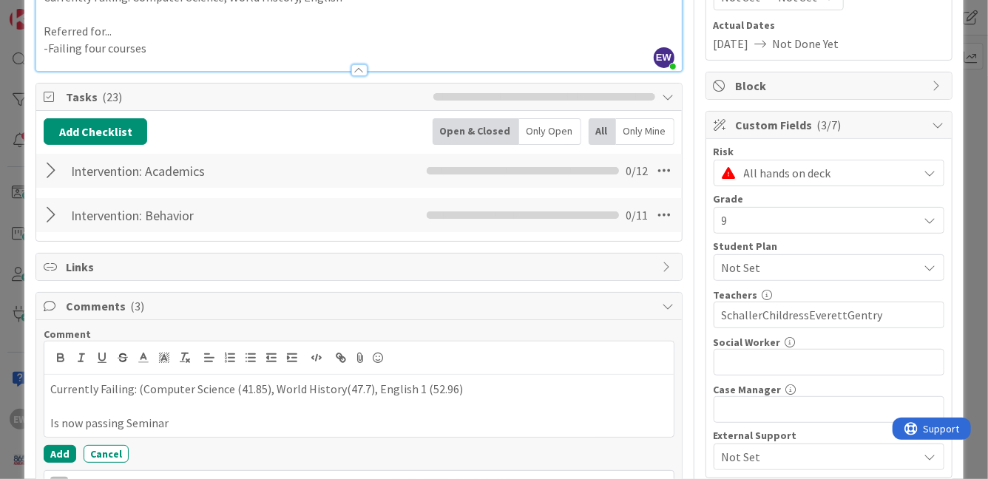
click at [142, 388] on p "Currently Failing: (Computer Science (41.85), World History(47.7), English 1 (5…" at bounding box center [358, 389] width 617 height 17
click at [65, 453] on button "Add" at bounding box center [60, 454] width 33 height 18
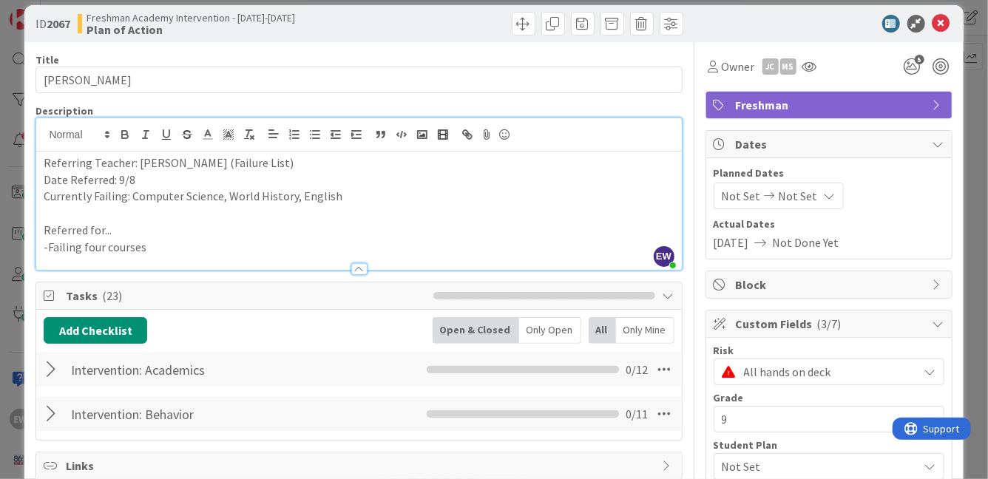
scroll to position [0, 0]
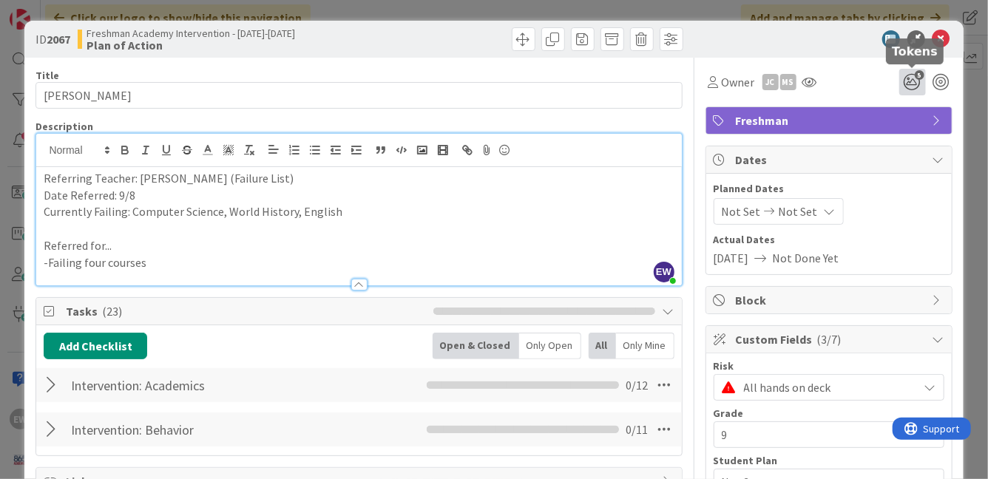
click at [912, 83] on icon "5" at bounding box center [912, 82] width 27 height 27
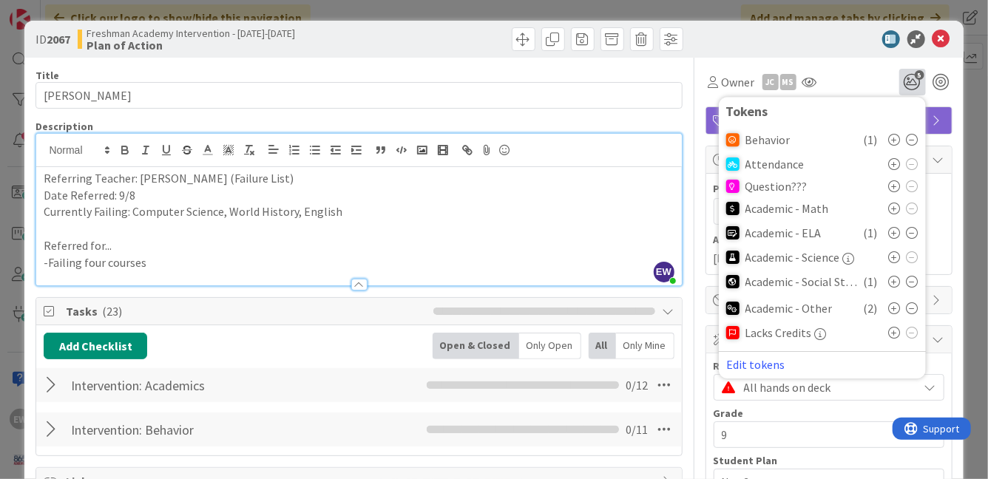
click at [912, 307] on icon at bounding box center [913, 308] width 12 height 12
click at [940, 38] on icon at bounding box center [941, 39] width 18 height 18
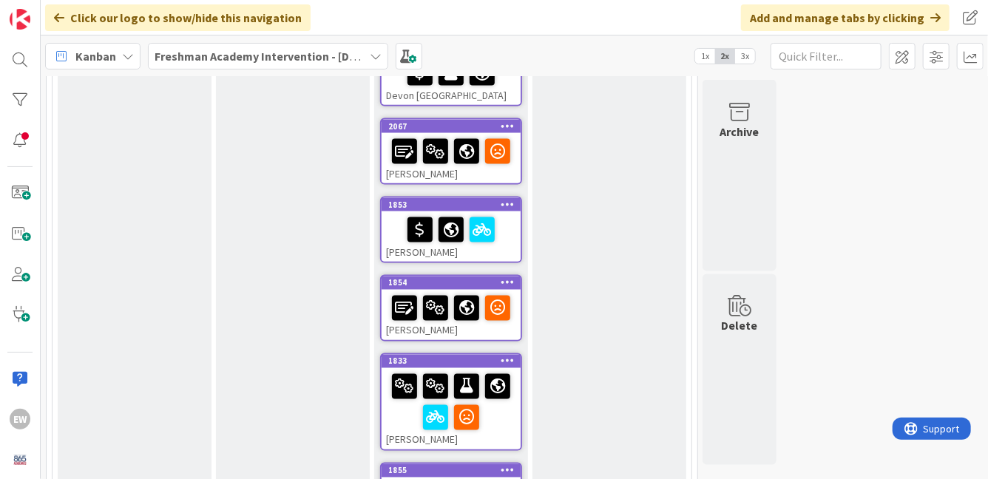
click at [509, 237] on div at bounding box center [451, 229] width 130 height 31
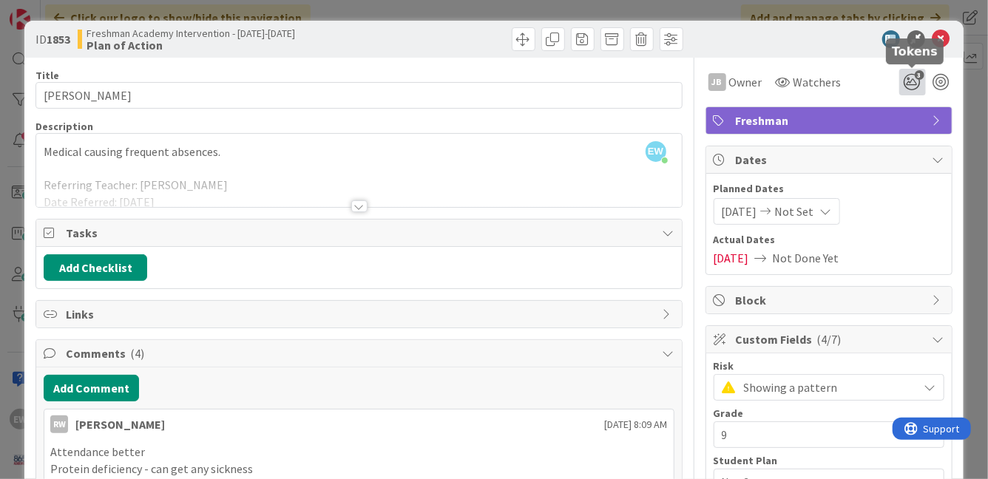
click at [912, 87] on icon "3" at bounding box center [912, 82] width 27 height 27
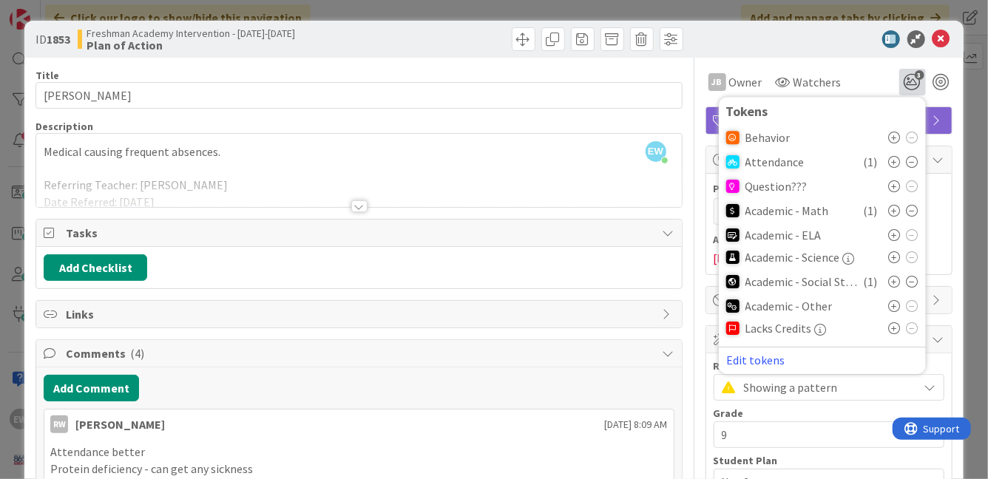
click at [912, 280] on icon at bounding box center [913, 282] width 12 height 12
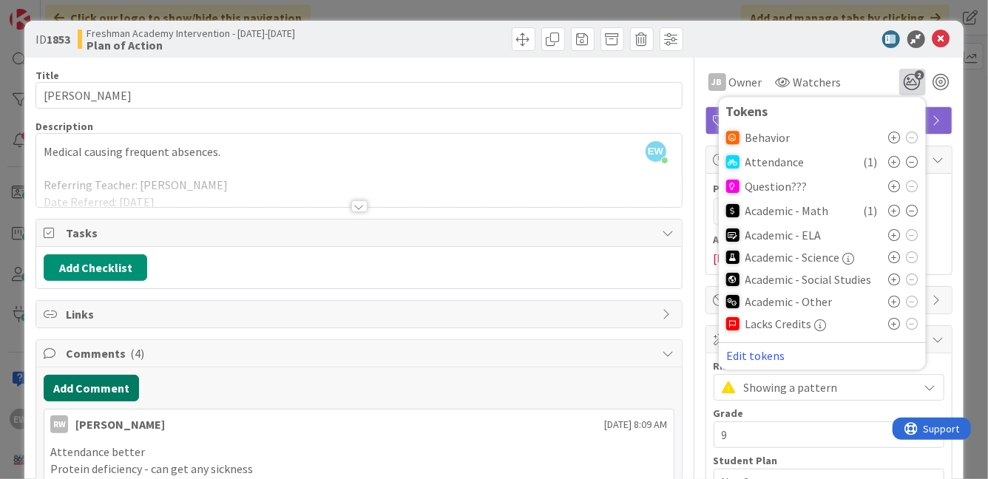
click at [124, 379] on button "Add Comment" at bounding box center [91, 388] width 95 height 27
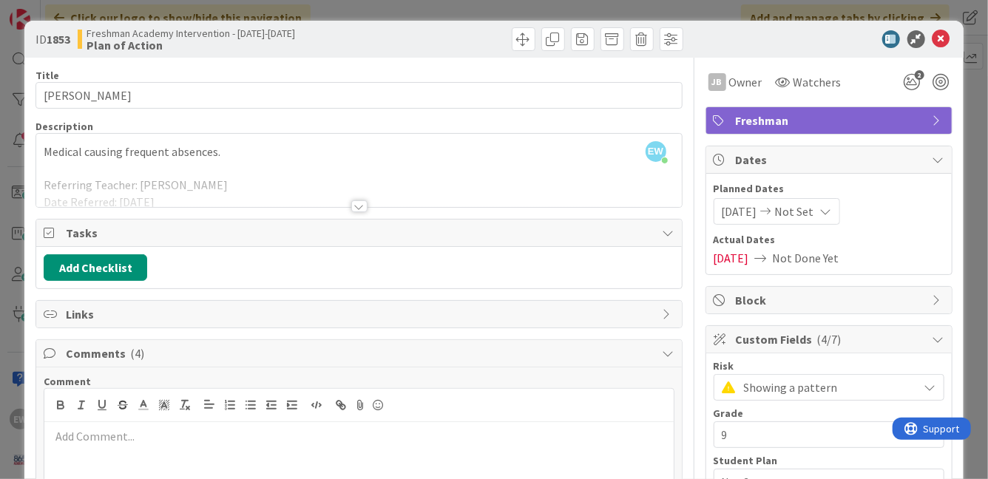
click at [84, 441] on p at bounding box center [358, 436] width 617 height 17
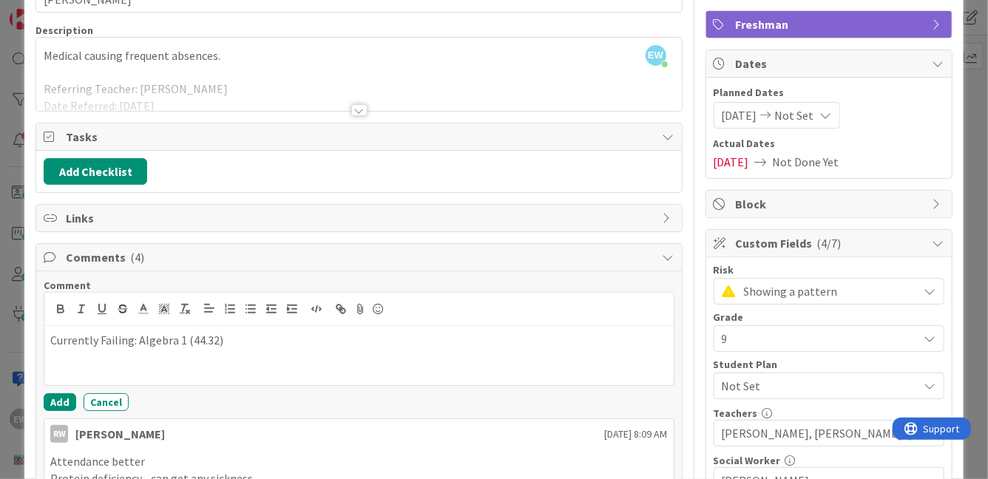
scroll to position [104, 0]
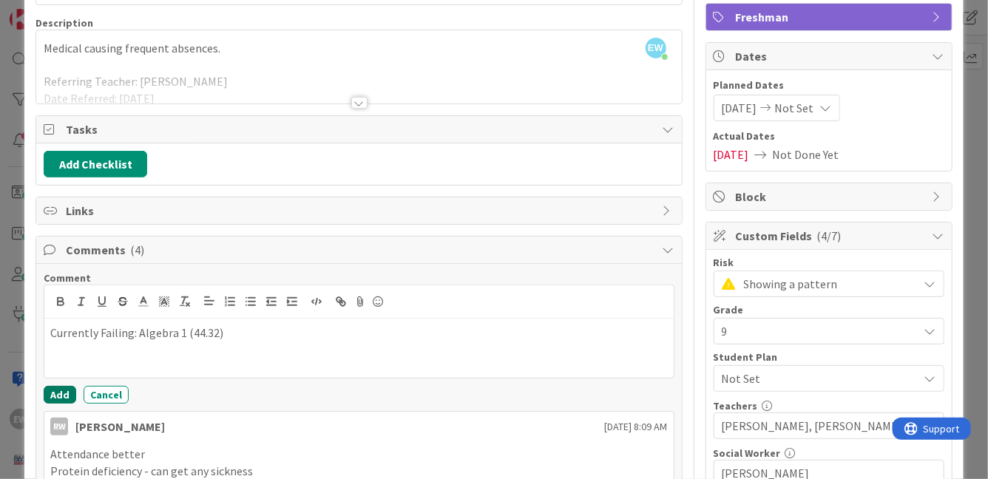
click at [69, 391] on button "Add" at bounding box center [60, 395] width 33 height 18
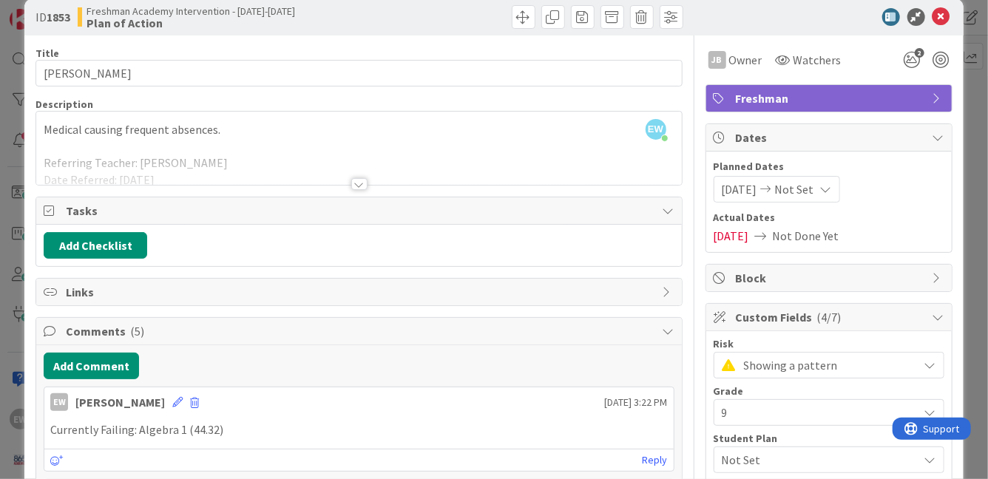
scroll to position [0, 0]
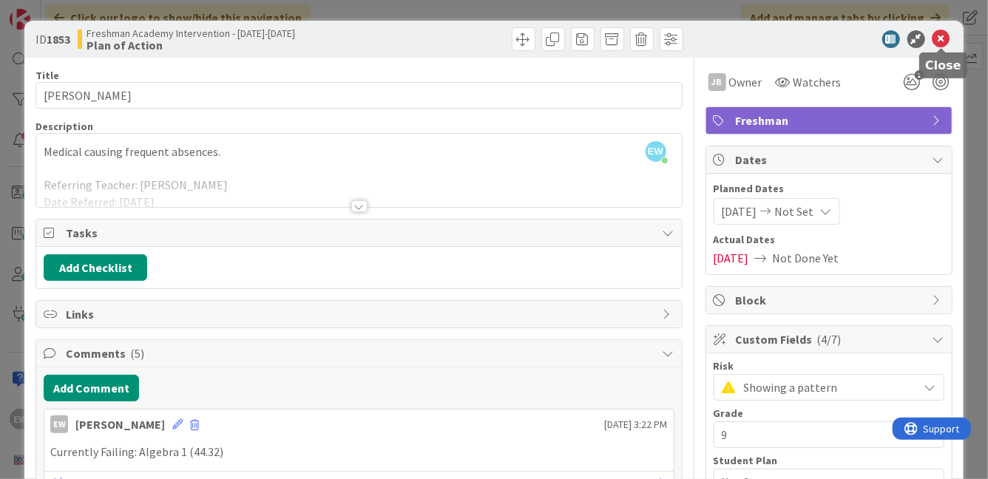
click at [938, 40] on icon at bounding box center [941, 39] width 18 height 18
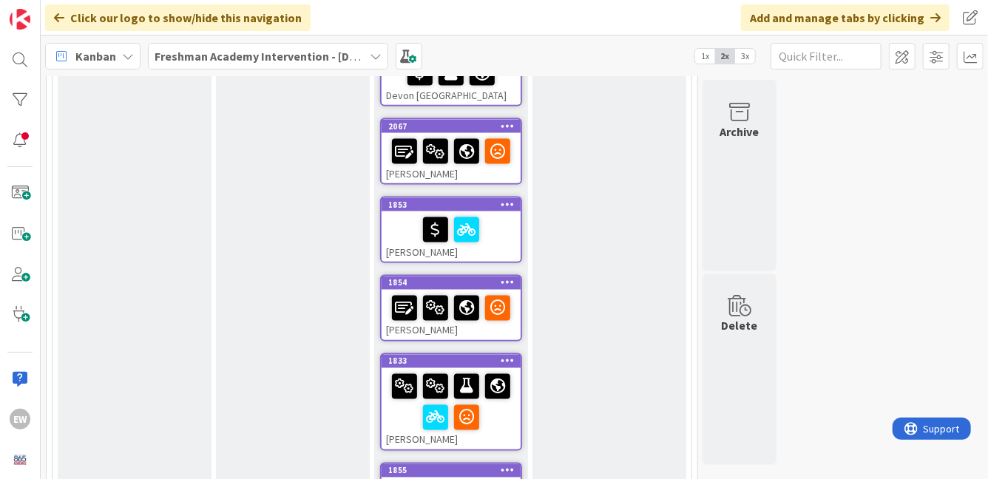
click at [501, 321] on div "[PERSON_NAME]" at bounding box center [451, 315] width 139 height 50
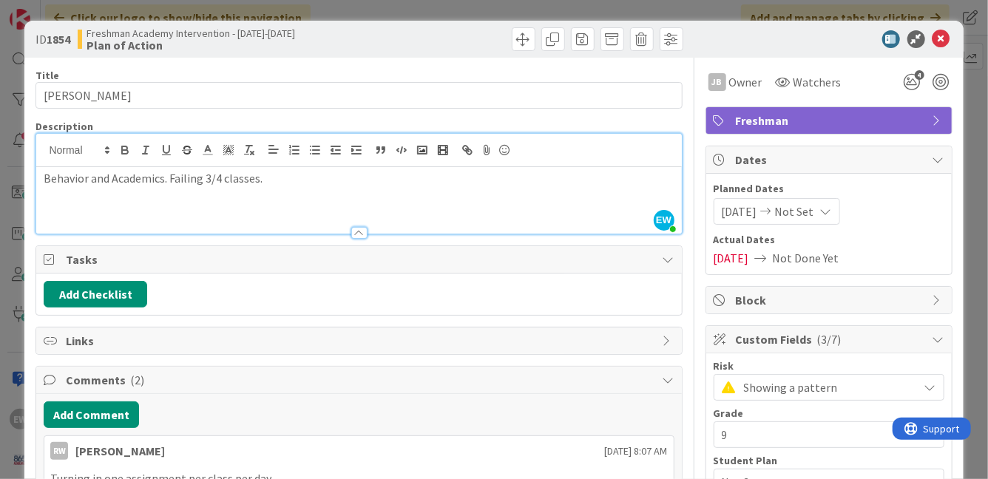
click at [312, 161] on div "EW [PERSON_NAME] just joined Behavior and Academics. Failing 3/4 classes." at bounding box center [358, 184] width 645 height 100
paste div
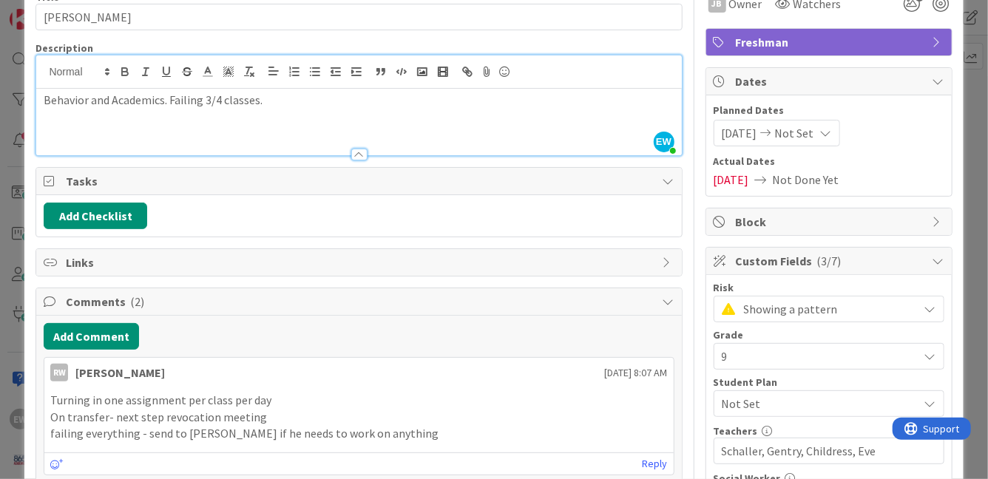
scroll to position [96, 0]
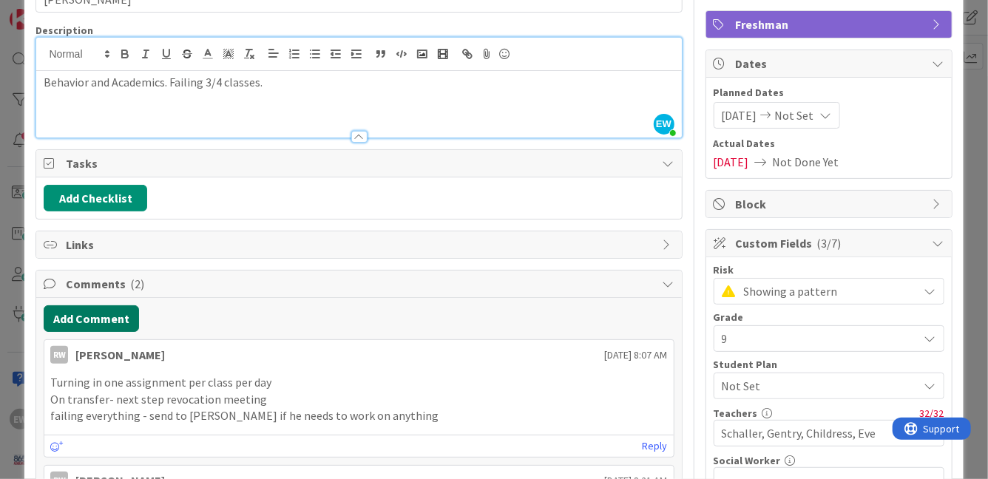
click at [116, 316] on button "Add Comment" at bounding box center [91, 318] width 95 height 27
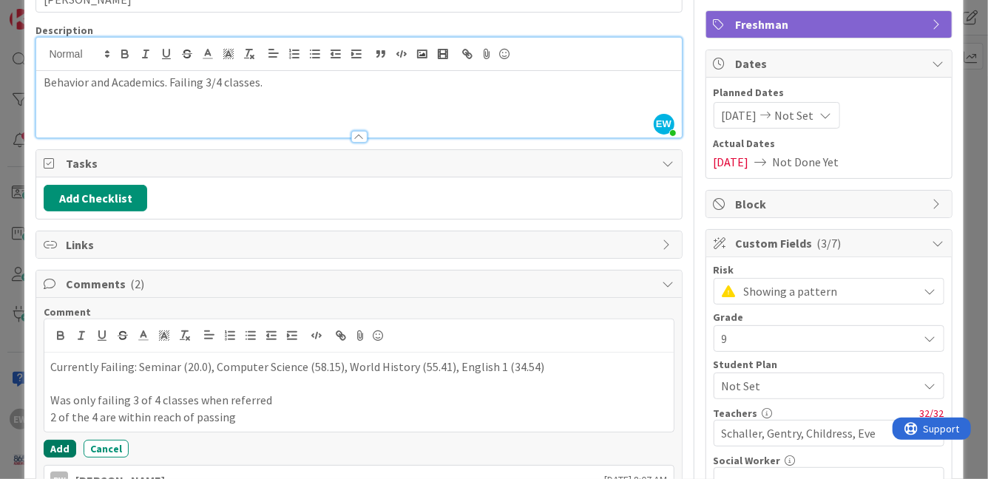
click at [59, 446] on button "Add" at bounding box center [60, 449] width 33 height 18
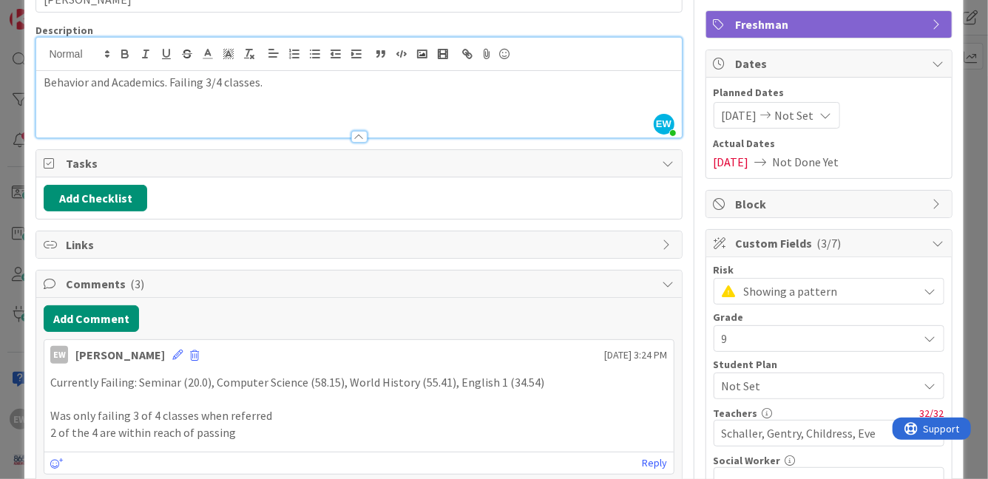
scroll to position [0, 0]
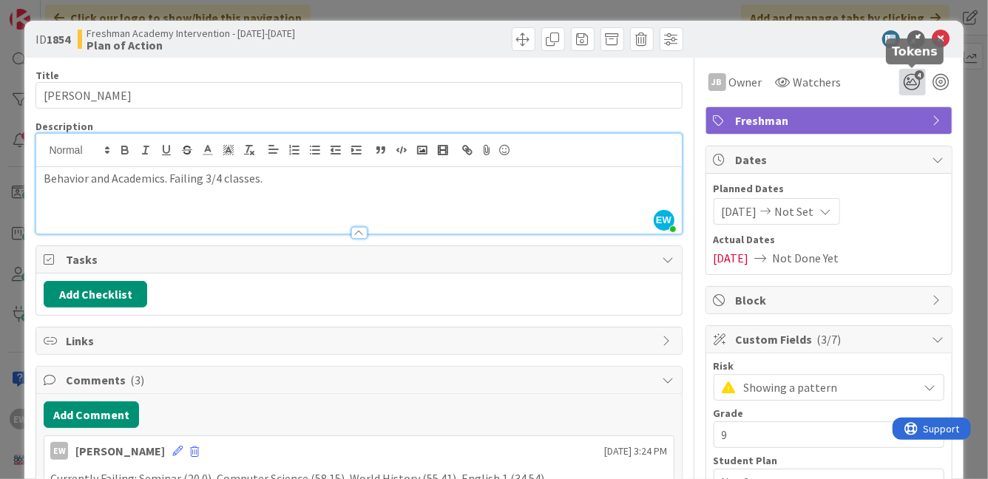
click at [913, 86] on icon "4" at bounding box center [912, 82] width 27 height 27
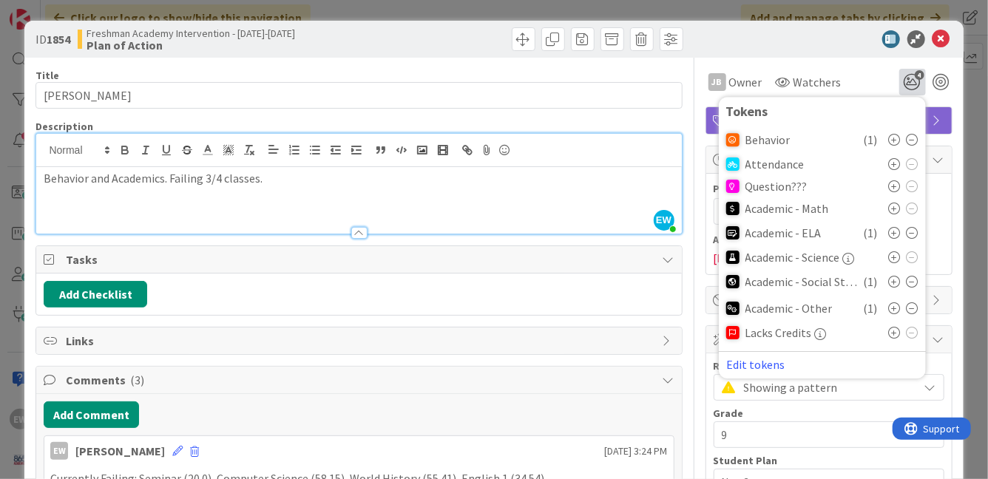
click at [896, 308] on icon at bounding box center [895, 308] width 12 height 12
click at [938, 38] on icon at bounding box center [941, 39] width 18 height 18
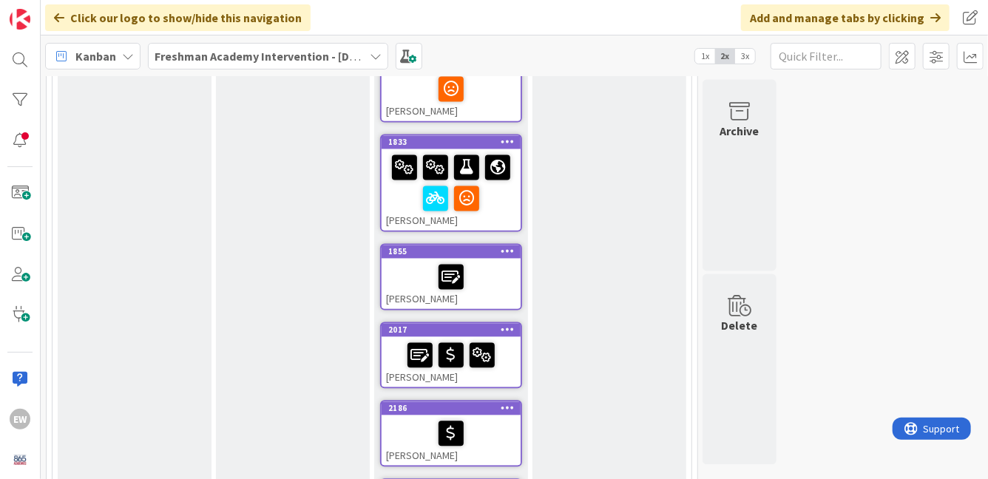
scroll to position [1398, 0]
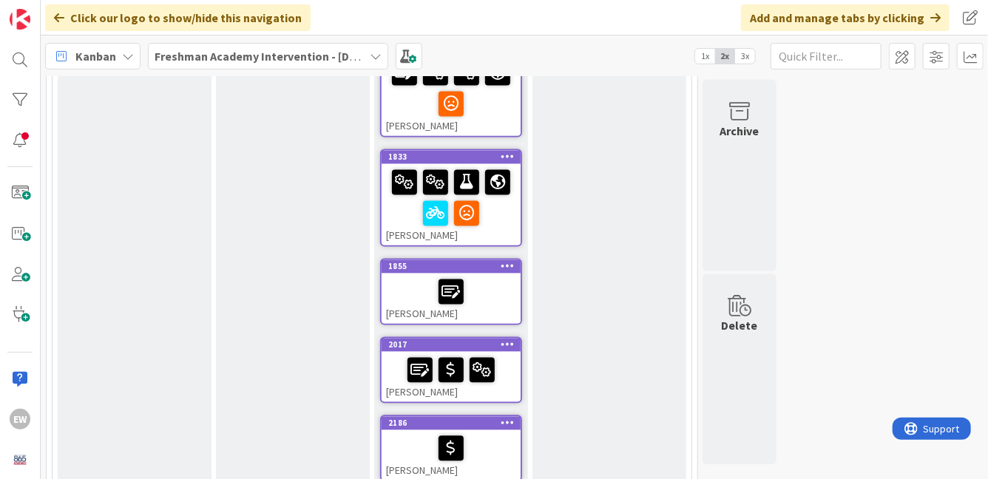
click at [496, 231] on div "[PERSON_NAME]" at bounding box center [451, 204] width 139 height 81
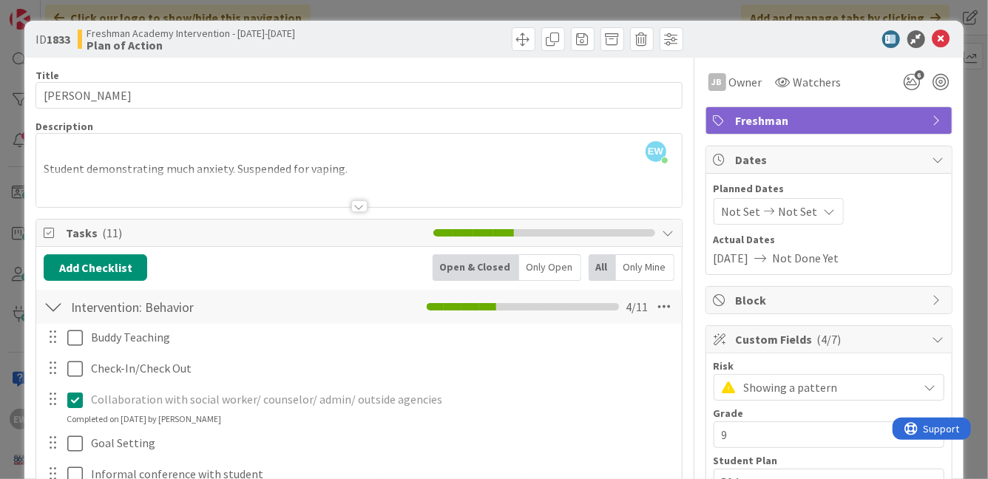
click at [347, 158] on div "EW [PERSON_NAME] just joined Student demonstrating much anxiety. Suspended for …" at bounding box center [358, 170] width 645 height 73
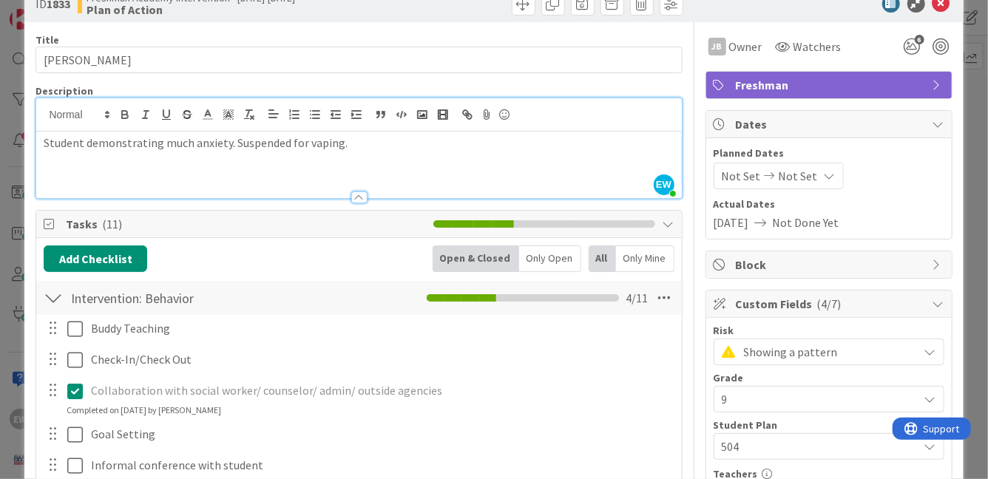
scroll to position [70, 0]
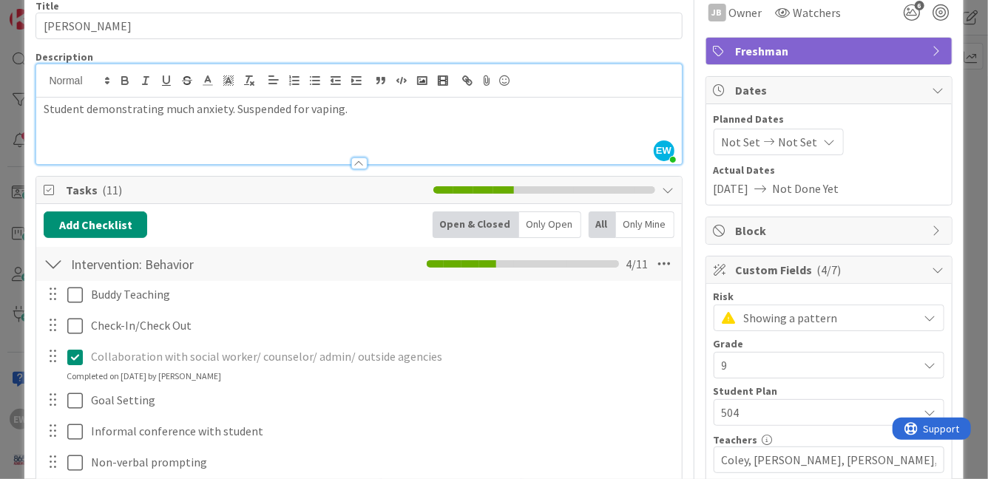
click at [56, 267] on div at bounding box center [53, 264] width 19 height 27
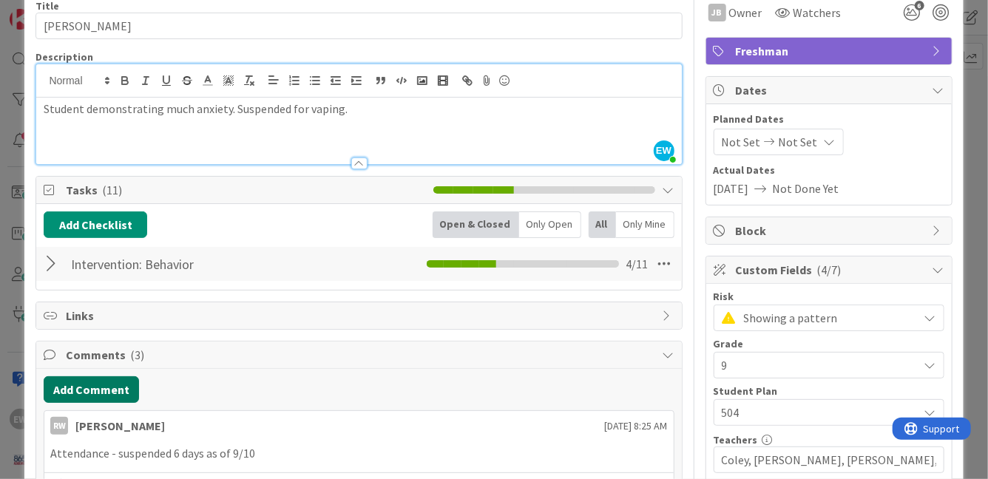
click at [100, 382] on button "Add Comment" at bounding box center [91, 389] width 95 height 27
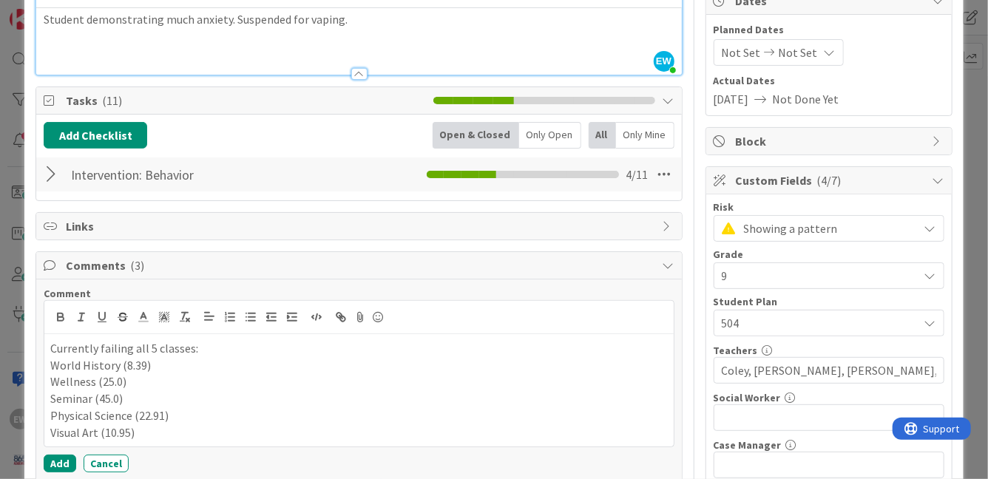
scroll to position [170, 0]
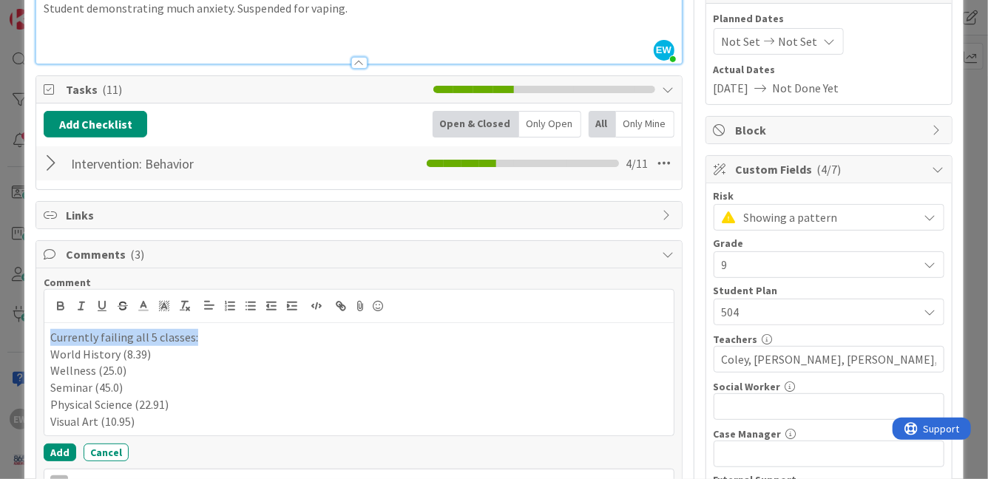
drag, startPoint x: 203, startPoint y: 334, endPoint x: 41, endPoint y: 334, distance: 162.7
click at [99, 308] on icon "button" at bounding box center [101, 305] width 13 height 13
click at [229, 389] on p "Seminar (45.0)" at bounding box center [358, 387] width 617 height 17
click at [74, 446] on button "Add" at bounding box center [60, 453] width 33 height 18
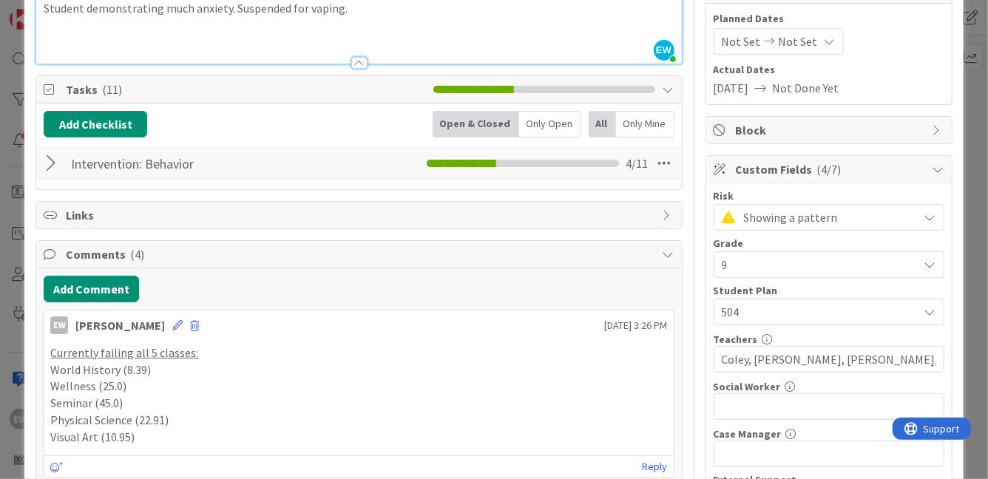
scroll to position [0, 0]
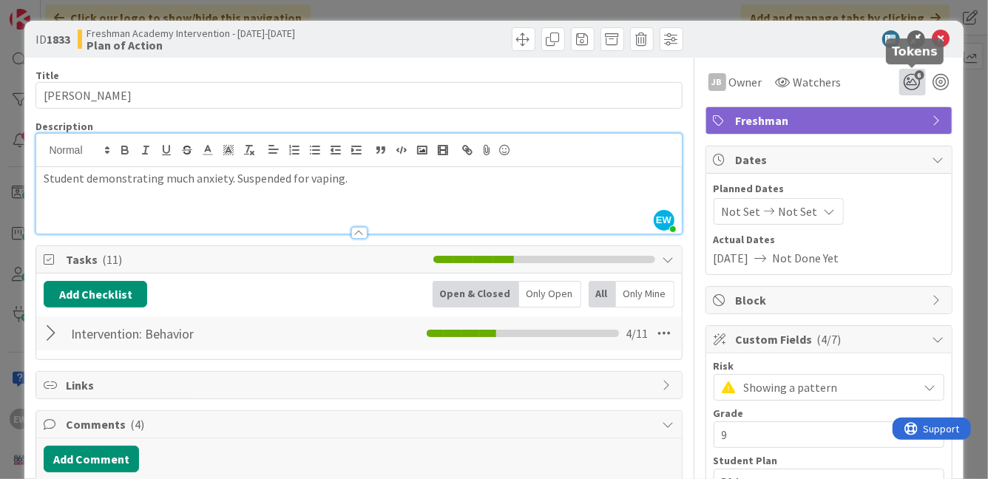
click at [912, 85] on icon "6" at bounding box center [912, 82] width 27 height 27
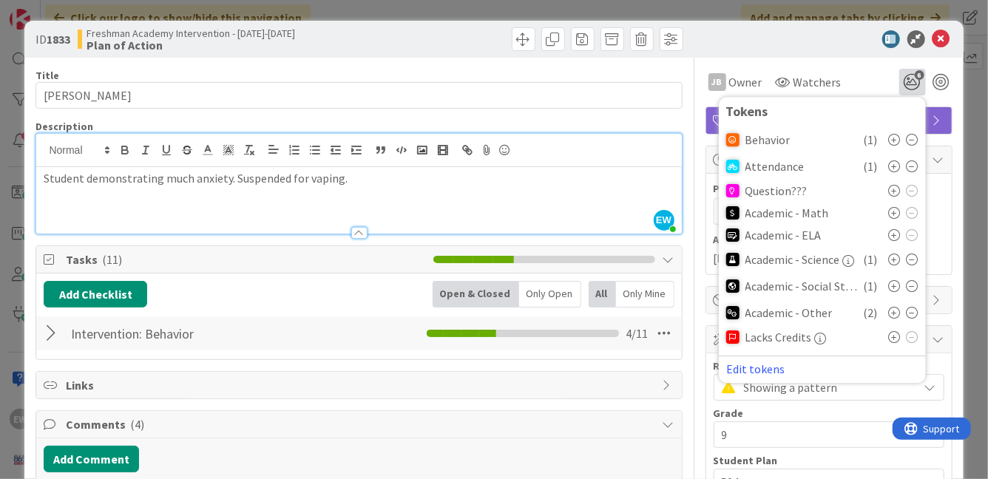
click at [896, 314] on icon at bounding box center [895, 313] width 12 height 12
click at [940, 39] on icon at bounding box center [941, 39] width 18 height 18
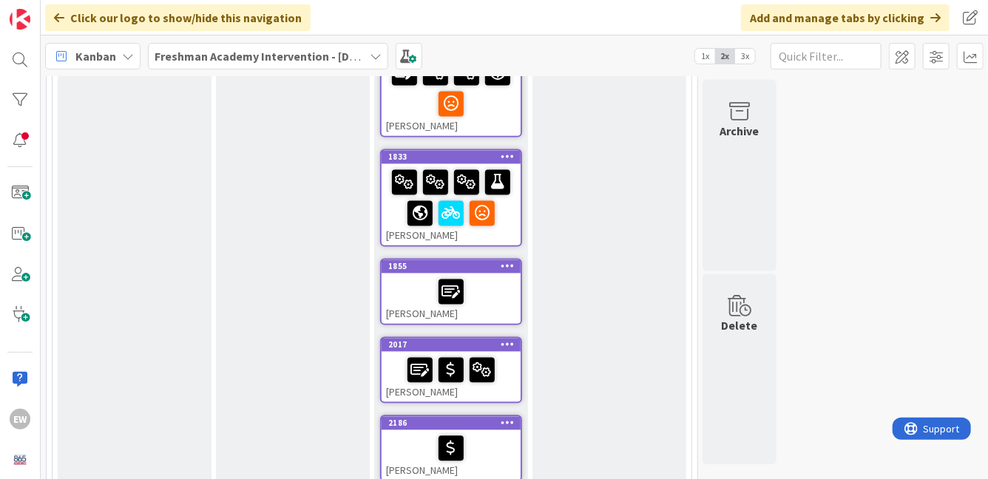
click at [507, 231] on div "[PERSON_NAME]" at bounding box center [451, 204] width 139 height 81
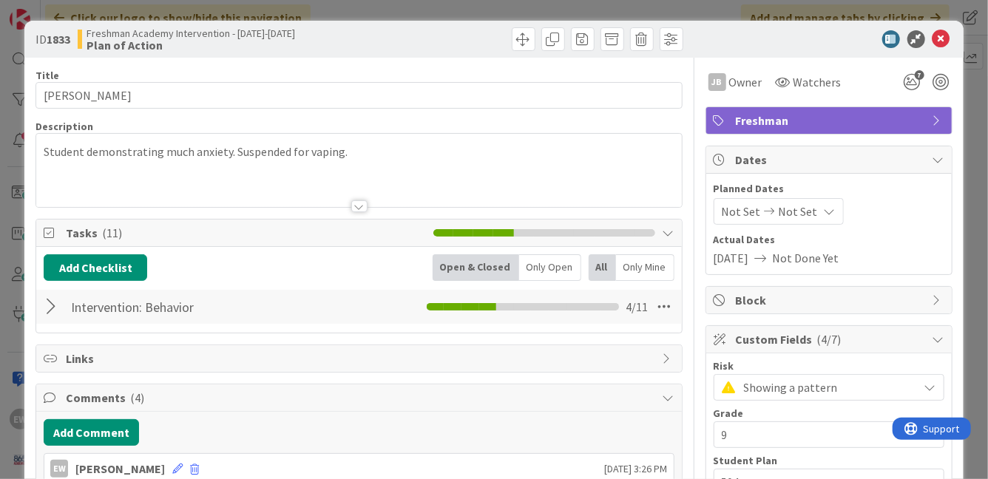
click at [802, 392] on span "Showing a pattern" at bounding box center [827, 387] width 167 height 21
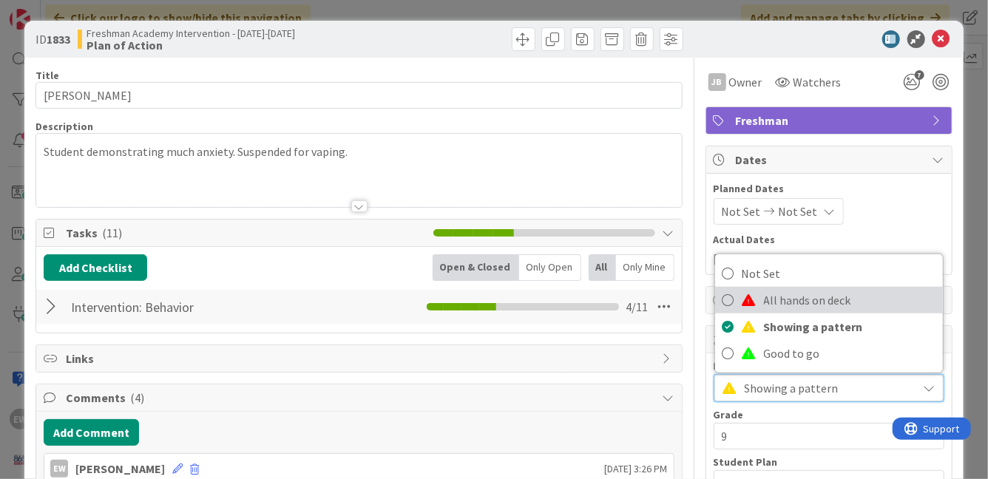
click at [780, 302] on span "All hands on deck" at bounding box center [850, 300] width 172 height 22
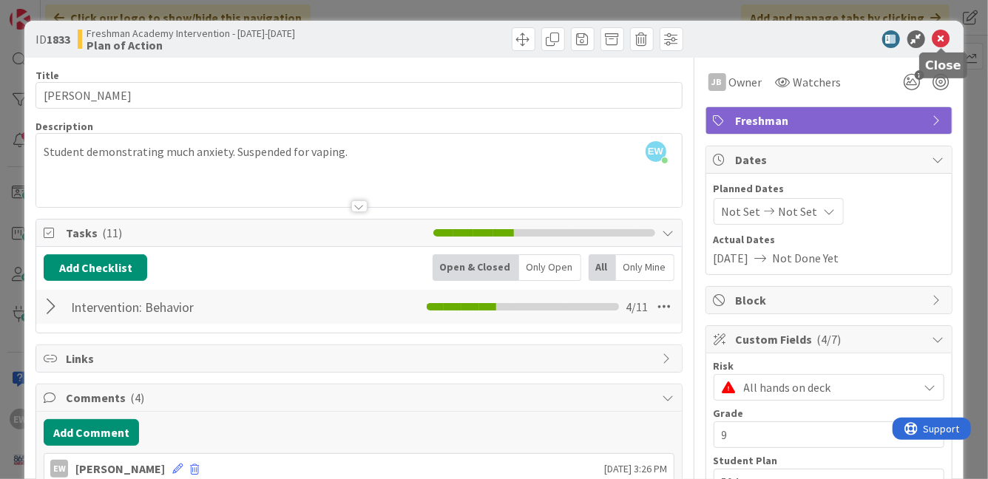
click at [941, 38] on icon at bounding box center [941, 39] width 18 height 18
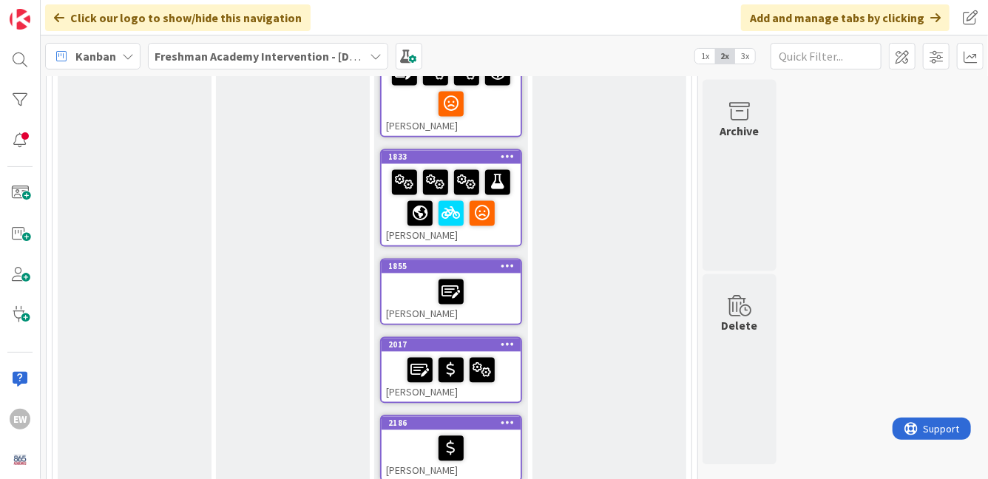
click at [504, 305] on div "[PERSON_NAME]" at bounding box center [451, 299] width 139 height 50
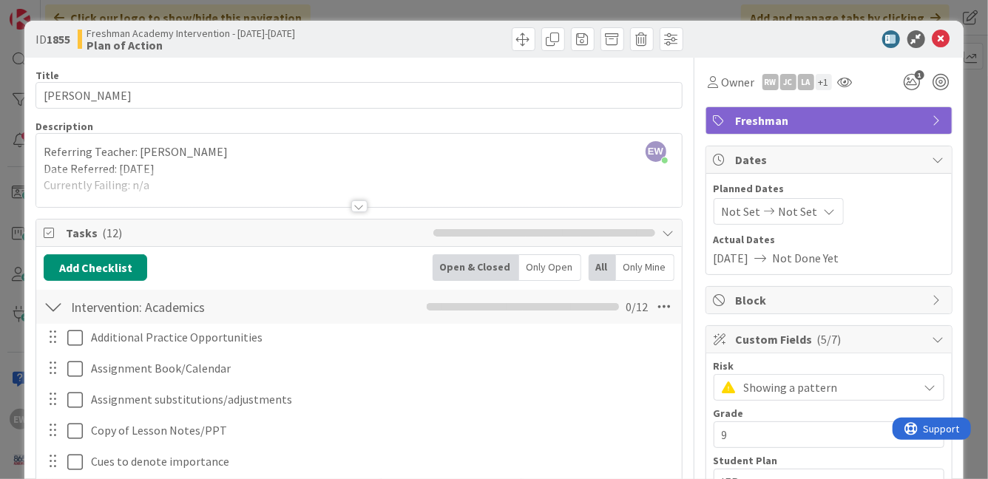
click at [47, 311] on div at bounding box center [53, 307] width 19 height 27
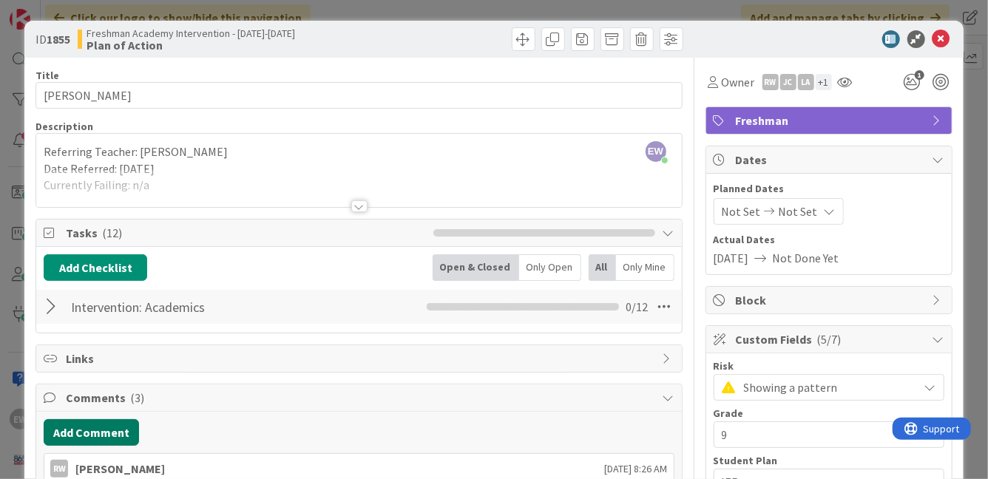
click at [81, 426] on button "Add Comment" at bounding box center [91, 432] width 95 height 27
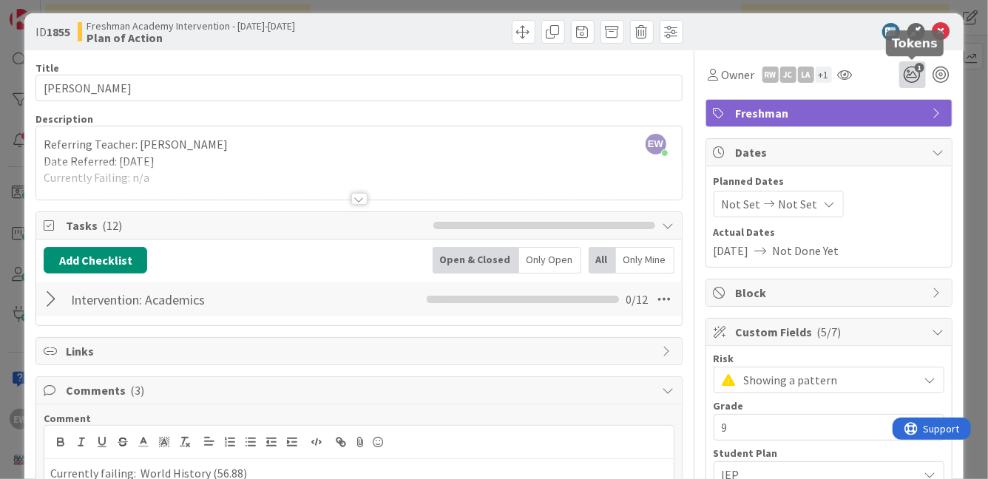
click at [906, 78] on icon "1" at bounding box center [912, 74] width 27 height 27
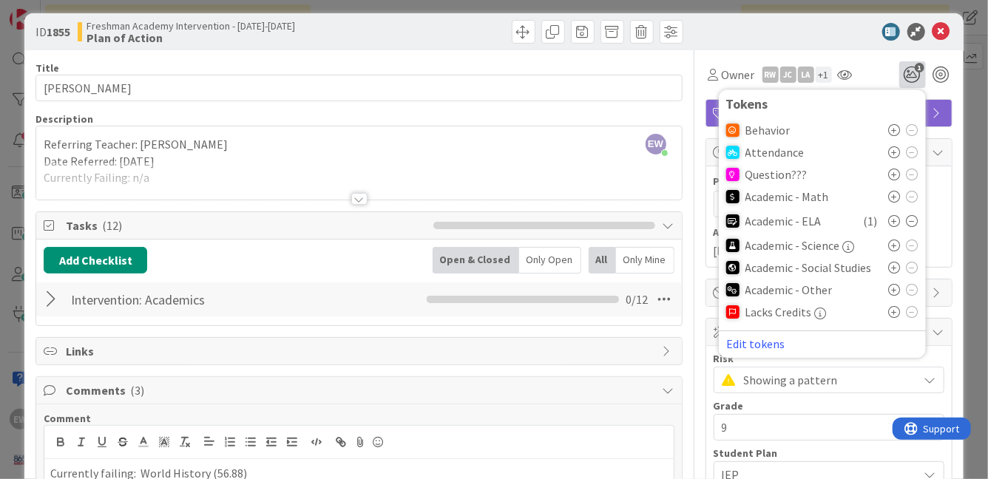
click at [909, 223] on icon at bounding box center [913, 221] width 12 height 12
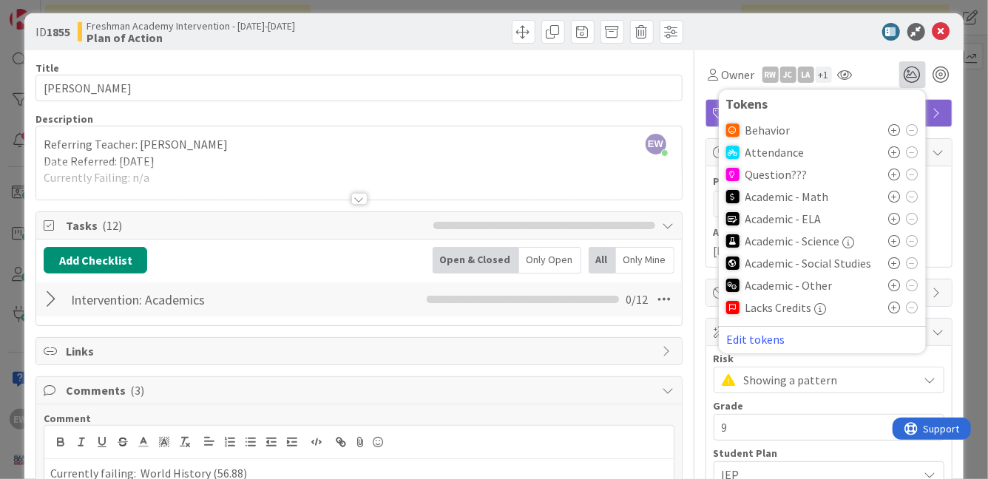
click at [891, 263] on icon at bounding box center [895, 263] width 12 height 12
click at [310, 164] on div at bounding box center [358, 181] width 645 height 38
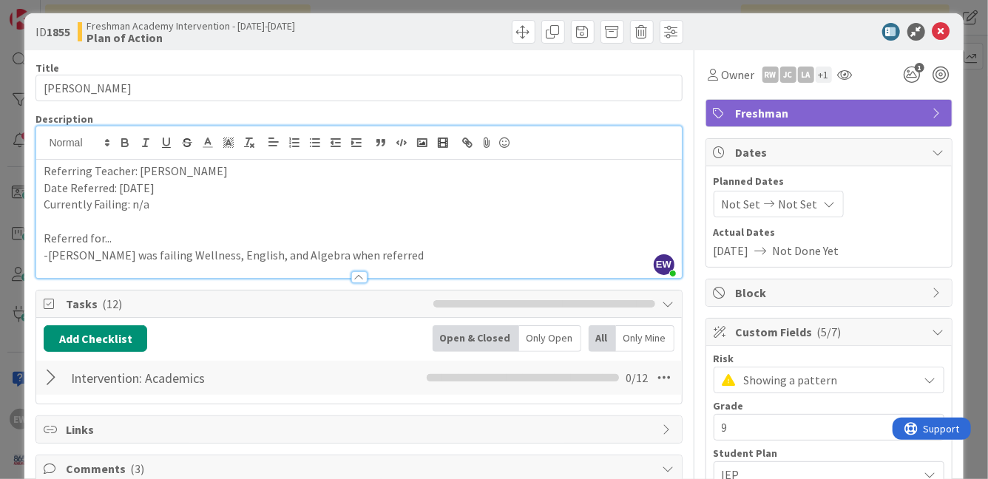
click at [227, 208] on p "Currently Failing: n/a" at bounding box center [359, 204] width 630 height 17
drag, startPoint x: 132, startPoint y: 210, endPoint x: 160, endPoint y: 210, distance: 28.1
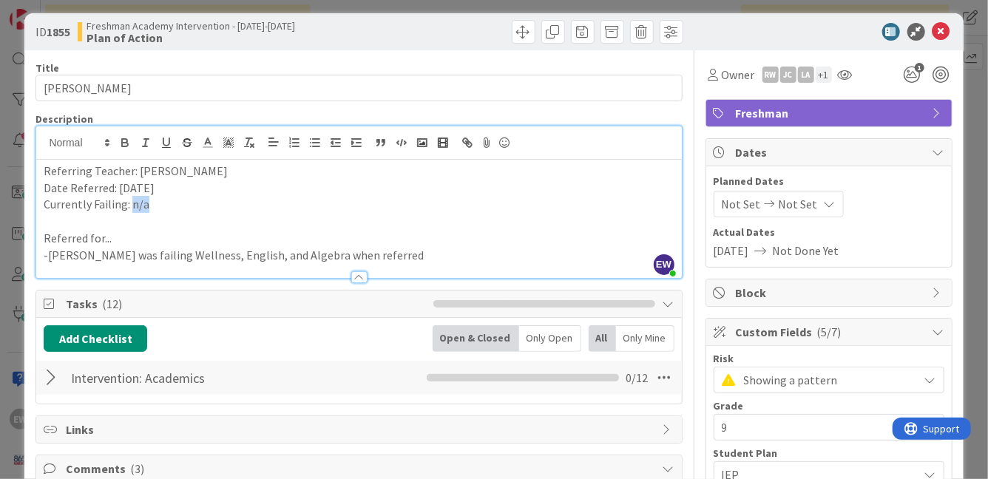
click at [160, 210] on p "Currently Failing: n/a" at bounding box center [359, 204] width 630 height 17
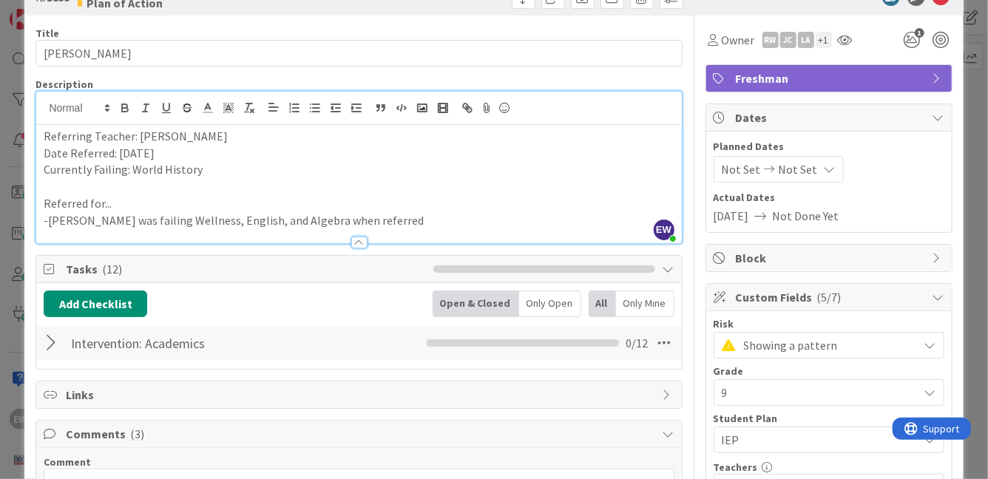
scroll to position [0, 0]
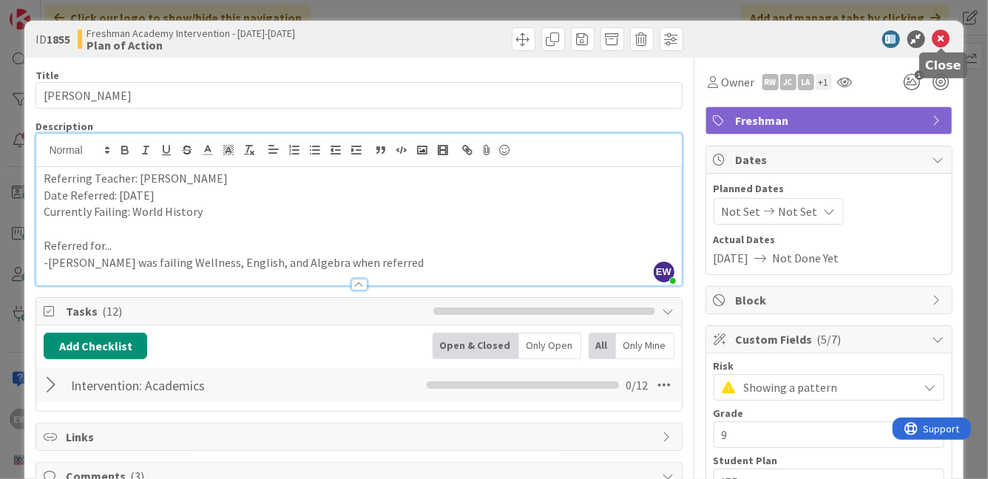
click at [942, 44] on icon at bounding box center [941, 39] width 18 height 18
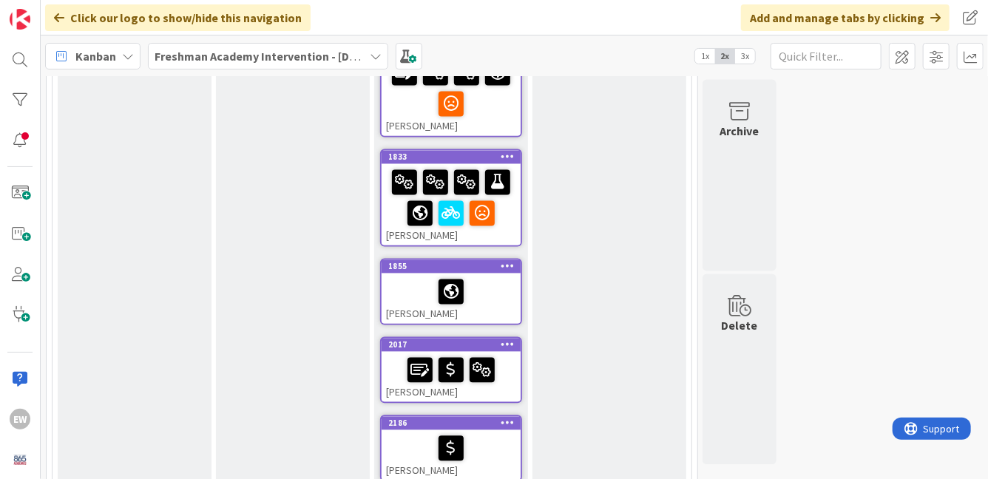
click at [509, 385] on div "[PERSON_NAME]" at bounding box center [451, 377] width 139 height 50
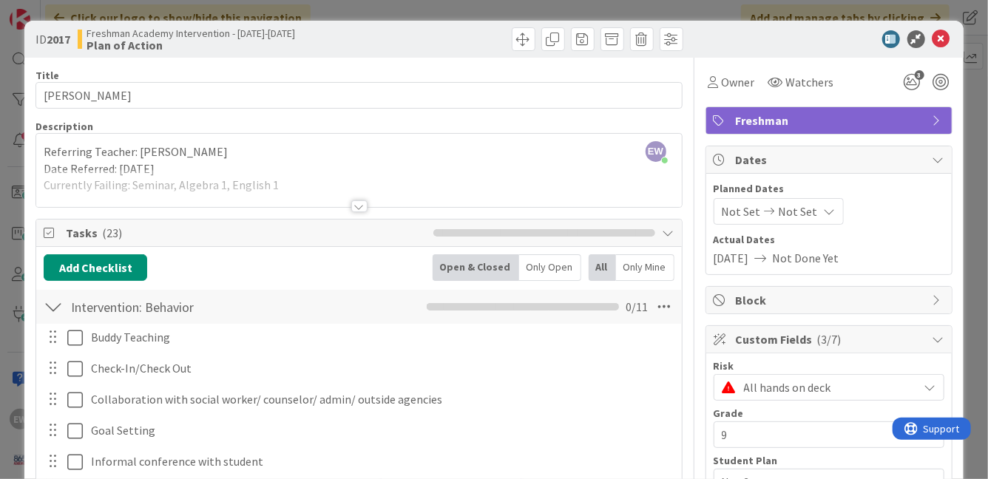
click at [351, 203] on div at bounding box center [359, 206] width 16 height 12
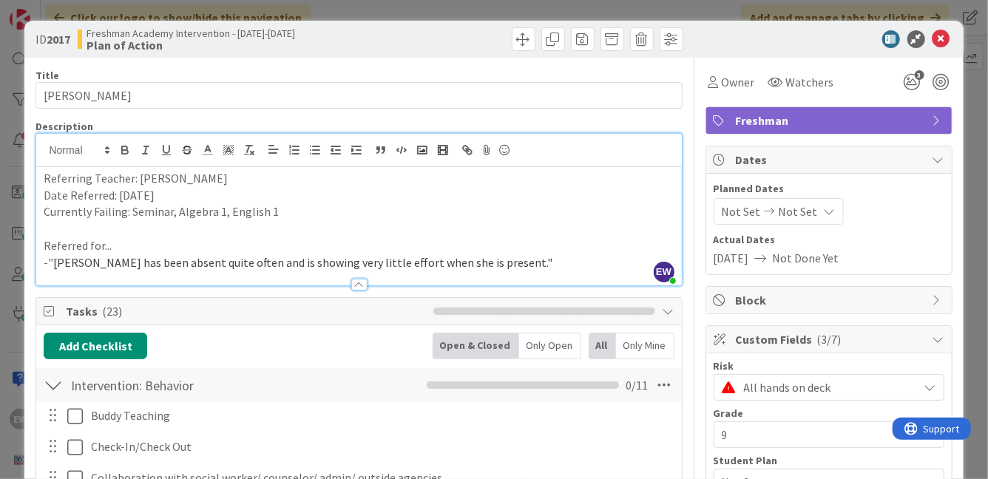
click at [163, 211] on p "Currently Failing: Seminar, Algebra 1, English 1" at bounding box center [359, 211] width 630 height 17
click at [54, 385] on div at bounding box center [53, 385] width 19 height 27
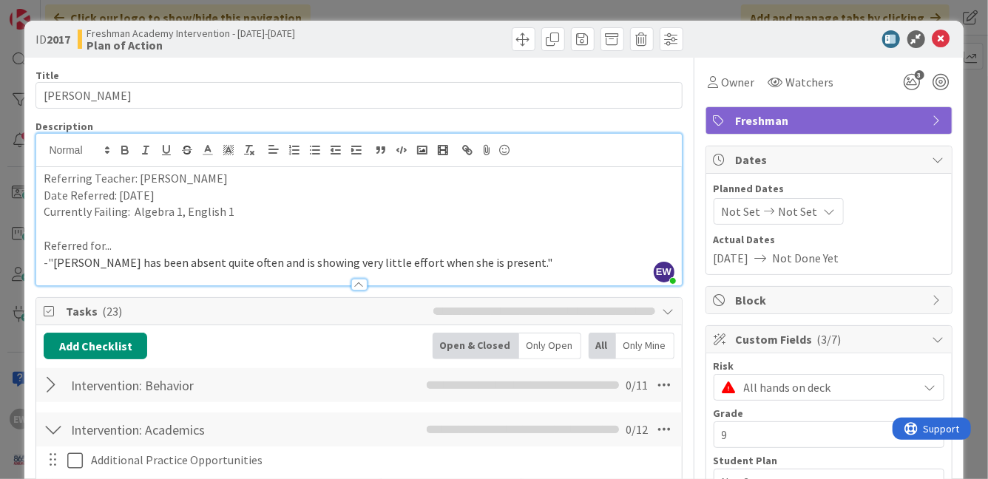
click at [53, 420] on div at bounding box center [53, 429] width 19 height 27
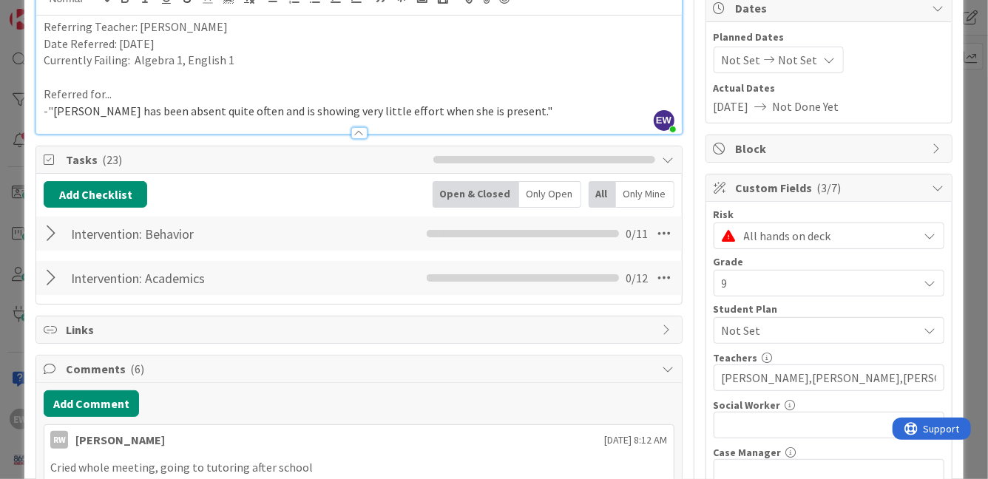
scroll to position [177, 0]
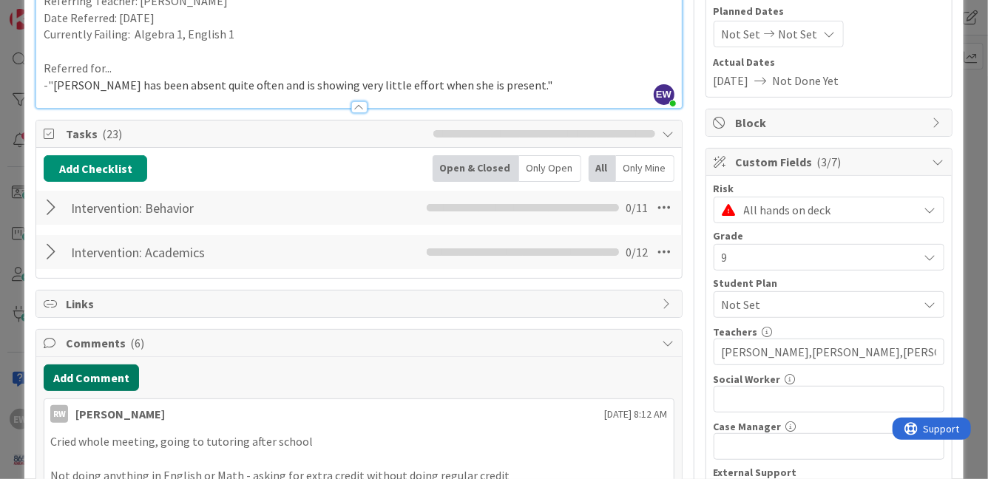
click at [69, 382] on button "Add Comment" at bounding box center [91, 378] width 95 height 27
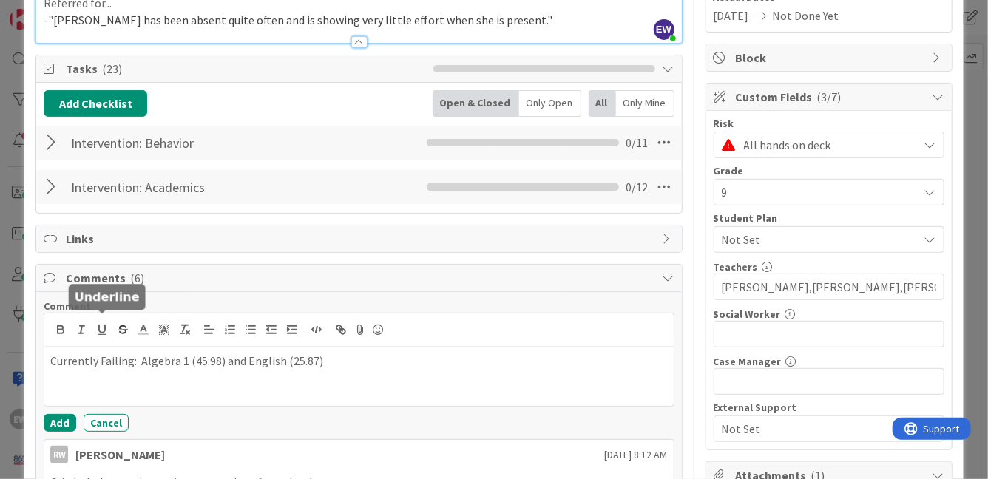
scroll to position [248, 0]
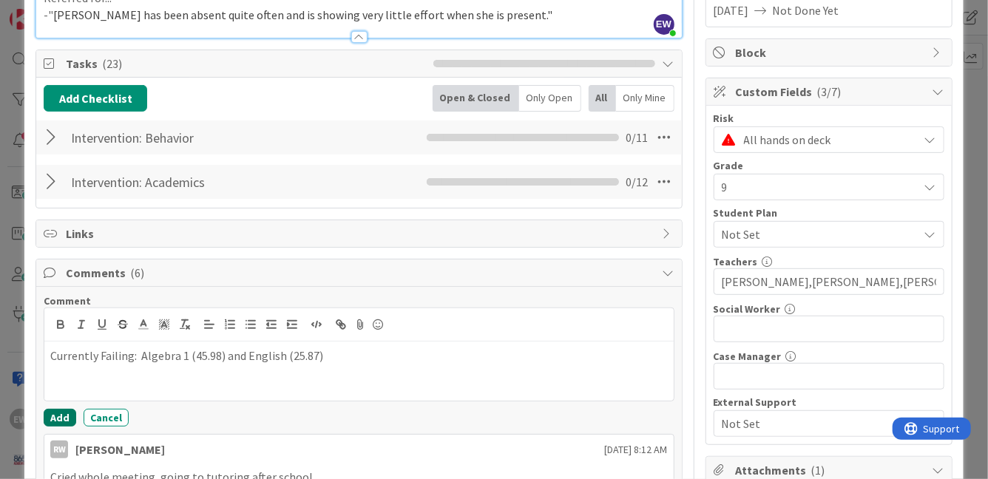
click at [65, 411] on button "Add" at bounding box center [60, 418] width 33 height 18
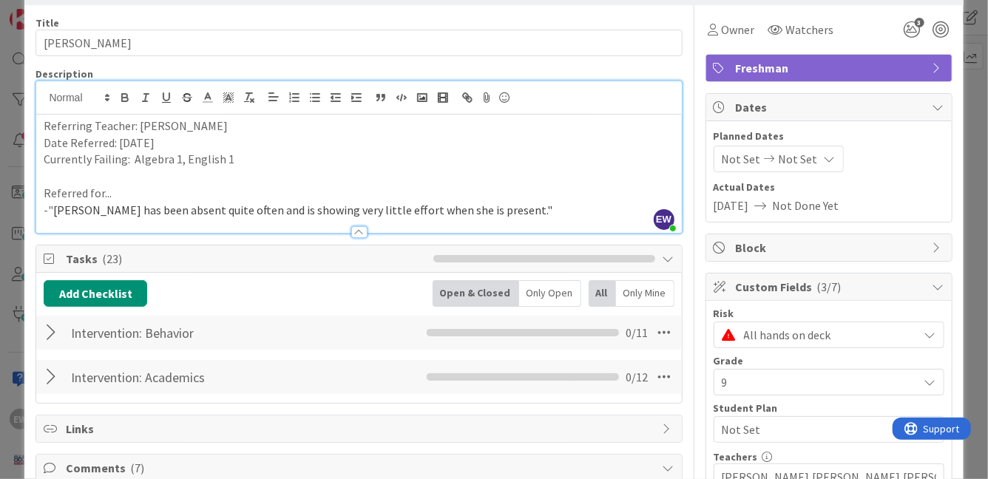
scroll to position [52, 0]
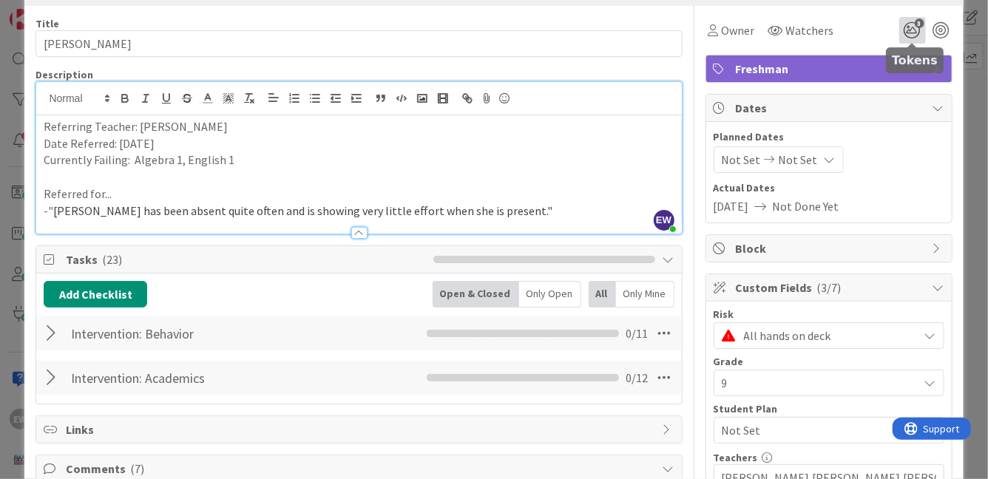
click at [918, 29] on icon "3" at bounding box center [912, 30] width 27 height 27
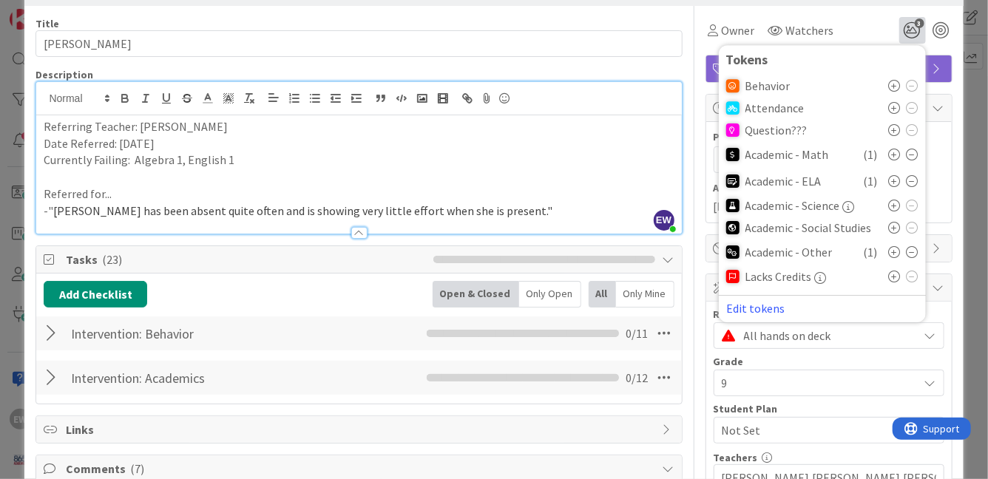
click at [908, 252] on icon at bounding box center [913, 252] width 12 height 12
click at [859, 23] on div "Owner Watchers 2 Tokens Behavior Attendance Question??? Academic - Math ( 1 ) A…" at bounding box center [828, 30] width 247 height 27
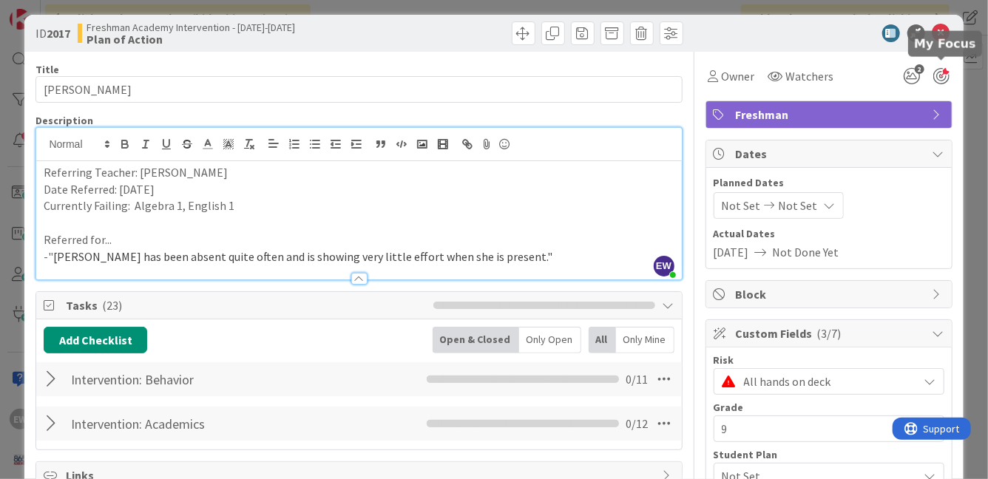
scroll to position [0, 0]
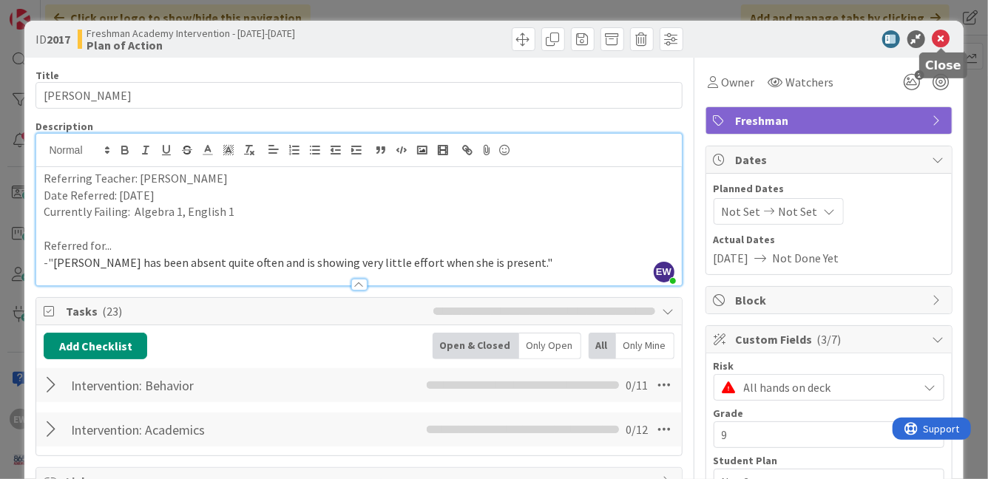
click at [944, 33] on icon at bounding box center [941, 39] width 18 height 18
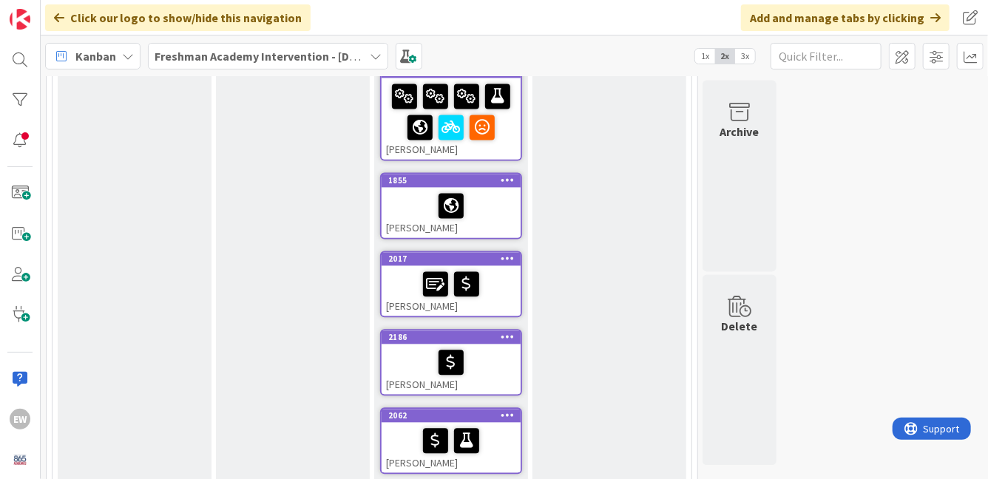
scroll to position [1493, 0]
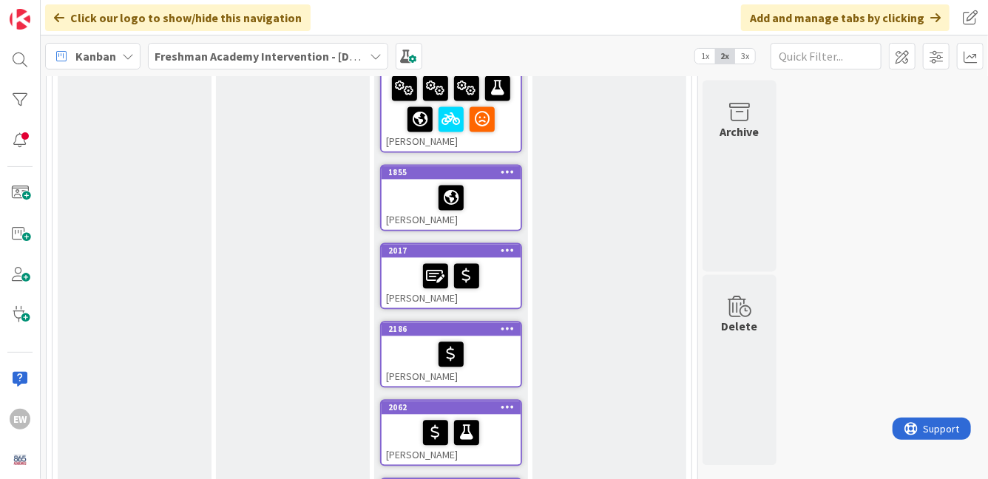
click at [497, 353] on div at bounding box center [451, 354] width 130 height 31
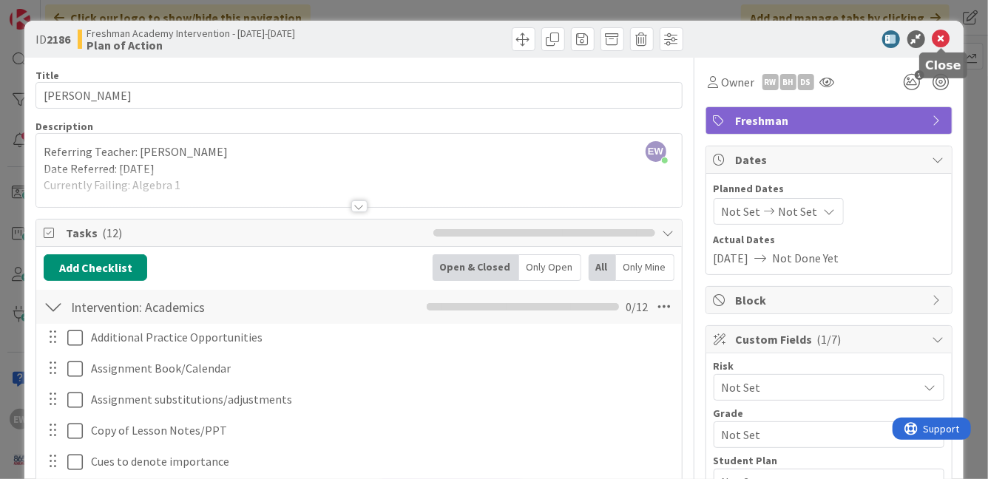
click at [942, 40] on icon at bounding box center [941, 39] width 18 height 18
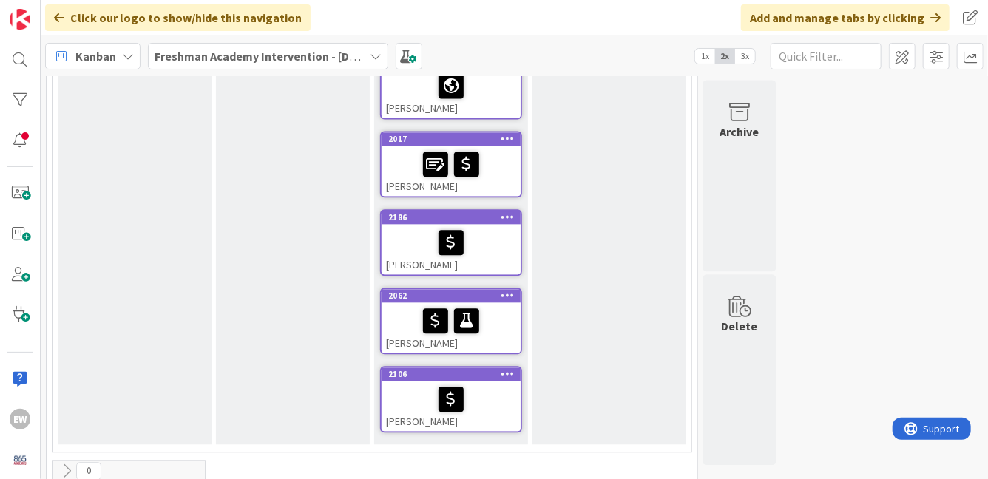
scroll to position [1613, 0]
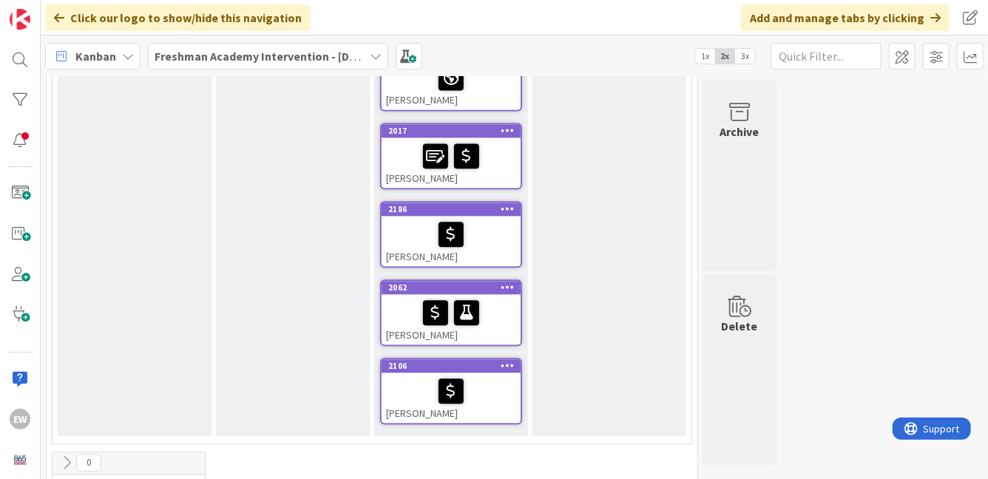
click at [501, 331] on div "[PERSON_NAME]" at bounding box center [451, 319] width 139 height 50
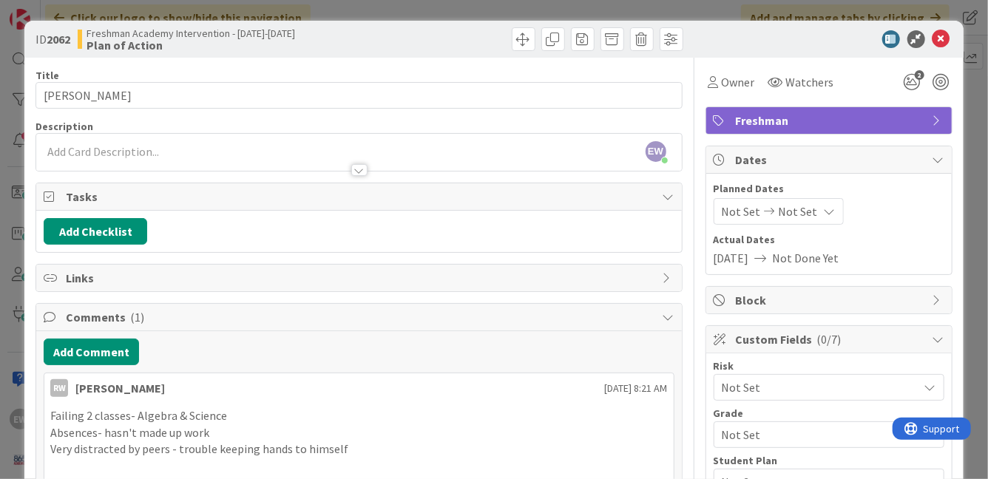
click at [337, 147] on div "EW [PERSON_NAME] just joined" at bounding box center [358, 152] width 645 height 37
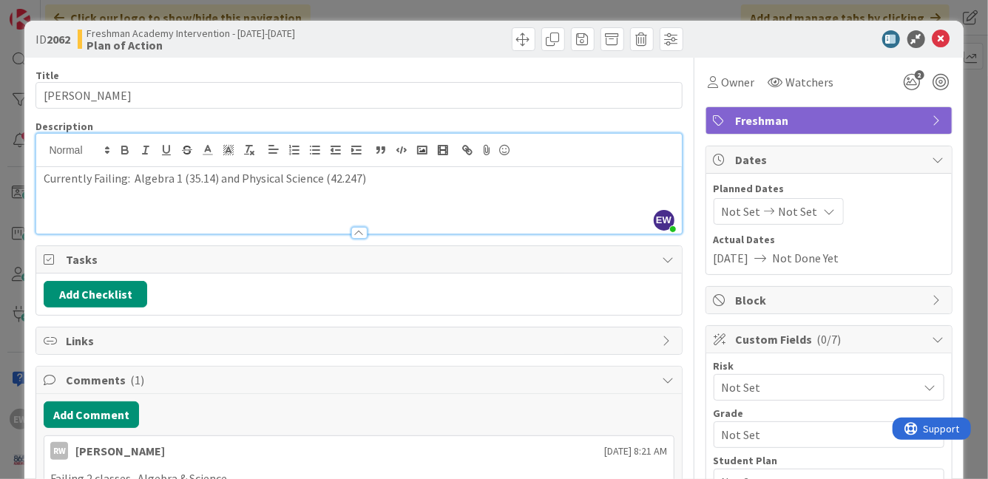
click at [451, 204] on div "Currently Failing: Algebra 1 (35.14) and Physical Science (42.247)" at bounding box center [358, 200] width 645 height 67
click at [829, 384] on span "Not Set" at bounding box center [816, 387] width 189 height 21
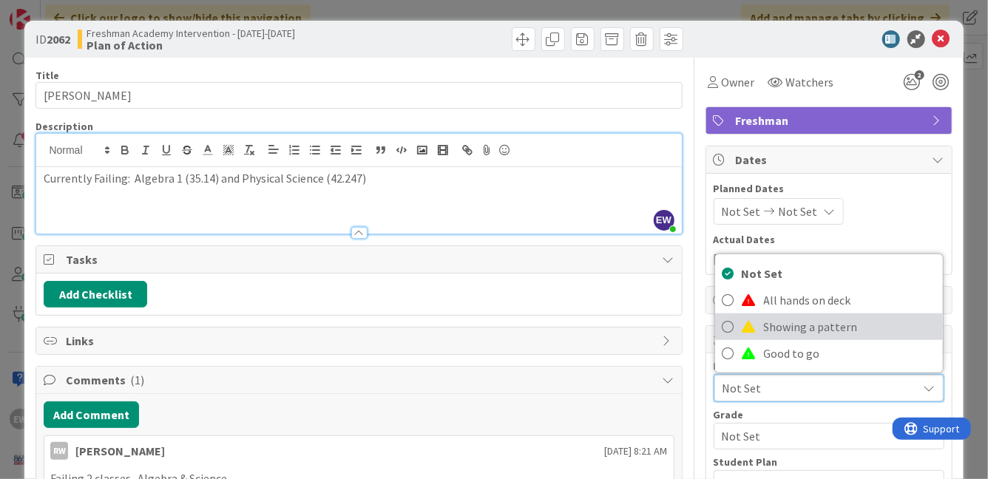
click at [809, 333] on span "Showing a pattern" at bounding box center [850, 327] width 172 height 22
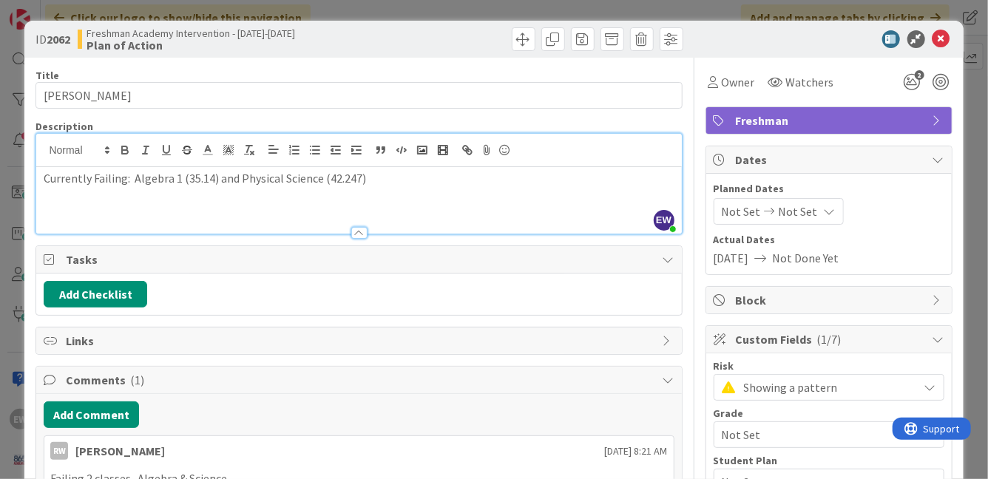
scroll to position [8, 0]
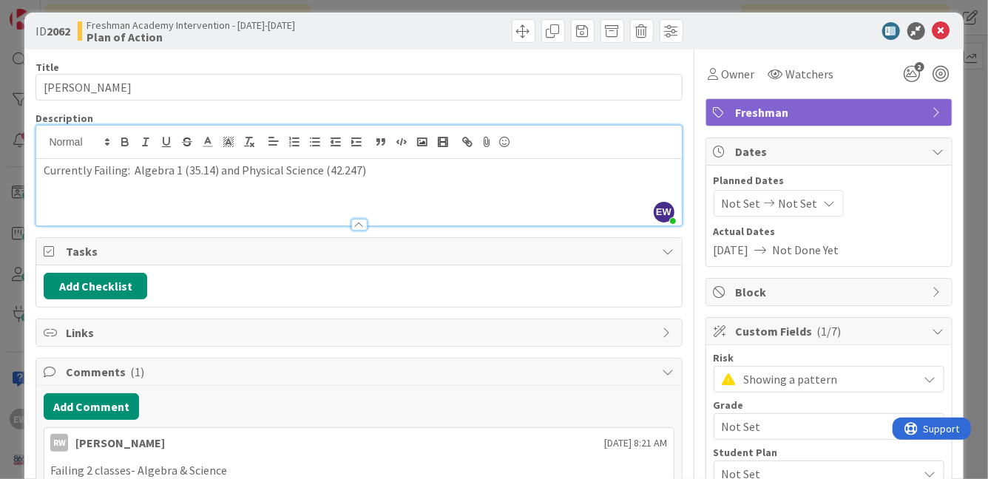
click at [771, 430] on span "Not Set" at bounding box center [816, 426] width 189 height 21
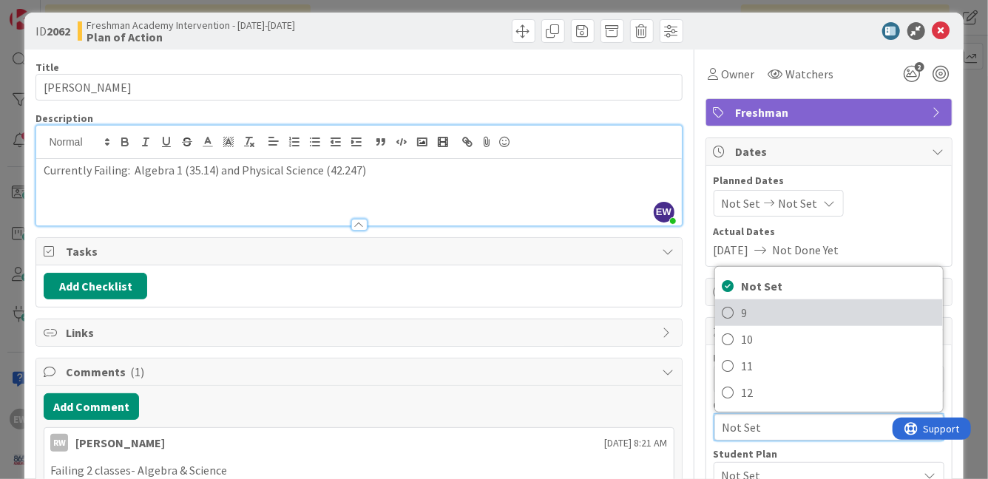
click at [739, 318] on link "9" at bounding box center [829, 312] width 228 height 27
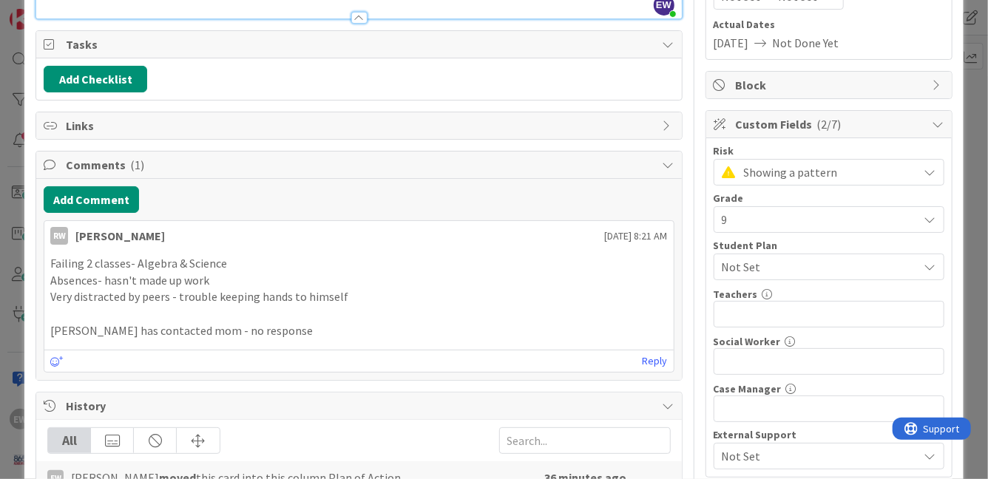
scroll to position [216, 0]
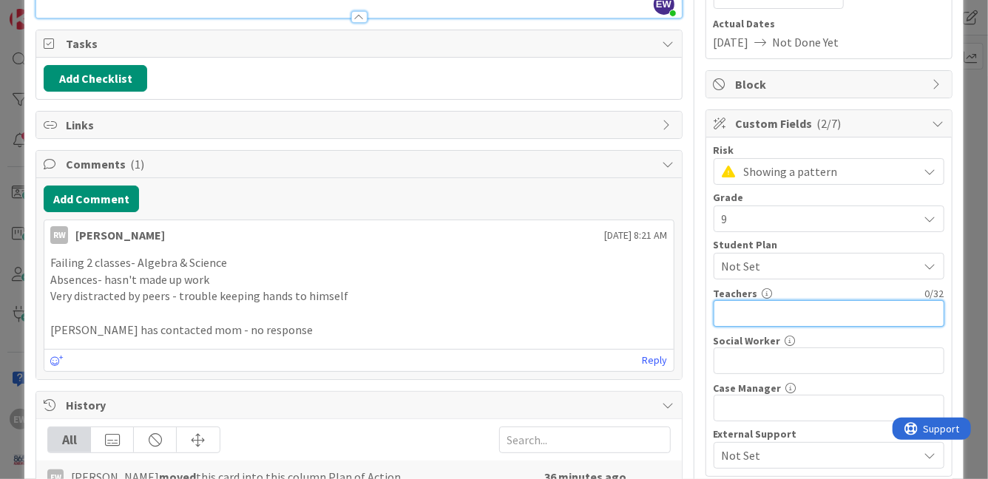
click at [739, 314] on input "text" at bounding box center [829, 313] width 231 height 27
type input "[PERSON_NAME] [PERSON_NAME] [PERSON_NAME]"
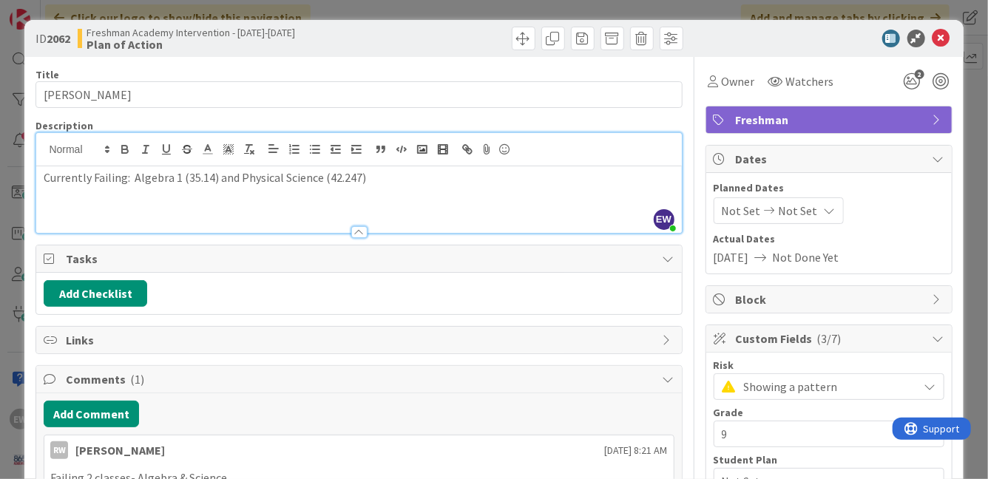
scroll to position [0, 0]
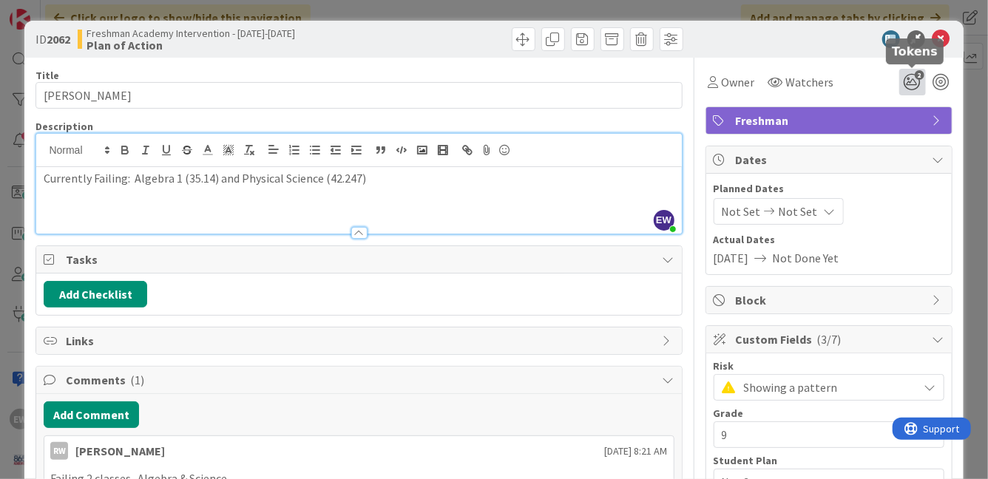
click at [911, 84] on icon "2" at bounding box center [912, 82] width 27 height 27
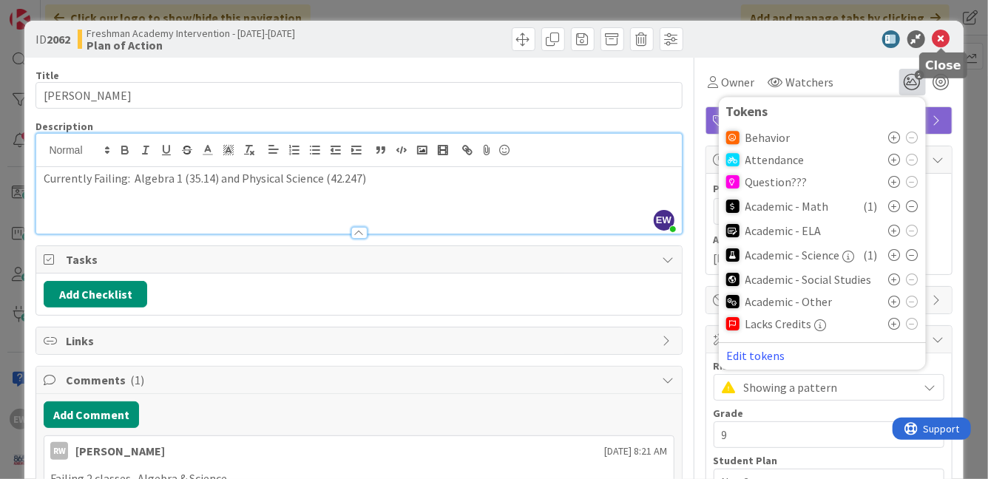
click at [940, 39] on icon at bounding box center [941, 39] width 18 height 18
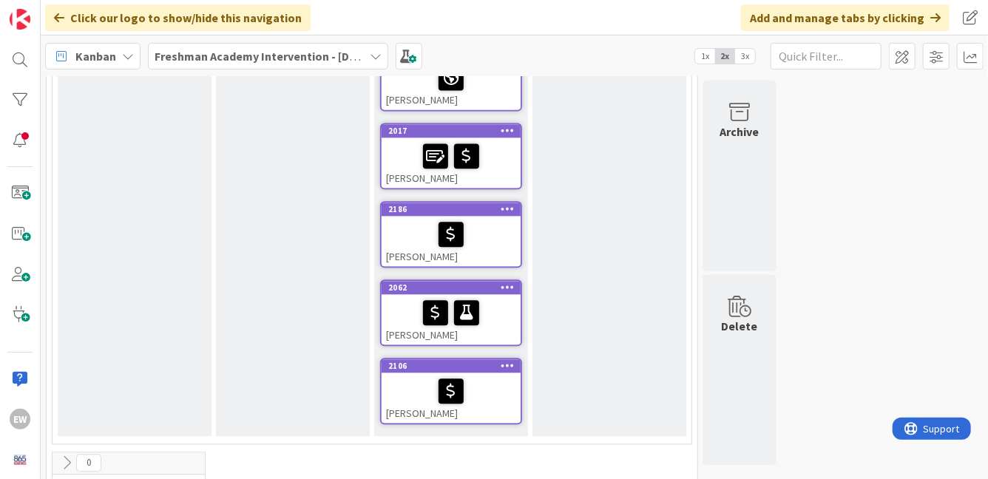
click at [505, 398] on div at bounding box center [451, 391] width 130 height 31
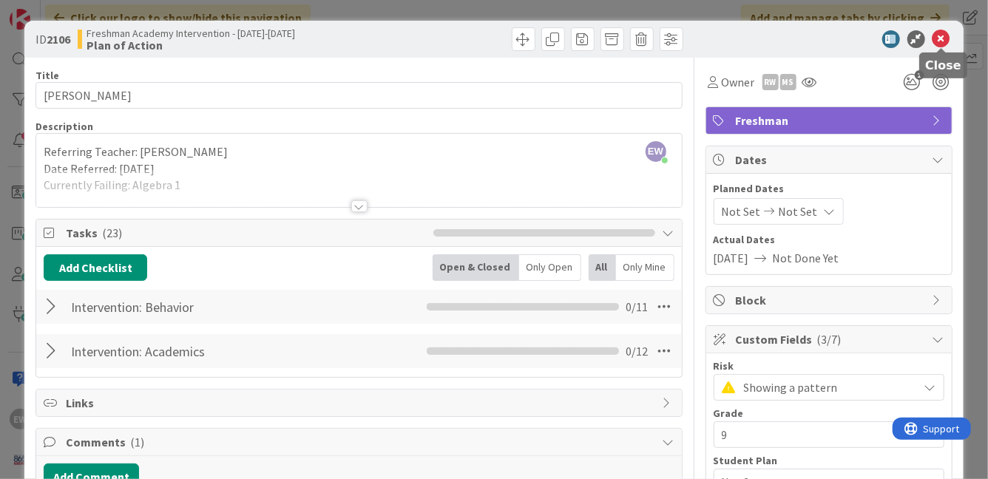
click at [942, 36] on icon at bounding box center [941, 39] width 18 height 18
